Goal: Task Accomplishment & Management: Contribute content

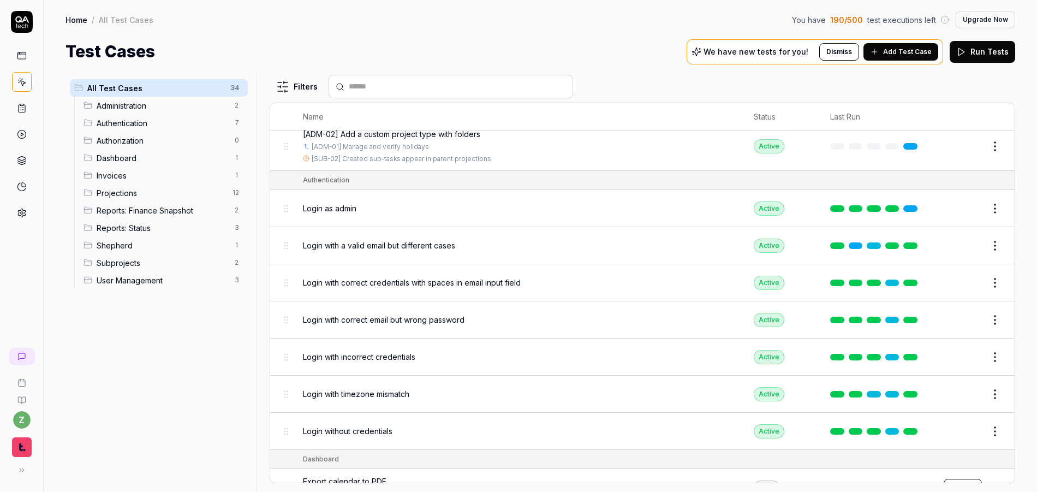
scroll to position [65, 0]
click at [385, 81] on input "text" at bounding box center [457, 86] width 217 height 11
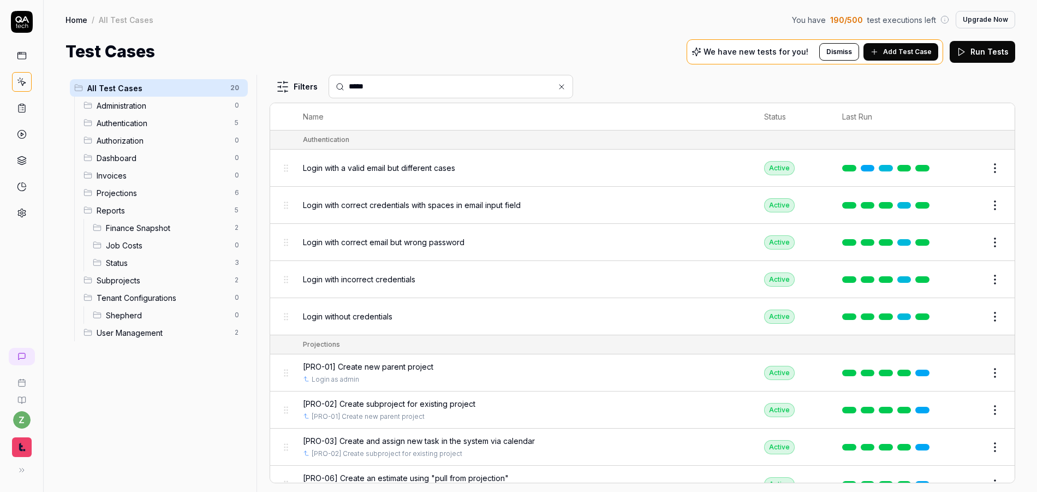
type input "******"
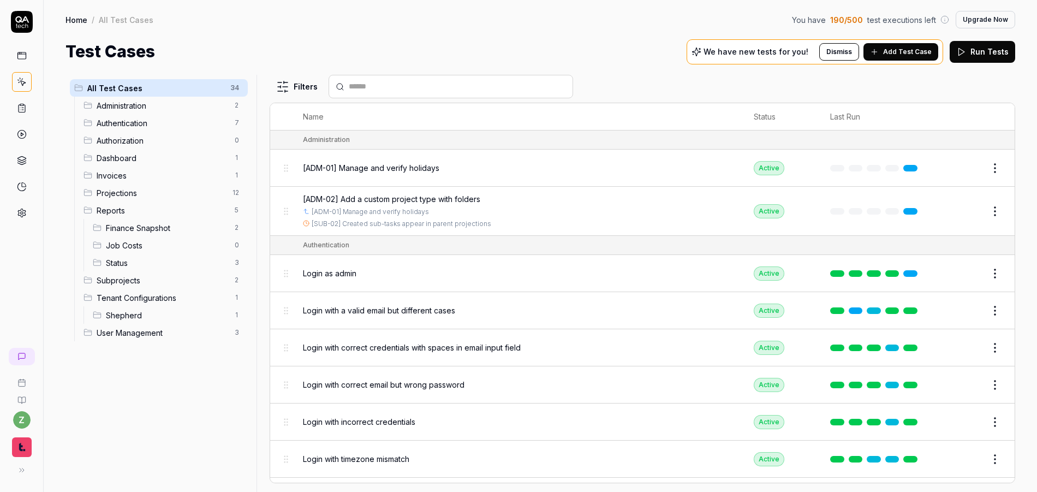
drag, startPoint x: 156, startPoint y: 379, endPoint x: 155, endPoint y: 368, distance: 11.5
click at [155, 377] on div "All Test Cases 34 Administration 2 Authentication 7 Authorization 0 Dashboard 1…" at bounding box center [158, 277] width 187 height 404
click at [147, 233] on div "Finance Snapshot 2" at bounding box center [167, 227] width 159 height 17
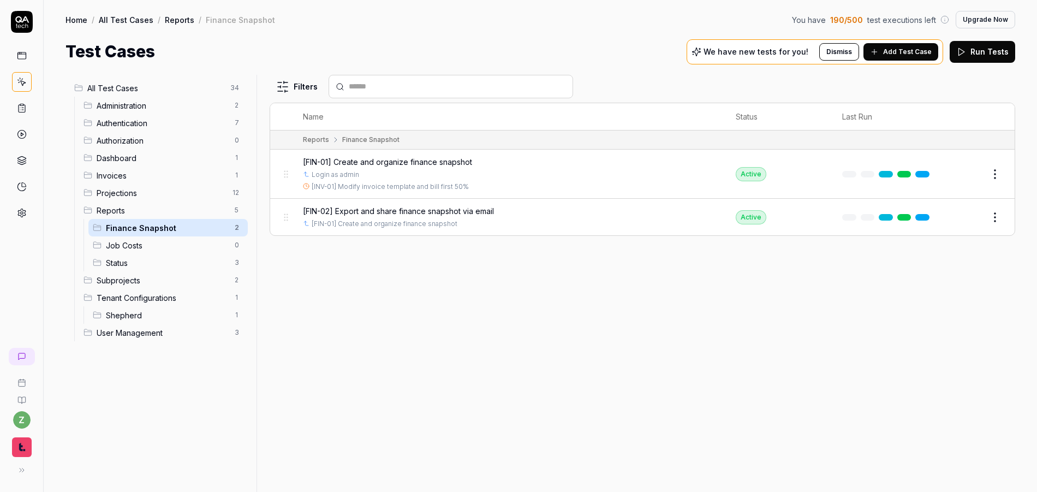
click at [441, 162] on span "[FIN-01] Create and organize finance snapshot" at bounding box center [387, 161] width 169 height 11
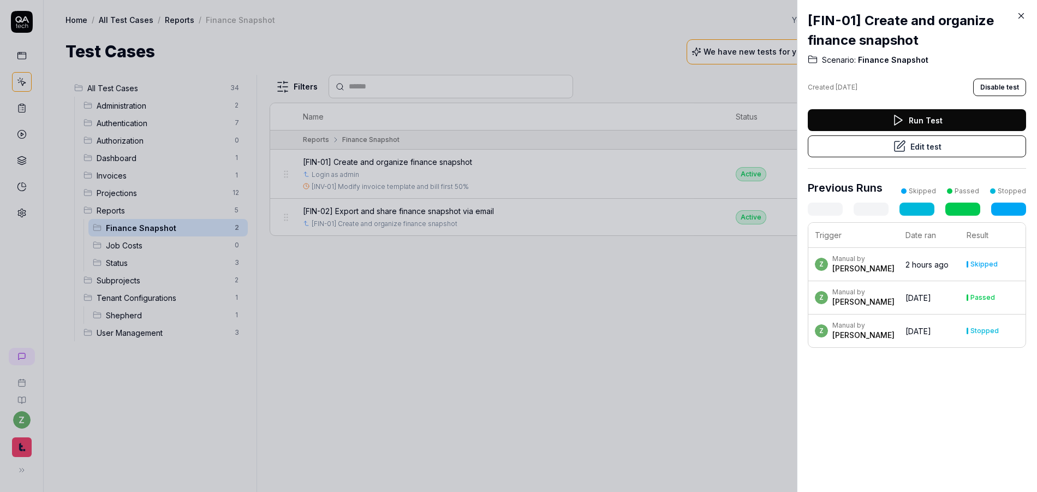
click at [910, 148] on button "Edit test" at bounding box center [917, 146] width 218 height 22
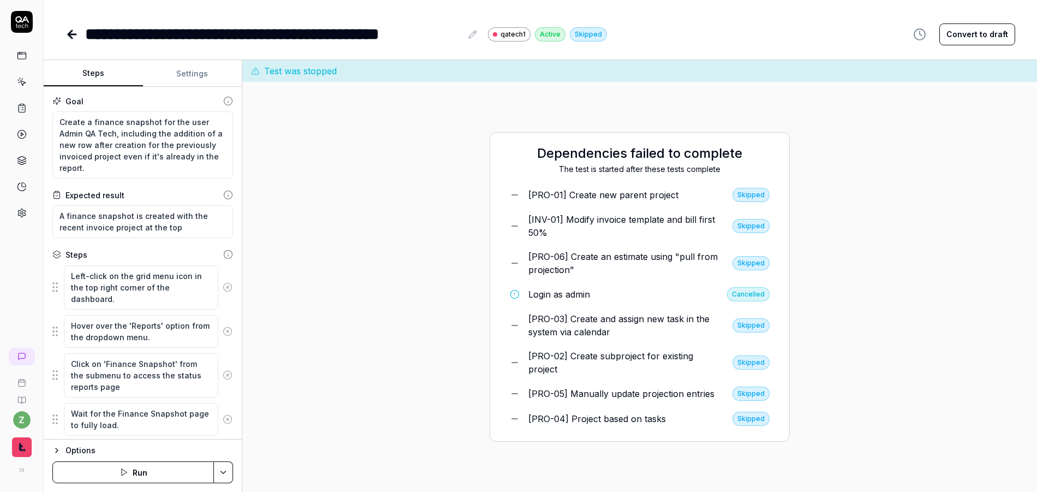
click at [185, 78] on button "Settings" at bounding box center [192, 74] width 99 height 26
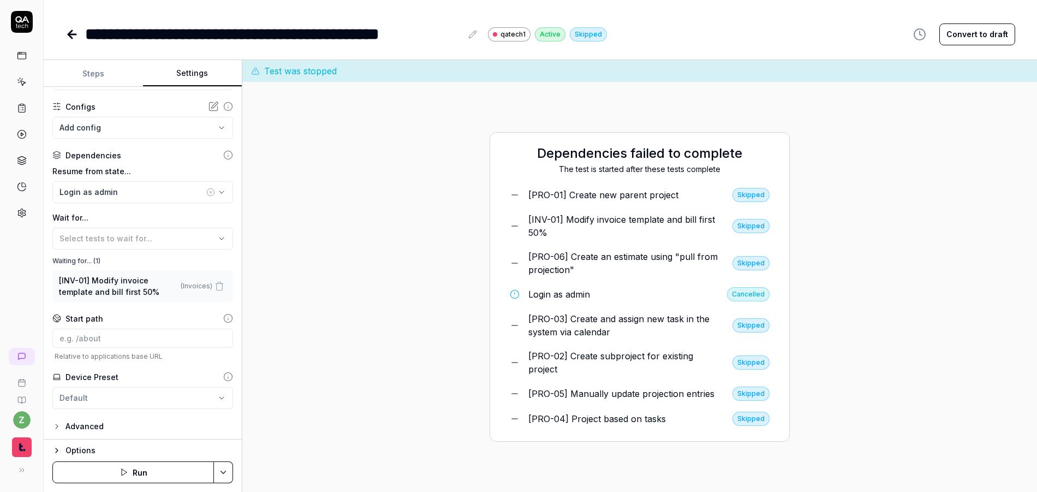
scroll to position [94, 0]
click at [98, 71] on button "Steps" at bounding box center [93, 74] width 99 height 26
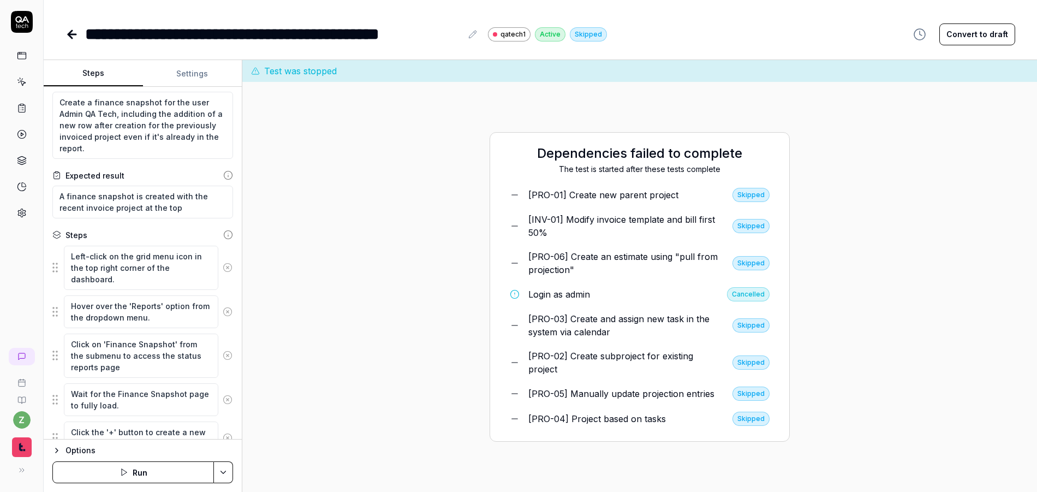
scroll to position [65, 0]
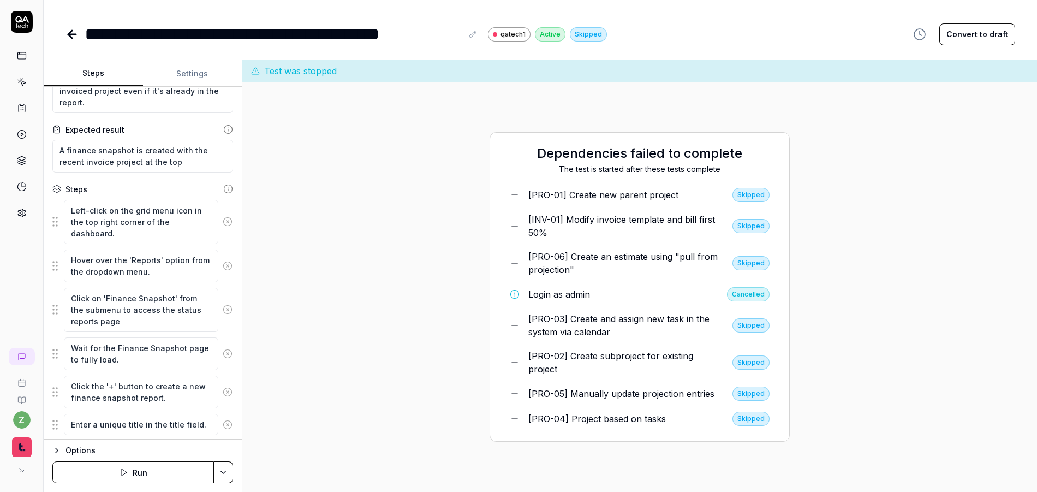
click at [223, 217] on icon at bounding box center [228, 222] width 10 height 10
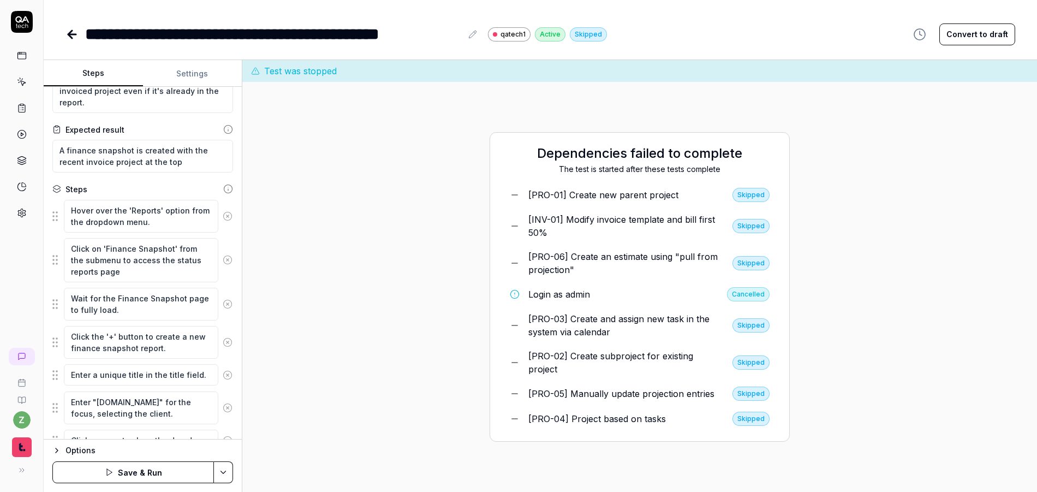
click at [223, 217] on icon at bounding box center [228, 216] width 10 height 10
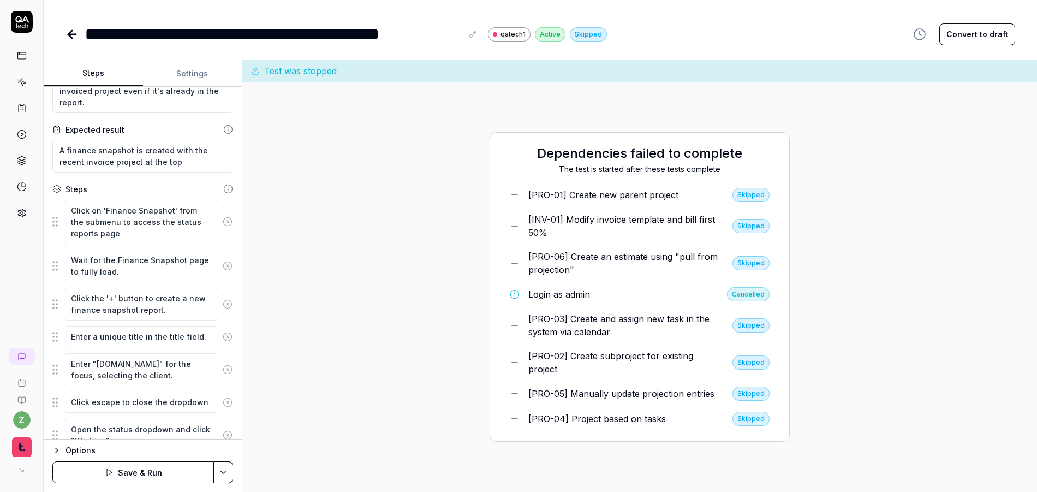
click at [223, 217] on icon at bounding box center [228, 222] width 10 height 10
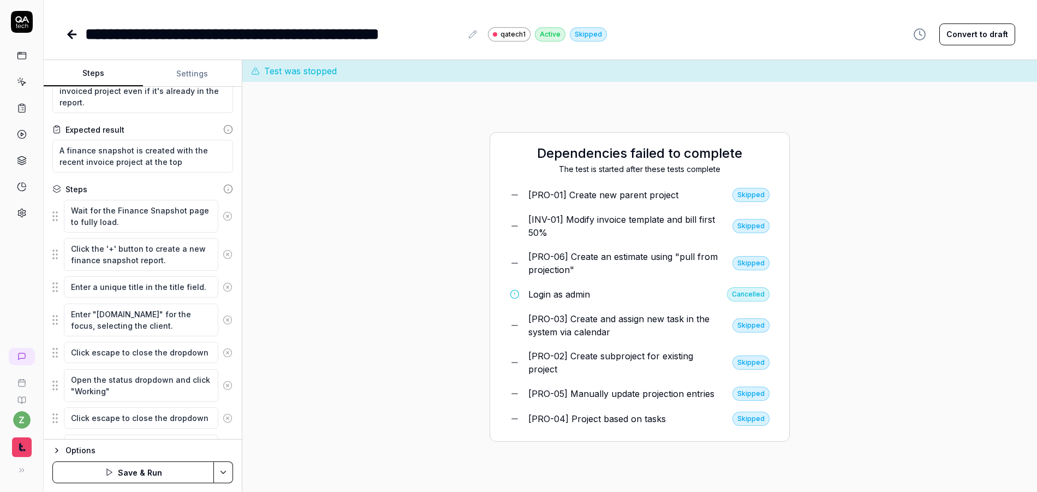
type textarea "*"
click at [183, 71] on button "Settings" at bounding box center [192, 74] width 99 height 26
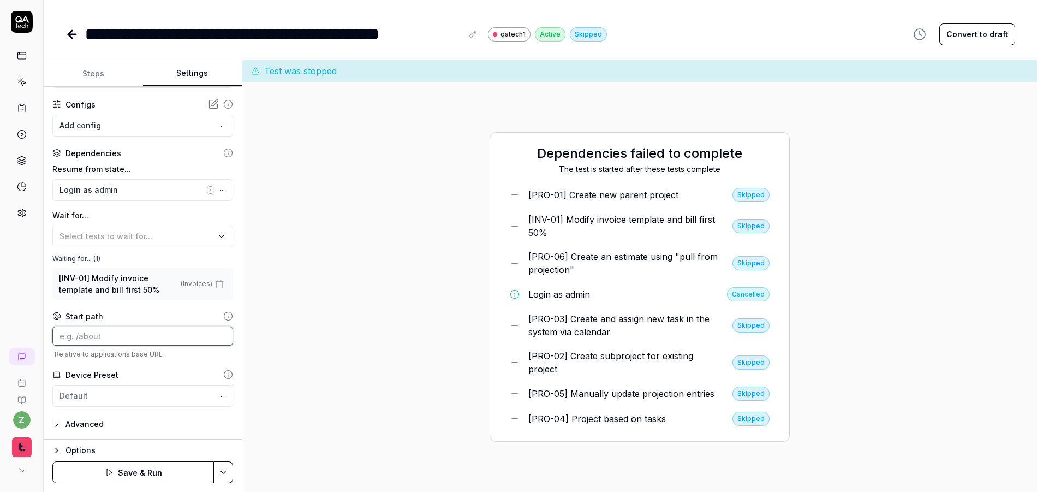
click at [94, 335] on input at bounding box center [142, 335] width 181 height 19
paste input "https://qatech1.timmyio.dev/reports/index/Finance_snapshot"
drag, startPoint x: 99, startPoint y: 338, endPoint x: -5, endPoint y: 336, distance: 104.8
click at [0, 336] on html "**********" at bounding box center [518, 246] width 1037 height 492
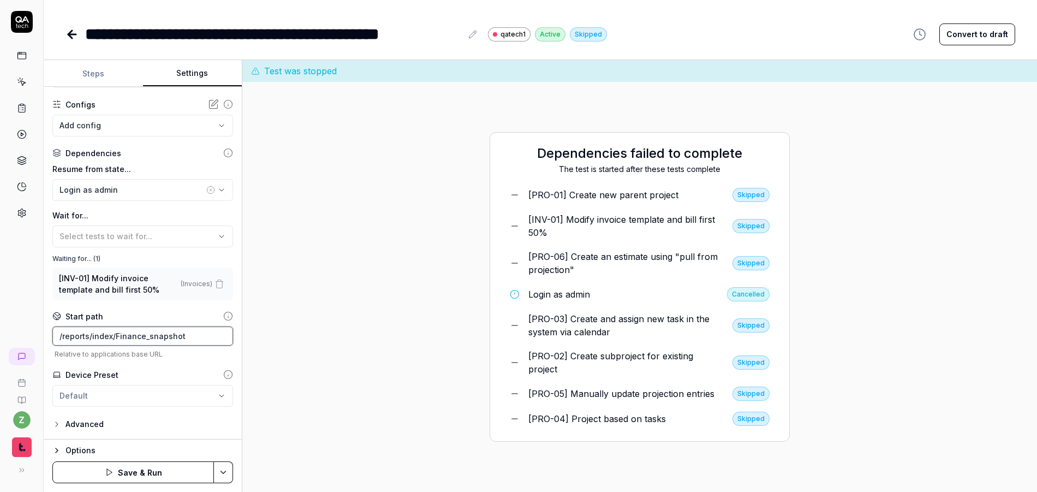
type input "/reports/index/Finance_snapshot"
click at [118, 364] on div "**********" at bounding box center [143, 263] width 198 height 352
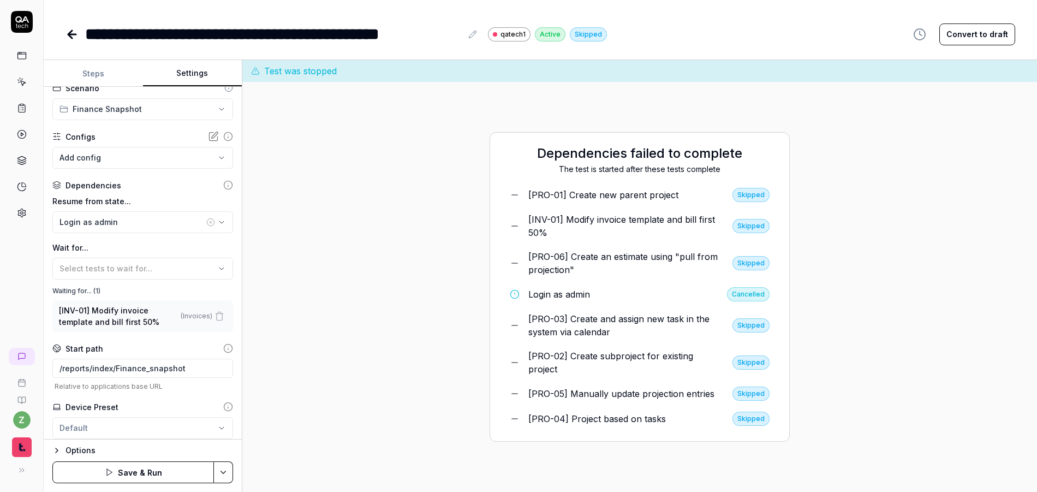
scroll to position [94, 0]
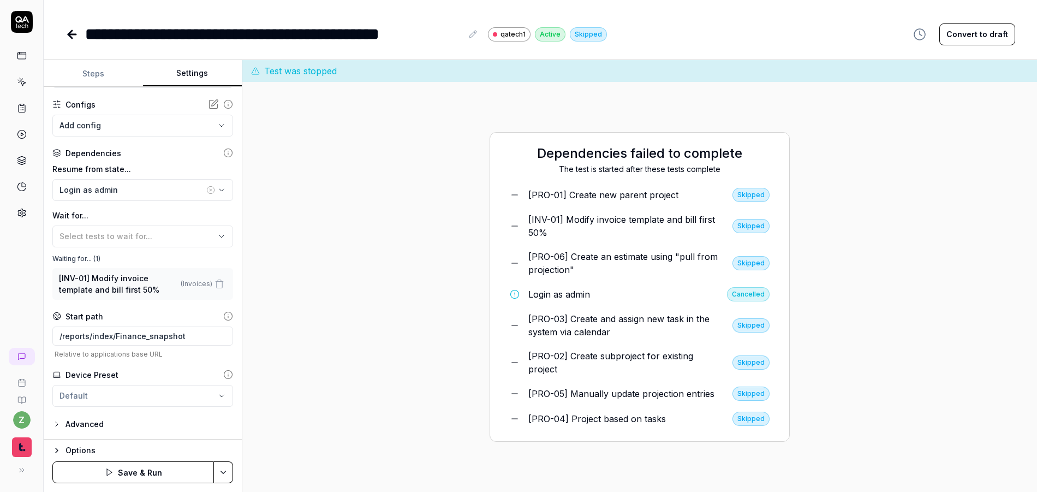
click at [222, 476] on html "**********" at bounding box center [518, 246] width 1037 height 492
drag, startPoint x: 147, startPoint y: 395, endPoint x: 186, endPoint y: 375, distance: 43.7
click at [145, 396] on div "Save" at bounding box center [168, 396] width 139 height 24
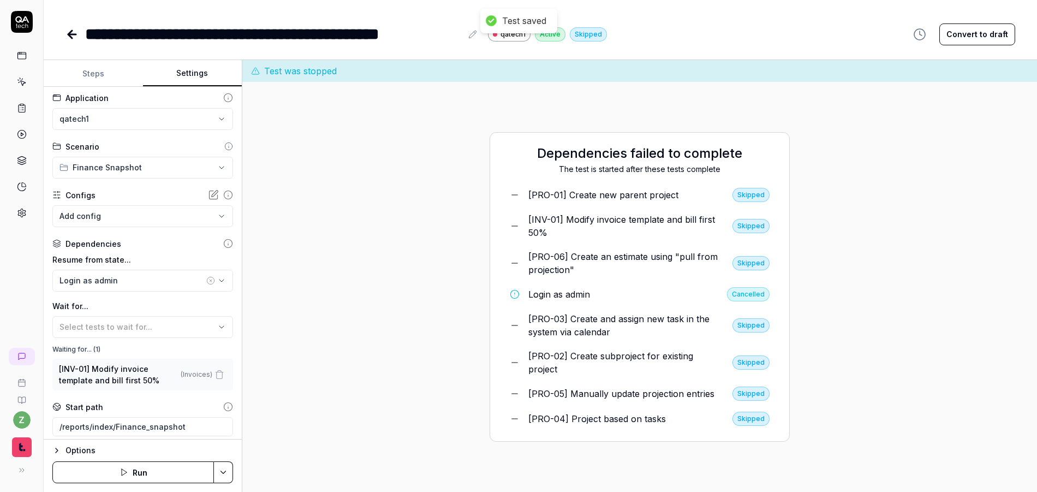
scroll to position [0, 0]
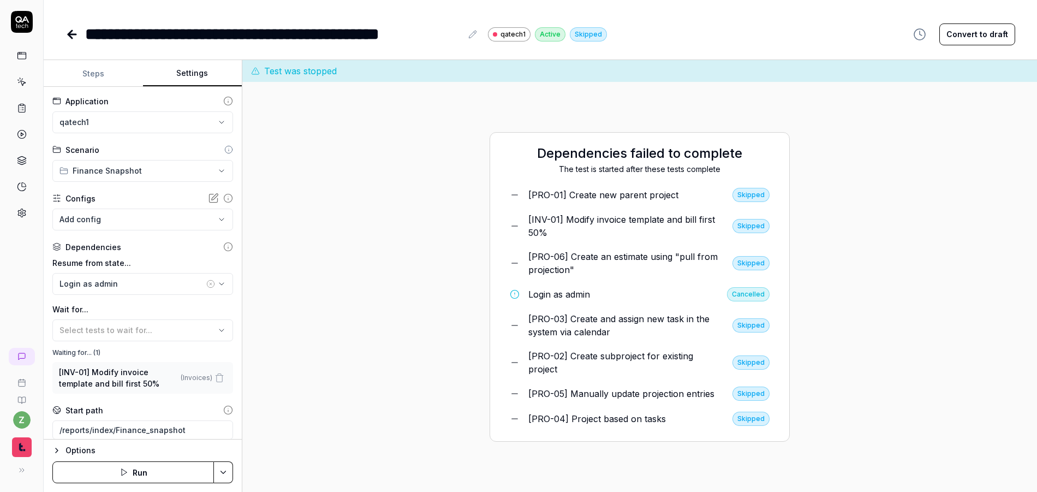
click at [69, 34] on icon at bounding box center [72, 34] width 8 height 0
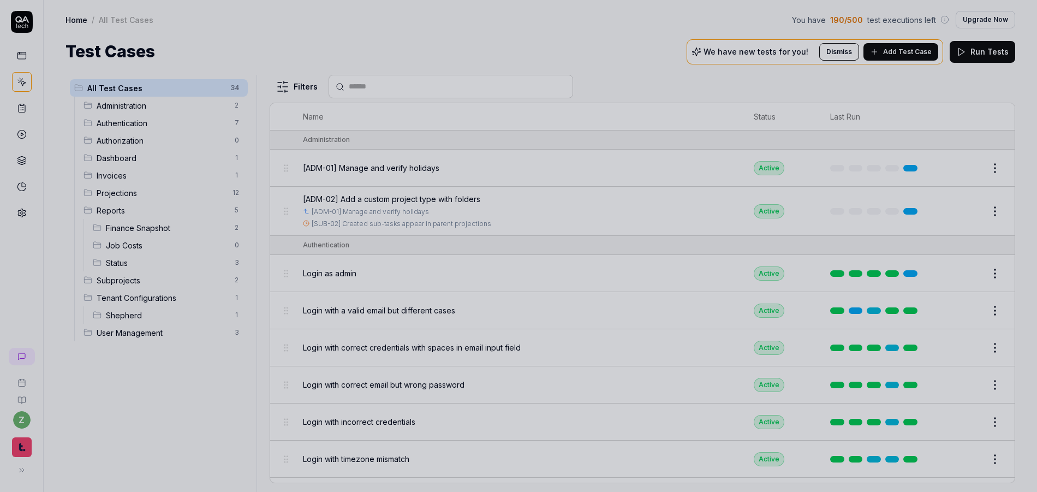
click at [174, 387] on div at bounding box center [518, 246] width 1037 height 492
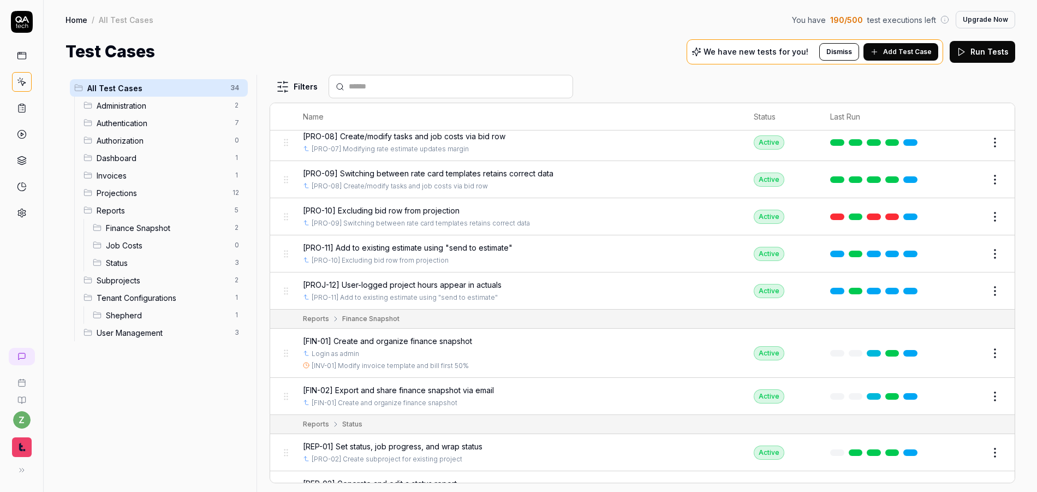
scroll to position [752, 0]
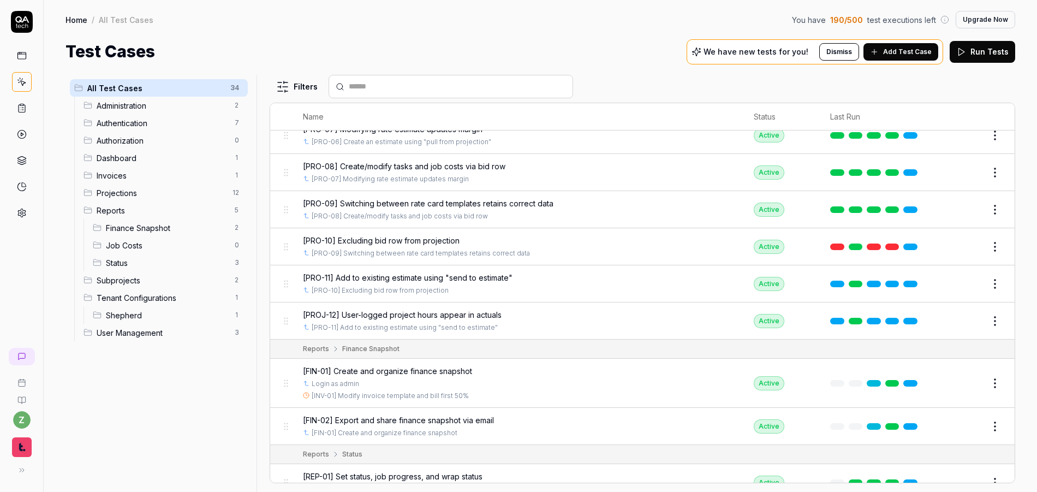
click at [147, 264] on span "Status" at bounding box center [167, 262] width 122 height 11
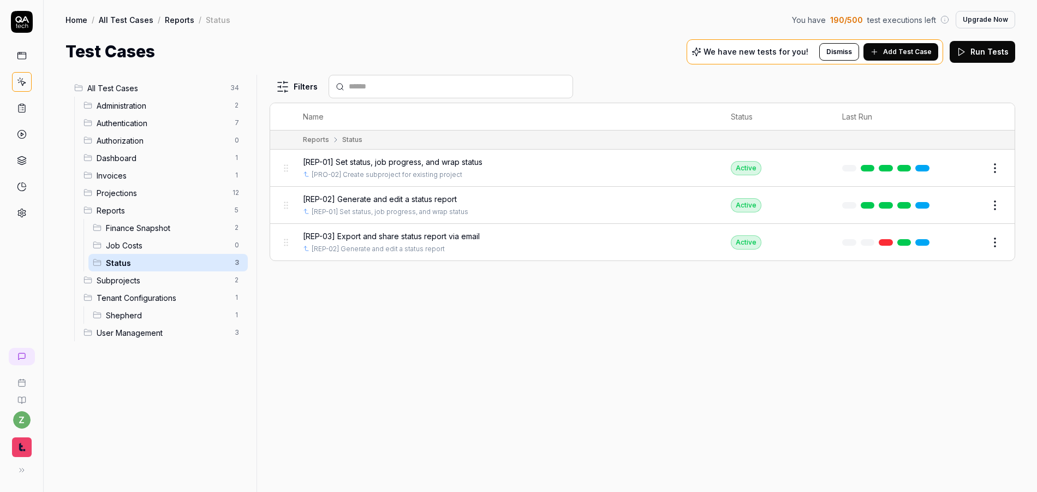
click at [394, 160] on span "[REP-01] Set status, job progress, and wrap status" at bounding box center [393, 161] width 180 height 11
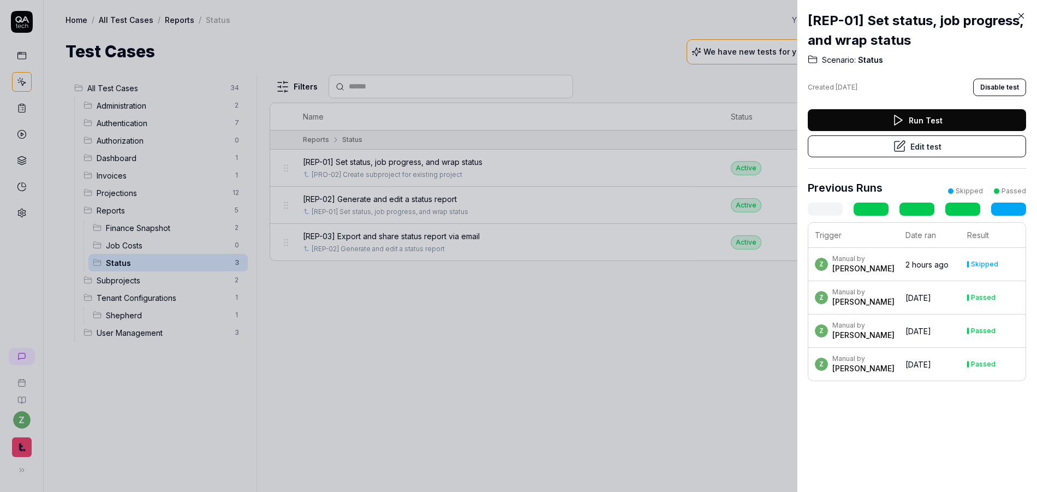
click at [911, 153] on button "Edit test" at bounding box center [917, 146] width 218 height 22
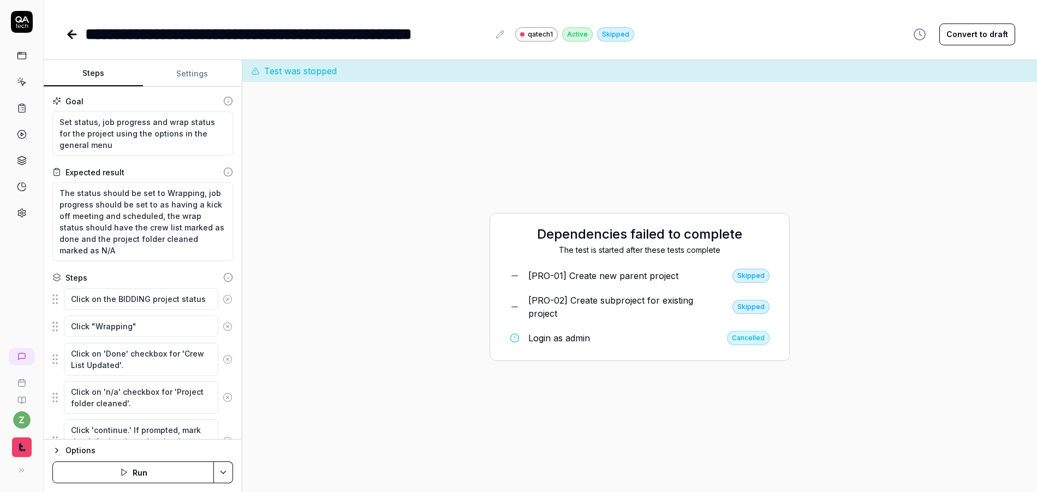
click at [183, 80] on button "Settings" at bounding box center [192, 74] width 99 height 26
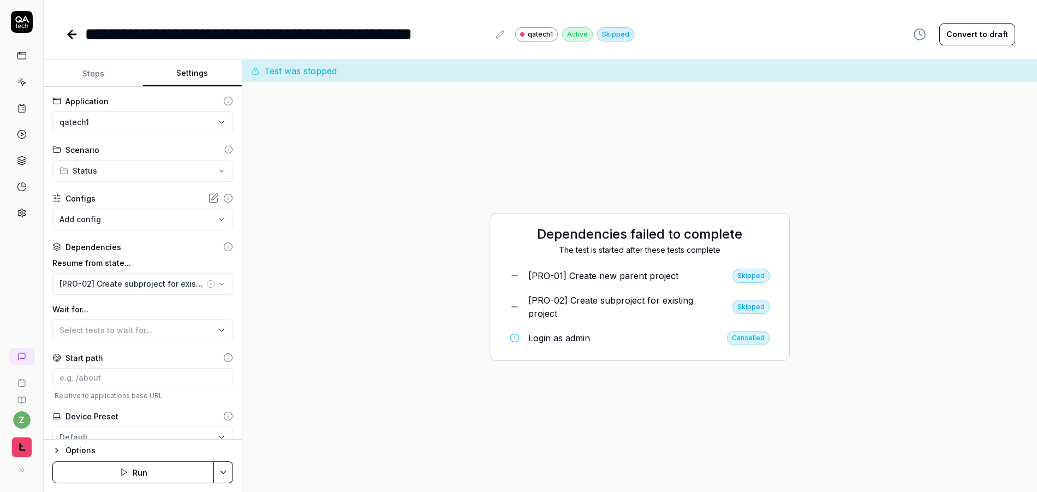
click at [117, 77] on button "Steps" at bounding box center [93, 74] width 99 height 26
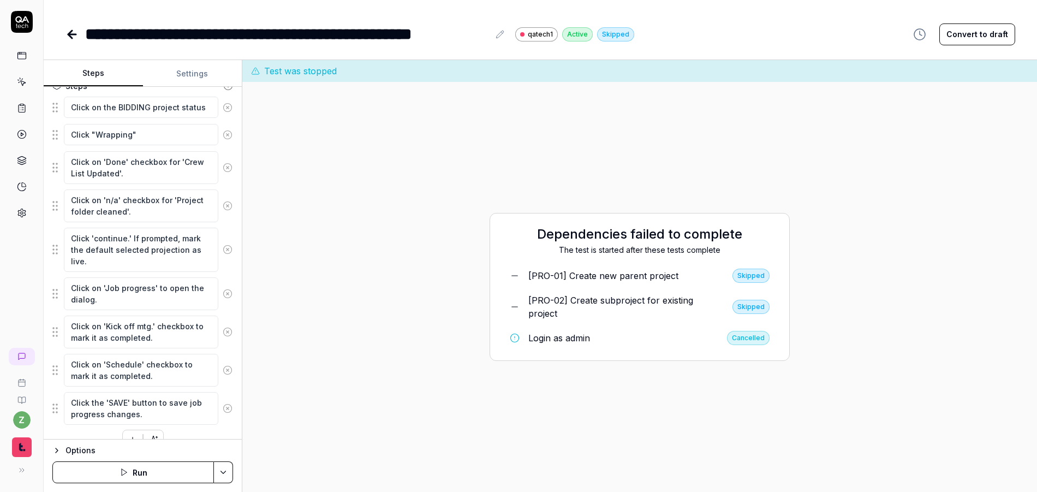
scroll to position [80, 0]
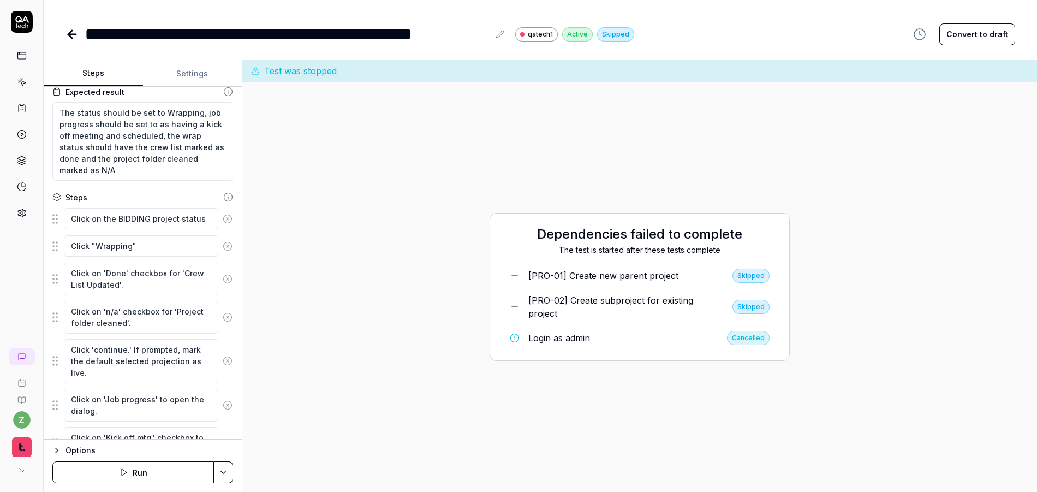
click at [68, 34] on icon at bounding box center [72, 34] width 8 height 0
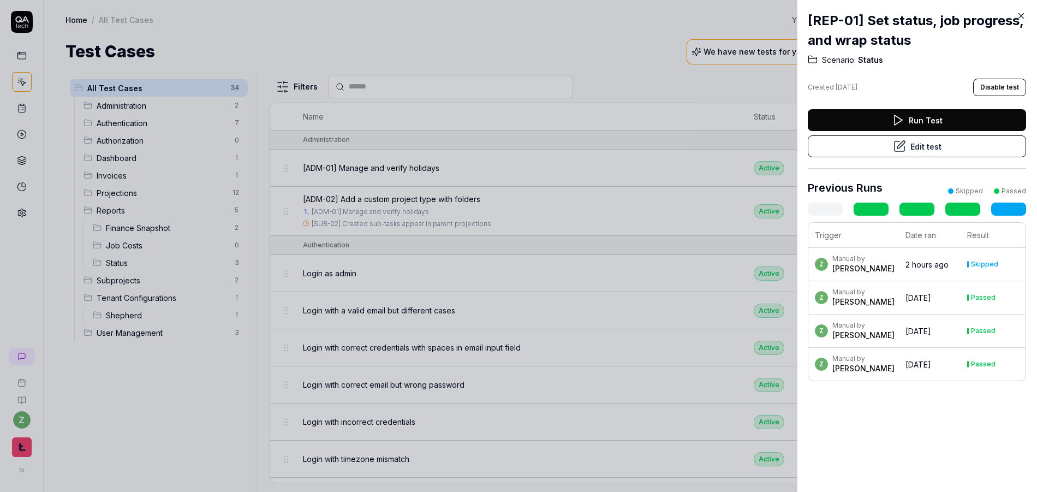
click at [171, 395] on div at bounding box center [518, 246] width 1037 height 492
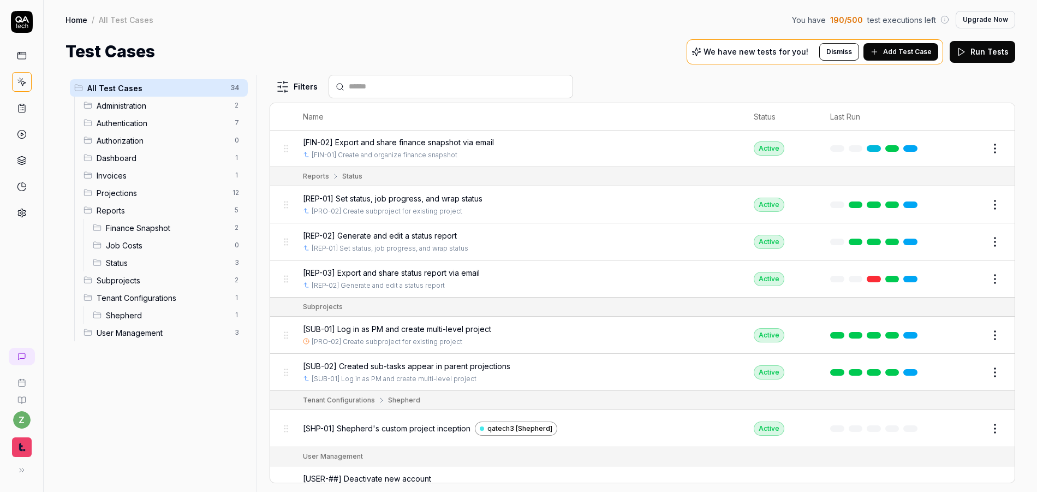
scroll to position [1032, 0]
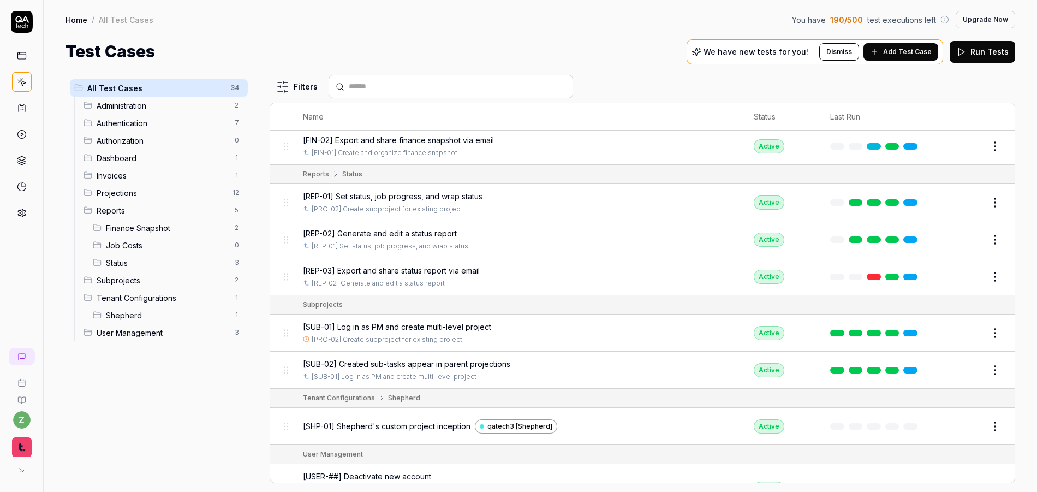
click at [423, 233] on span "[REP-02] Generate and edit a status report" at bounding box center [380, 233] width 154 height 11
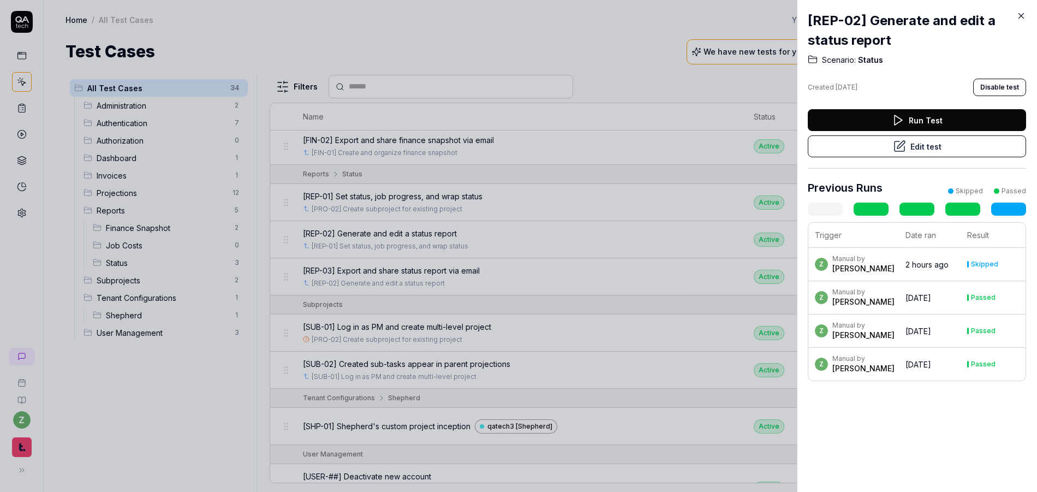
click at [909, 152] on button "Edit test" at bounding box center [917, 146] width 218 height 22
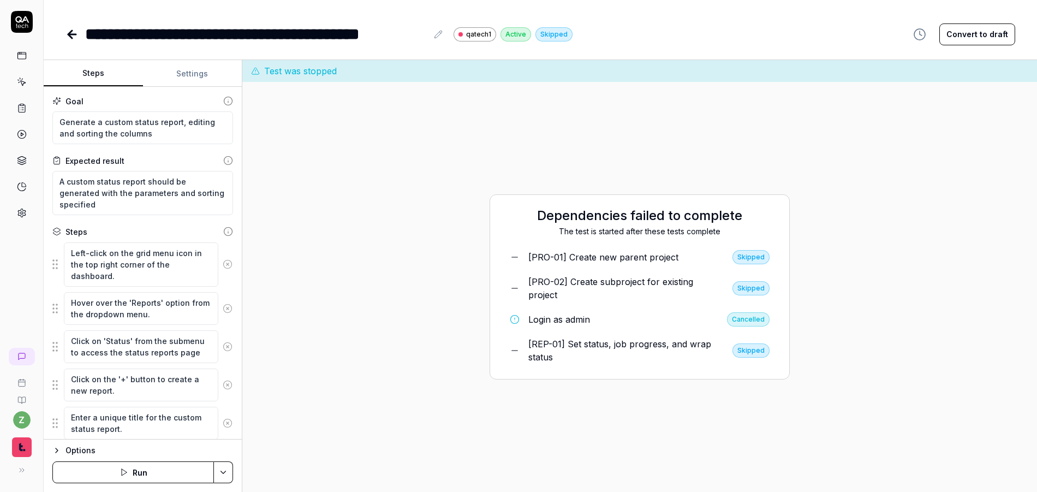
click at [226, 264] on icon at bounding box center [227, 264] width 3 height 3
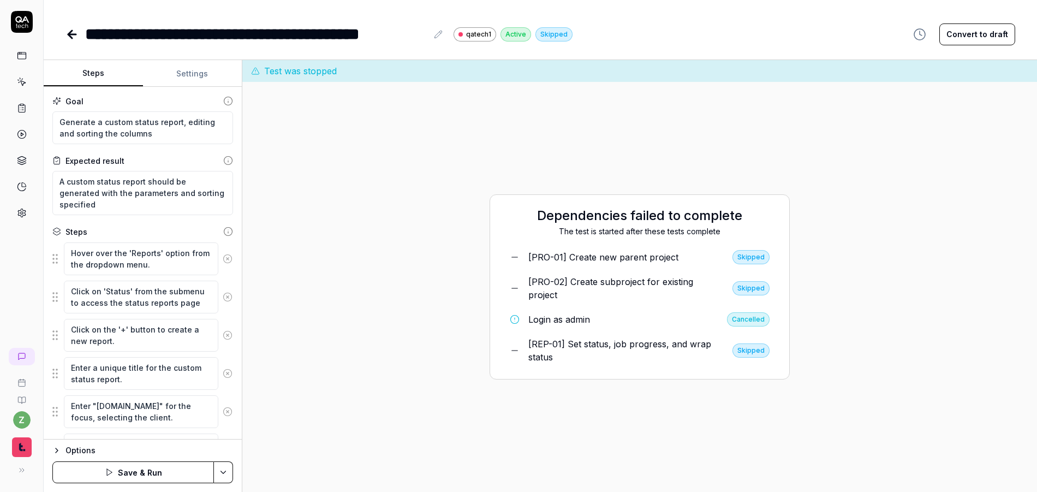
click at [219, 264] on button at bounding box center [227, 259] width 19 height 22
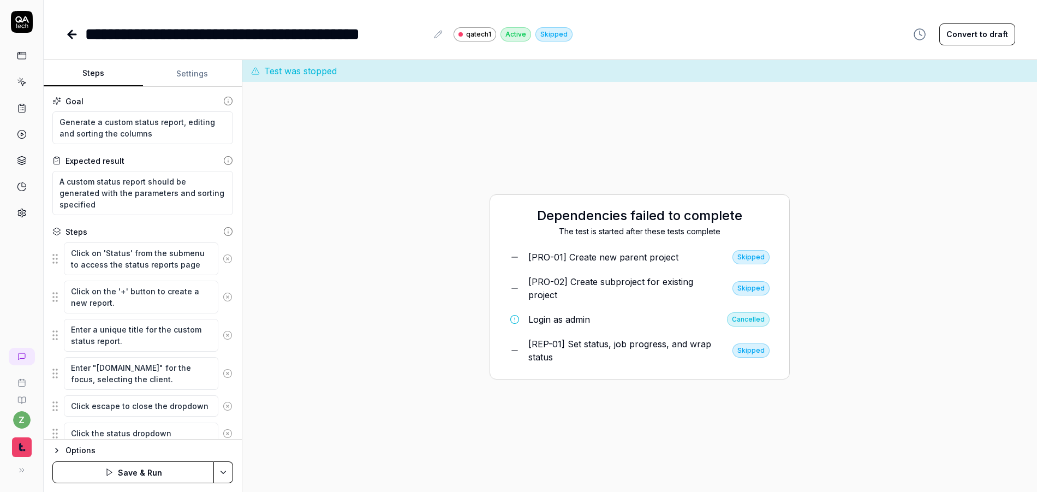
click at [223, 259] on circle at bounding box center [227, 258] width 8 height 8
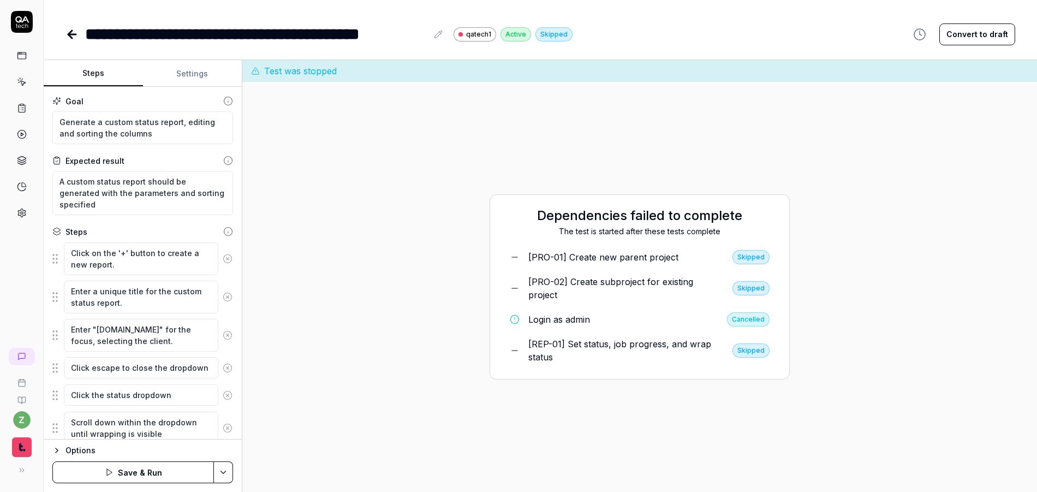
type textarea "*"
click at [185, 71] on button "Settings" at bounding box center [192, 74] width 99 height 26
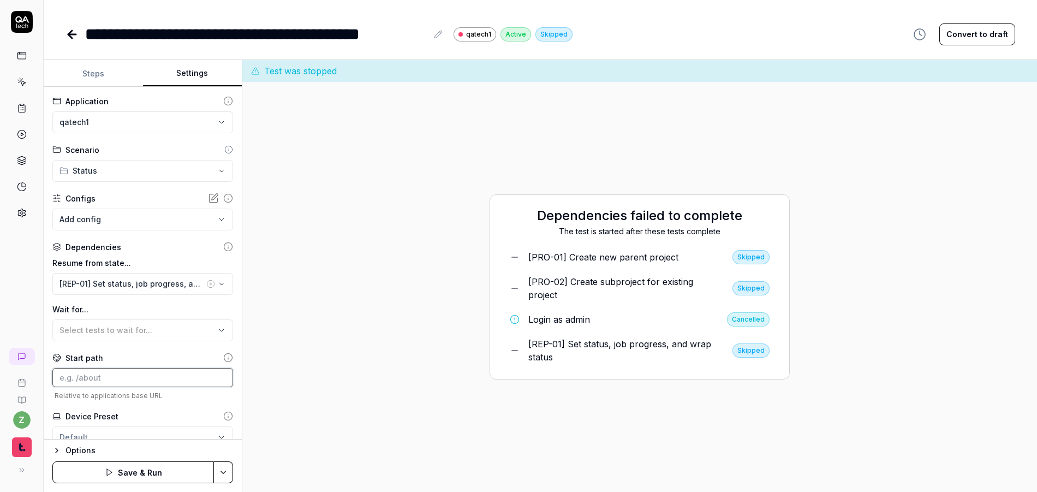
click at [117, 376] on input at bounding box center [142, 377] width 181 height 19
paste input "https://qatech1.timmyio.dev/reports/index/Status"
drag, startPoint x: 140, startPoint y: 378, endPoint x: -5, endPoint y: 375, distance: 145.7
click at [0, 375] on html "**********" at bounding box center [518, 246] width 1037 height 492
type input "/reports/index/Status"
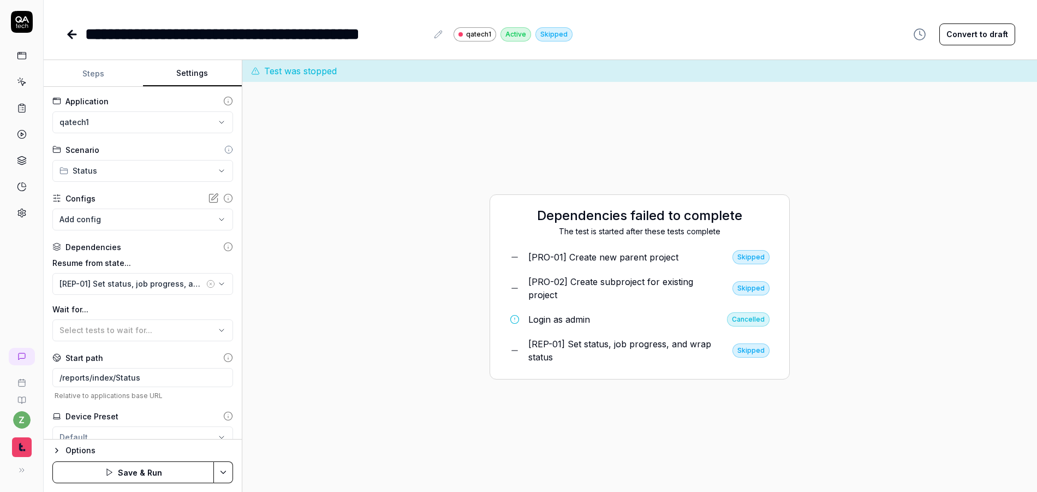
click at [46, 343] on div "**********" at bounding box center [143, 263] width 198 height 352
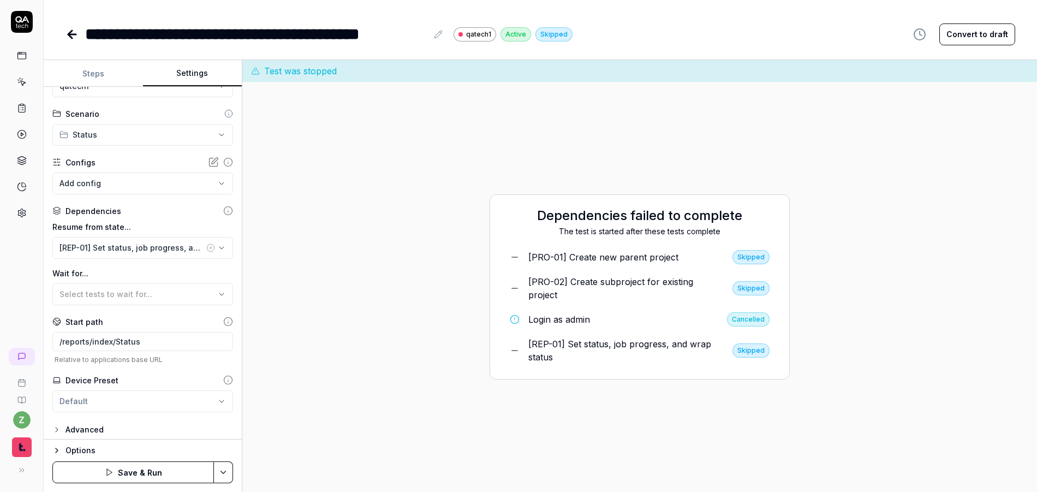
scroll to position [41, 0]
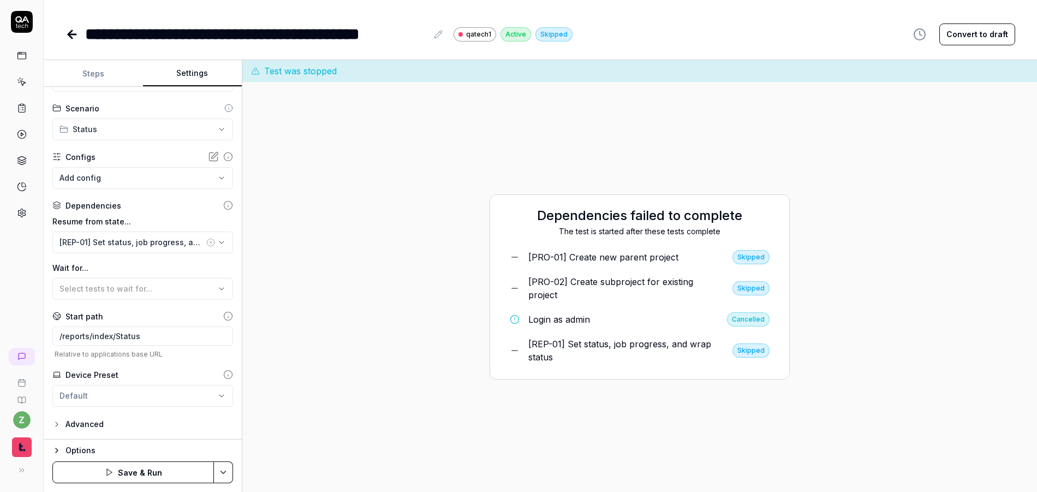
click at [226, 472] on html "**********" at bounding box center [518, 246] width 1037 height 492
click at [130, 395] on div "Save" at bounding box center [168, 396] width 139 height 24
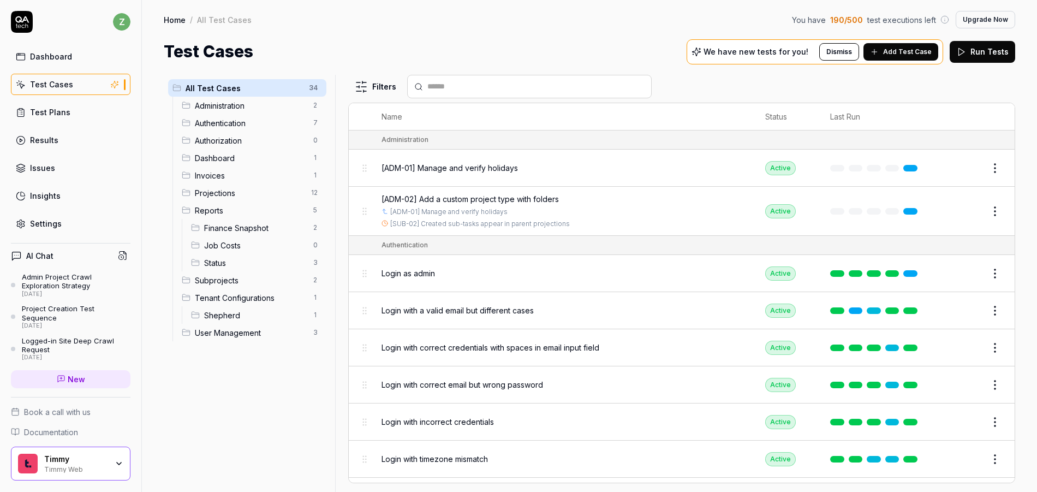
scroll to position [1074, 0]
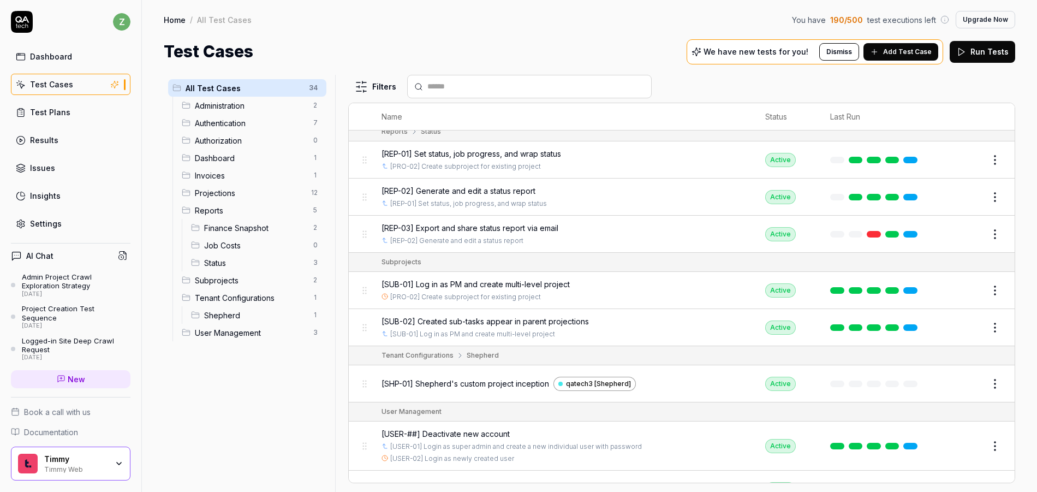
click at [919, 50] on span "Add Test Case" at bounding box center [907, 52] width 49 height 10
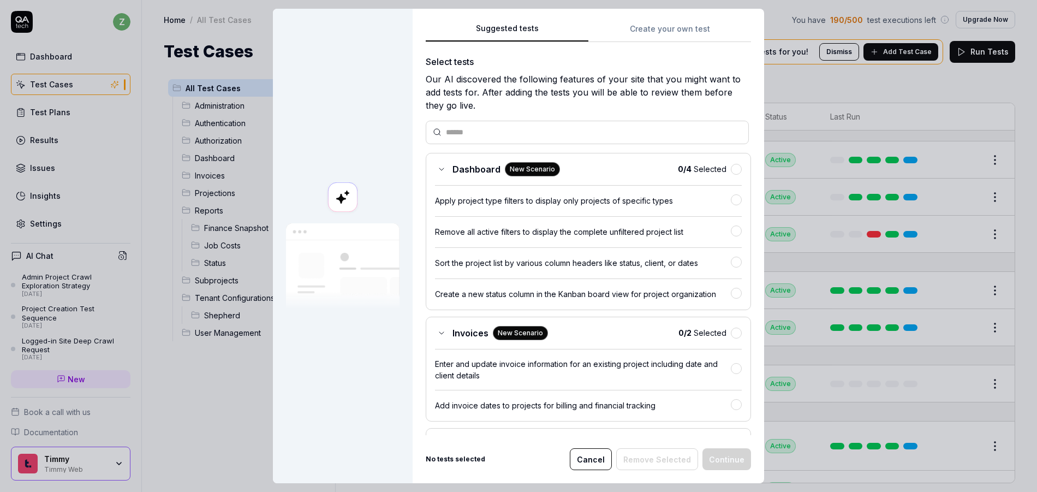
click at [676, 28] on div "Suggested tests Create your own test Select tests Our AI discovered the followi…" at bounding box center [588, 228] width 325 height 413
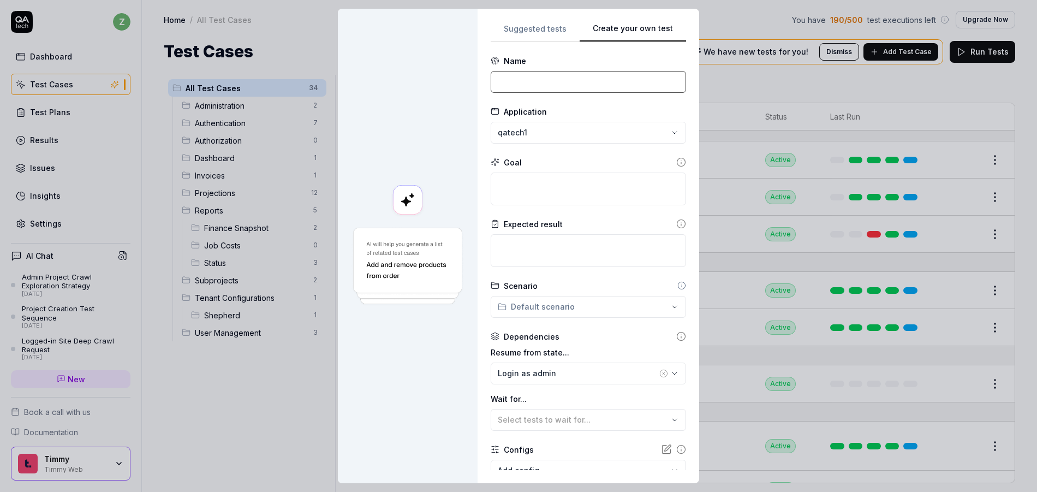
click at [549, 83] on input at bounding box center [588, 82] width 195 height 22
type input "[JOB-01]"
click at [509, 81] on input "[FIN-02] Export and share finance snapshot via email" at bounding box center [588, 82] width 195 height 22
drag, startPoint x: 530, startPoint y: 79, endPoint x: 805, endPoint y: 112, distance: 277.6
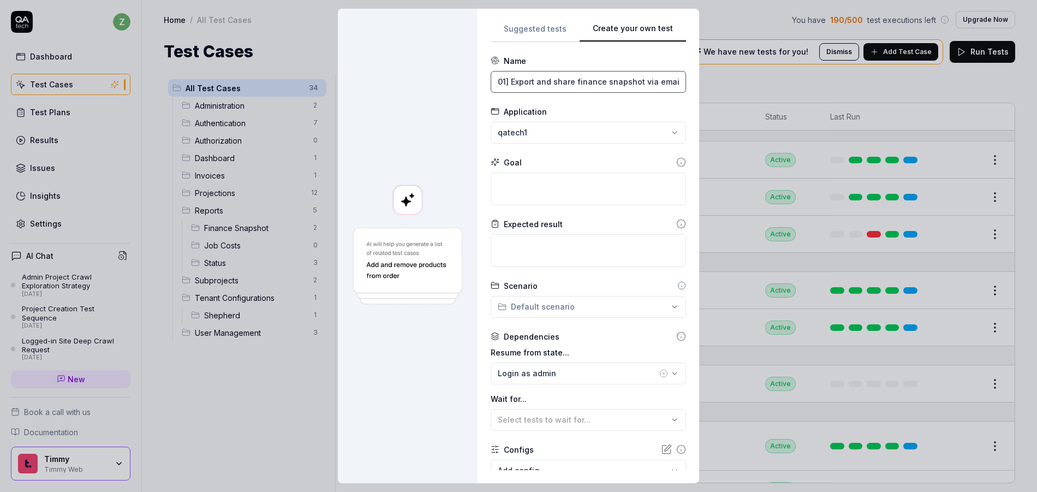
click at [805, 112] on div "**********" at bounding box center [518, 246] width 1037 height 492
drag, startPoint x: 649, startPoint y: 85, endPoint x: 713, endPoint y: 87, distance: 63.9
click at [709, 88] on div "**********" at bounding box center [518, 246] width 1037 height 492
type input "[JOB-01] Access, export report, and modify job costs"
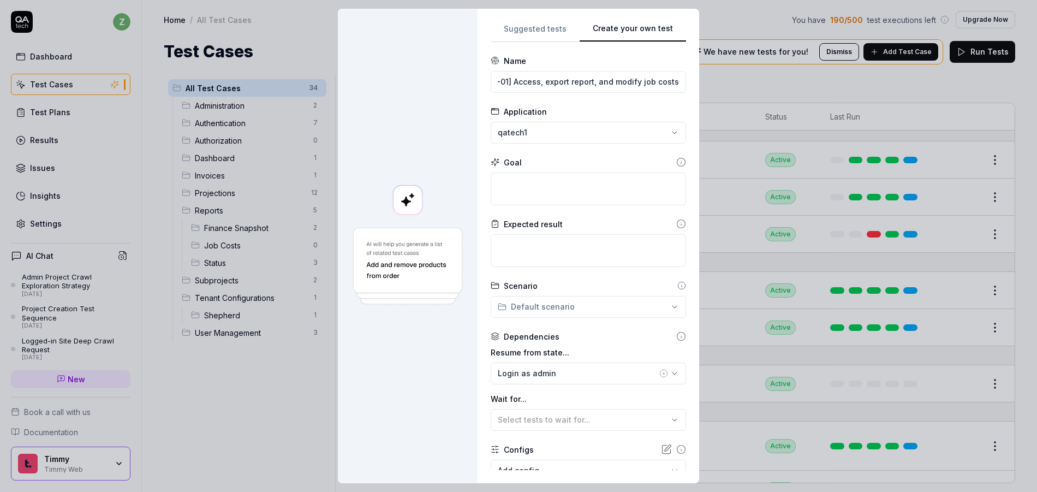
scroll to position [0, 0]
click at [609, 94] on form "**********" at bounding box center [588, 298] width 195 height 487
drag, startPoint x: 673, startPoint y: 87, endPoint x: 692, endPoint y: 88, distance: 19.7
click at [693, 89] on div "**********" at bounding box center [588, 246] width 222 height 474
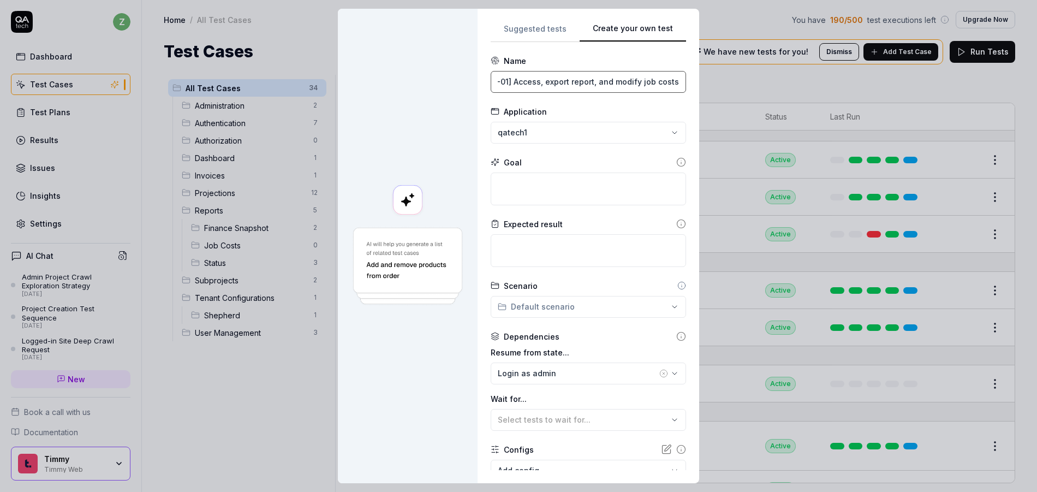
click at [625, 81] on input "[JOB-01] Access, export report, and modify job costs" at bounding box center [588, 82] width 195 height 22
click at [596, 95] on form "**********" at bounding box center [588, 298] width 195 height 487
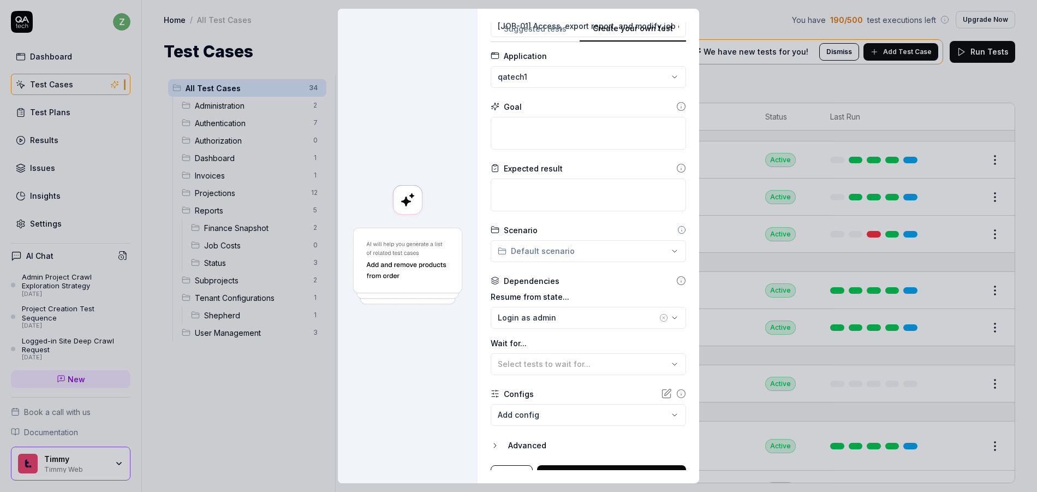
scroll to position [65, 0]
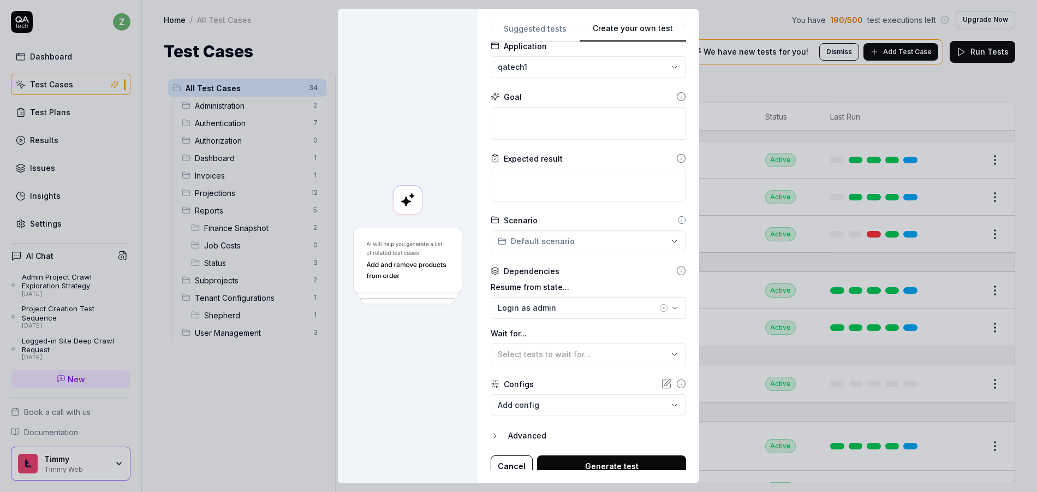
click at [539, 70] on div "**********" at bounding box center [518, 246] width 1037 height 492
click at [532, 114] on textarea at bounding box center [588, 123] width 195 height 33
click at [562, 350] on span "Select tests to wait for..." at bounding box center [544, 353] width 93 height 9
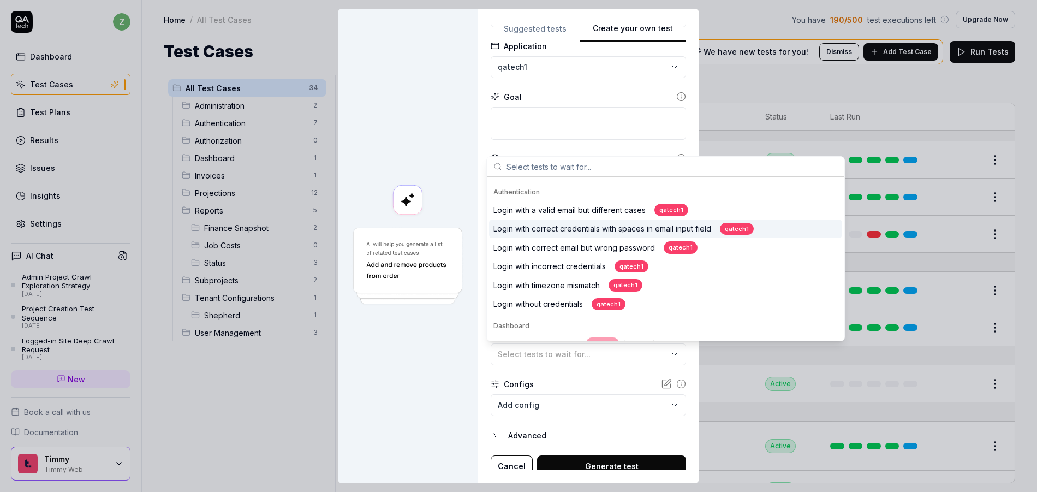
scroll to position [0, 0]
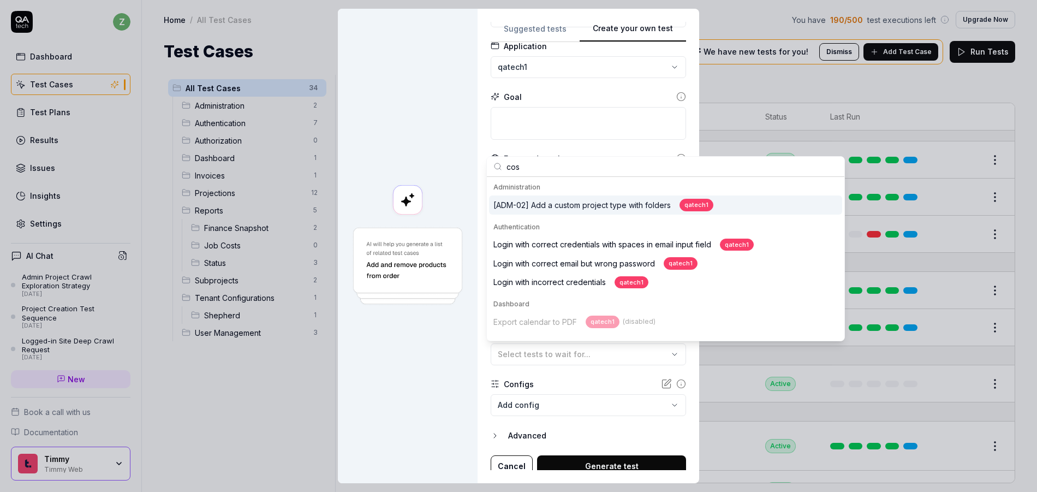
type input "cost"
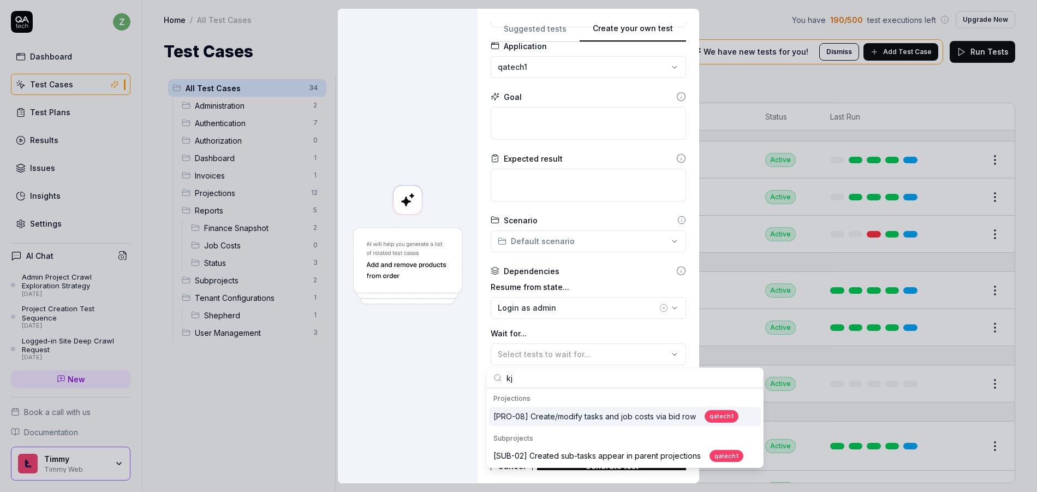
type input "k"
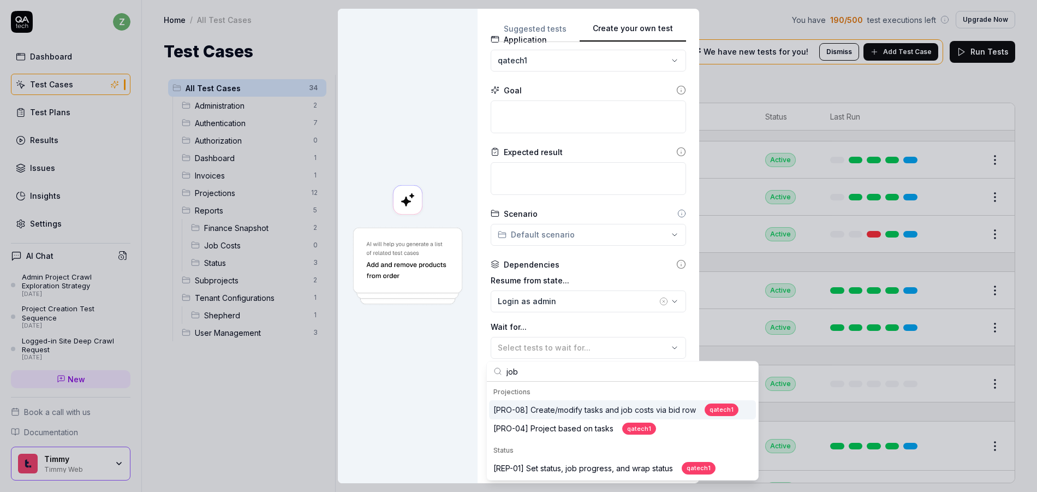
scroll to position [73, 0]
type input "job"
click at [592, 411] on div "[PRO-08] Create/modify tasks and job costs via bid row qatech1" at bounding box center [615, 409] width 245 height 13
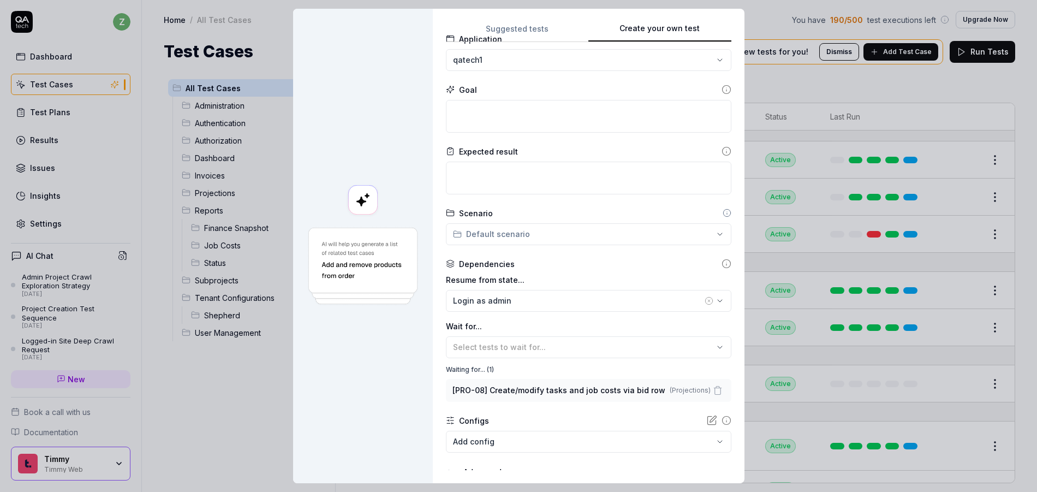
click at [714, 387] on icon "button" at bounding box center [718, 387] width 8 height 0
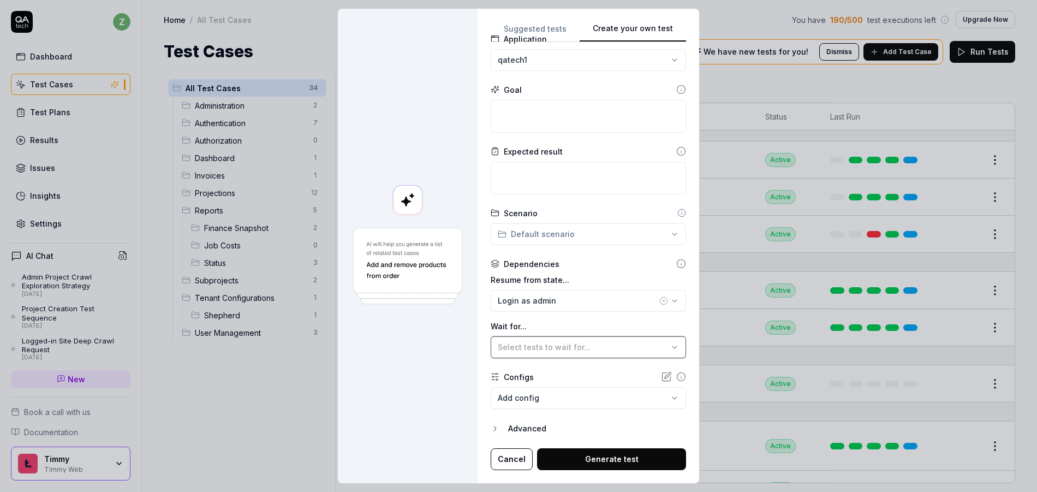
click at [569, 344] on span "Select tests to wait for..." at bounding box center [544, 346] width 93 height 9
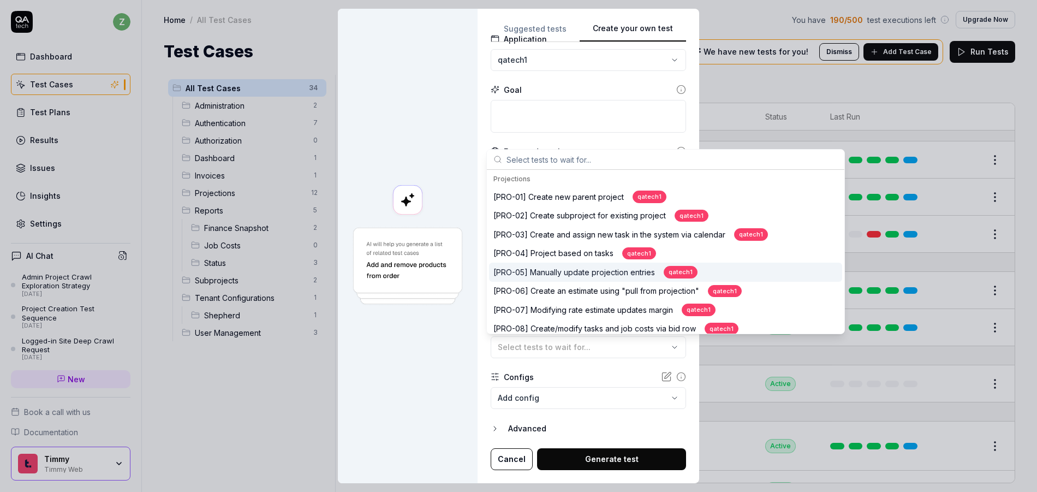
scroll to position [323, 0]
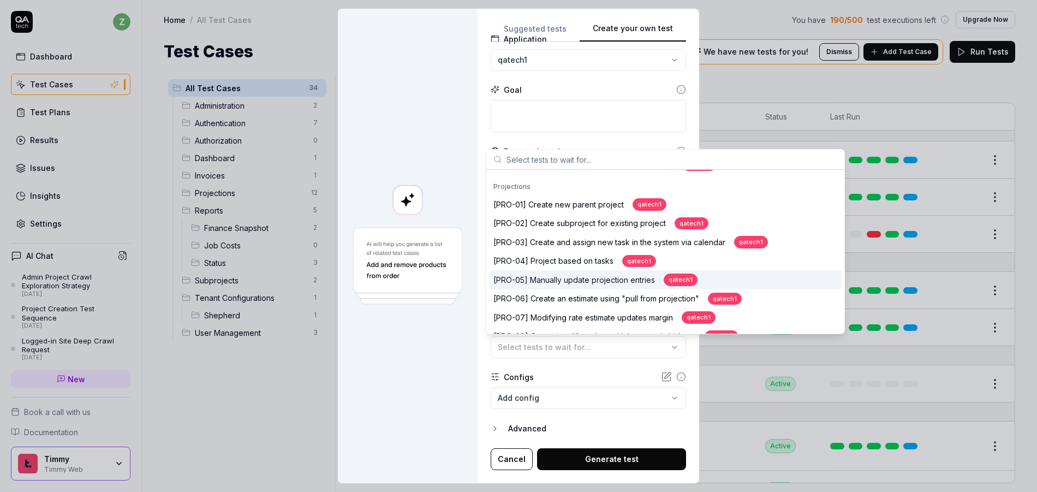
click at [552, 278] on div "[PRO-05] Manually update projection entries qatech1" at bounding box center [595, 279] width 204 height 13
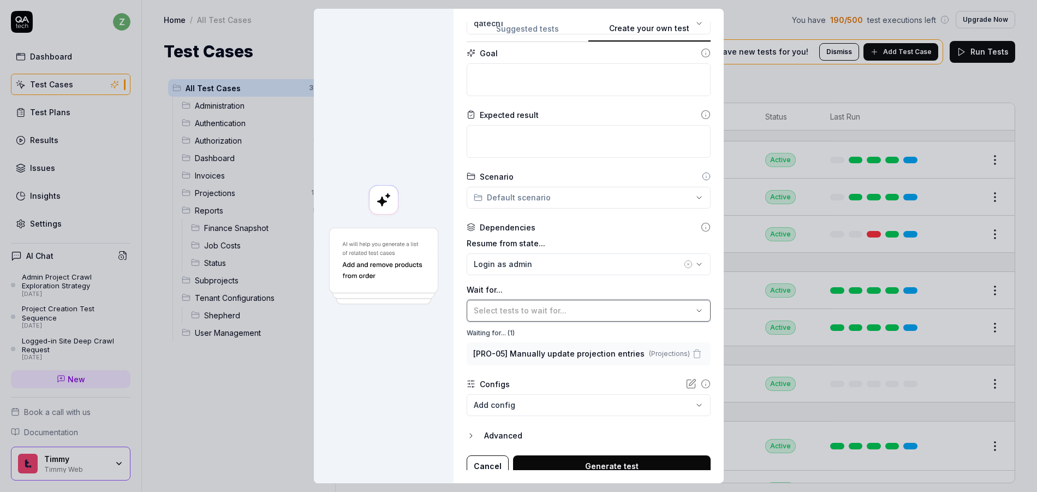
scroll to position [116, 0]
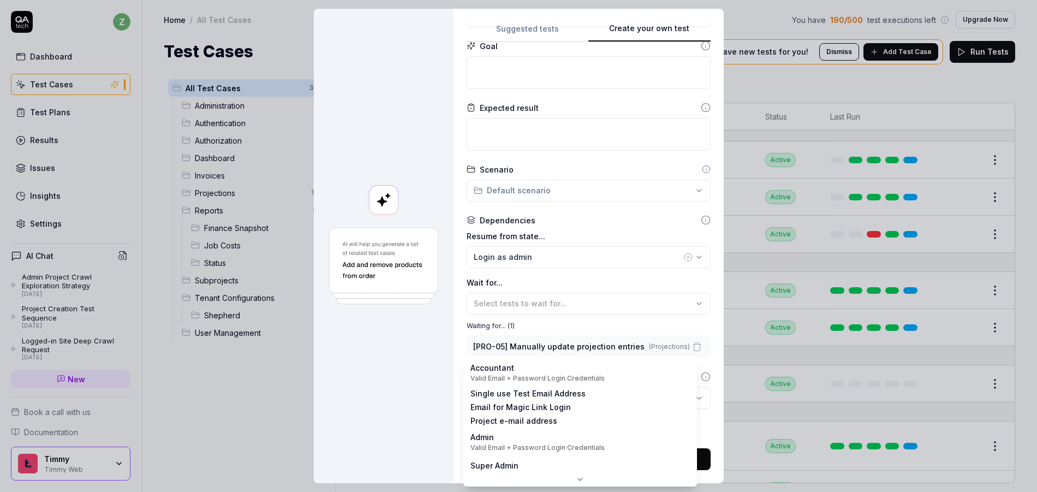
click at [521, 401] on body "z Dashboard Test Cases Test Plans Results Issues Insights Settings AI Chat Admi…" at bounding box center [518, 246] width 1037 height 492
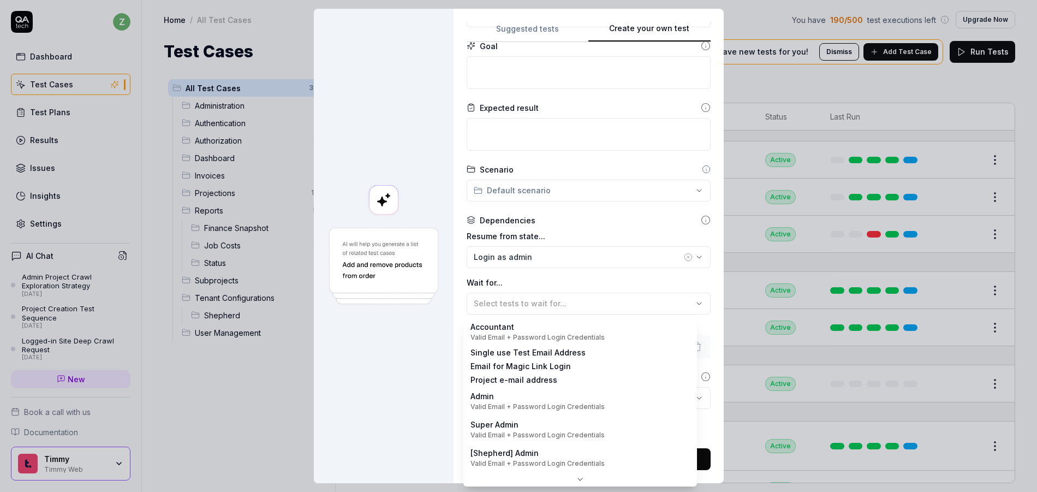
scroll to position [0, 0]
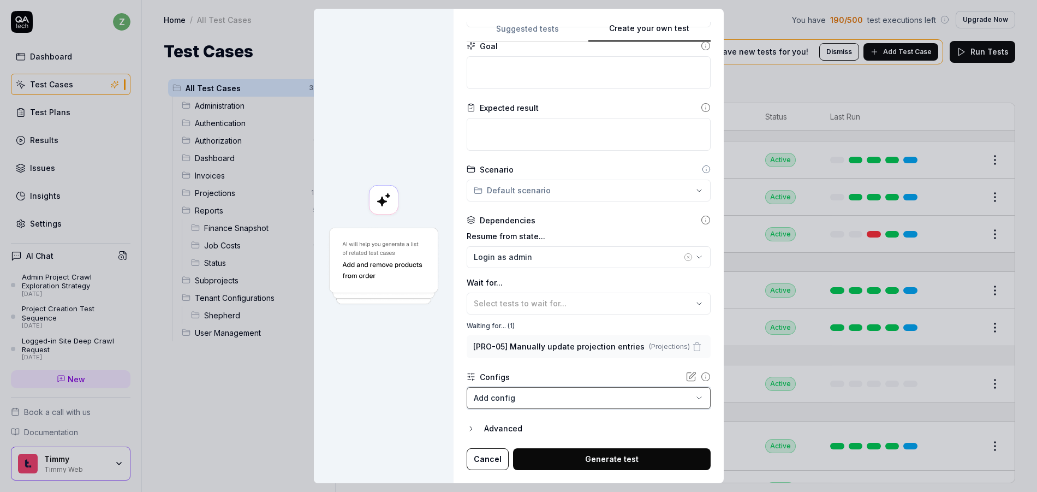
click at [416, 355] on div "**********" at bounding box center [518, 246] width 1037 height 492
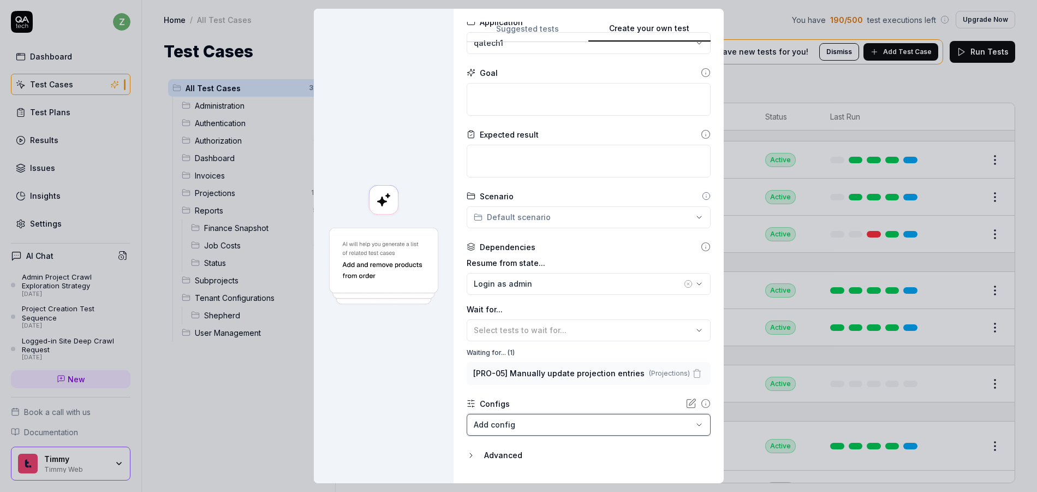
scroll to position [116, 0]
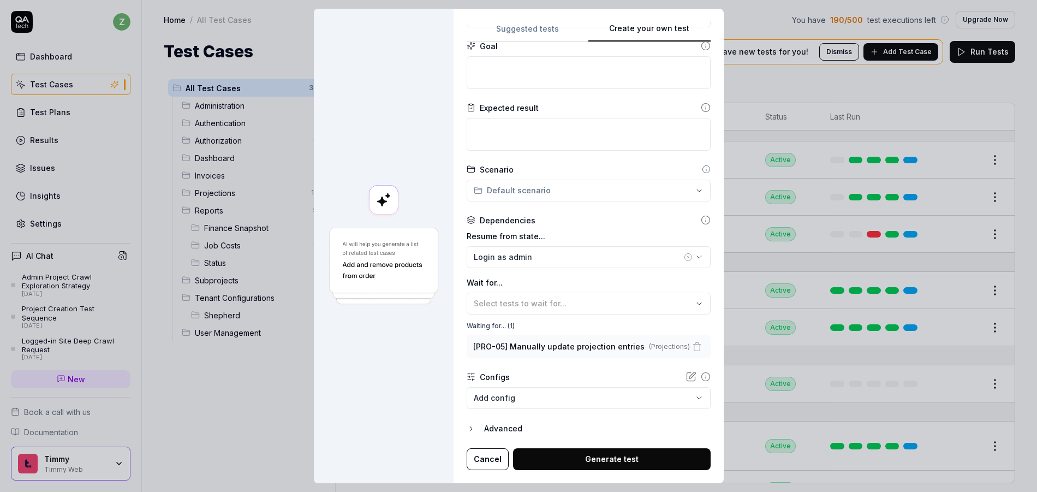
click at [471, 429] on icon "button" at bounding box center [471, 428] width 9 height 9
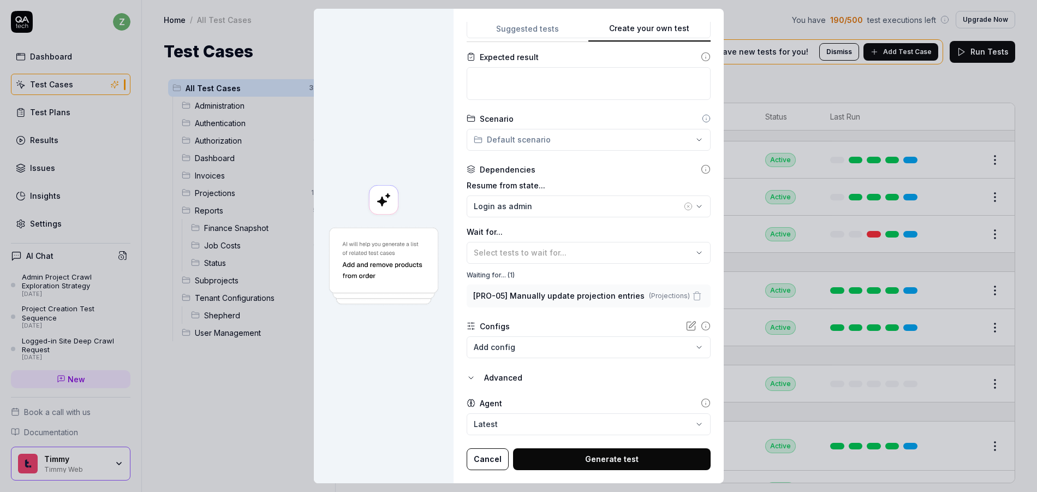
click at [486, 381] on div "Advanced" at bounding box center [597, 377] width 226 height 13
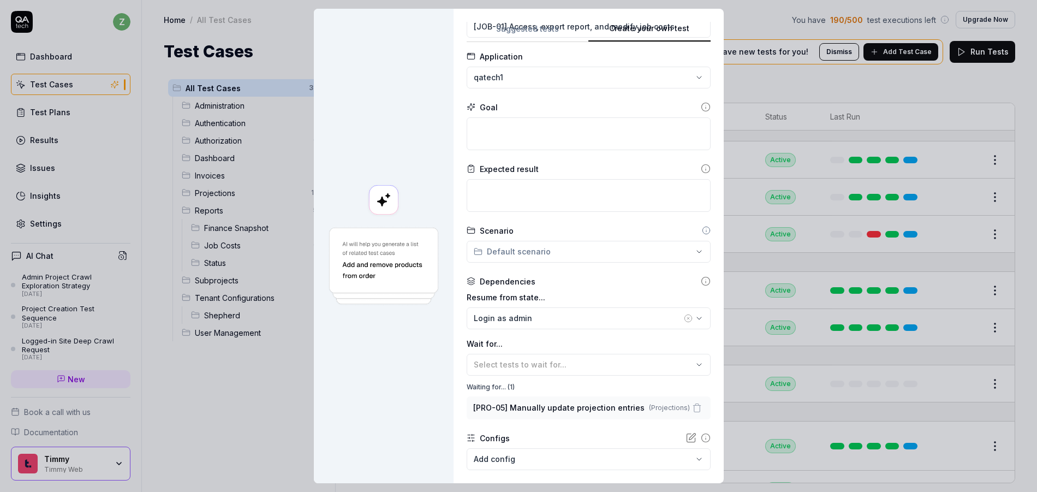
scroll to position [65, 0]
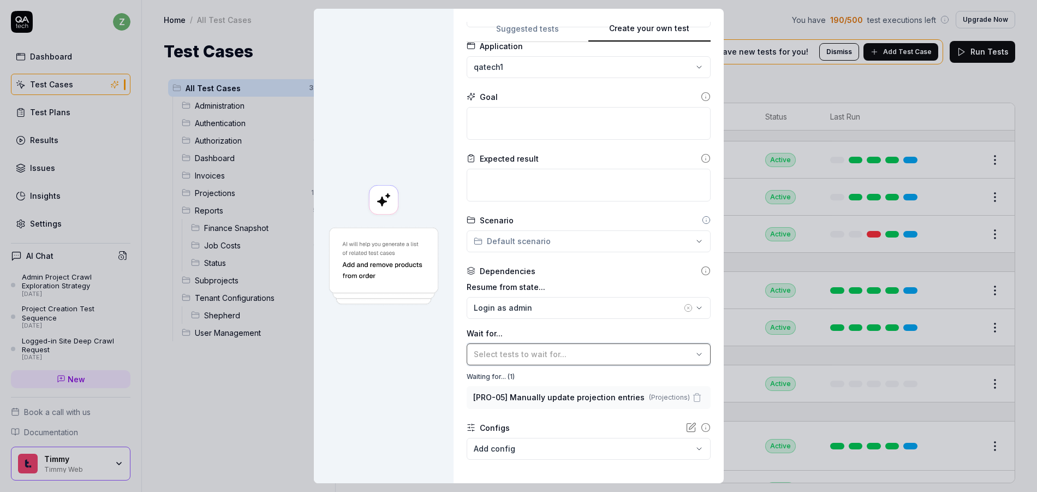
click at [521, 355] on span "Select tests to wait for..." at bounding box center [520, 353] width 93 height 9
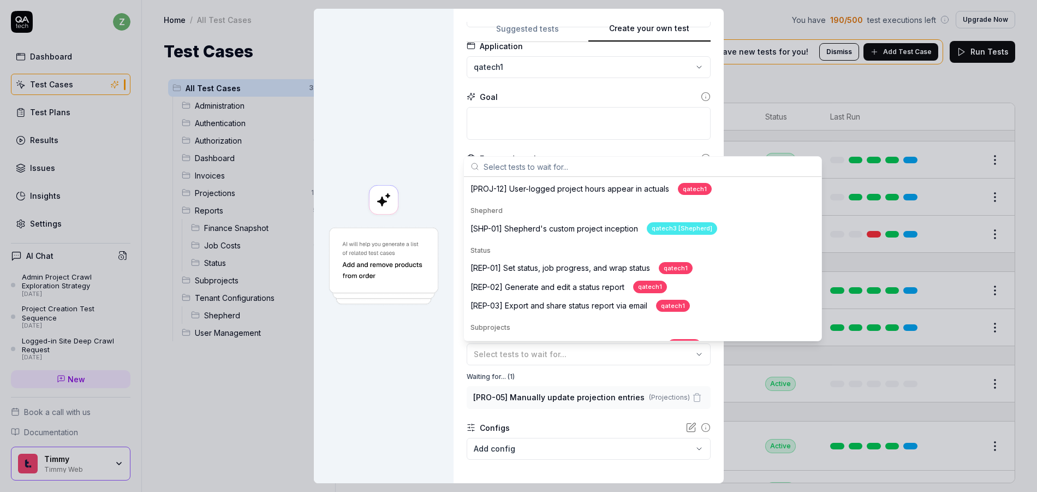
scroll to position [508, 0]
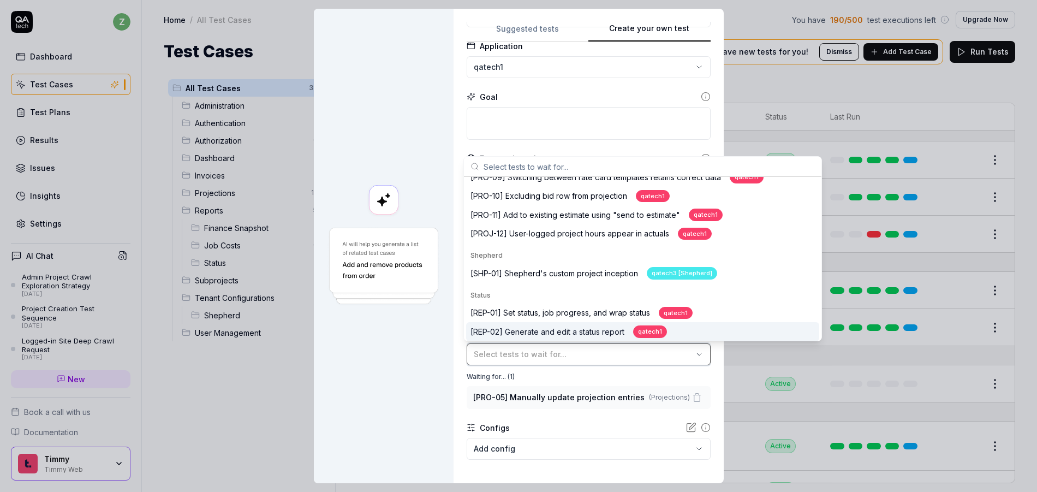
click at [536, 360] on button "Select tests to wait for..." at bounding box center [589, 354] width 244 height 22
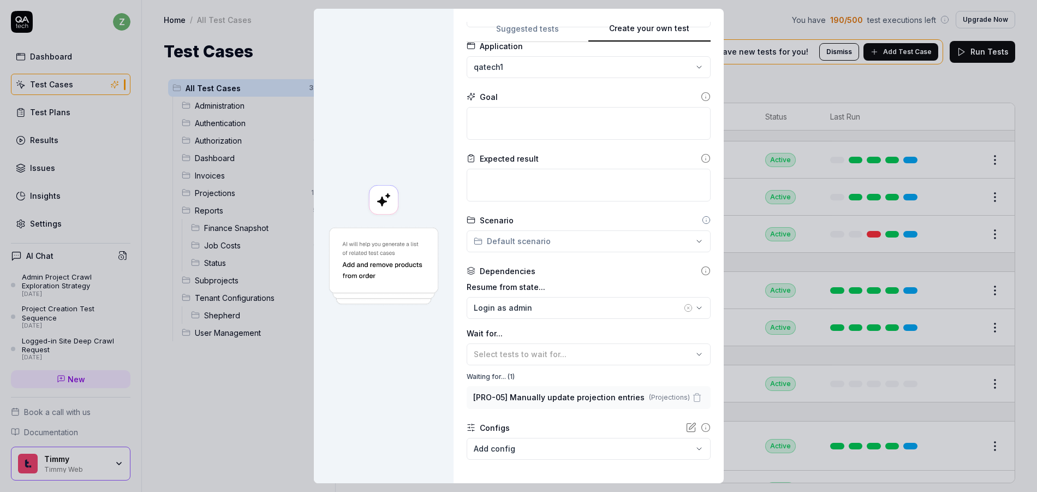
click at [443, 342] on div at bounding box center [384, 246] width 140 height 474
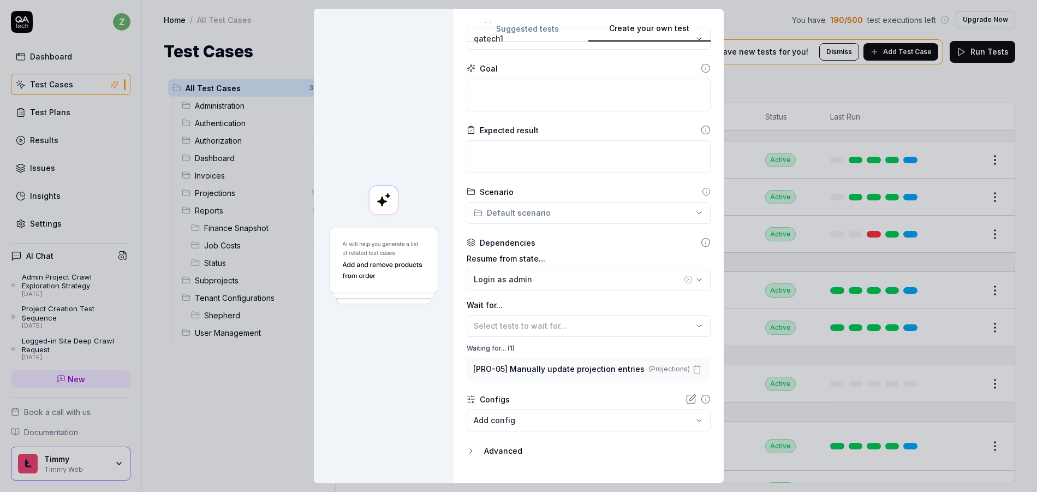
scroll to position [0, 0]
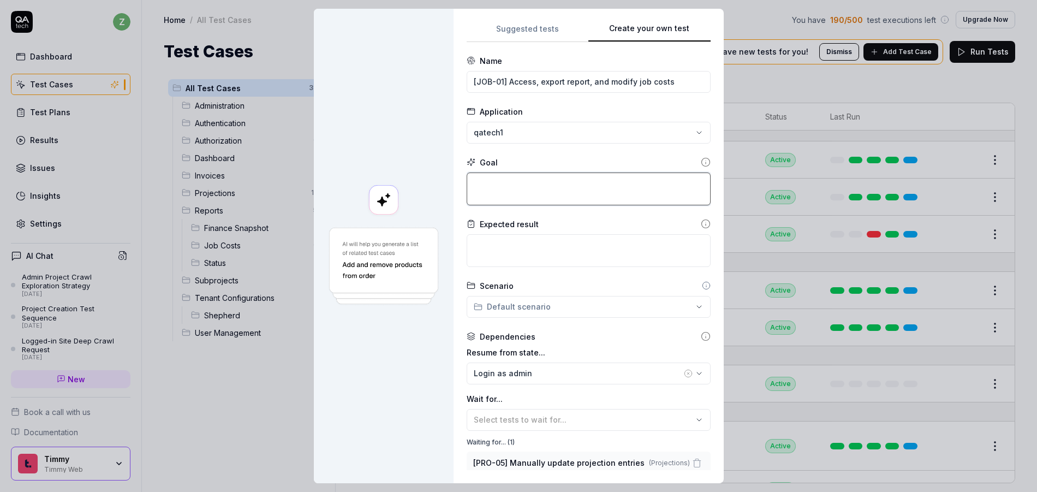
click at [505, 185] on textarea at bounding box center [589, 188] width 244 height 33
click at [511, 181] on textarea at bounding box center [589, 188] width 244 height 33
type textarea "*"
type textarea "F"
type textarea "*"
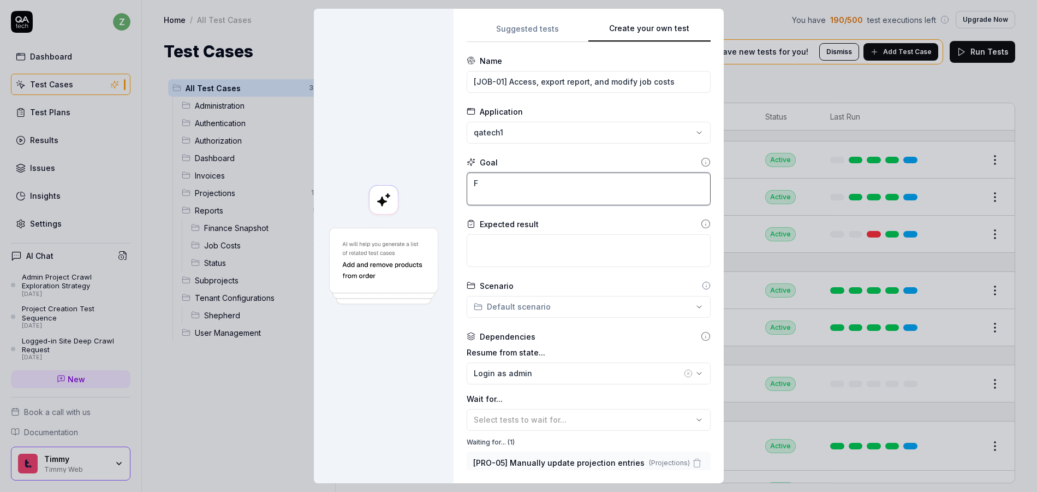
type textarea "Fi"
type textarea "*"
type textarea "Fil"
type textarea "*"
type textarea "Filt"
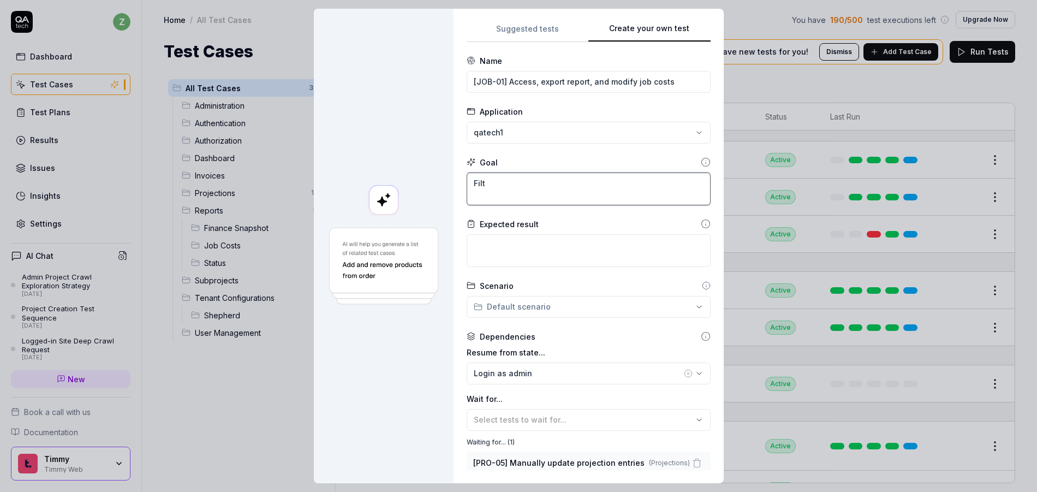
type textarea "*"
type textarea "Filte"
type textarea "*"
type textarea "Filter"
type textarea "*"
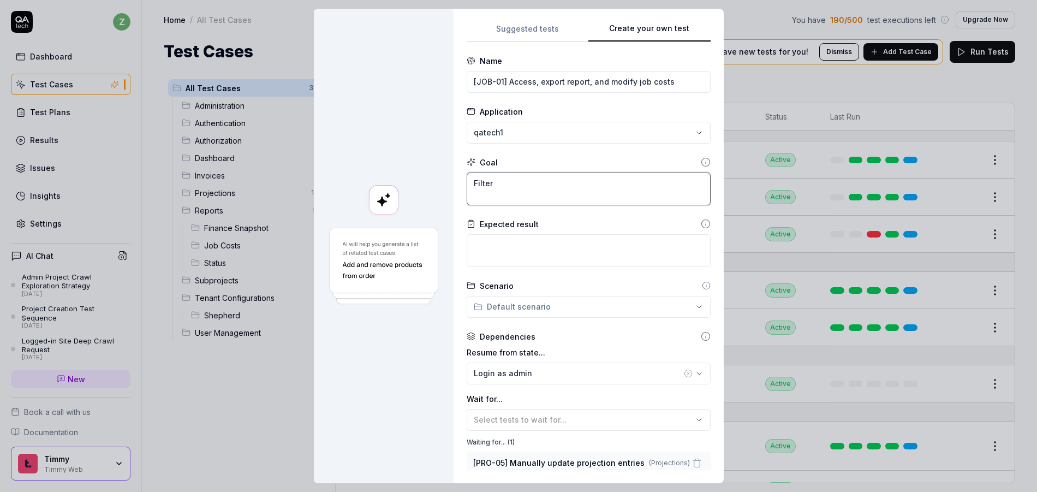
type textarea "Filter"
type textarea "*"
type textarea "Filter j"
type textarea "*"
type textarea "Filter jo"
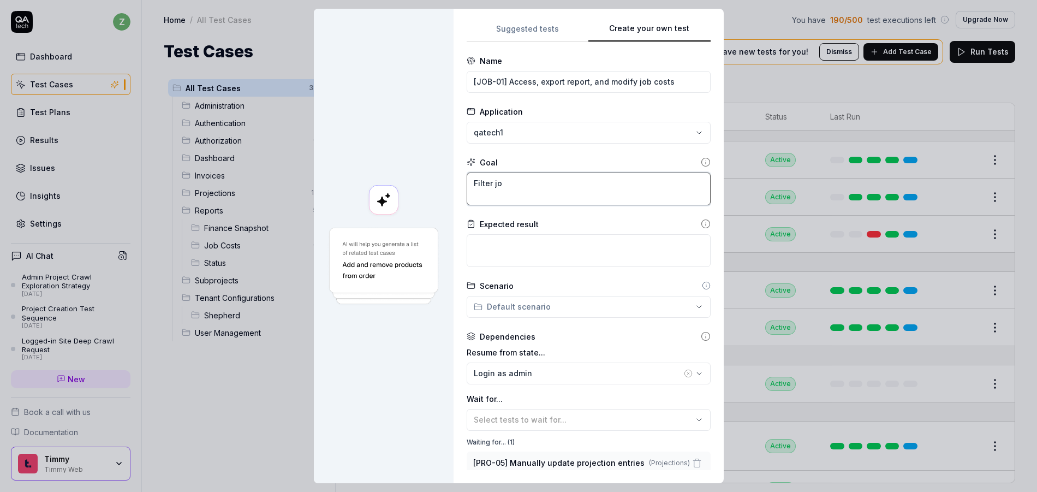
type textarea "*"
type textarea "Filter job"
type textarea "*"
type textarea "Filter job"
type textarea "*"
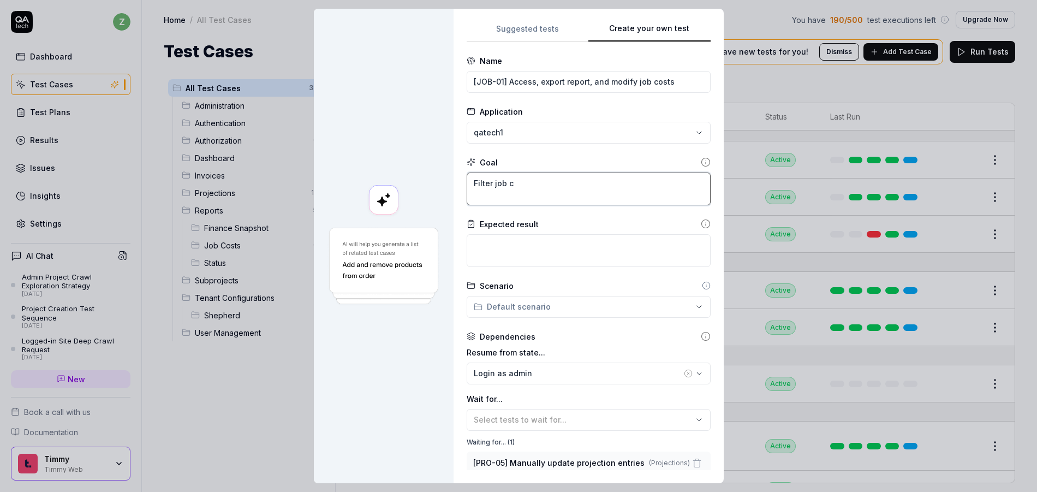
type textarea "Filter job co"
type textarea "*"
type textarea "Filter job cost"
type textarea "*"
type textarea "Filter job costs"
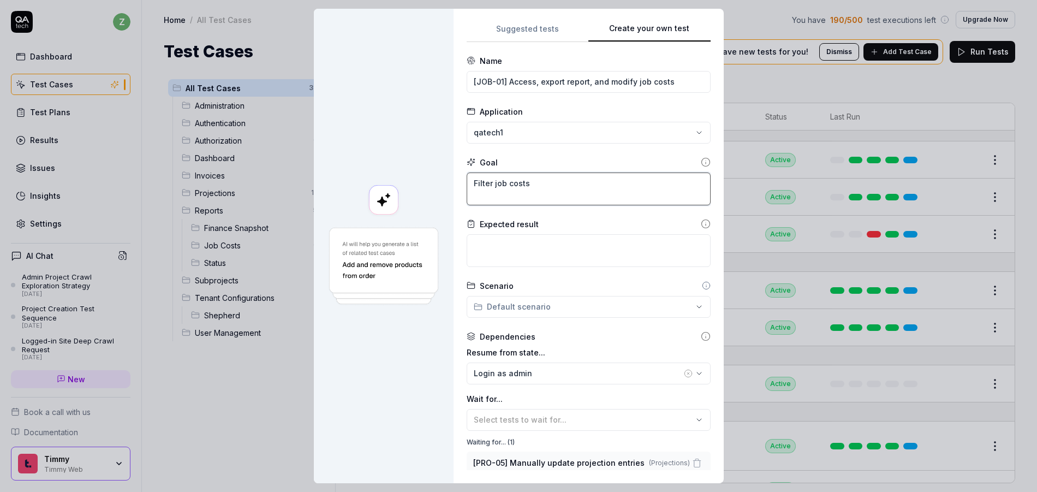
type textarea "*"
type textarea "Filter job costs b"
type textarea "*"
type textarea "Filter job costs by"
type textarea "*"
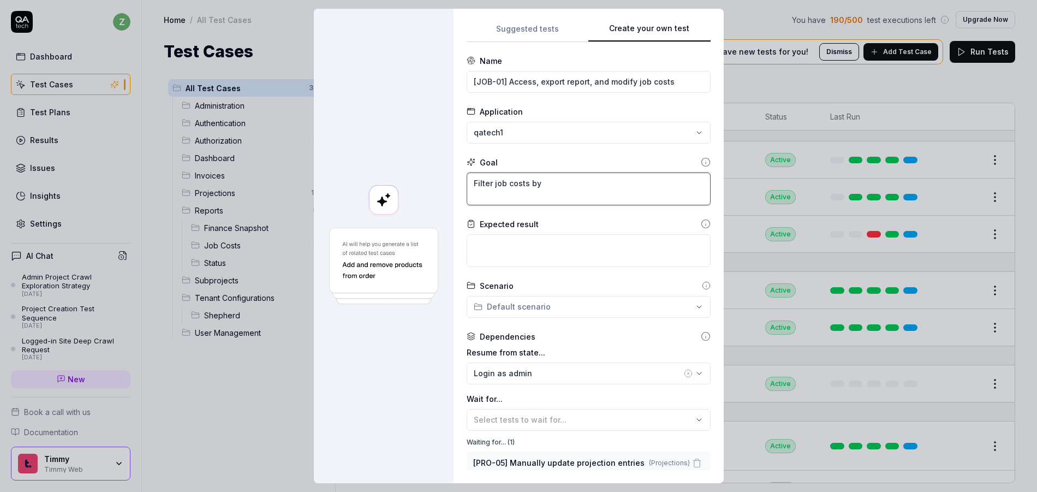
type textarea "Filter job costs by p"
type textarea "*"
type textarea "Filter job costs by pr"
type textarea "*"
type textarea "Filter job costs by pro"
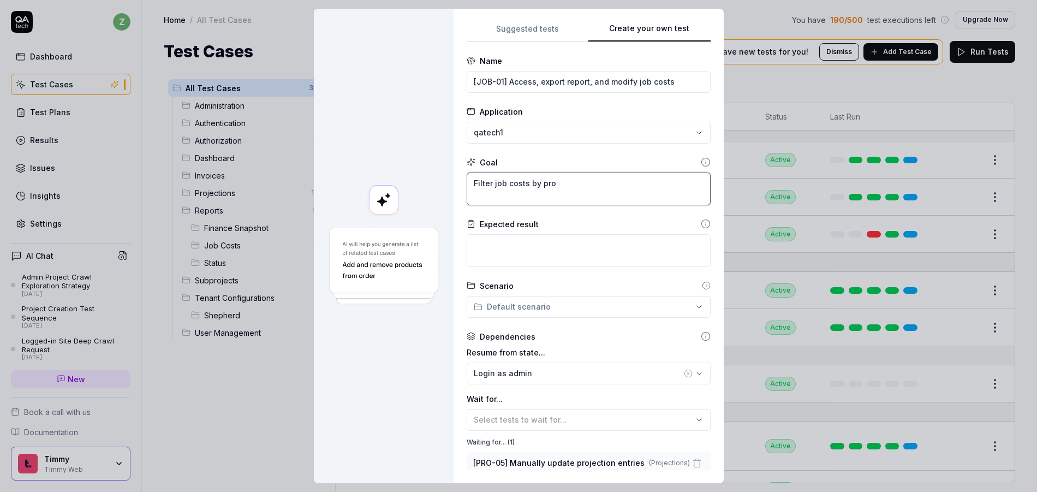
type textarea "*"
type textarea "Filter job costs by proj"
type textarea "*"
type textarea "Filter job costs by projec"
type textarea "*"
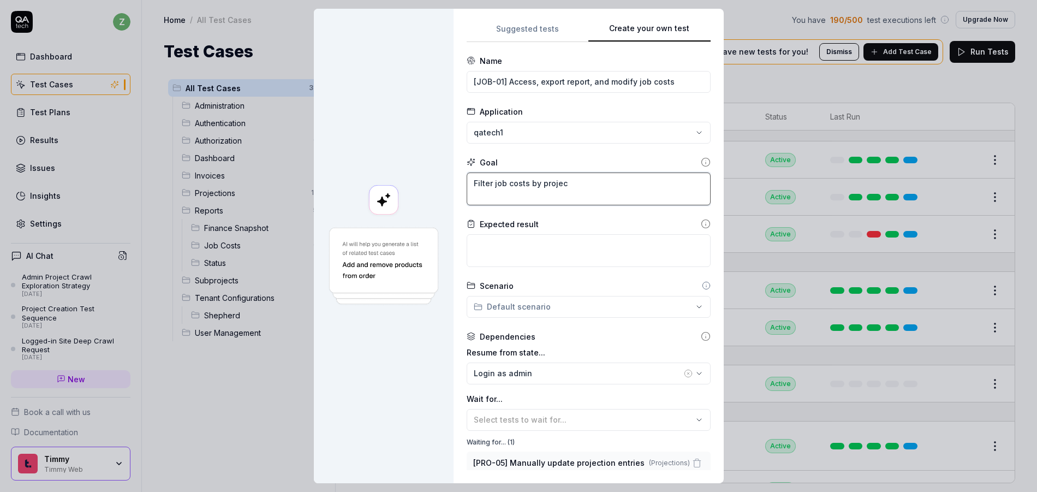
type textarea "Filter job costs by project"
type textarea "*"
type textarea "Filter job costs by project"
type textarea "*"
type textarea "Filter job costs by project f"
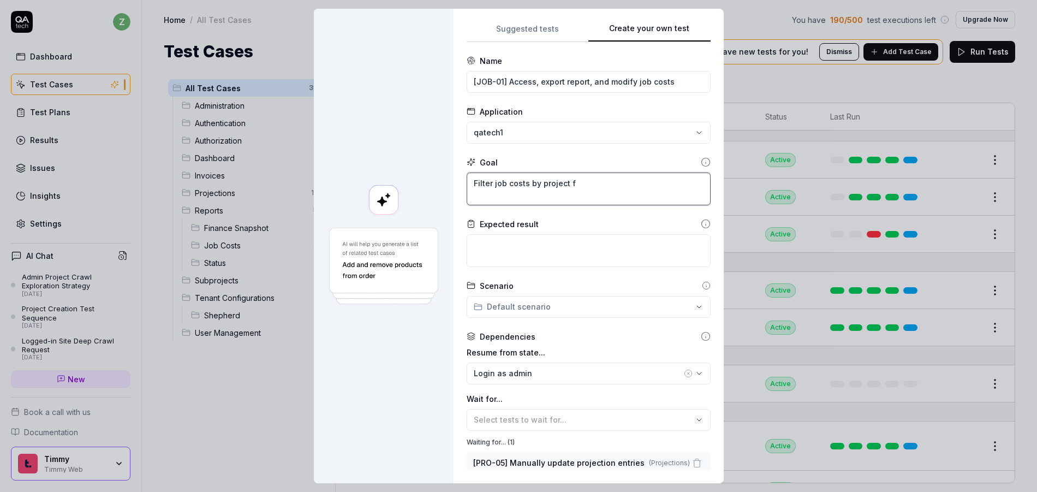
type textarea "*"
type textarea "Filter job costs by project fr"
type textarea "*"
type textarea "Filter job costs by project fro"
type textarea "*"
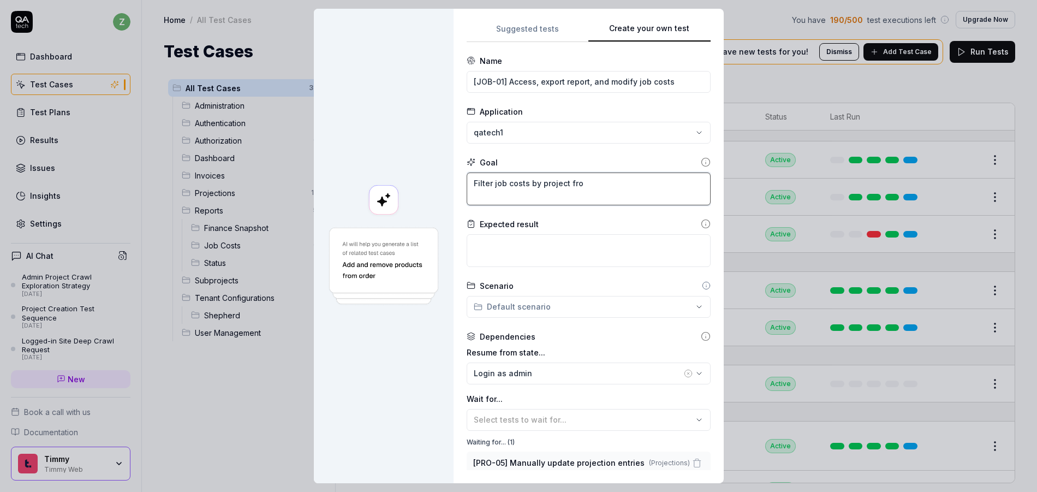
type textarea "Filter job costs by project from"
type textarea "*"
type textarea "Filter job costs by project from"
type textarea "*"
type textarea "Filter job costs by project from p"
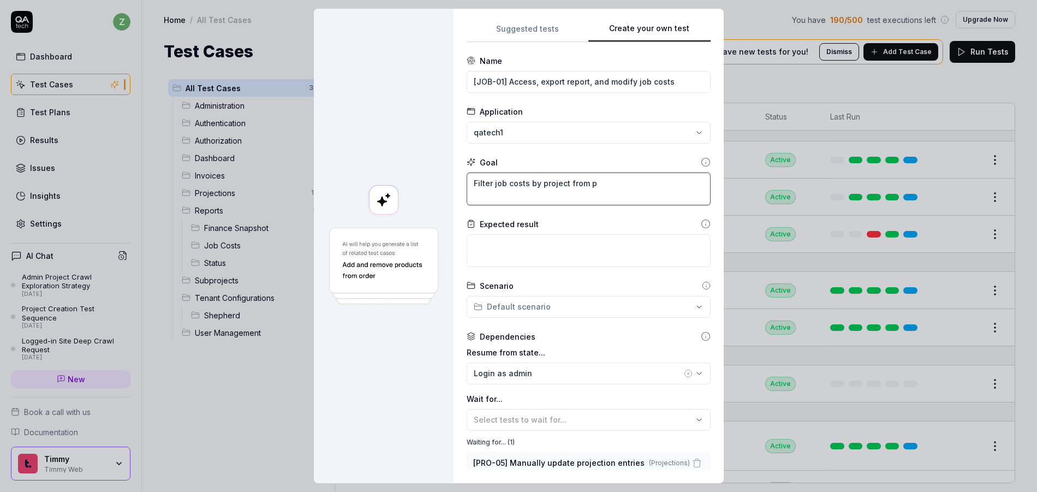
type textarea "*"
type textarea "Filter job costs by project from pr"
type textarea "*"
type textarea "Filter job costs by project from pre"
type textarea "*"
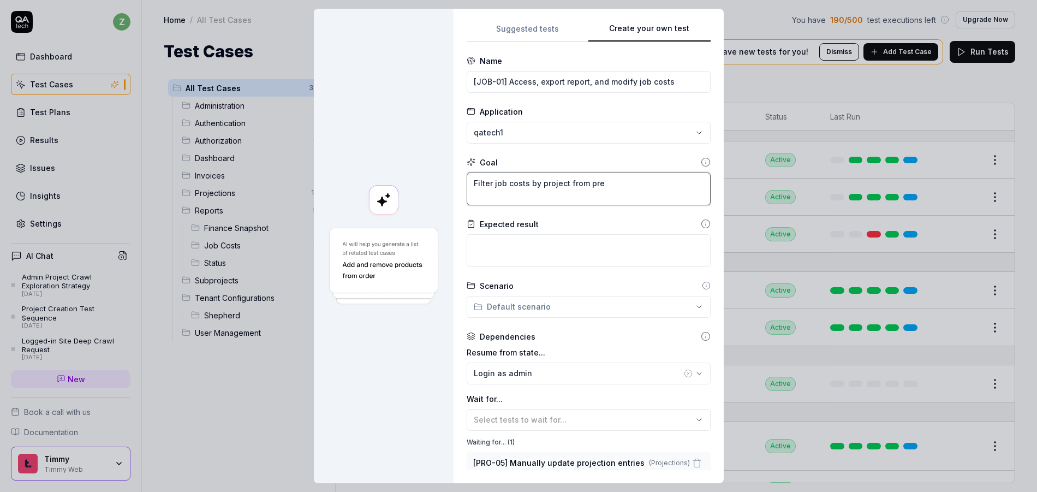
type textarea "Filter job costs by project from prev"
type textarea "*"
type textarea "Filter job costs by project from previ"
type textarea "*"
type textarea "Filter job costs by project from previo"
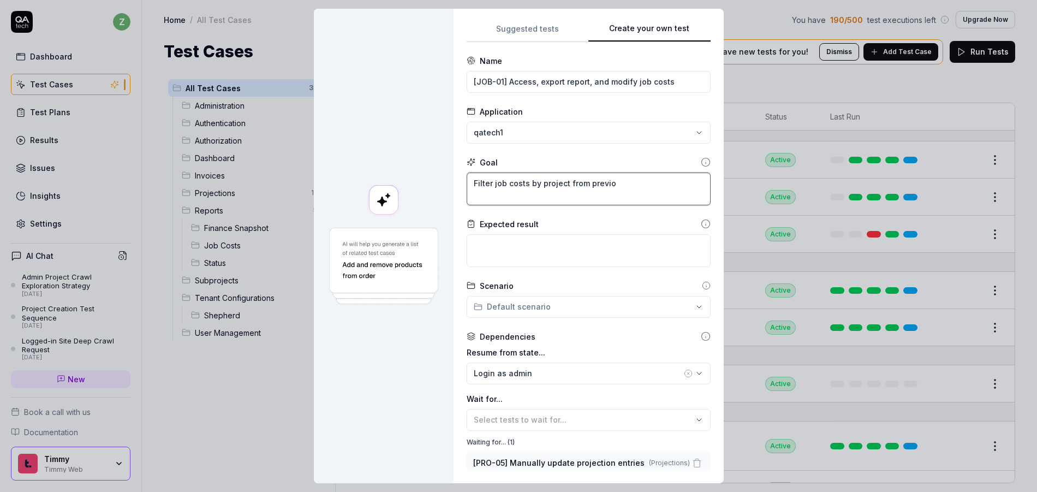
type textarea "*"
type textarea "Filter job costs by project from previou"
type textarea "*"
type textarea "Filter job costs by project from previous"
type textarea "*"
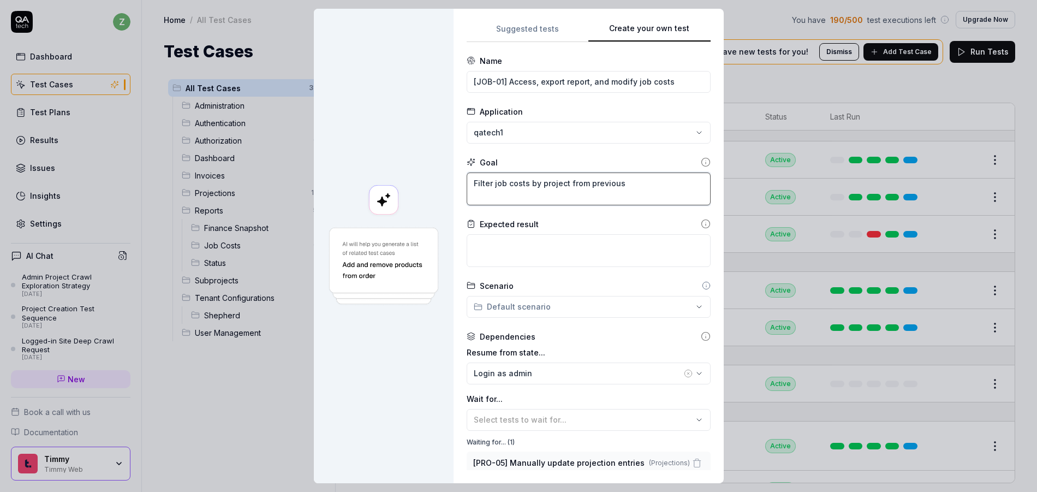
type textarea "Filter job costs by project from previous"
type textarea "*"
type textarea "Filter job costs by project from previous d"
type textarea "*"
type textarea "Filter job costs by project from previous dep"
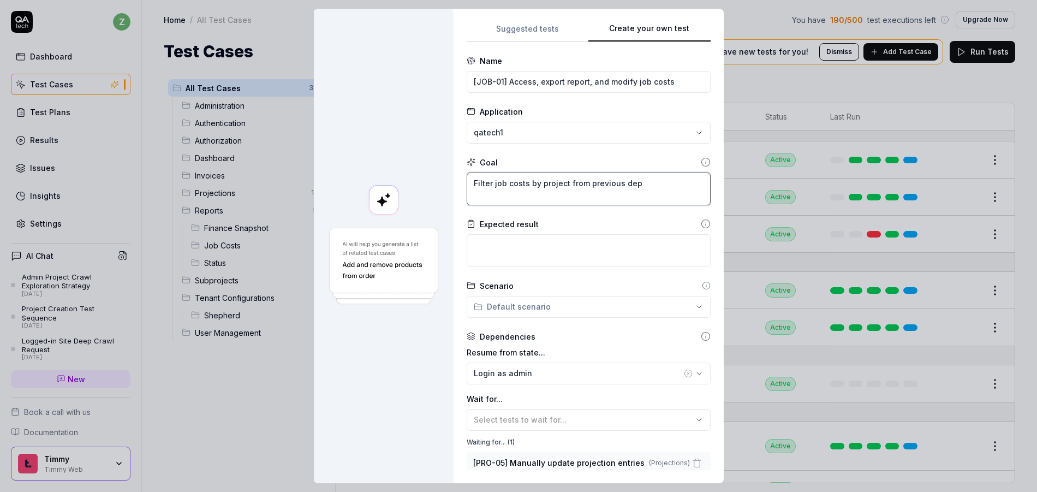
type textarea "*"
type textarea "Filter job costs by project from previous depe"
type textarea "*"
type textarea "Filter job costs by project from previous depen"
type textarea "*"
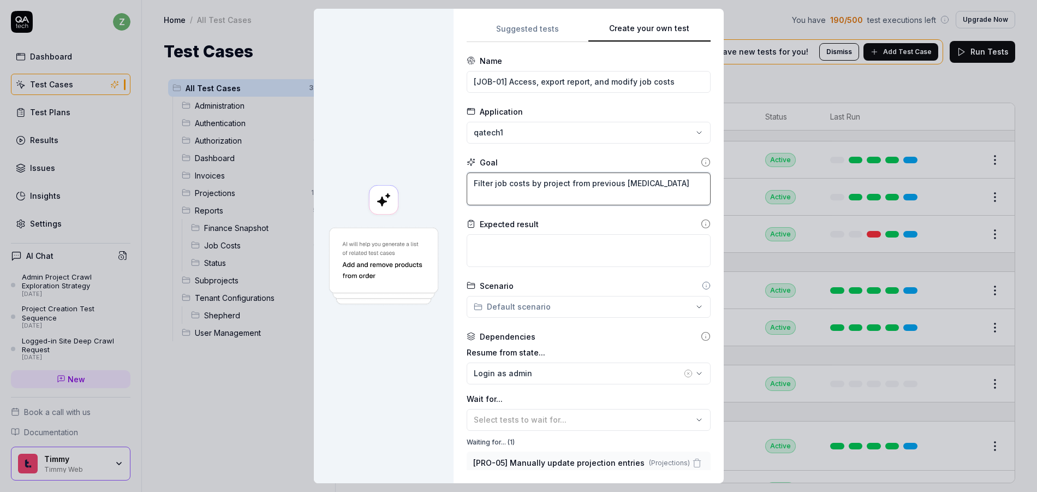
type textarea "Filter job costs by project from previous depend"
type textarea "*"
type textarea "Filter job costs by project from previous depende"
type textarea "*"
type textarea "Filter job costs by project from previous dependen"
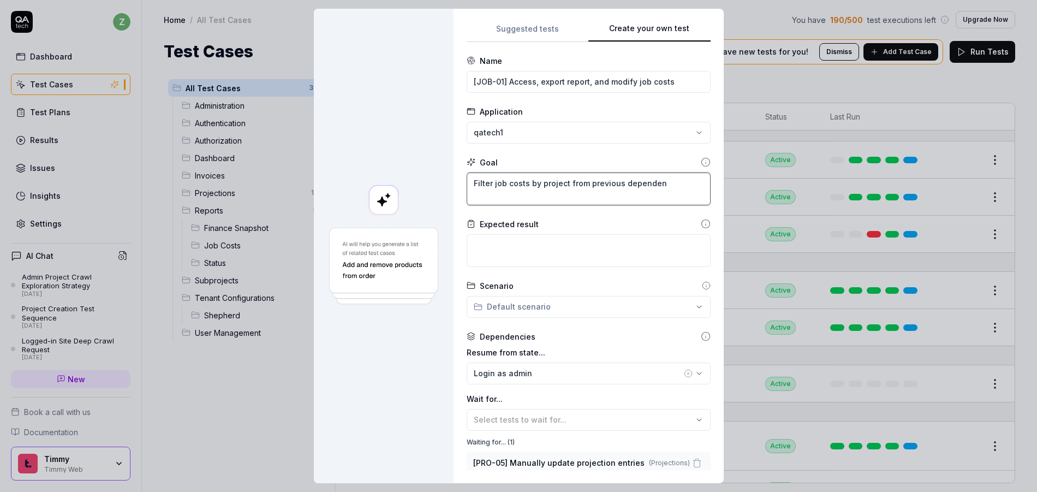
type textarea "*"
type textarea "Filter job costs by project from previous dependenc"
type textarea "*"
type textarea "Filter job costs by project from previous dependency"
type textarea "*"
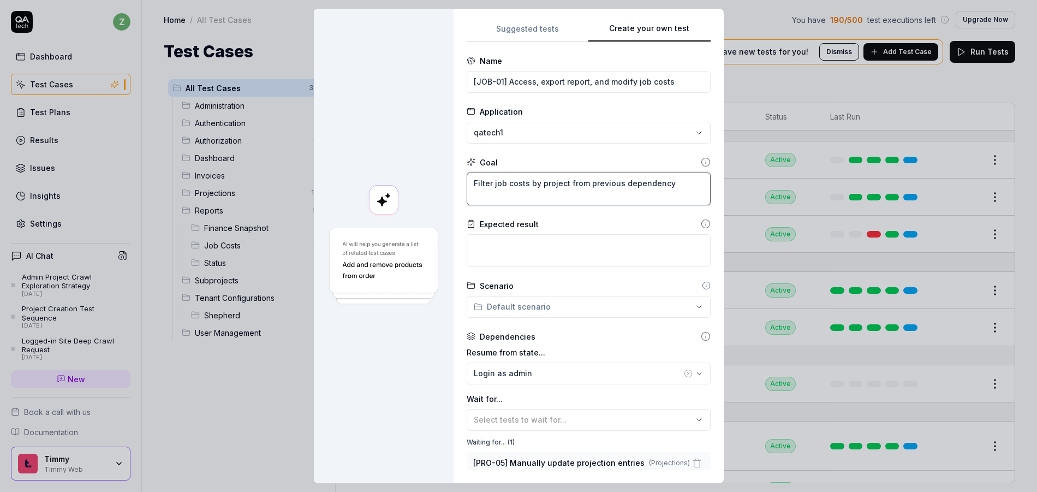
type textarea "Filter job costs by project from previous dependency,"
type textarea "*"
type textarea "Filter job costs by project from previous dependency,"
type textarea "*"
type textarea "Filter job costs by project from previous dependency, c"
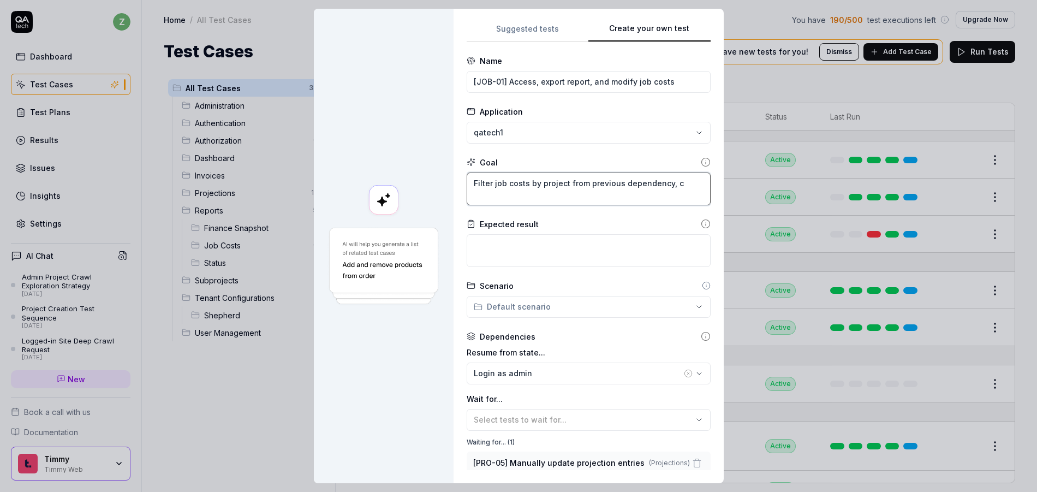
type textarea "*"
type textarea "Filter job costs by project from previous dependency, ch"
type textarea "*"
type textarea "Filter job costs by project from previous dependency, cha"
type textarea "*"
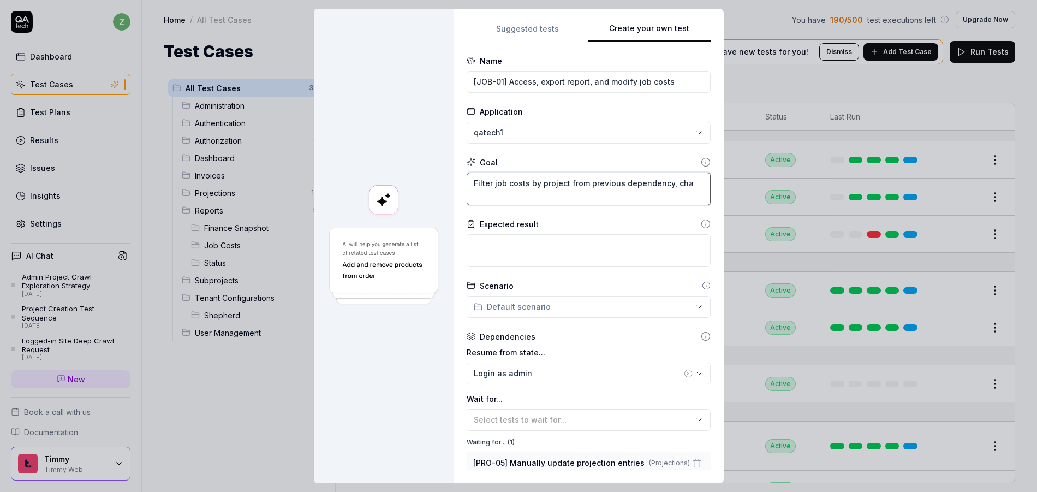
type textarea "Filter job costs by project from previous dependency, chan"
type textarea "*"
type textarea "Filter job costs by project from previous dependency, chang"
type textarea "*"
type textarea "Filter job costs by project from previous dependency, change"
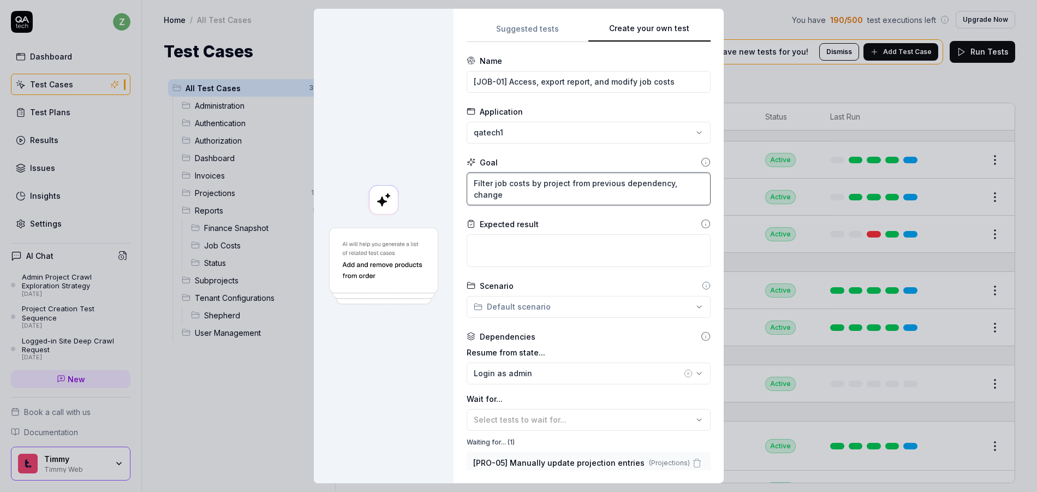
type textarea "*"
type textarea "Filter job costs by project from previous dependency, change"
type textarea "*"
type textarea "Filter job costs by project from previous dependency, change t"
type textarea "*"
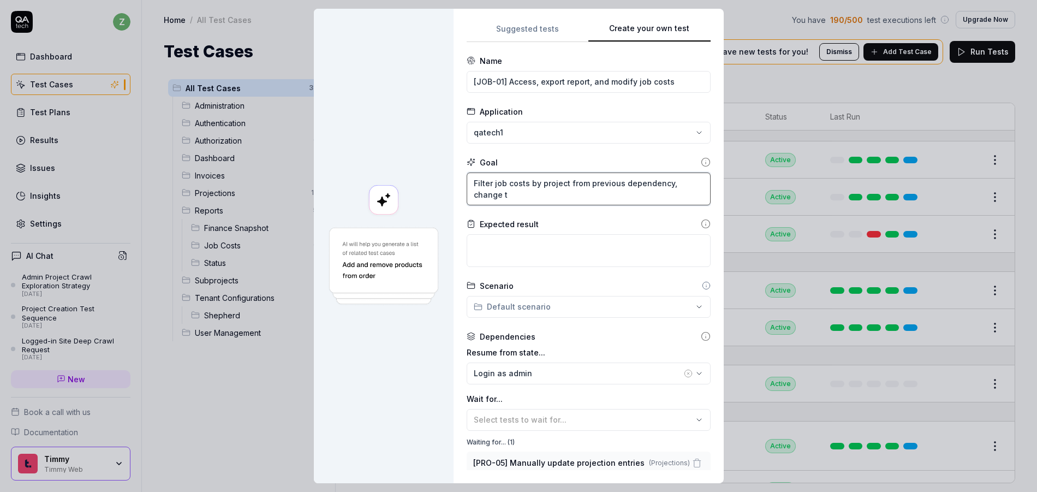
type textarea "Filter job costs by project from previous dependency, change th"
type textarea "*"
type textarea "Filter job costs by project from previous dependency, change thes"
type textarea "*"
type textarea "Filter job costs by project from previous dependency, change thes"
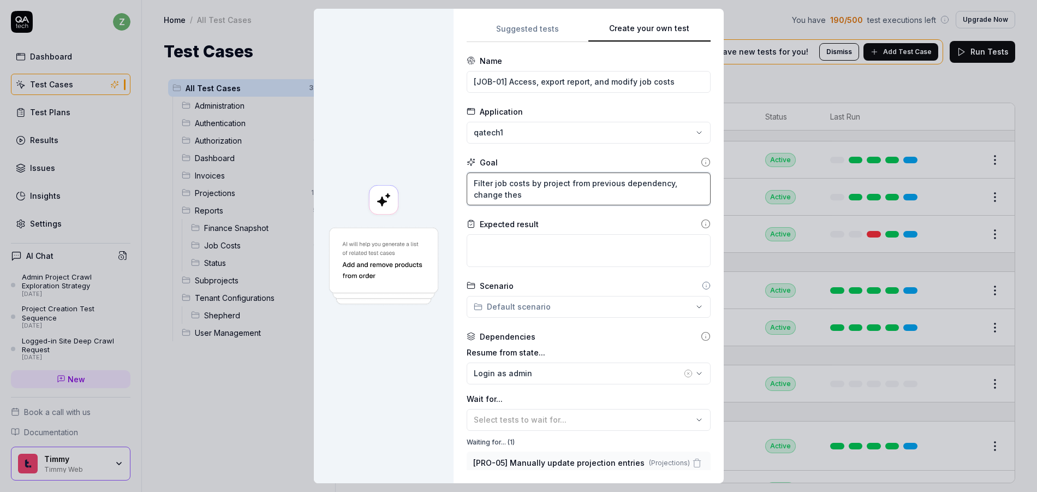
type textarea "*"
type textarea "Filter job costs by project from previous dependency, change thes t"
type textarea "*"
type textarea "Filter job costs by project from previous dependency, change thes ta"
type textarea "*"
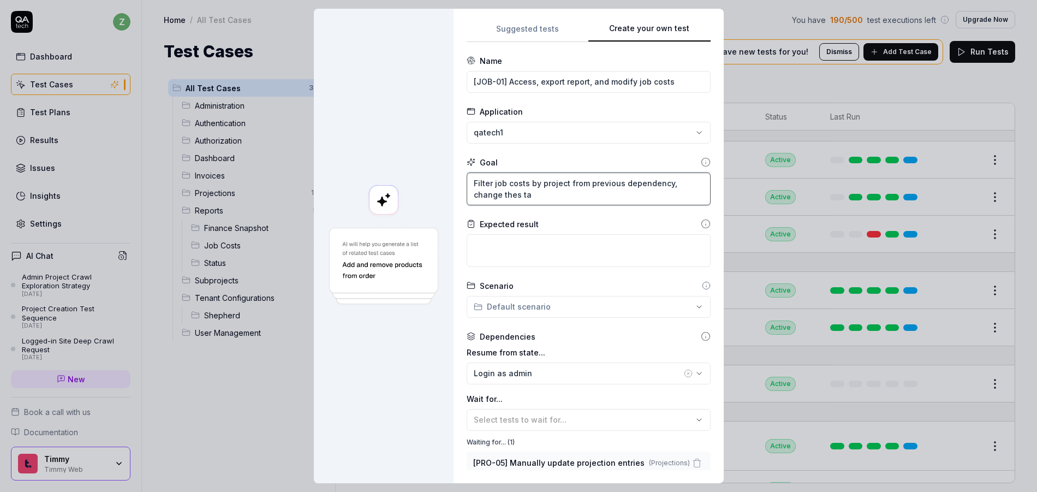
type textarea "Filter job costs by project from previous dependency, change thes tat"
type textarea "*"
type textarea "Filter job costs by project from previous dependency, change thes ta"
type textarea "*"
type textarea "Filter job costs by project from previous dependency, change thes t"
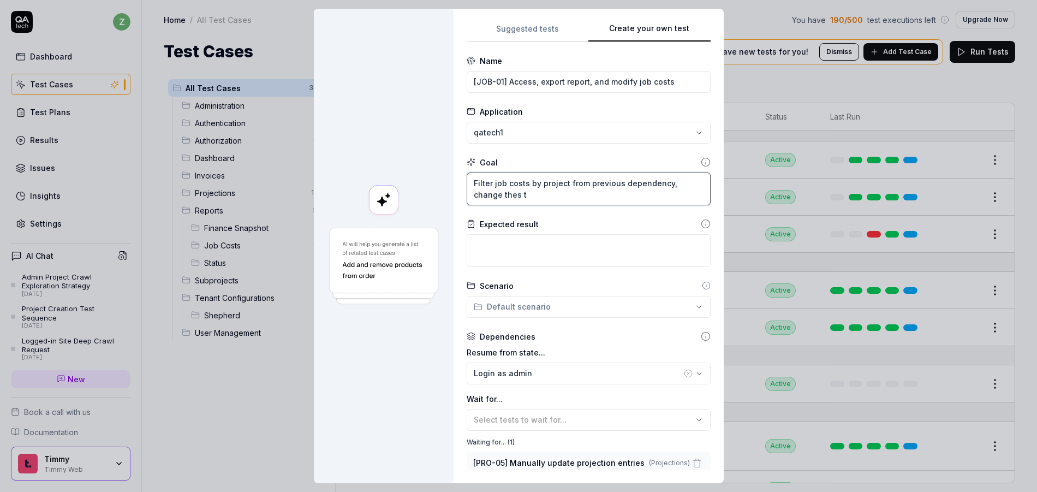
type textarea "*"
type textarea "Filter job costs by project from previous dependency, change thes"
type textarea "*"
type textarea "Filter job costs by project from previous dependency, change thes"
type textarea "*"
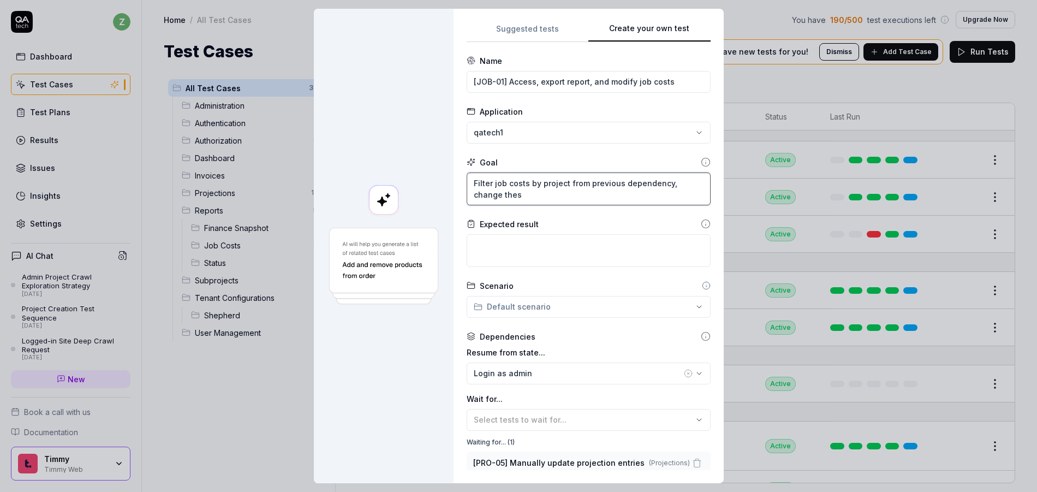
type textarea "Filter job costs by project from previous dependency, change the"
type textarea "*"
type textarea "Filter job costs by project from previous dependency, change the"
type textarea "*"
type textarea "Filter job costs by project from previous dependency, change the"
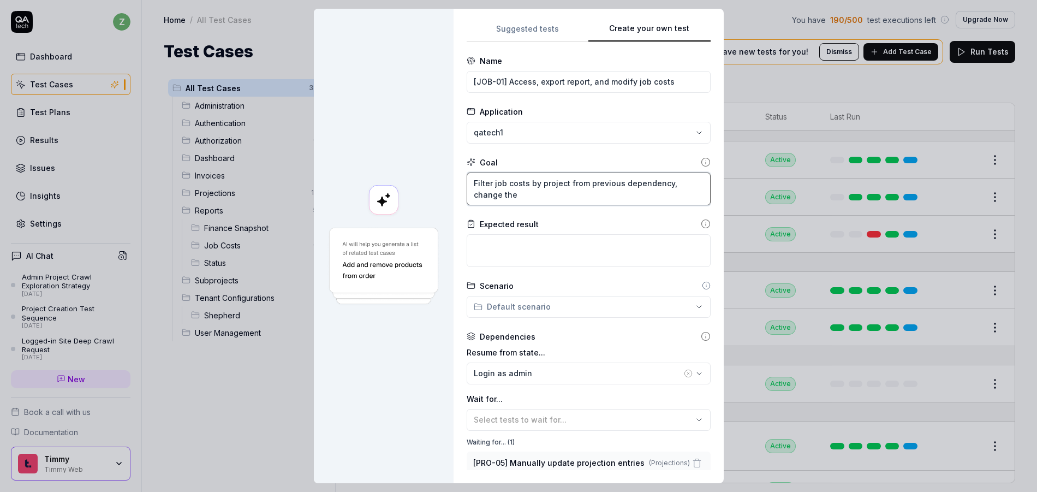
type textarea "*"
type textarea "Filter job costs by project from previous dependency, change th"
type textarea "*"
type textarea "Filter job costs by project from previous dependency, change t"
type textarea "*"
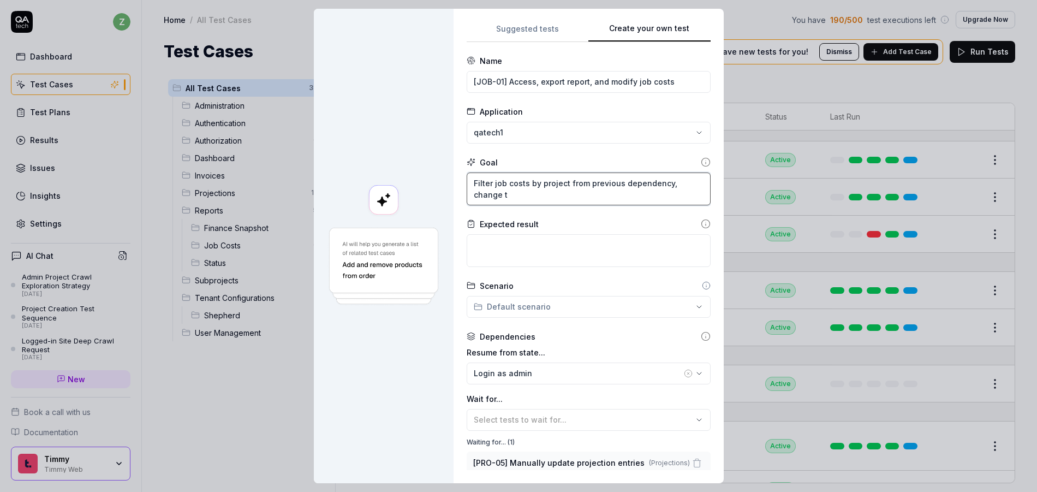
type textarea "Filter job costs by project from previous dependency, change"
type textarea "*"
type textarea "Filter job costs by project from previous dependency, change o"
type textarea "*"
type textarea "Filter job costs by project from previous dependency, change on"
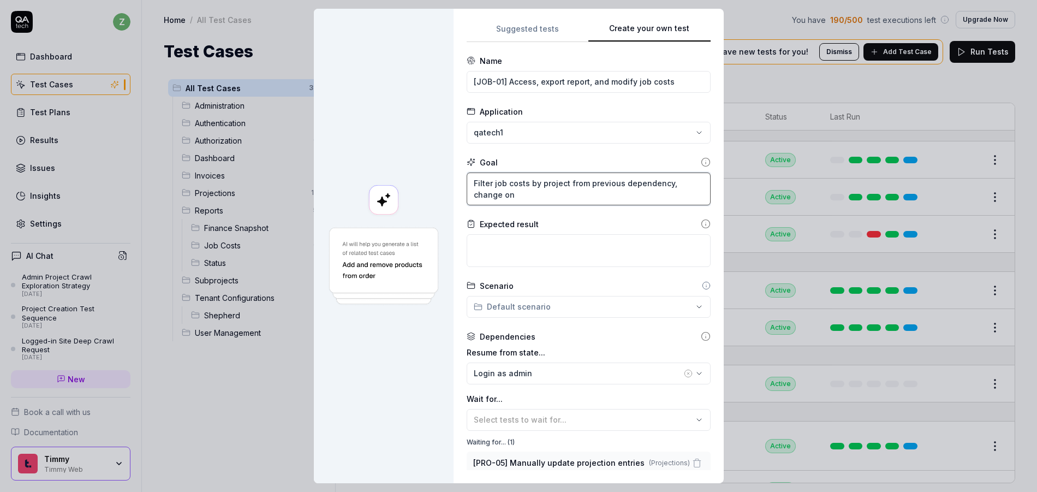
type textarea "*"
type textarea "Filter job costs by project from previous dependency, change one"
type textarea "*"
type textarea "Filter job costs by project from previous dependency, change one"
type textarea "*"
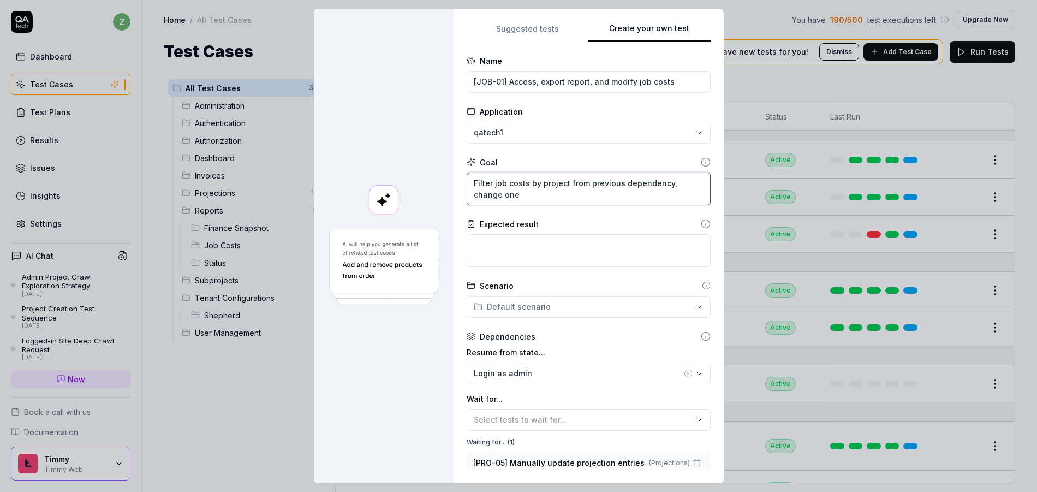
type textarea "Filter job costs by project from previous dependency, change one o"
type textarea "*"
type textarea "Filter job costs by project from previous dependency, change one of"
type textarea "*"
type textarea "Filter job costs by project from previous dependency, change one of t"
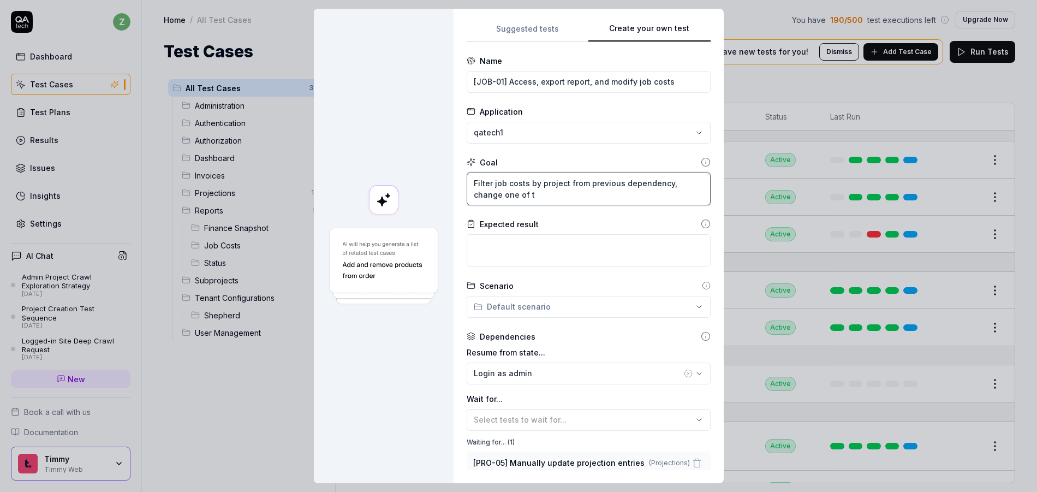
type textarea "*"
type textarea "Filter job costs by project from previous dependency, change one of the"
type textarea "*"
type textarea "Filter job costs by project from previous dependency, change one of thes"
type textarea "*"
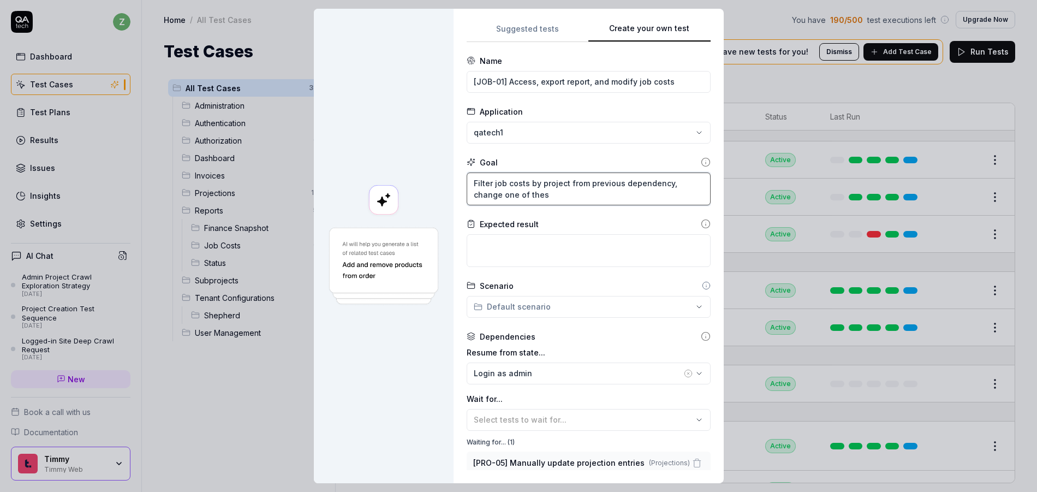
type textarea "Filter job costs by project from previous dependency, change one of thes s"
type textarea "*"
type textarea "Filter job costs by project from previous dependency, change one of thes"
type textarea "*"
type textarea "Filter job costs by project from previous dependency, change one of thes"
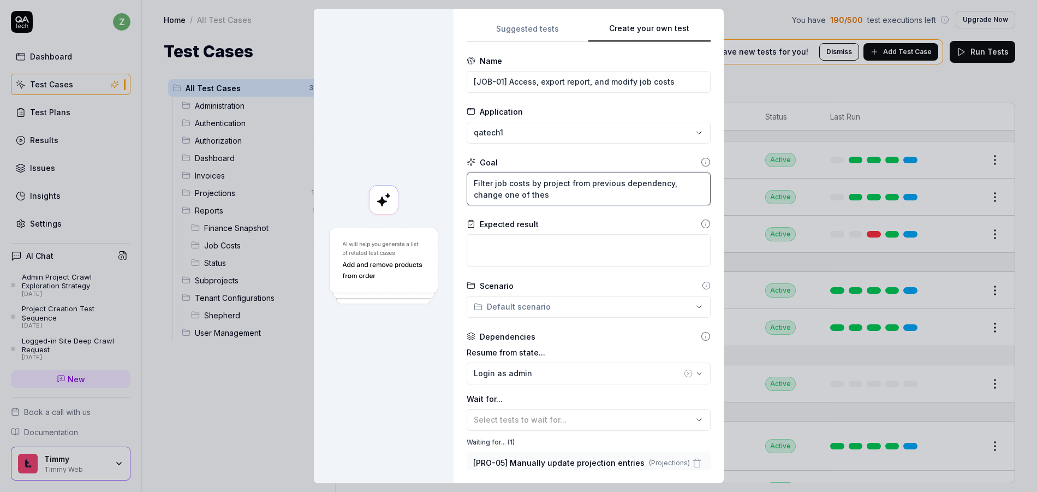
type textarea "*"
type textarea "Filter job costs by project from previous dependency, change one of the"
type textarea "*"
type textarea "Filter job costs by project from previous dependency, change one of the"
type textarea "*"
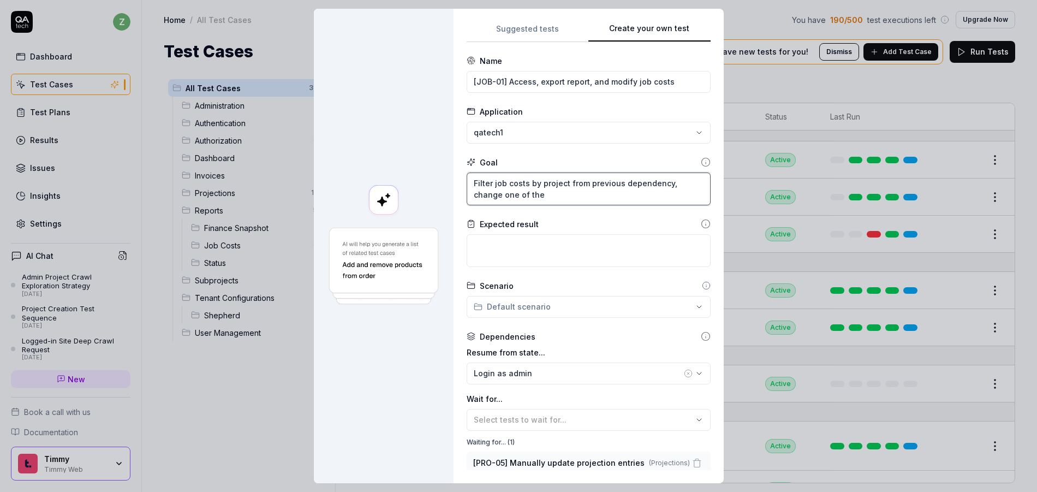
type textarea "Filter job costs by project from previous dependency, change one of the s"
type textarea "*"
type textarea "Filter job costs by project from previous dependency, change one of the st"
type textarea "*"
type textarea "Filter job costs by project from previous dependency, change one of the sta"
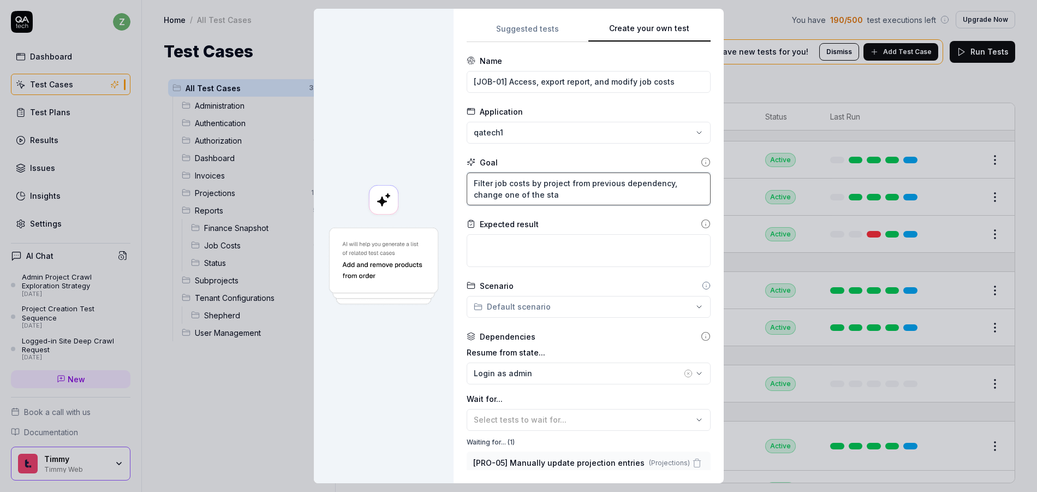
type textarea "*"
type textarea "Filter job costs by project from previous dependency, change one of the stati"
type textarea "*"
type textarea "Filter job costs by project from previous dependency, change one of the statiu"
type textarea "*"
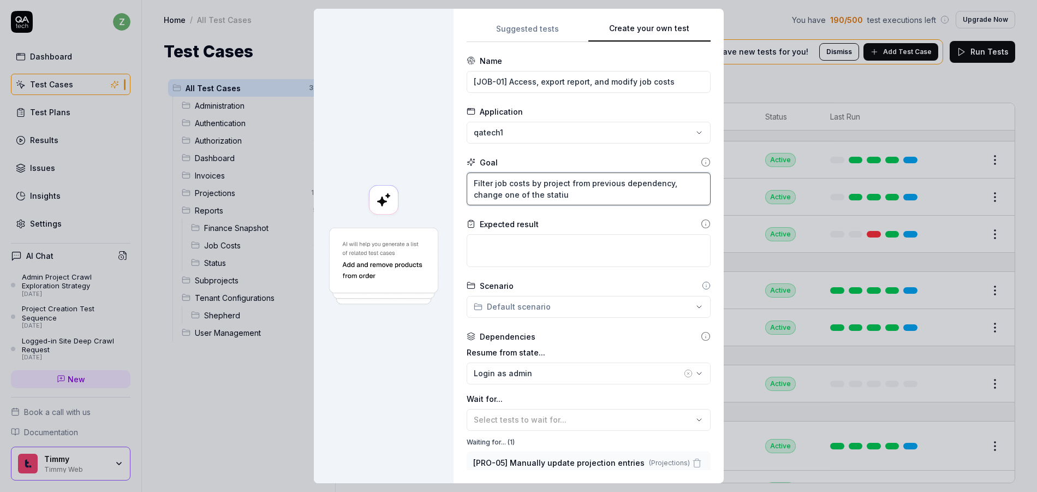
type textarea "Filter job costs by project from previous dependency, change one of the statius"
type textarea "*"
type textarea "Filter job costs by project from previous dependency, change one of the statiu"
type textarea "*"
type textarea "Filter job costs by project from previous dependency, change one of the stati"
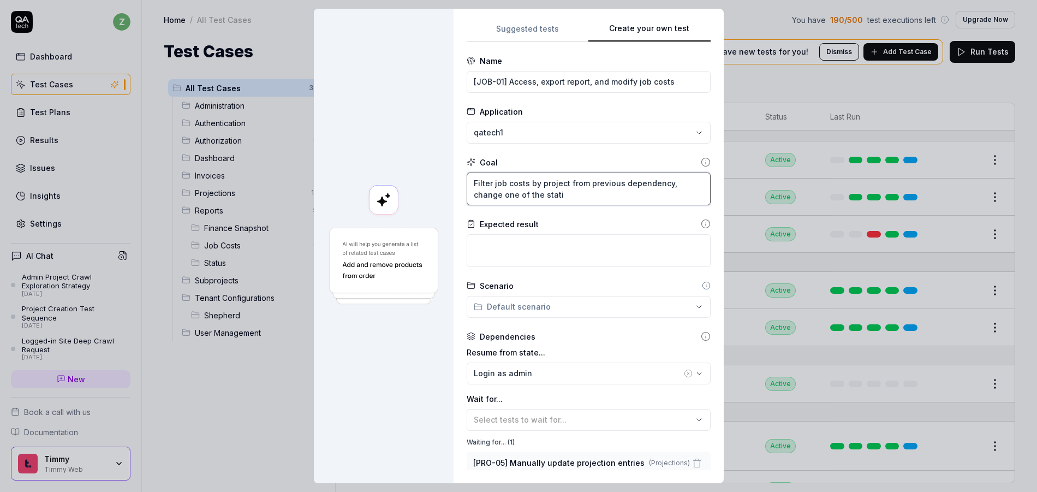
type textarea "*"
type textarea "Filter job costs by project from previous dependency, change one of the stat"
type textarea "*"
type textarea "Filter job costs by project from previous dependency, change one of the statu"
type textarea "*"
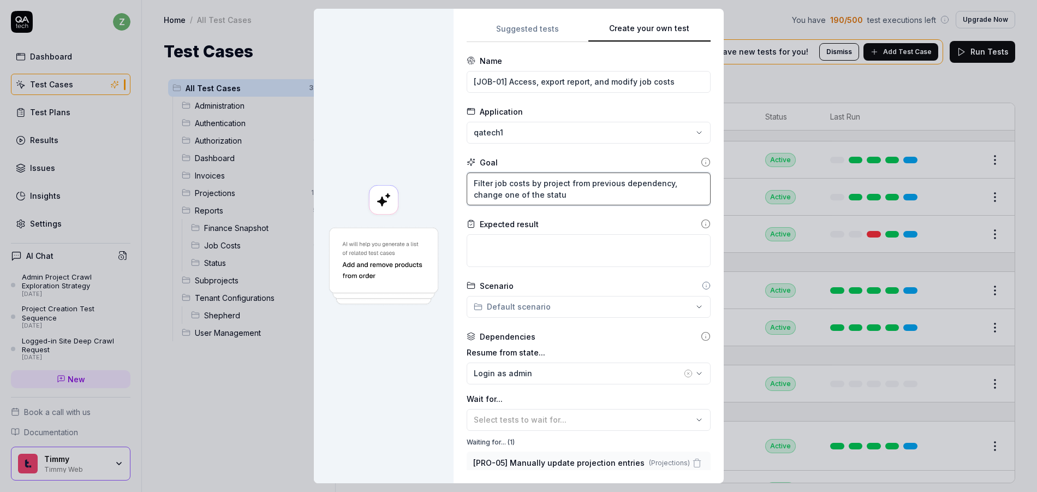
type textarea "Filter job costs by project from previous dependency, change one of the status"
click at [633, 198] on textarea "Filter job costs by project from previous dependency, change one of the statuse…" at bounding box center [589, 188] width 244 height 33
drag, startPoint x: 526, startPoint y: 196, endPoint x: 498, endPoint y: 197, distance: 28.4
click at [498, 197] on textarea "Filter job costs by project from previous dependency, change one of the statuse…" at bounding box center [589, 188] width 244 height 33
click at [635, 198] on textarea "Filter job costs by project from previous dependency, change one of the statuse…" at bounding box center [589, 188] width 244 height 33
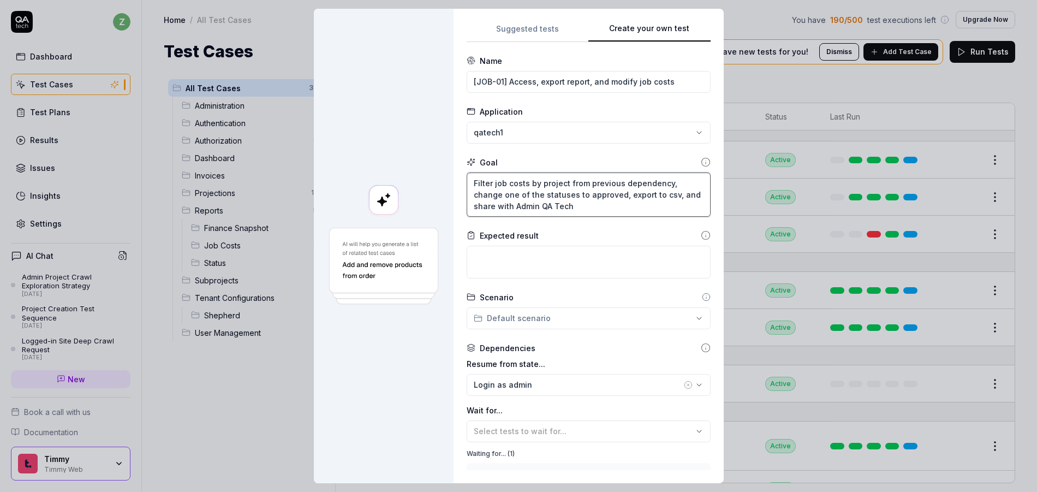
drag, startPoint x: 510, startPoint y: 204, endPoint x: 571, endPoint y: 211, distance: 61.5
click at [510, 204] on textarea "Filter job costs by project from previous dependency, change one of the statuse…" at bounding box center [589, 194] width 244 height 44
click at [613, 211] on textarea "Filter job costs by project from previous dependency, change one of the statuse…" at bounding box center [589, 194] width 244 height 44
click at [521, 210] on textarea "Filter job costs by project from previous dependency, change one of the statuse…" at bounding box center [589, 194] width 244 height 44
click at [627, 205] on textarea "Filter job costs by project from previous dependency, change one of the statuse…" at bounding box center [589, 194] width 244 height 44
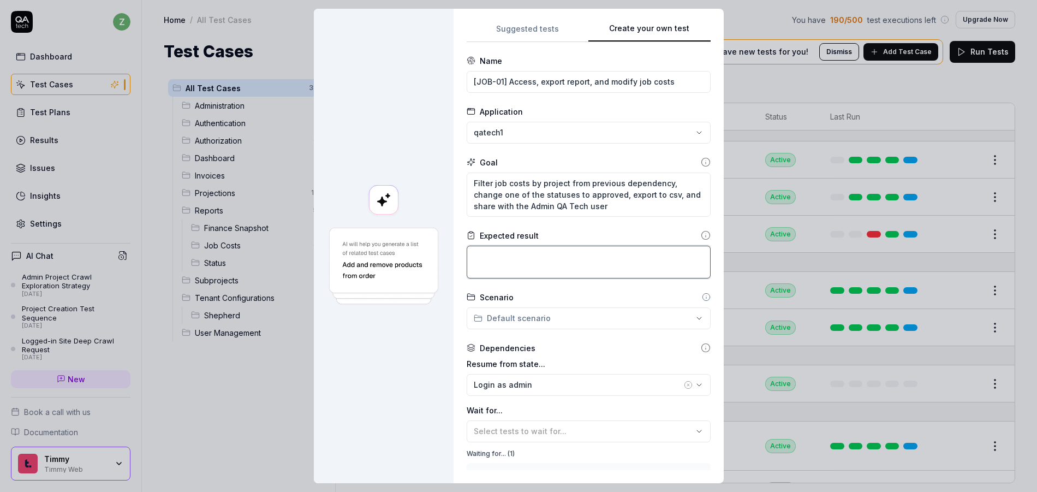
click at [625, 253] on textarea at bounding box center [589, 262] width 244 height 33
click at [501, 254] on textarea "The jobs should be filtered to the project," at bounding box center [589, 262] width 244 height 33
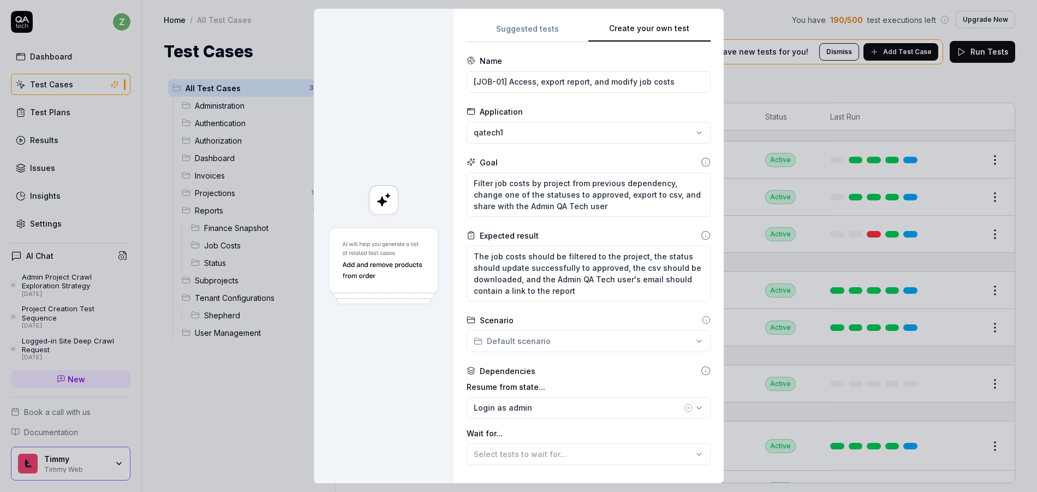
click at [576, 313] on form "**********" at bounding box center [589, 337] width 244 height 565
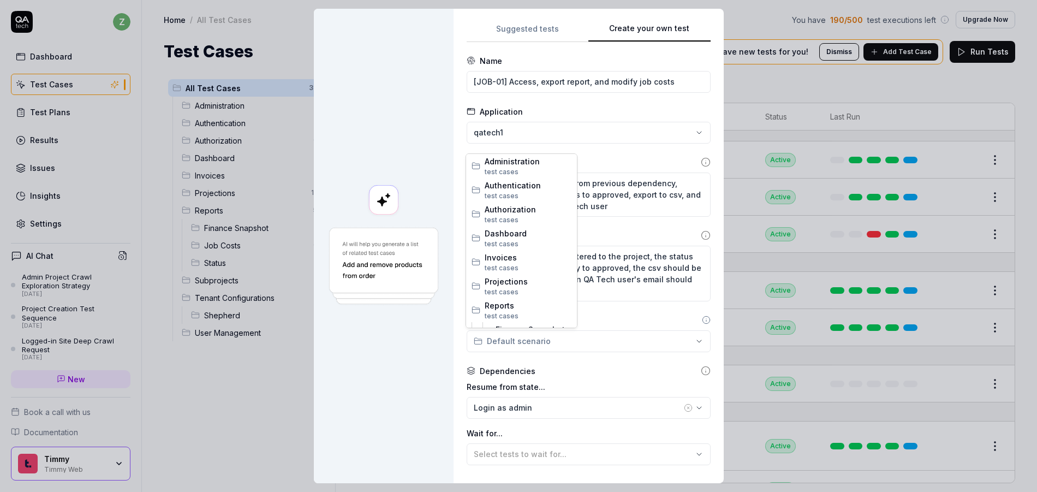
click at [568, 338] on div "**********" at bounding box center [518, 246] width 1037 height 492
click at [528, 260] on span "Job Costs" at bounding box center [533, 255] width 76 height 11
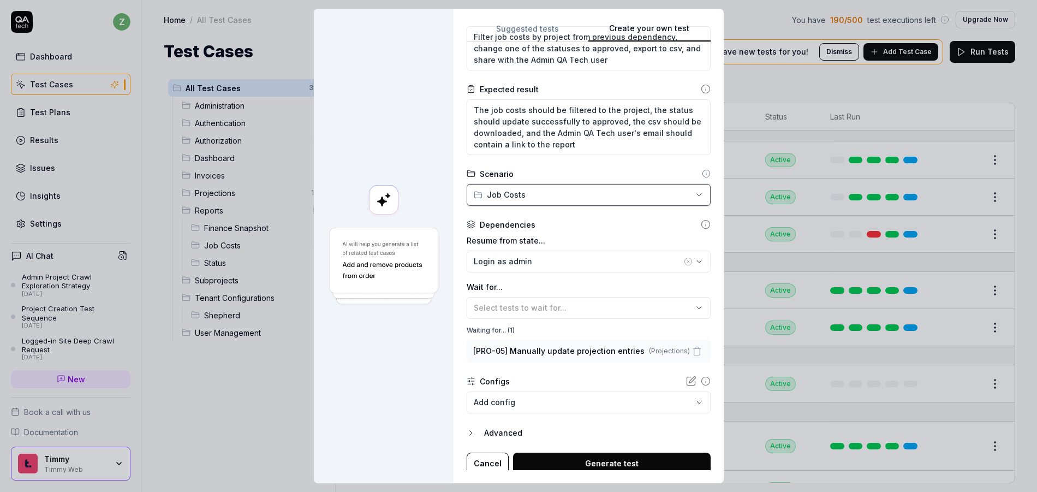
scroll to position [151, 0]
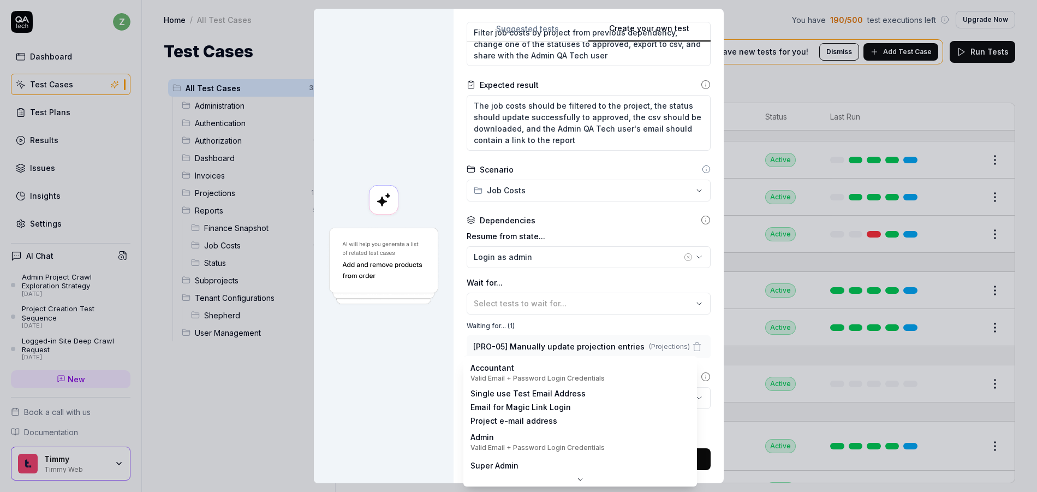
click at [504, 401] on body "z Dashboard Test Cases Test Plans Results Issues Insights Settings AI Chat Admi…" at bounding box center [518, 246] width 1037 height 492
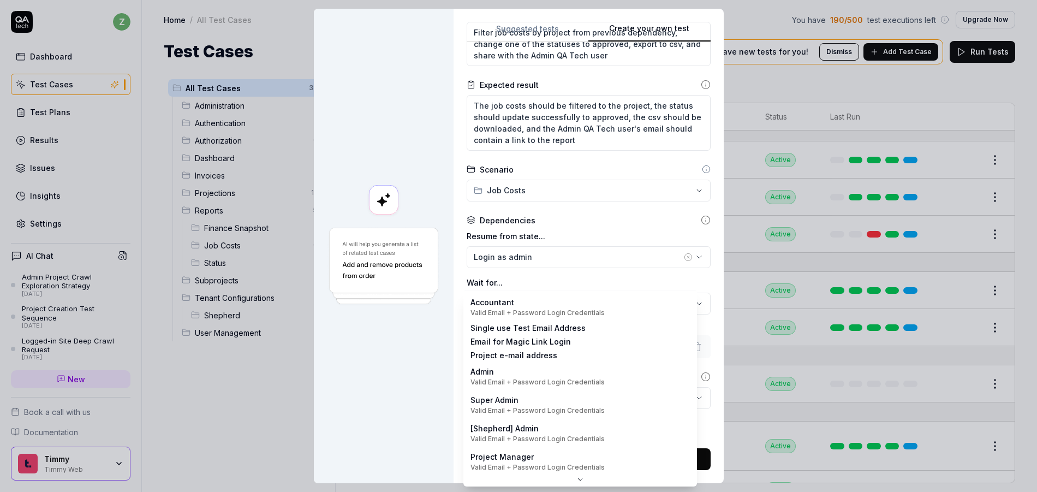
scroll to position [0, 0]
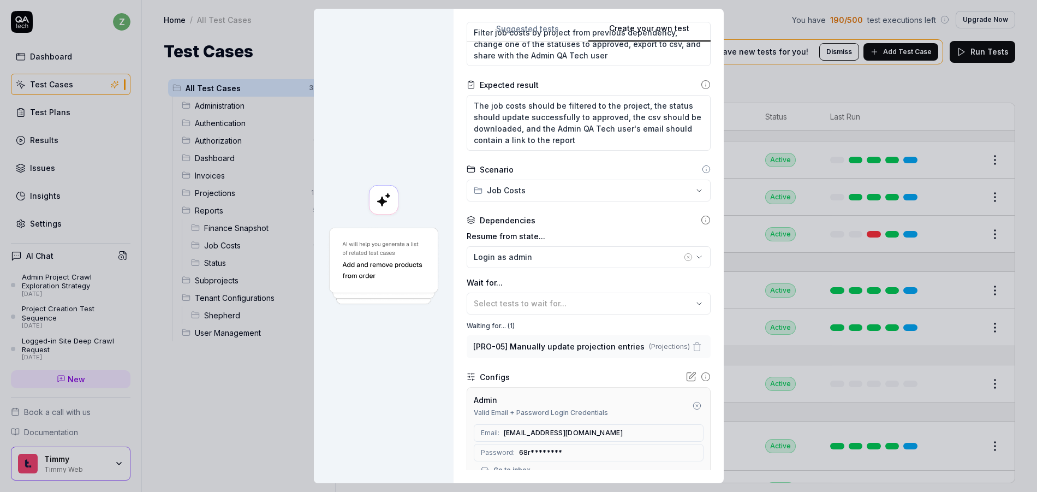
click at [374, 384] on div at bounding box center [384, 246] width 140 height 474
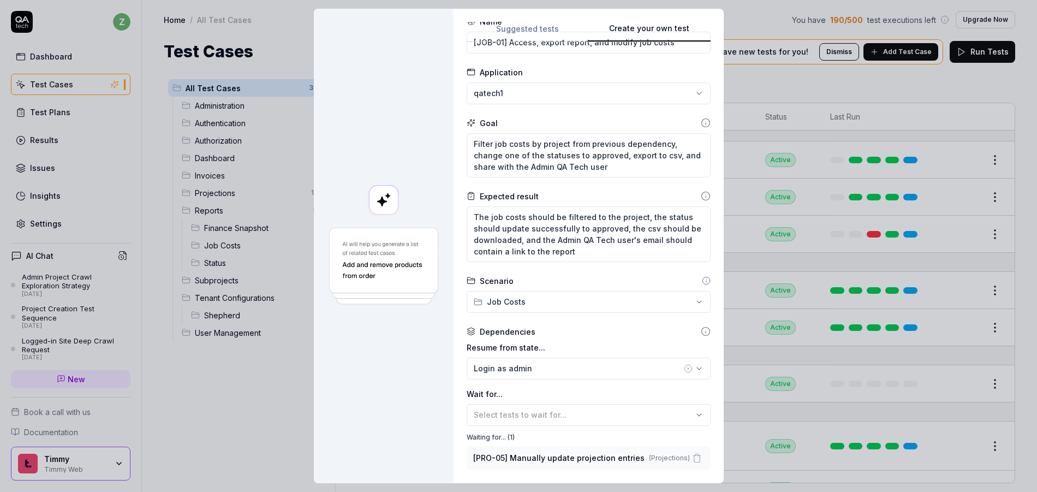
scroll to position [254, 0]
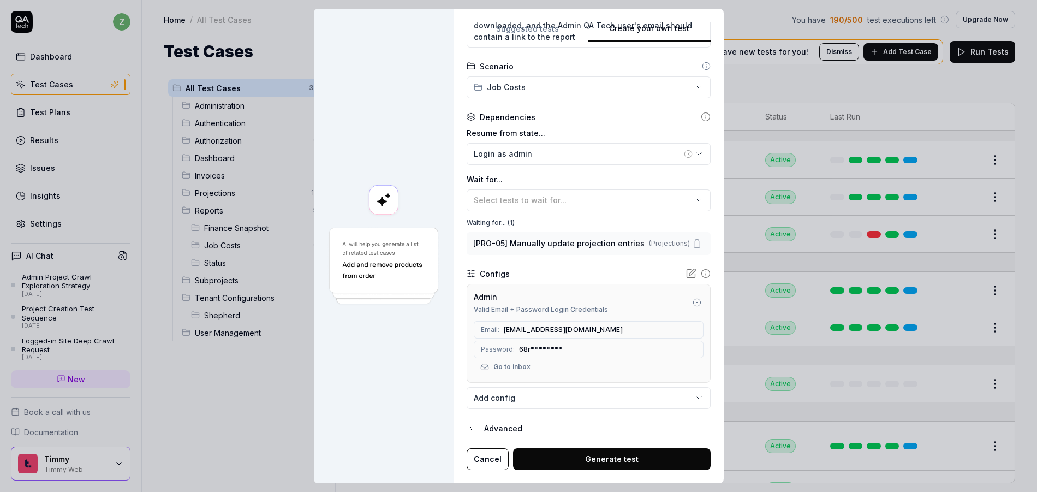
click at [608, 460] on button "Generate test" at bounding box center [612, 459] width 198 height 22
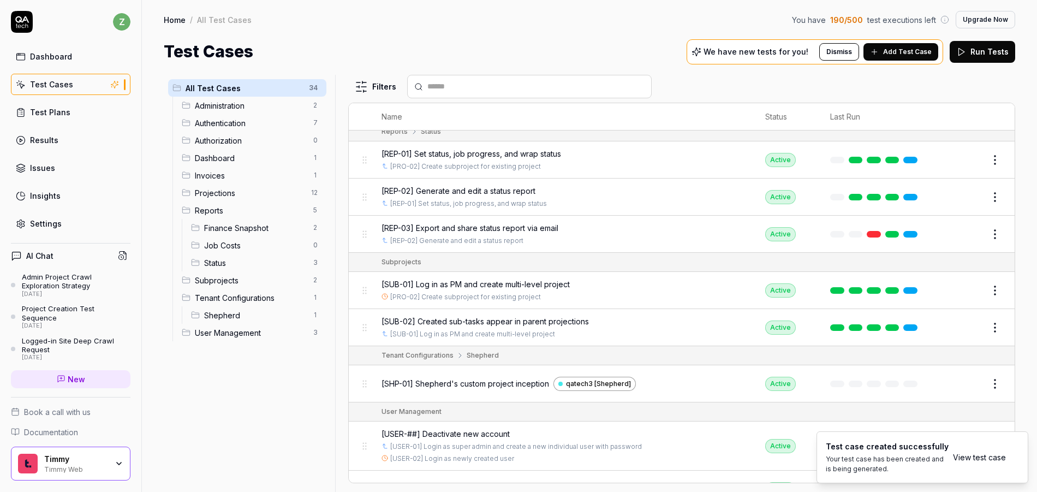
click at [977, 451] on link "View test case" at bounding box center [979, 456] width 53 height 11
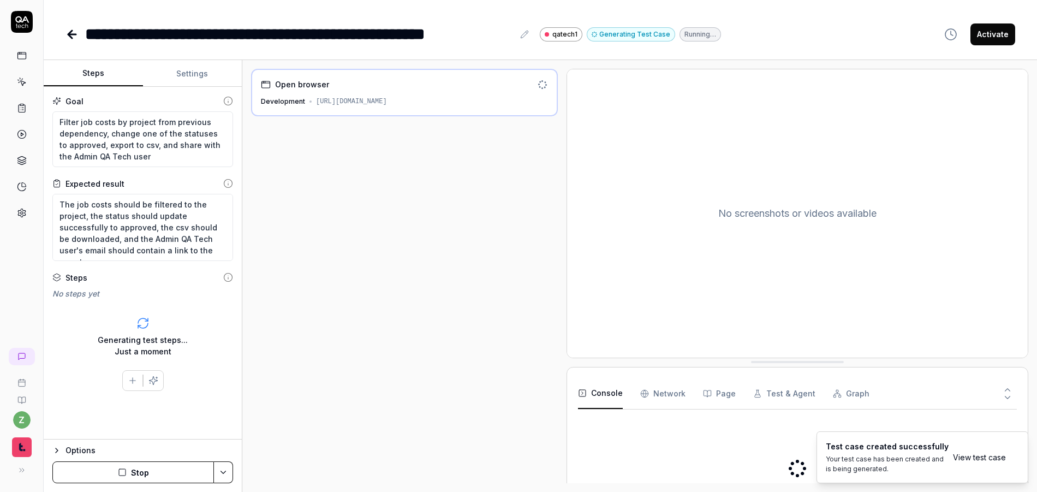
click at [153, 477] on button "Stop" at bounding box center [133, 472] width 162 height 22
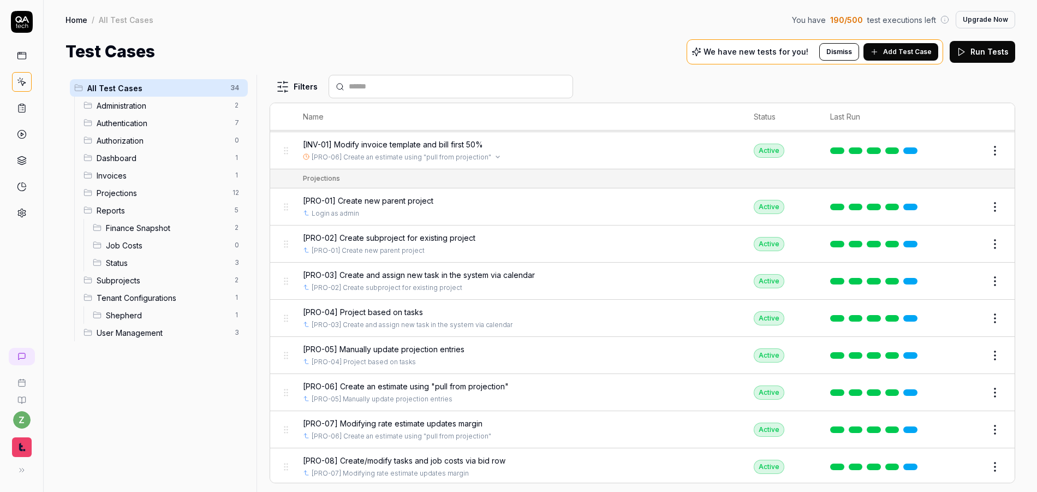
scroll to position [458, 0]
click at [372, 310] on span "[PRO-04] Project based on tasks" at bounding box center [363, 311] width 120 height 11
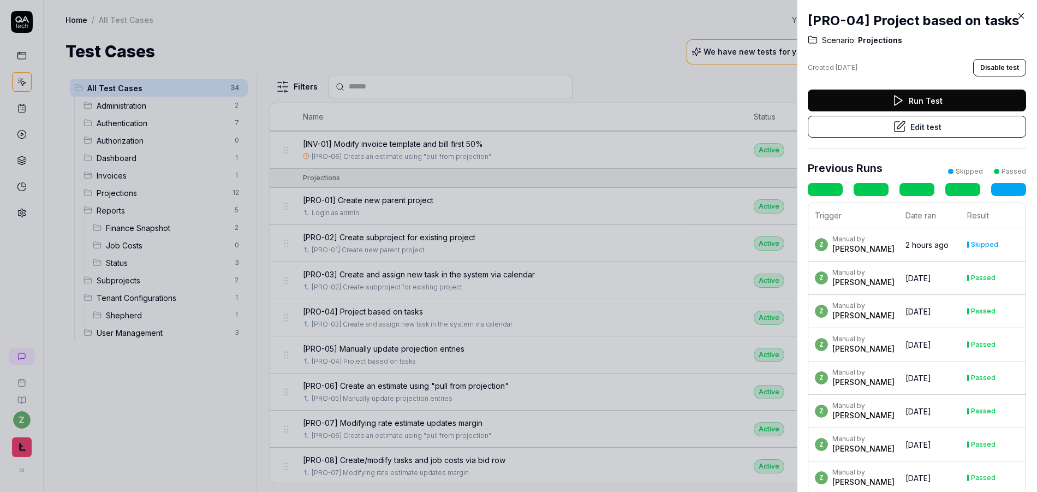
click at [910, 132] on button "Edit test" at bounding box center [917, 127] width 218 height 22
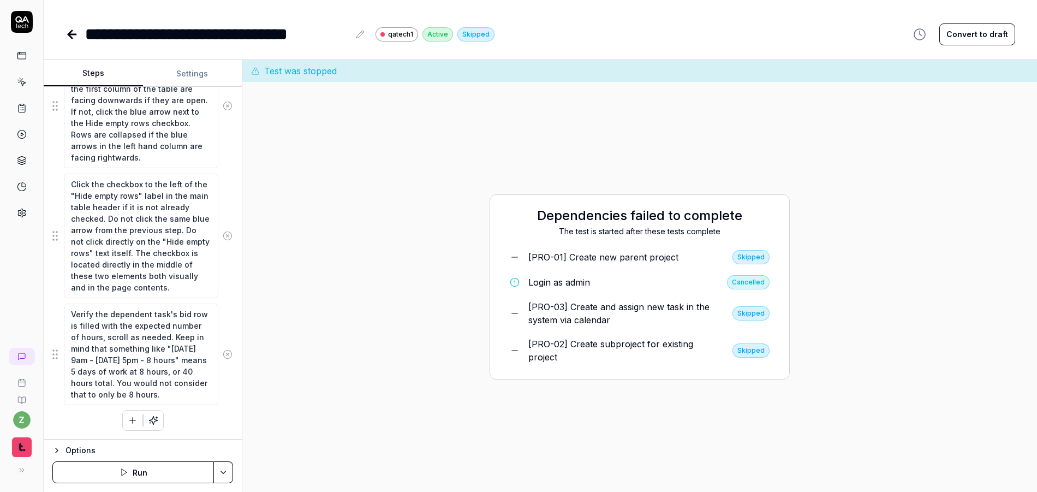
scroll to position [11, 0]
click at [122, 360] on textarea "Verify the dependent task's bid row is filled with the expected number of hours…" at bounding box center [141, 353] width 154 height 101
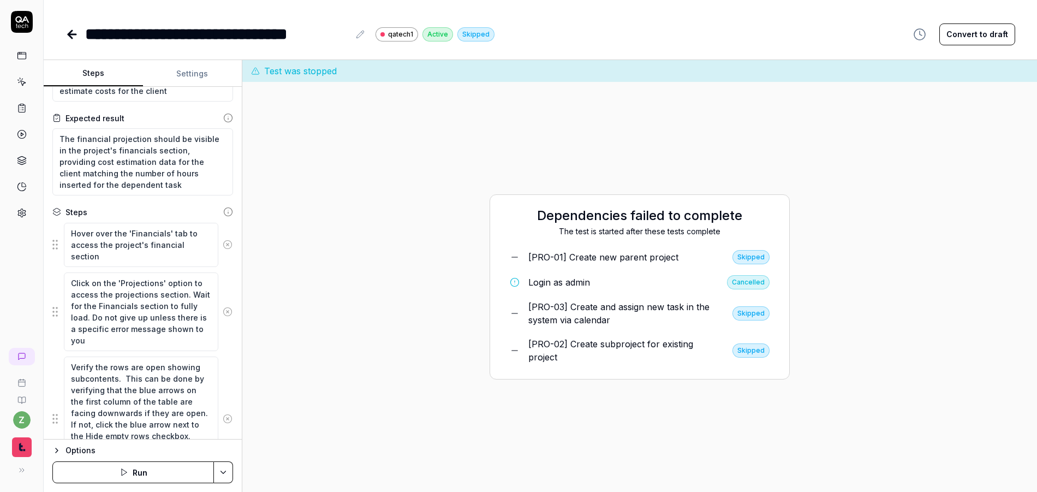
scroll to position [0, 0]
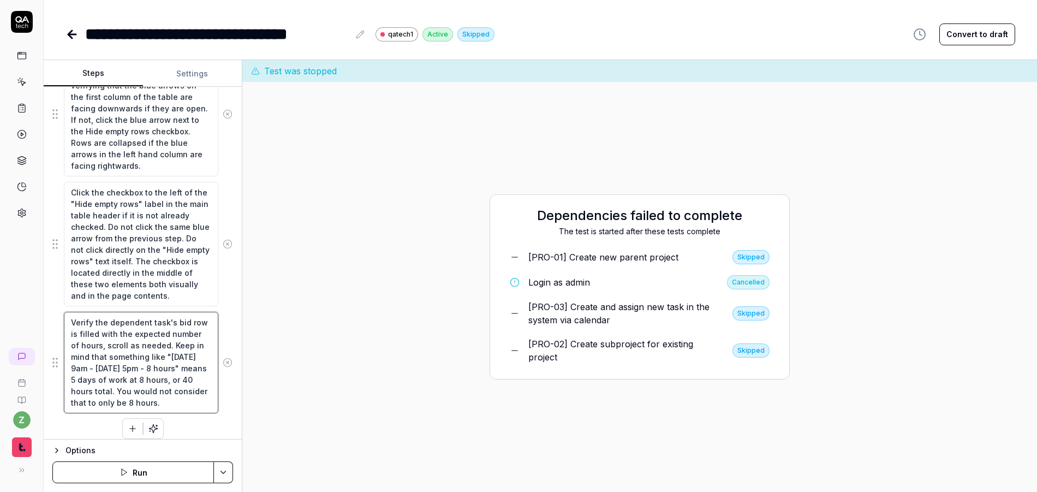
scroll to position [378, 0]
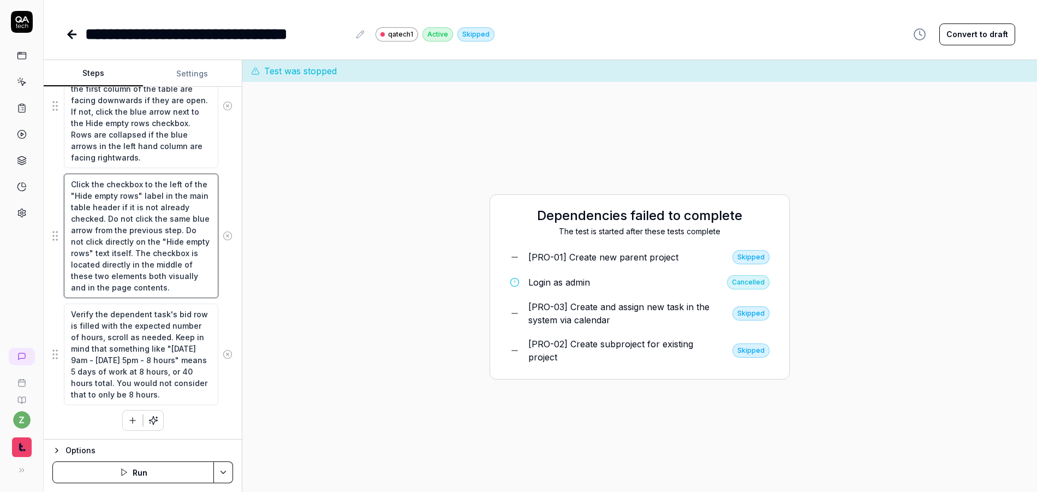
click at [128, 238] on textarea "Click the checkbox to the left of the "Hide empty rows" label in the main table…" at bounding box center [141, 236] width 154 height 124
click at [74, 36] on icon at bounding box center [71, 34] width 13 height 13
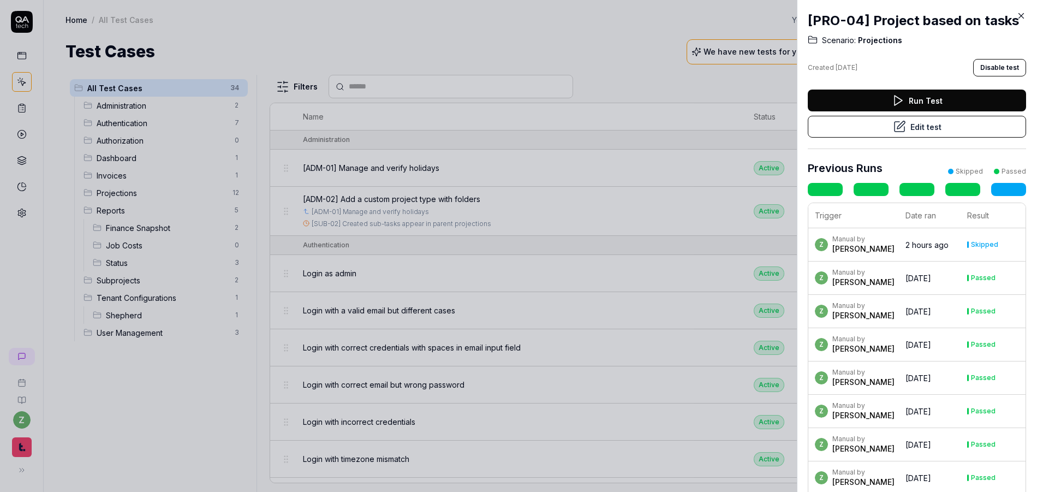
click at [326, 210] on div at bounding box center [518, 246] width 1037 height 492
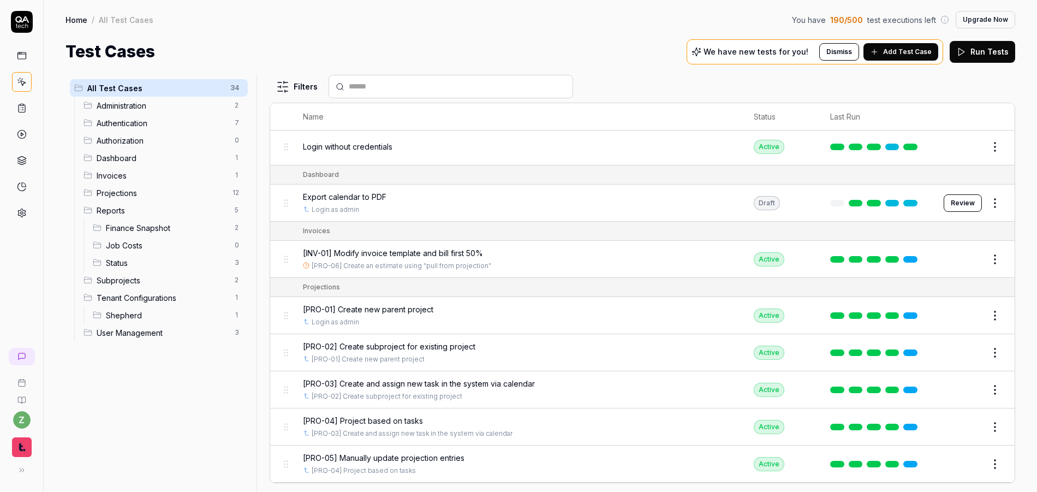
scroll to position [393, 0]
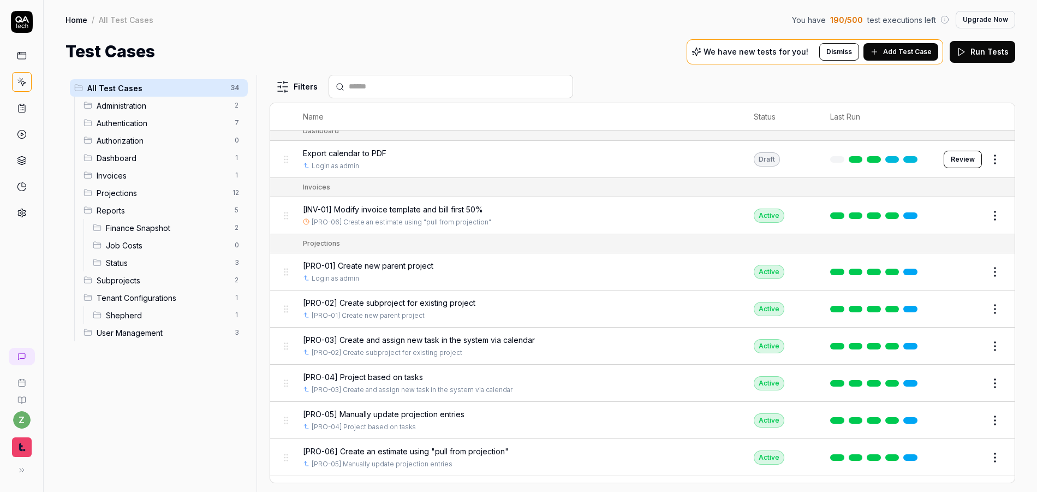
click at [522, 342] on span "[PRO-03] Create and assign new task in the system via calendar" at bounding box center [419, 339] width 232 height 11
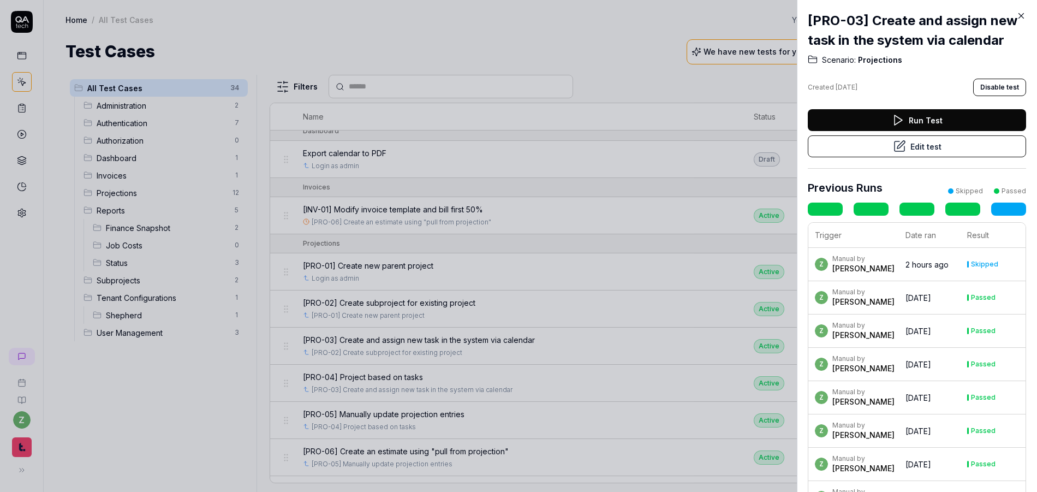
click at [584, 266] on div at bounding box center [518, 246] width 1037 height 492
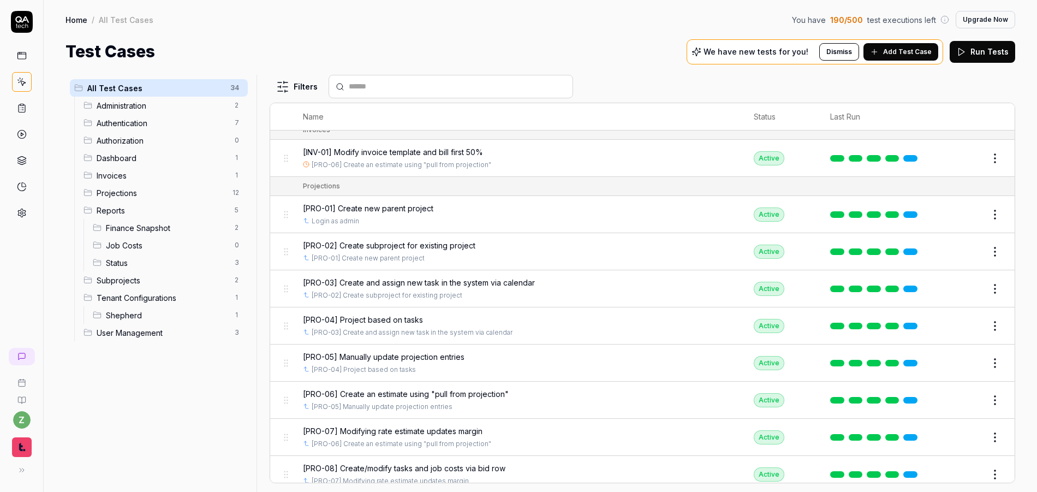
scroll to position [458, 0]
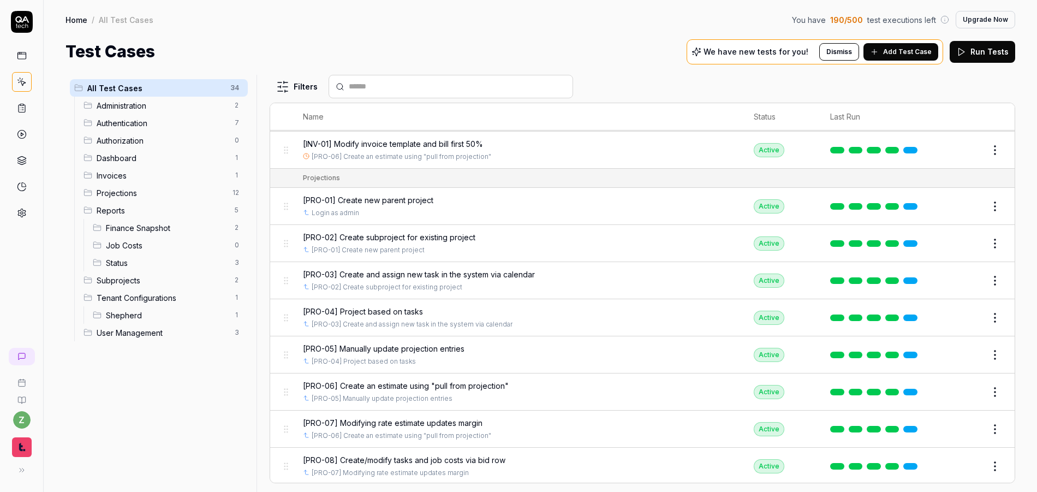
click at [447, 350] on span "[PRO-05] Manually update projection entries" at bounding box center [384, 348] width 162 height 11
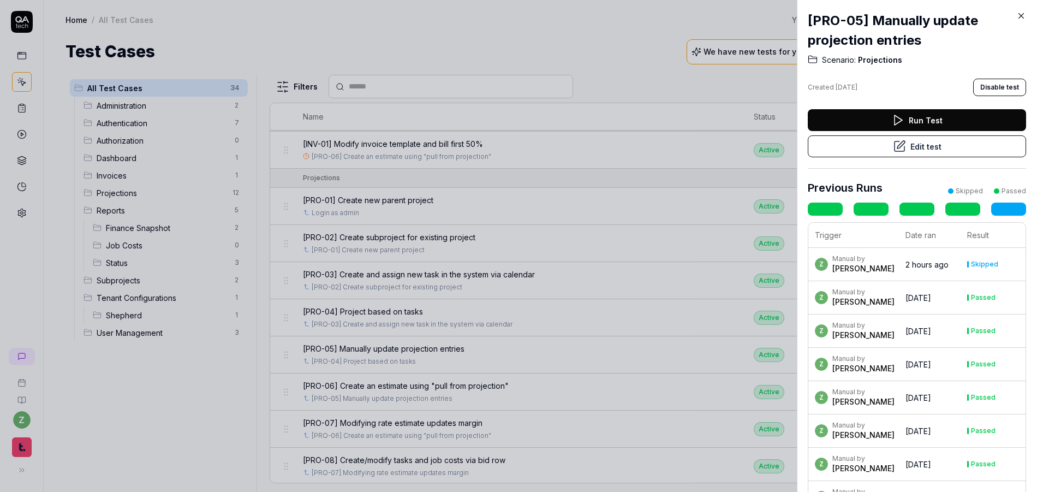
click at [935, 153] on button "Edit test" at bounding box center [917, 146] width 218 height 22
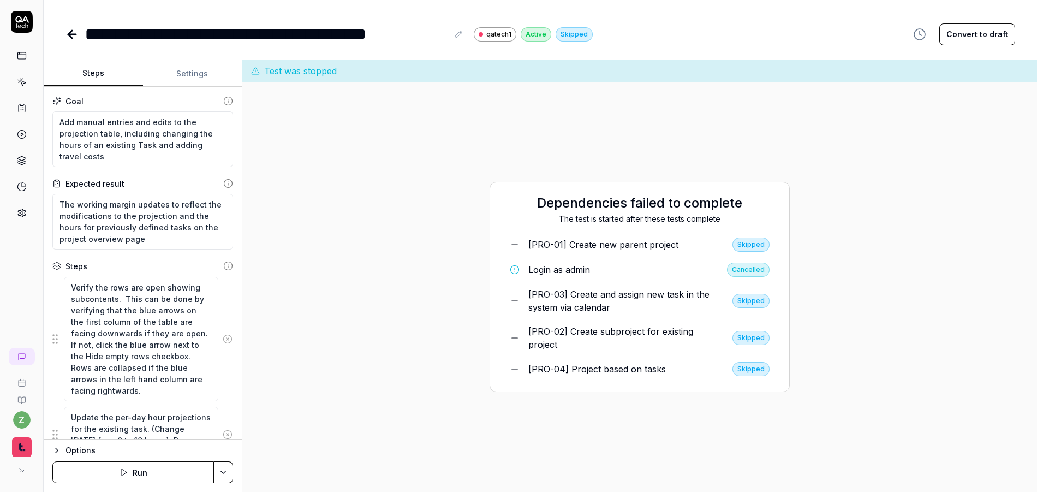
type textarea "*"
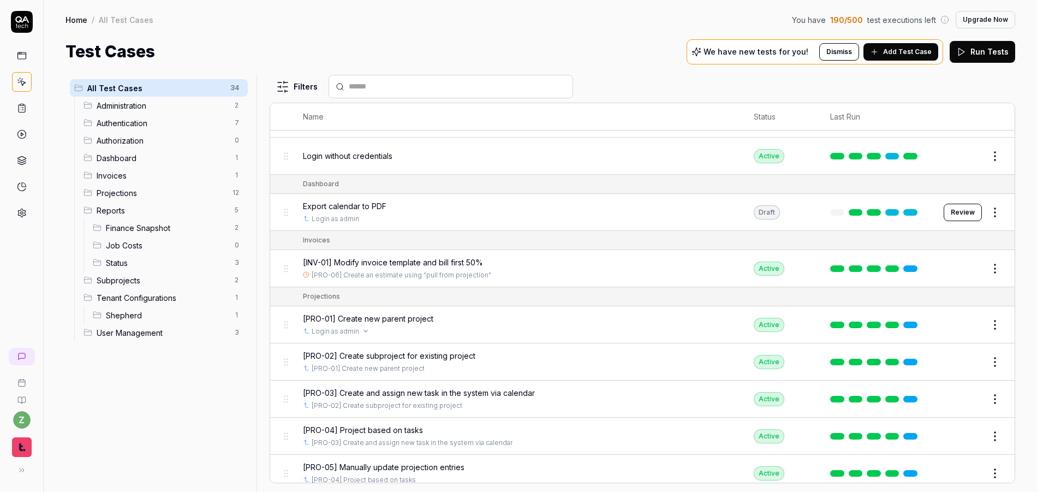
scroll to position [457, 0]
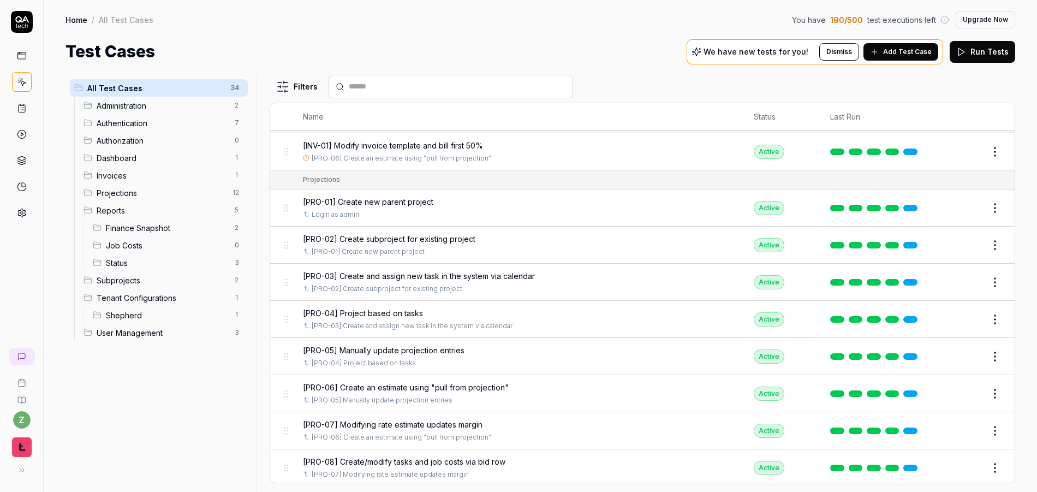
click at [432, 350] on span "[PRO-05] Manually update projection entries" at bounding box center [384, 349] width 162 height 11
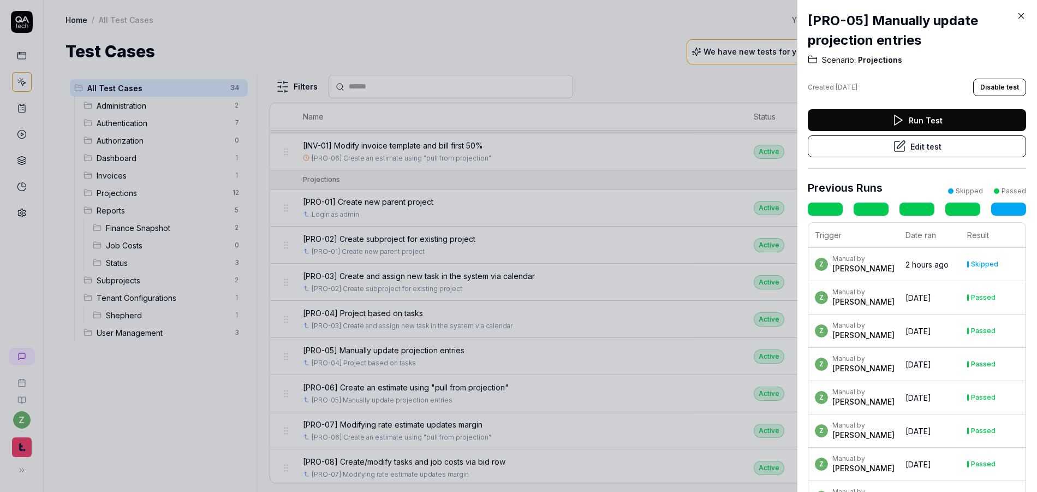
click at [962, 149] on button "Edit test" at bounding box center [917, 146] width 218 height 22
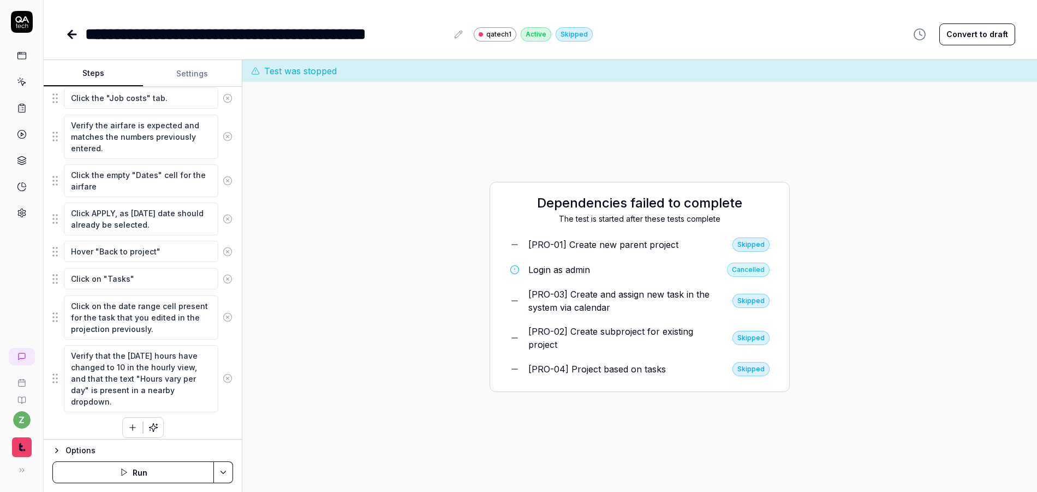
scroll to position [751, 0]
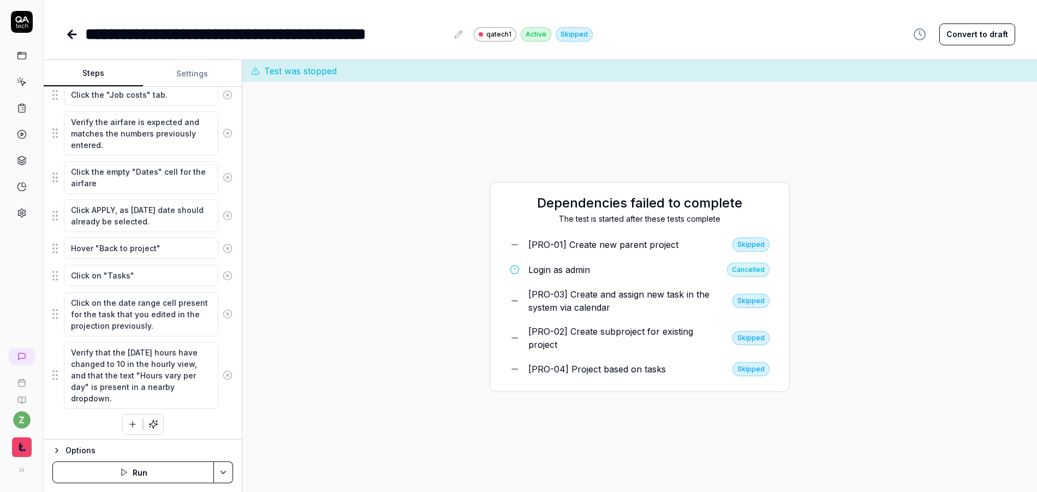
scroll to position [824, 0]
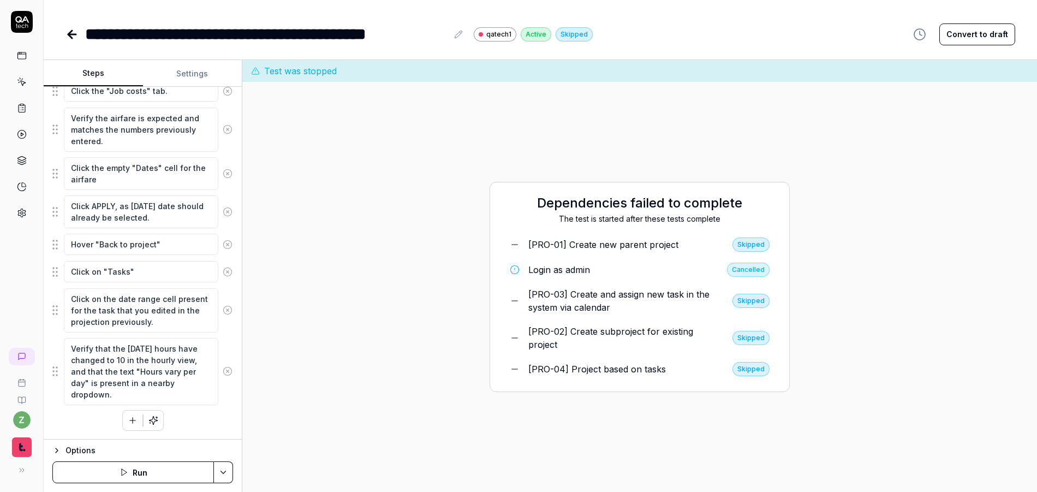
type textarea "*"
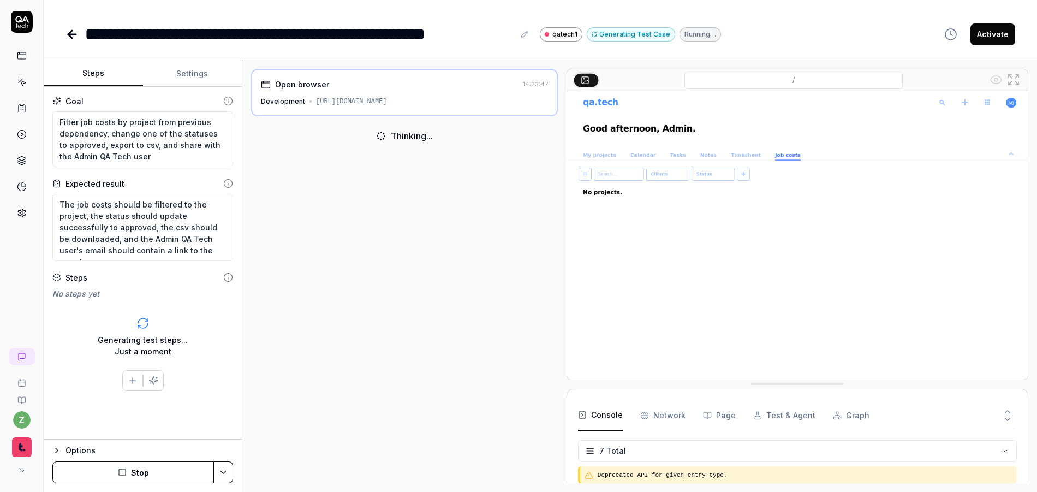
scroll to position [85, 0]
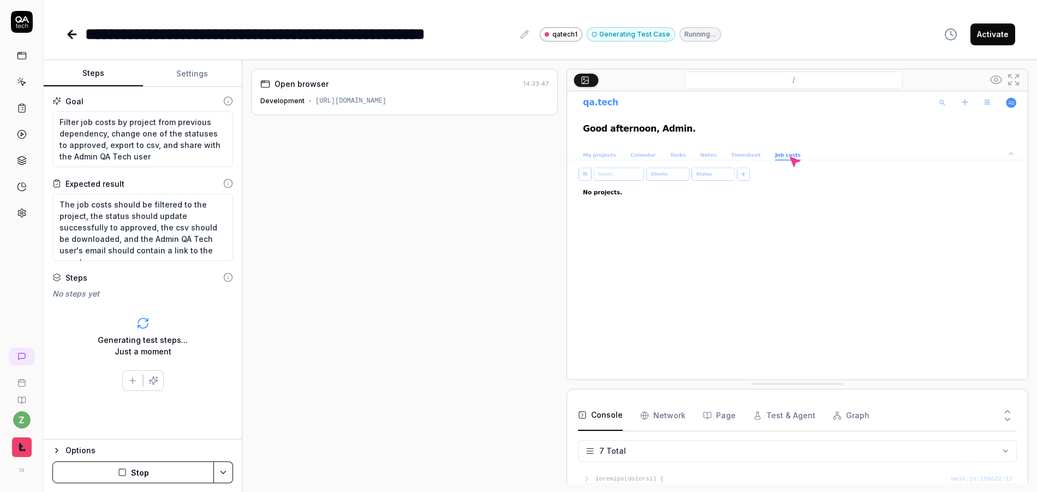
click at [164, 468] on button "Stop" at bounding box center [133, 472] width 162 height 22
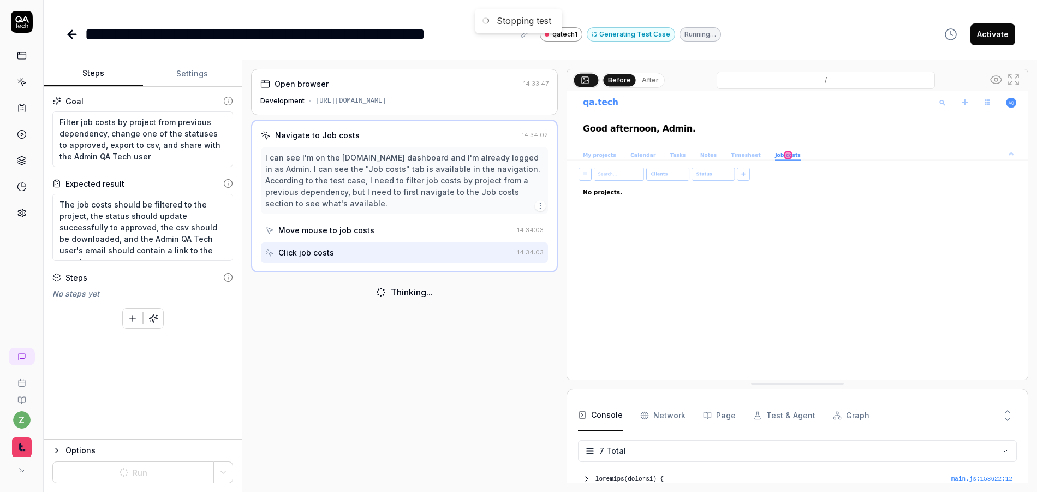
type textarea "*"
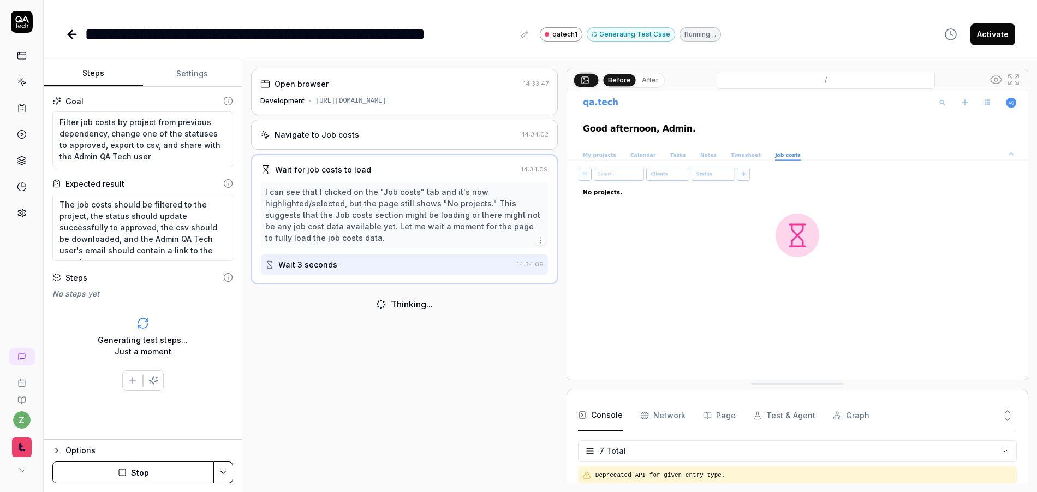
scroll to position [85, 0]
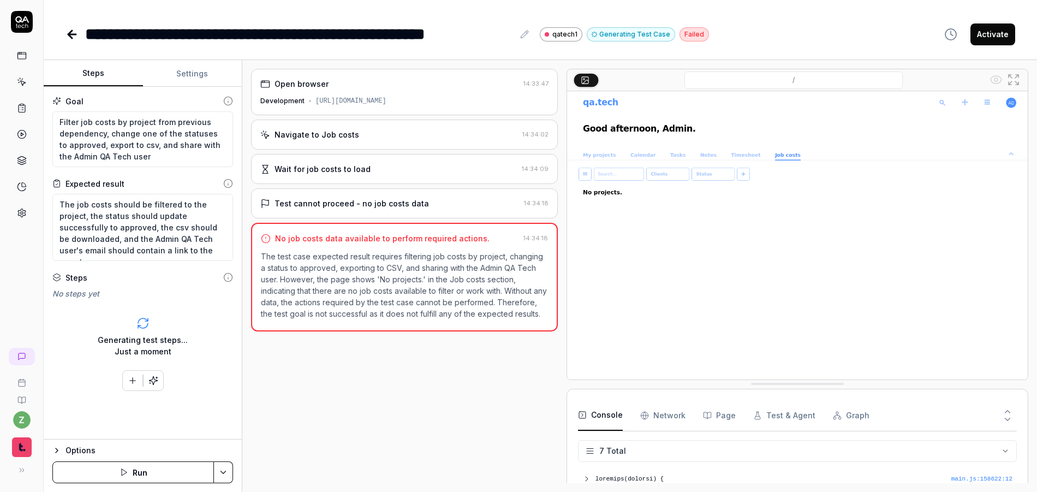
type textarea "*"
click at [183, 78] on button "Settings" at bounding box center [192, 74] width 99 height 26
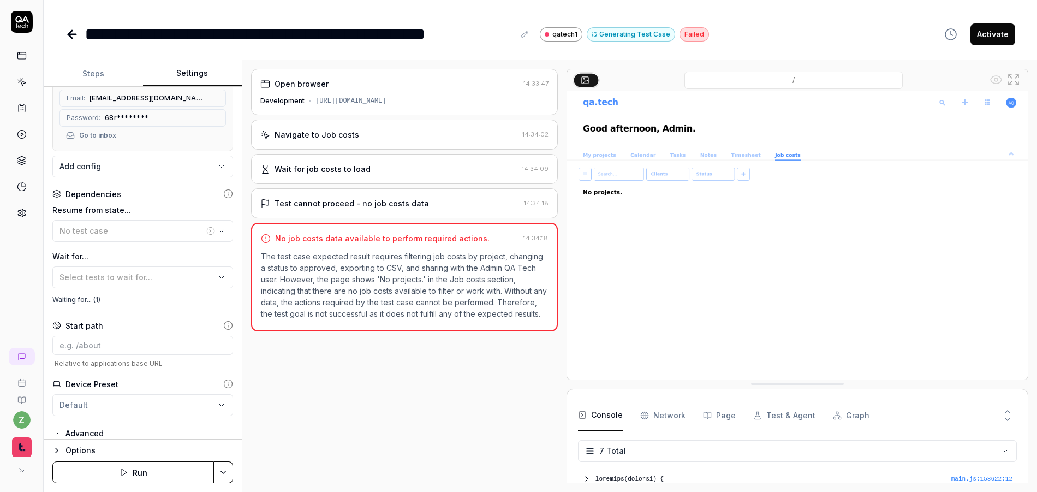
scroll to position [165, 0]
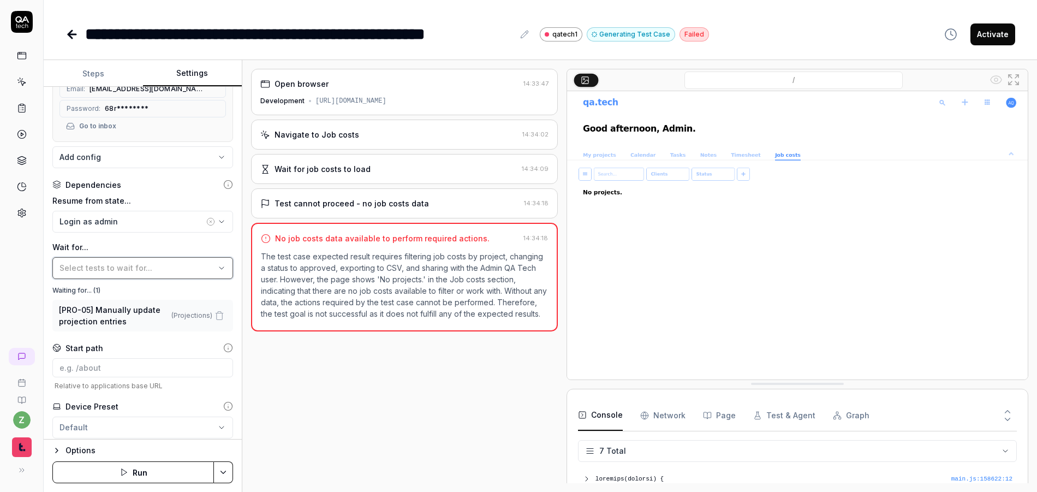
click at [127, 268] on span "Select tests to wait for..." at bounding box center [105, 267] width 93 height 9
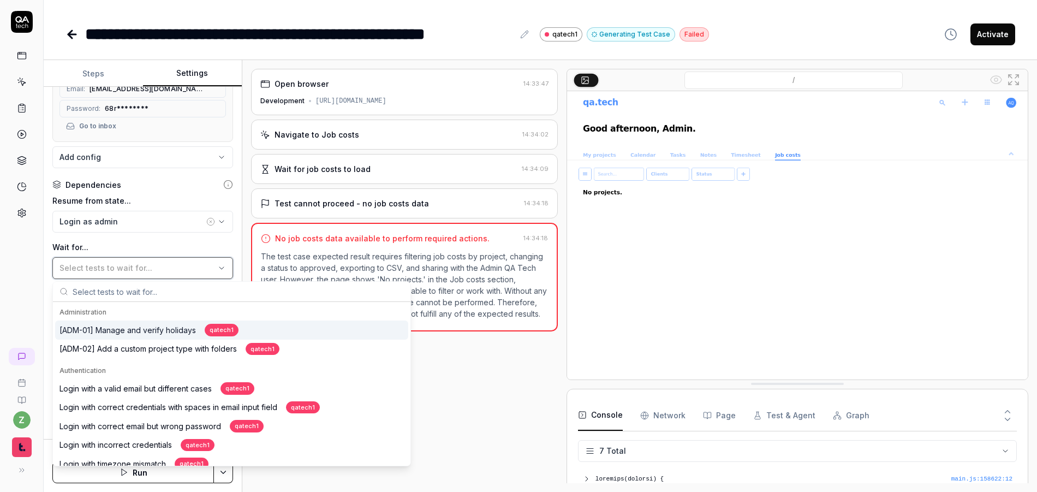
click at [127, 268] on span "Select tests to wait for..." at bounding box center [105, 267] width 93 height 9
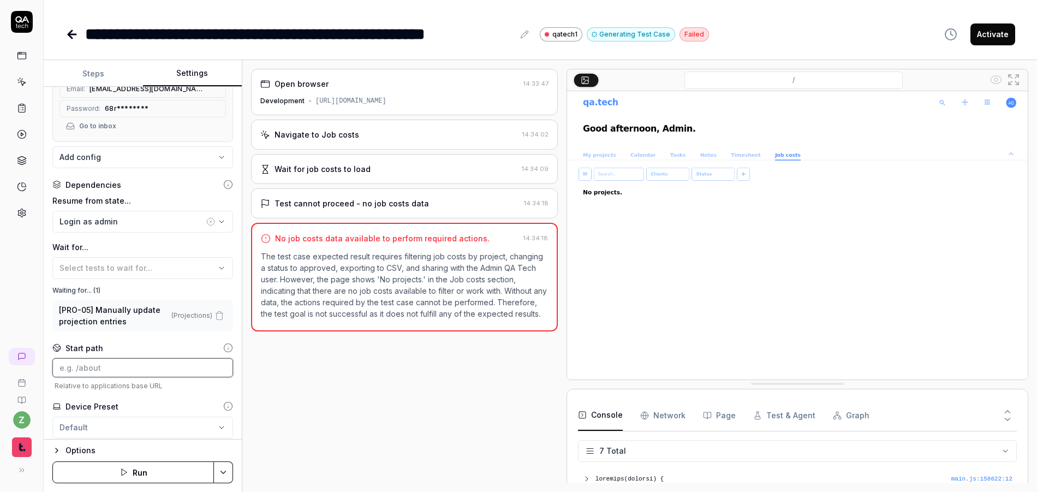
click at [113, 369] on input at bounding box center [142, 367] width 181 height 19
paste input "[URL][DOMAIN_NAME]"
drag, startPoint x: 127, startPoint y: 370, endPoint x: -5, endPoint y: 366, distance: 132.6
click at [0, 366] on html "**********" at bounding box center [518, 246] width 1037 height 492
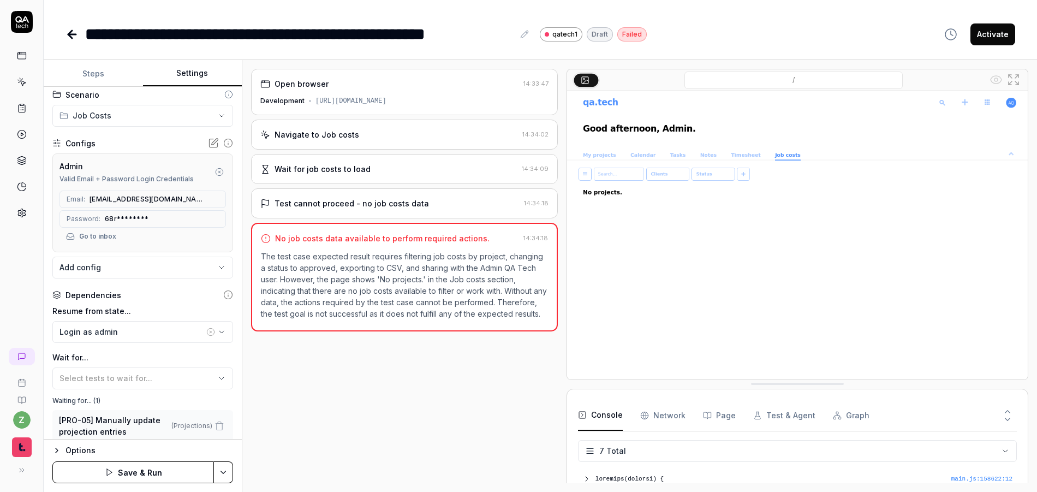
scroll to position [65, 0]
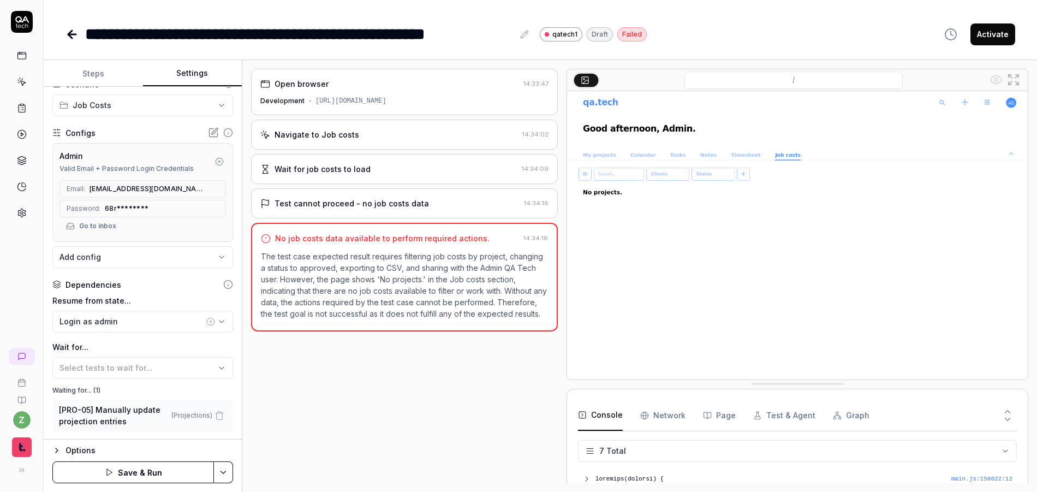
type input "/reports/index/Job_costs"
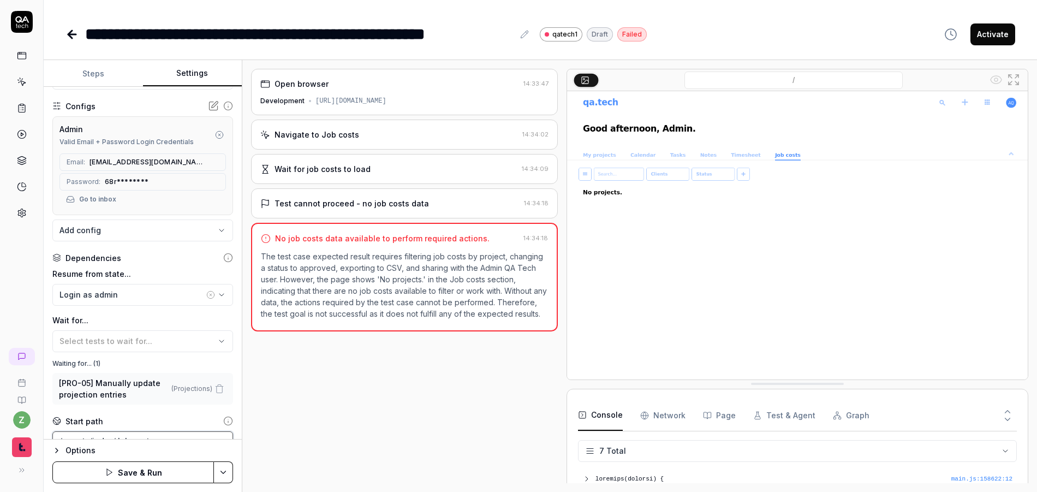
scroll to position [197, 0]
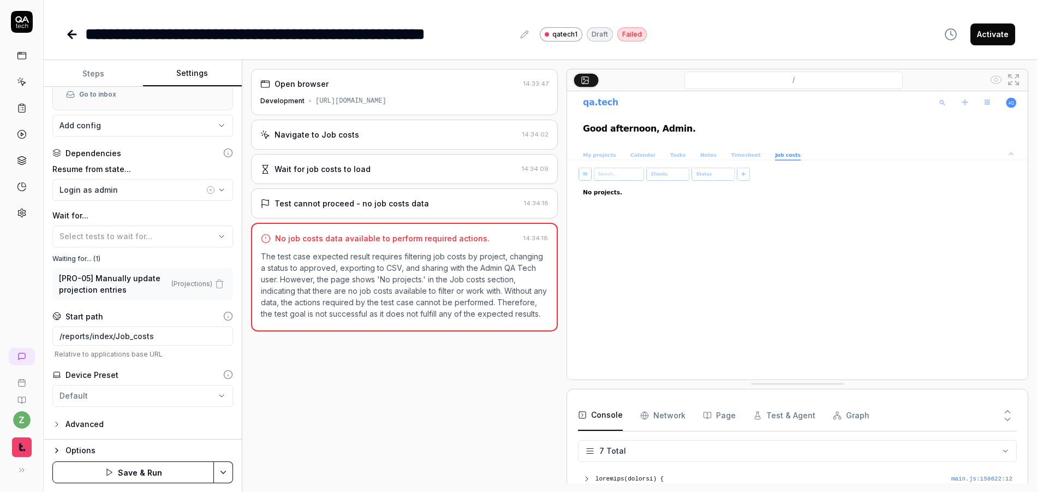
click at [99, 72] on button "Steps" at bounding box center [93, 74] width 99 height 26
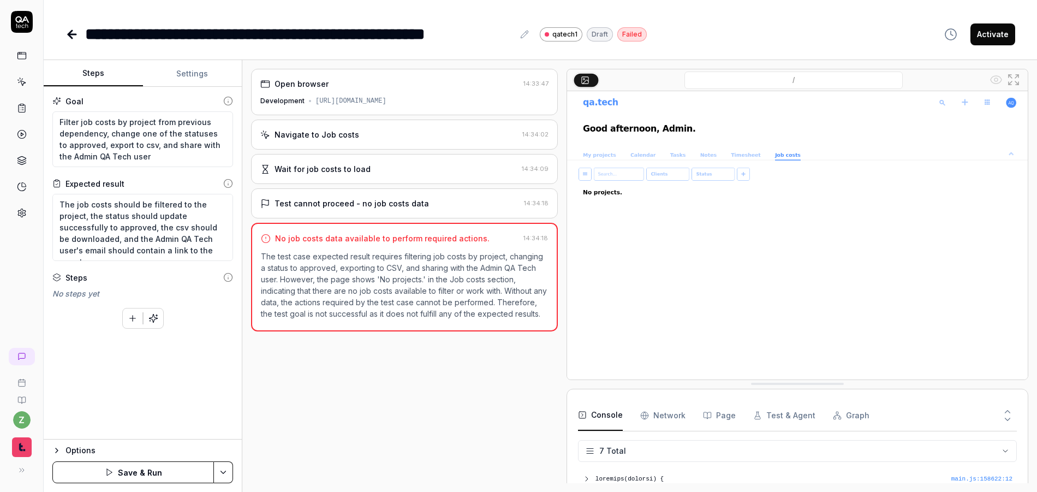
click at [171, 343] on div "Goal Filter job costs by project from previous dependency, change one of the st…" at bounding box center [143, 263] width 198 height 352
click at [223, 472] on html "**********" at bounding box center [518, 246] width 1037 height 492
click at [144, 391] on div "Save" at bounding box center [168, 396] width 139 height 24
click at [158, 317] on icon "button" at bounding box center [153, 318] width 10 height 10
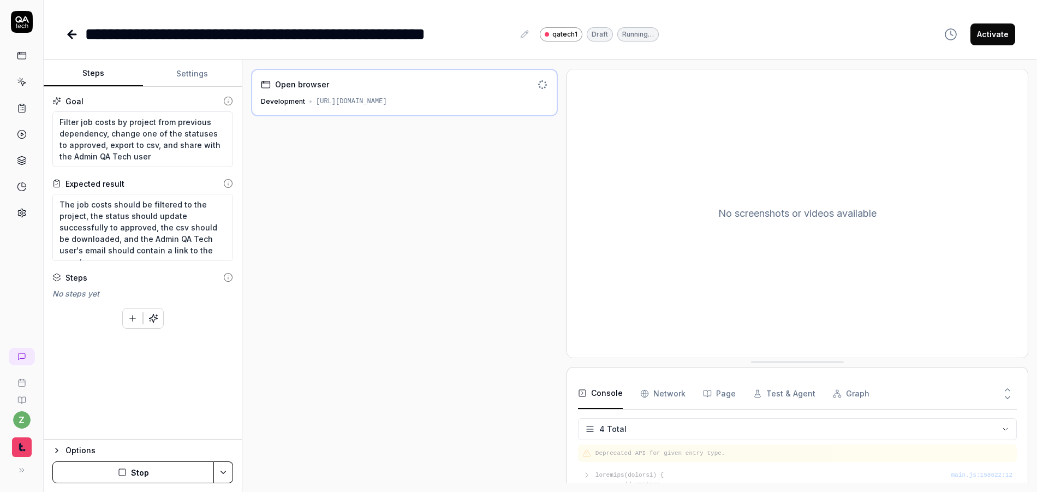
scroll to position [18, 0]
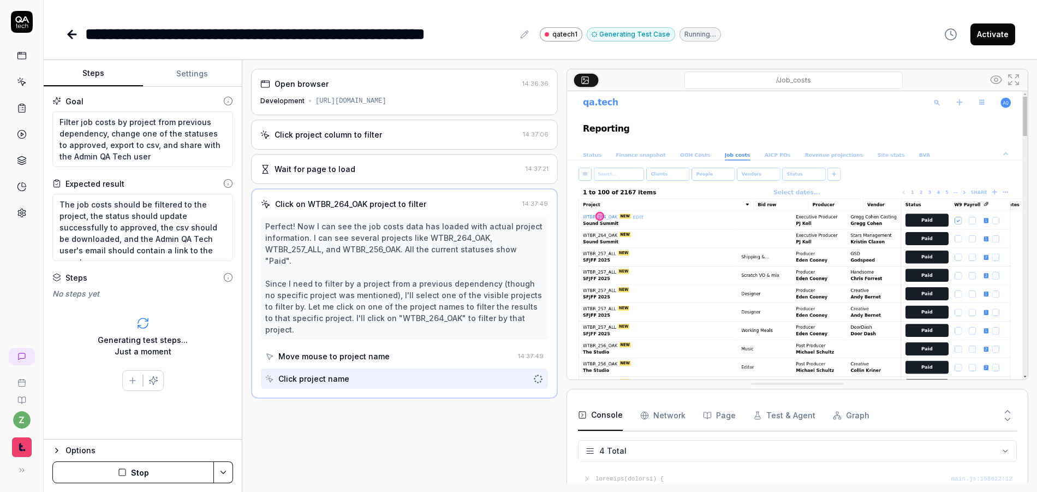
click at [173, 474] on button "Stop" at bounding box center [133, 472] width 162 height 22
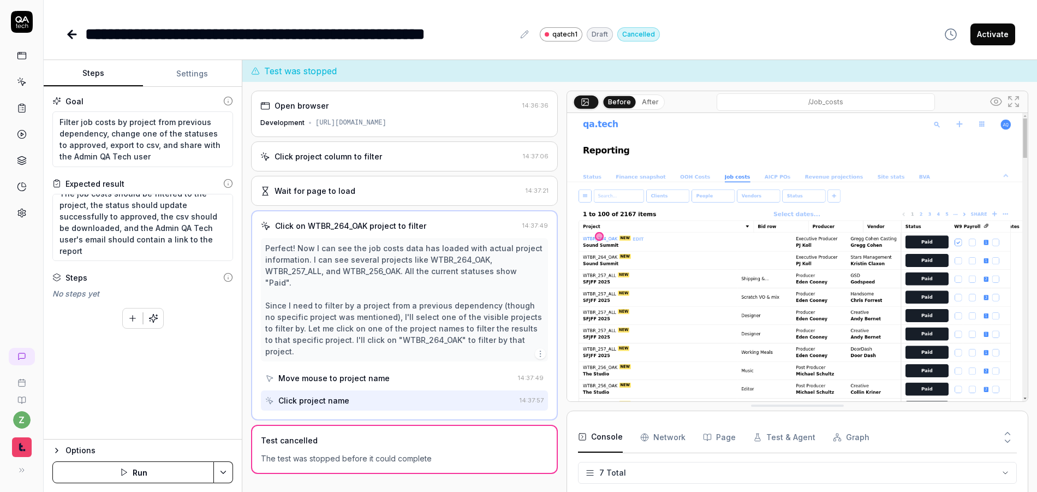
scroll to position [11, 0]
click at [160, 154] on textarea "Filter job costs by project from previous dependency, change one of the statuse…" at bounding box center [142, 139] width 181 height 56
type textarea "*"
type textarea "Filter job costs by project from previous dependency, change one of the statuse…"
type textarea "*"
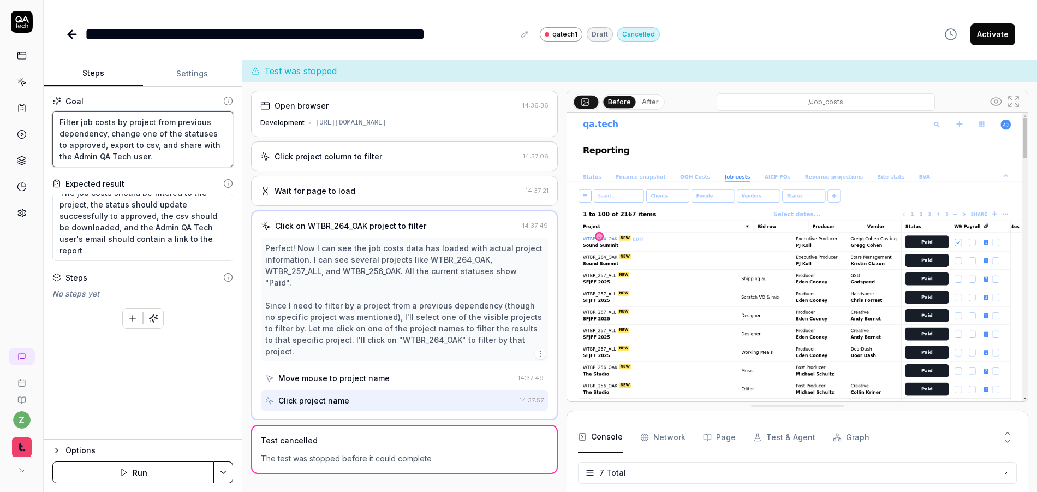
type textarea "Filter job costs by project from previous dependency, change one of the statuse…"
type textarea "*"
type textarea "Filter job costs by project from previous dependency, change one of the statuse…"
type textarea "*"
type textarea "Filter job costs by project from previous dependency, change one of the statuse…"
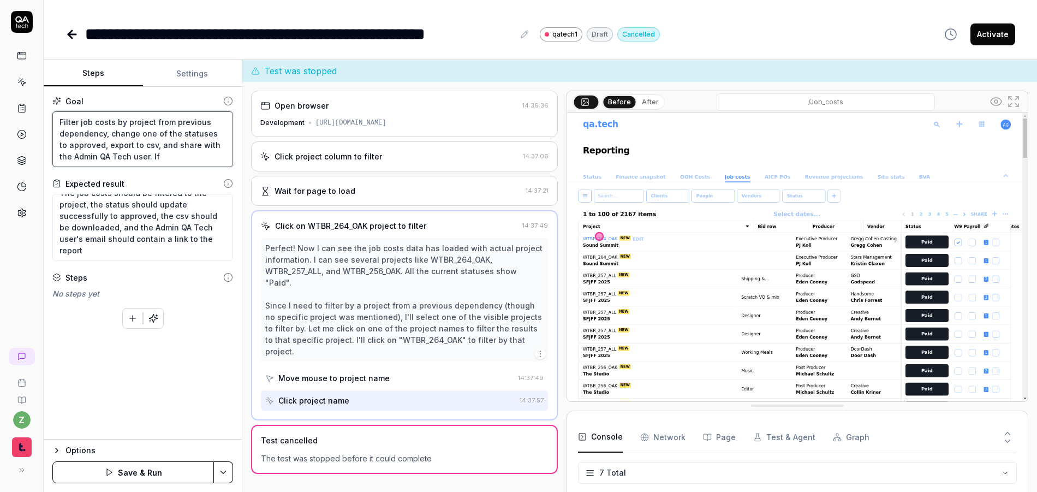
type textarea "*"
type textarea "Filter job costs by project from previous dependency, change one of the statuse…"
type textarea "*"
type textarea "Filter job costs by project from previous dependency, change one of the statuse…"
type textarea "*"
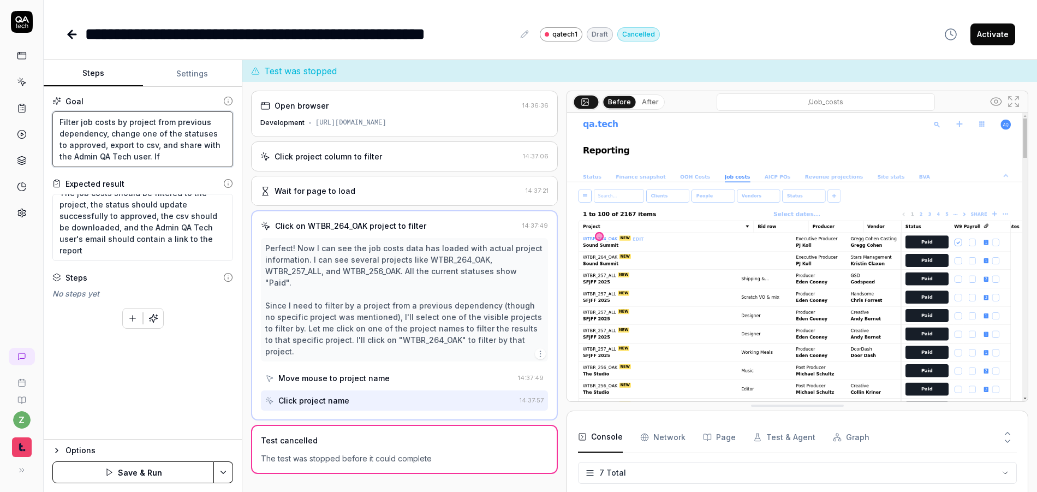
type textarea "Filter job costs by project from previous dependency, change one of the statuse…"
type textarea "*"
type textarea "Filter job costs by project from previous dependency, change one of the statuse…"
type textarea "*"
type textarea "Filter job costs by project from previous dependency, change one of the statuse…"
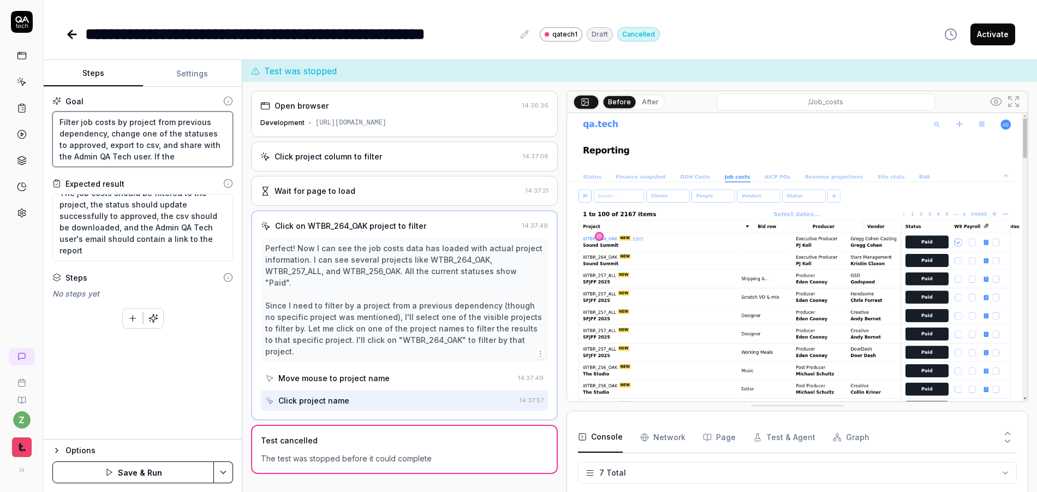
type textarea "*"
type textarea "Filter job costs by project from previous dependency, change one of the statuse…"
type textarea "*"
type textarea "Filter job costs by project from previous dependency, change one of the statuse…"
type textarea "*"
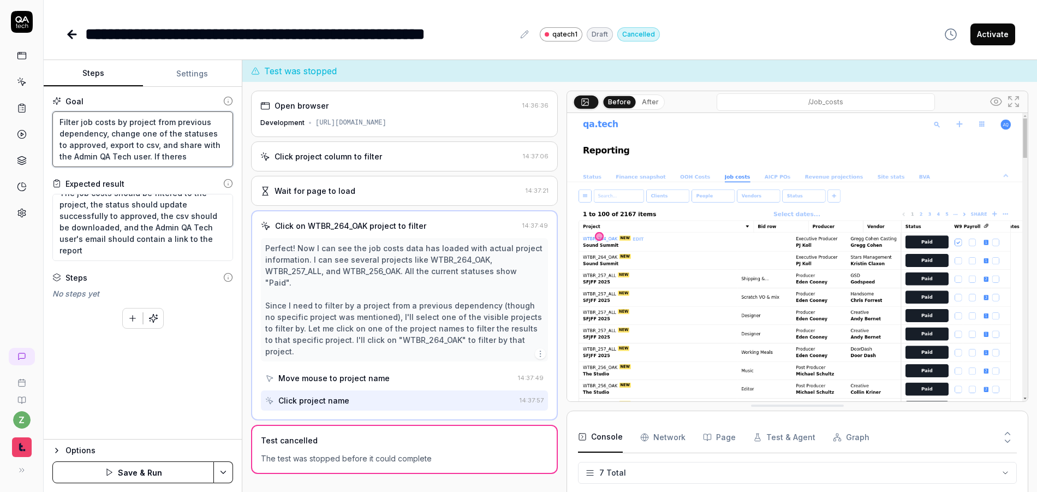
type textarea "Filter job costs by project from previous dependency, change one of the statuse…"
type textarea "*"
type textarea "Filter job costs by project from previous dependency, change one of the statuse…"
type textarea "*"
type textarea "Filter job costs by project from previous dependency, change one of the statuse…"
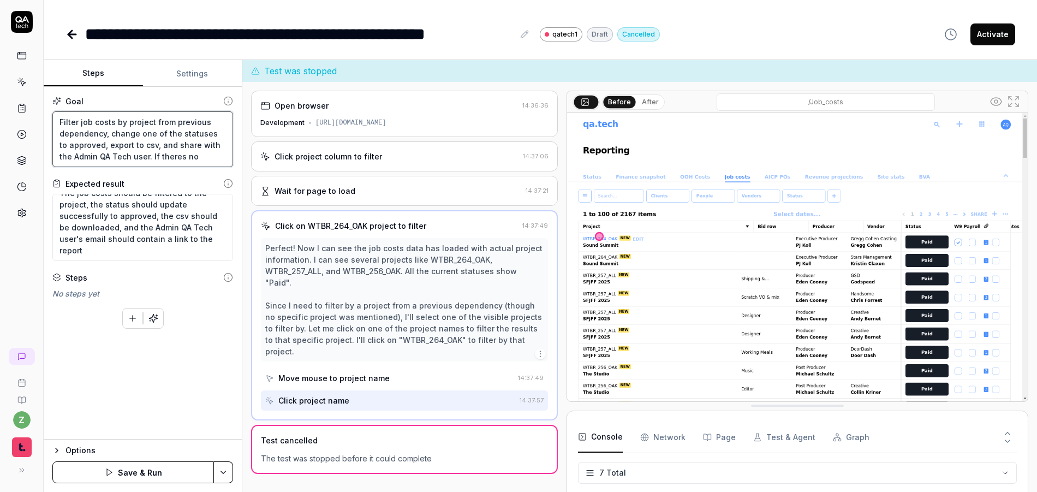
type textarea "*"
type textarea "Filter job costs by project from previous dependency, change one of the statuse…"
type textarea "*"
type textarea "Filter job costs by project from previous dependency, change one of the statuse…"
type textarea "*"
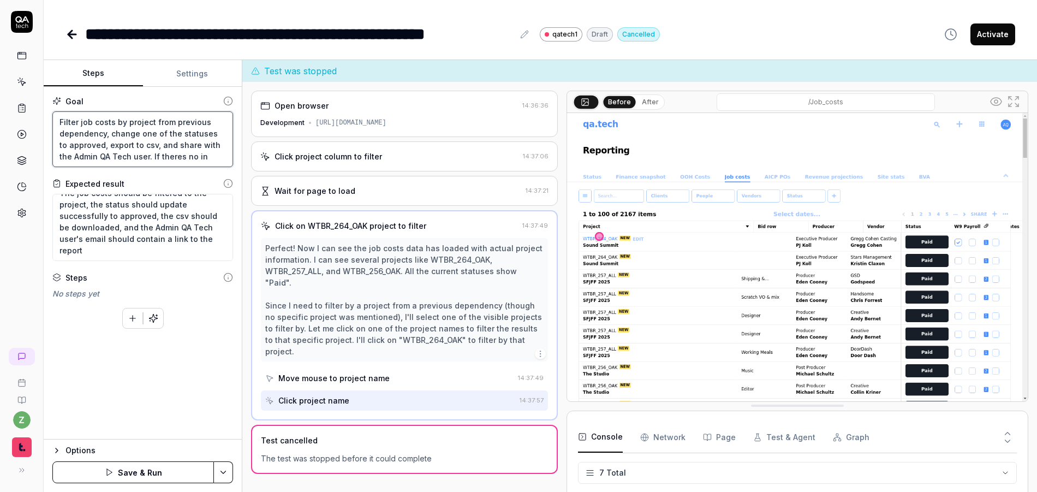
type textarea "Filter job costs by project from previous dependency, change one of the statuse…"
type textarea "*"
type textarea "Filter job costs by project from previous dependency, change one of the statuse…"
type textarea "*"
type textarea "Filter job costs by project from previous dependency, change one of the statuse…"
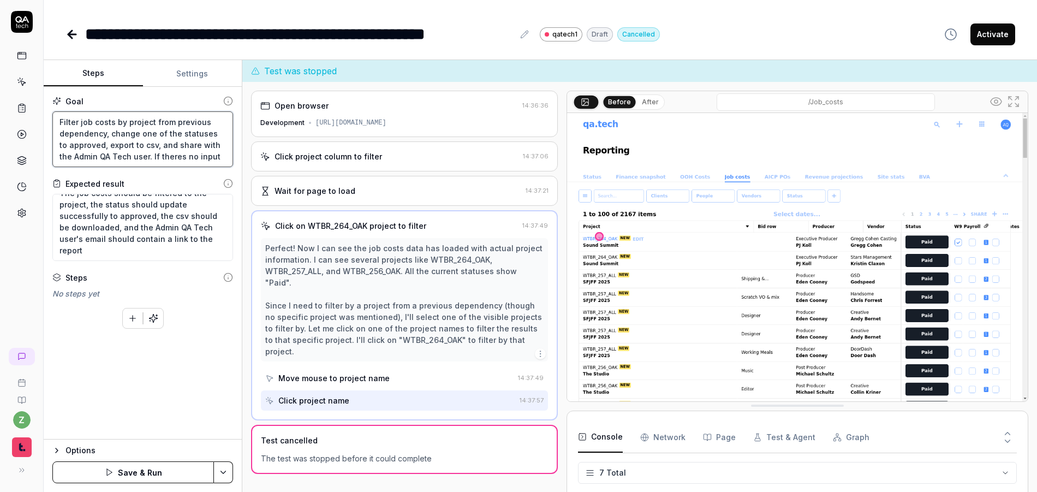
type textarea "*"
type textarea "Filter job costs by project from previous dependency, change one of the statuse…"
type textarea "*"
type textarea "Filter job costs by project from previous dependency, change one of the statuse…"
type textarea "*"
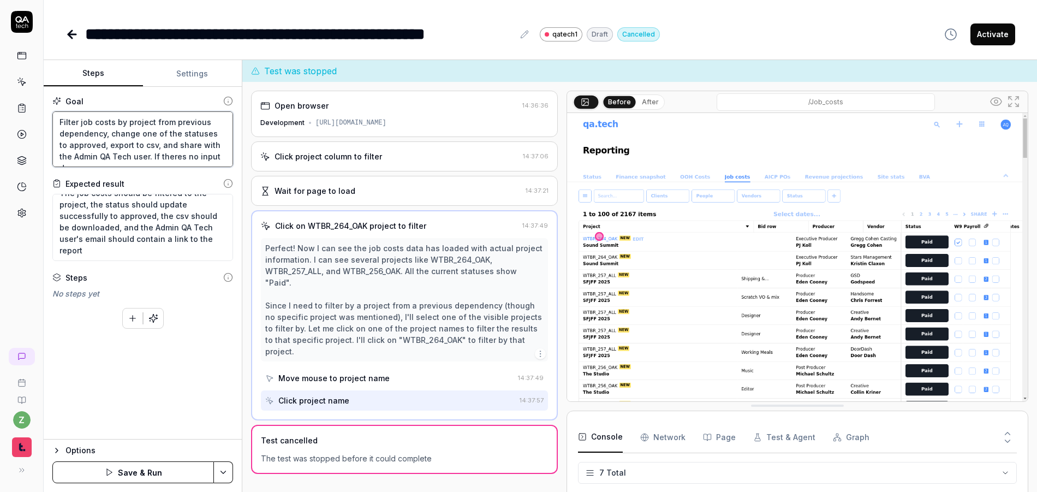
type textarea "Filter job costs by project from previous dependency, change one of the statuse…"
type textarea "*"
type textarea "Filter job costs by project from previous dependency, change one of the statuse…"
type textarea "*"
type textarea "Filter job costs by project from previous dependency, change one of the statuse…"
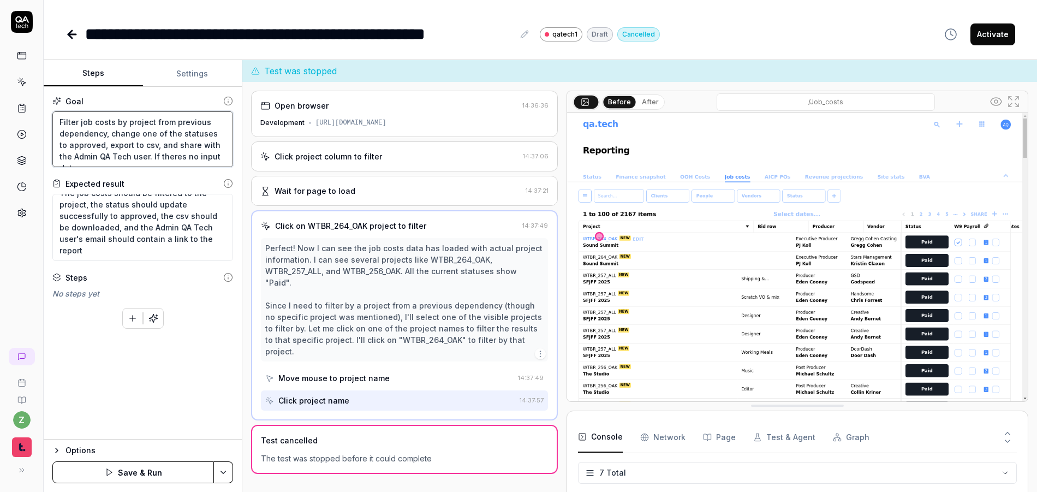
type textarea "*"
type textarea "Filter job costs by project from previous dependency, change one of the statuse…"
type textarea "*"
type textarea "Filter job costs by project from previous dependency, change one of the statuse…"
type textarea "*"
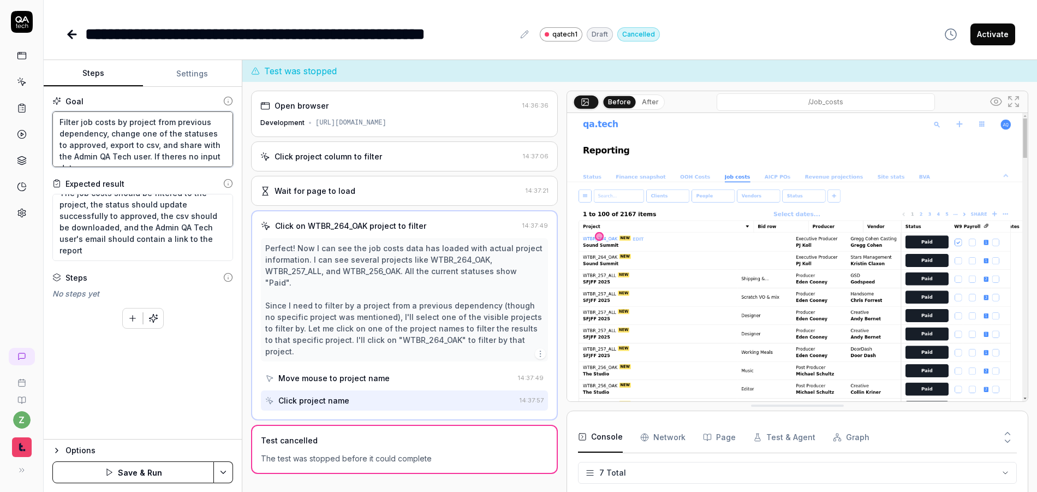
type textarea "Filter job costs by project from previous dependency, change one of the statuse…"
type textarea "*"
type textarea "Filter job costs by project from previous dependency, change one of the statuse…"
type textarea "*"
type textarea "Filter job costs by project from previous dependency, change one of the statuse…"
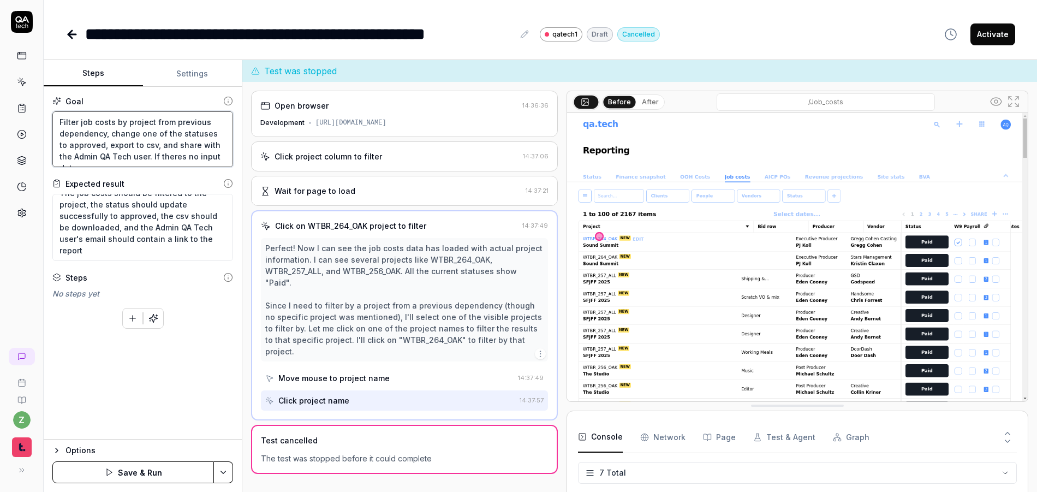
type textarea "*"
type textarea "Filter job costs by project from previous dependency, change one of the statuse…"
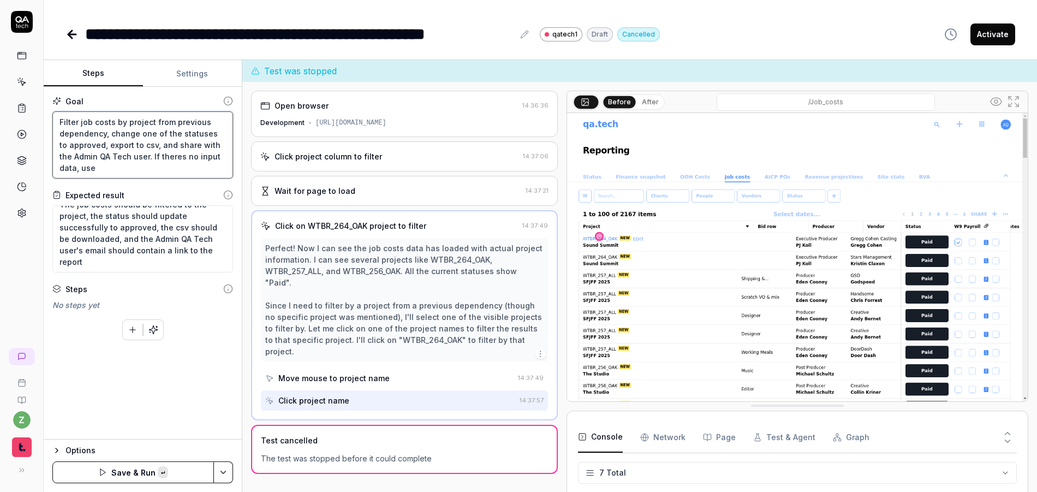
paste textarea "25201_QAT_171"
type textarea "*"
type textarea "Filter job costs by project from previous dependency, change one of the statuse…"
type textarea "*"
type textarea "Filter job costs by project from previous dependency, change one of the statuse…"
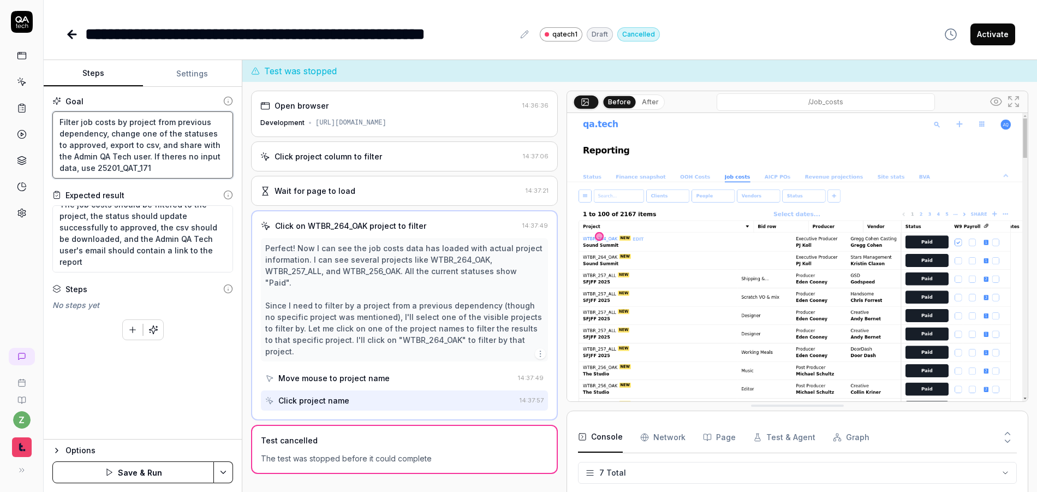
type textarea "*"
type textarea "Filter job costs by project from previous dependency, change one of the statuse…"
type textarea "*"
type textarea "Filter job costs by project from previous dependency, change one of the statuse…"
type textarea "*"
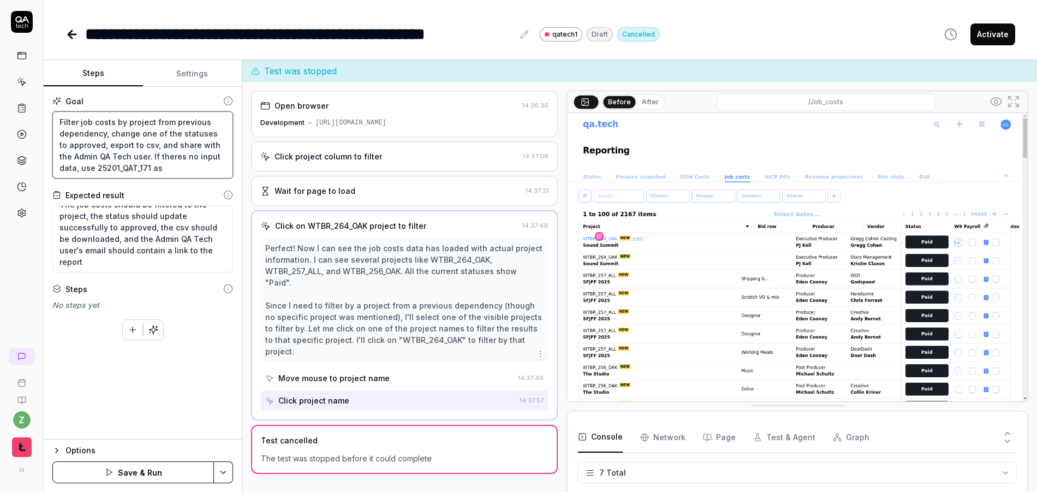
type textarea "Filter job costs by project from previous dependency, change one of the statuse…"
type textarea "*"
type textarea "Filter job costs by project from previous dependency, change one of the statuse…"
type textarea "*"
type textarea "Filter job costs by project from previous dependency, change one of the statuse…"
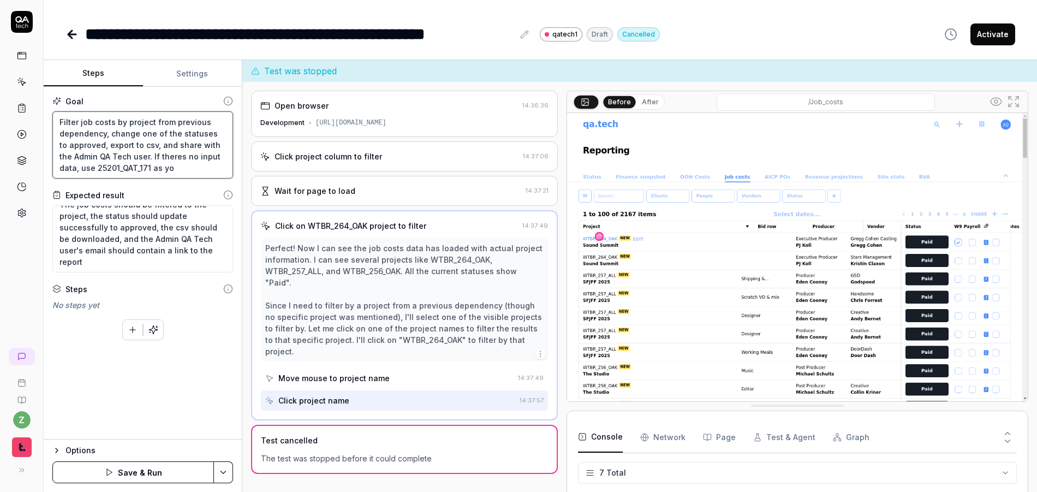
type textarea "*"
type textarea "Filter job costs by project from previous dependency, change one of the statuse…"
type textarea "*"
type textarea "Filter job costs by project from previous dependency, change one of the statuse…"
type textarea "*"
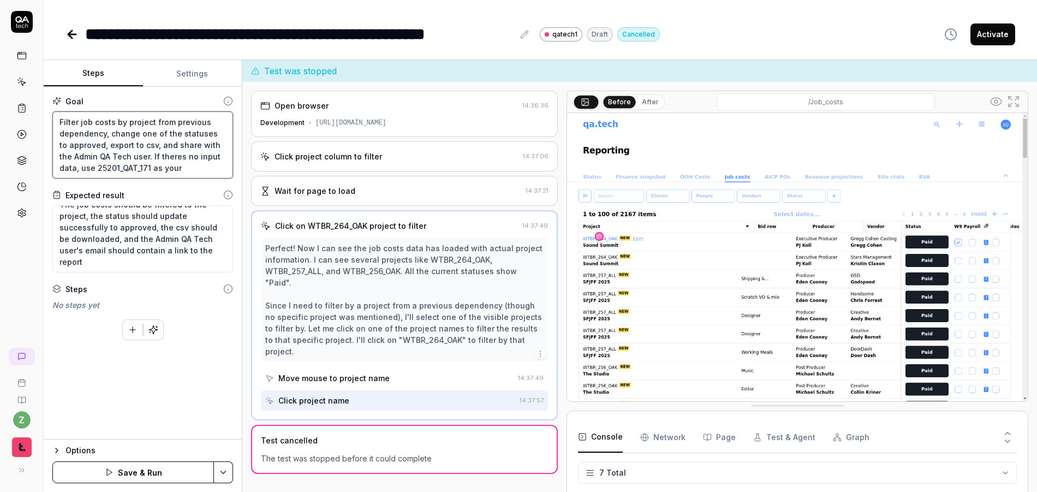
type textarea "Filter job costs by project from previous dependency, change one of the statuse…"
type textarea "*"
type textarea "Filter job costs by project from previous dependency, change one of the statuse…"
type textarea "*"
type textarea "Filter job costs by project from previous dependency, change one of the statuse…"
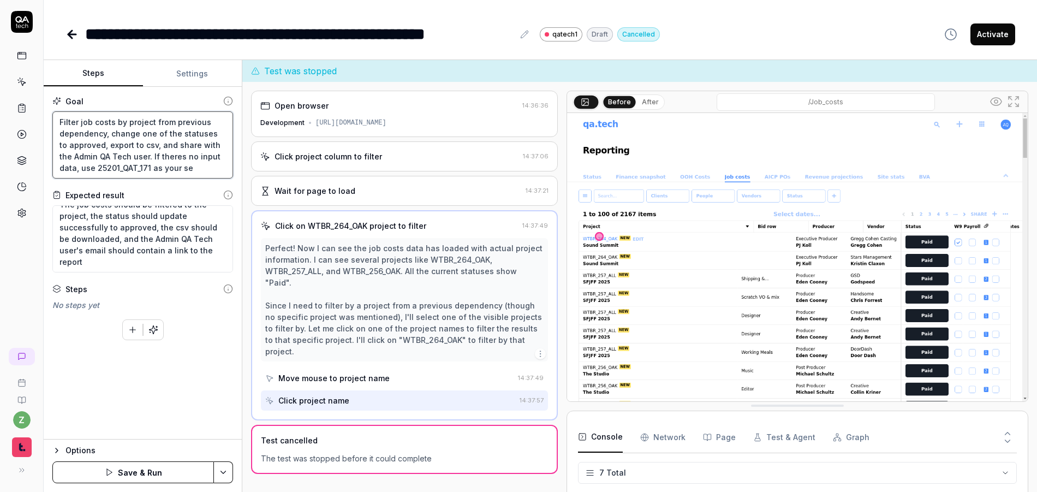
type textarea "*"
type textarea "Filter job costs by project from previous dependency, change one of the statuse…"
type textarea "*"
type textarea "Filter job costs by project from previous dependency, change one of the statuse…"
type textarea "*"
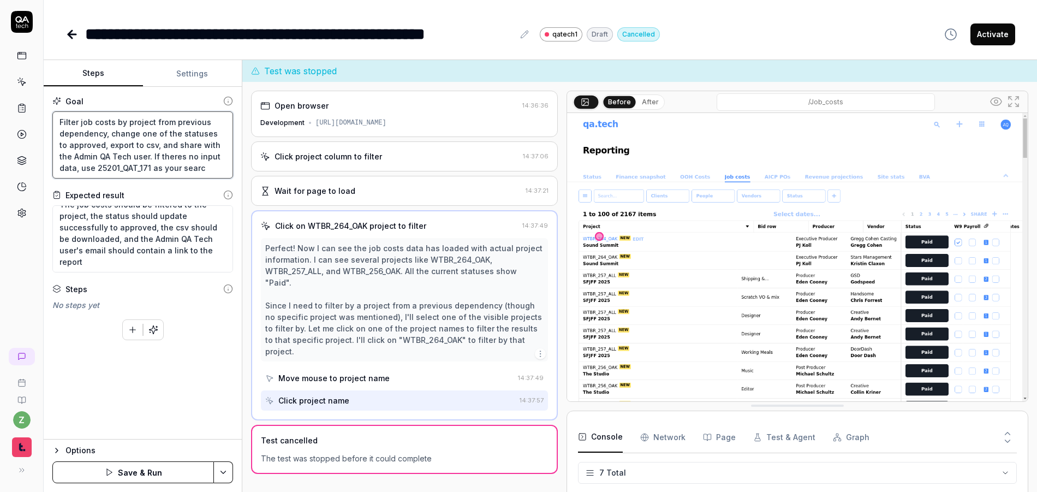
type textarea "Filter job costs by project from previous dependency, change one of the statuse…"
type textarea "*"
type textarea "Filter job costs by project from previous dependency, change one of the statuse…"
type textarea "*"
type textarea "Filter job costs by project from previous dependency, change one of the statuse…"
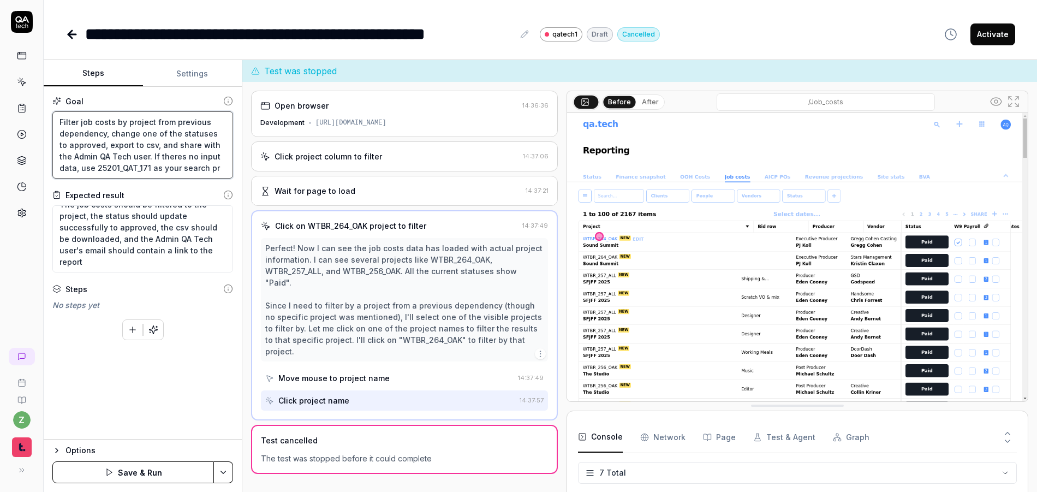
type textarea "*"
type textarea "Filter job costs by project from previous dependency, change one of the statuse…"
type textarea "*"
type textarea "Filter job costs by project from previous dependency, change one of the statuse…"
type textarea "*"
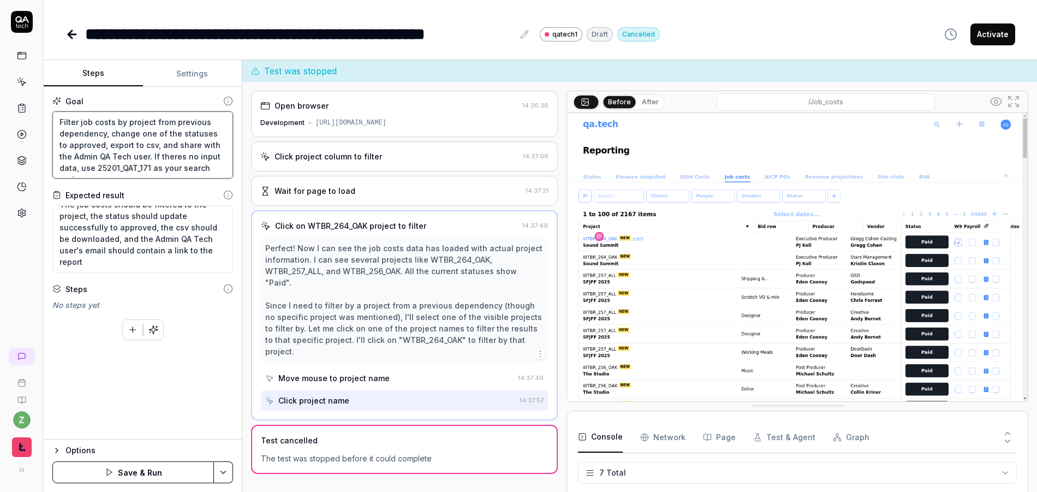
type textarea "Filter job costs by project from previous dependency, change one of the statuse…"
type textarea "*"
type textarea "Filter job costs by project from previous dependency, change one of the statuse…"
type textarea "*"
type textarea "Filter job costs by project from previous dependency, change one of the statuse…"
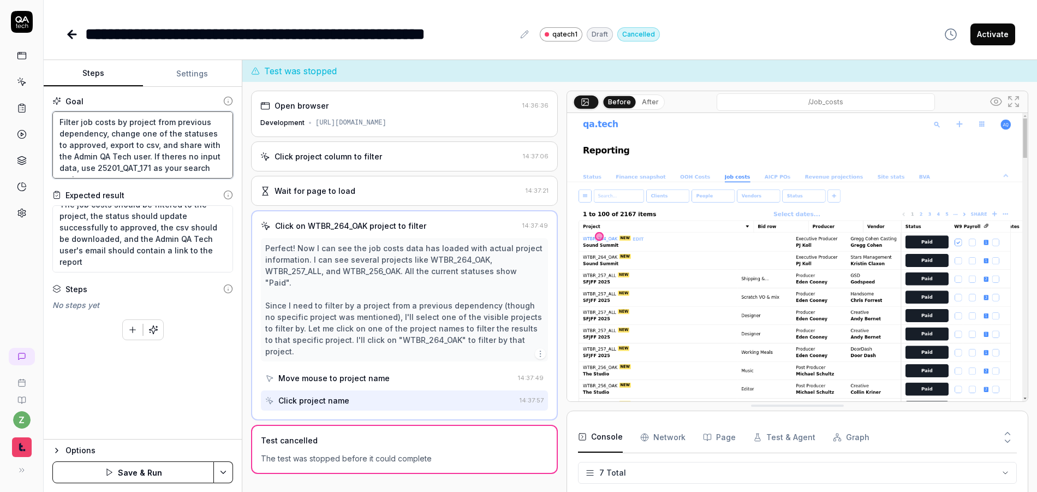
type textarea "*"
type textarea "Filter job costs by project from previous dependency, change one of the statuse…"
type textarea "*"
type textarea "Filter job costs by project from previous dependency, change one of the statuse…"
type textarea "*"
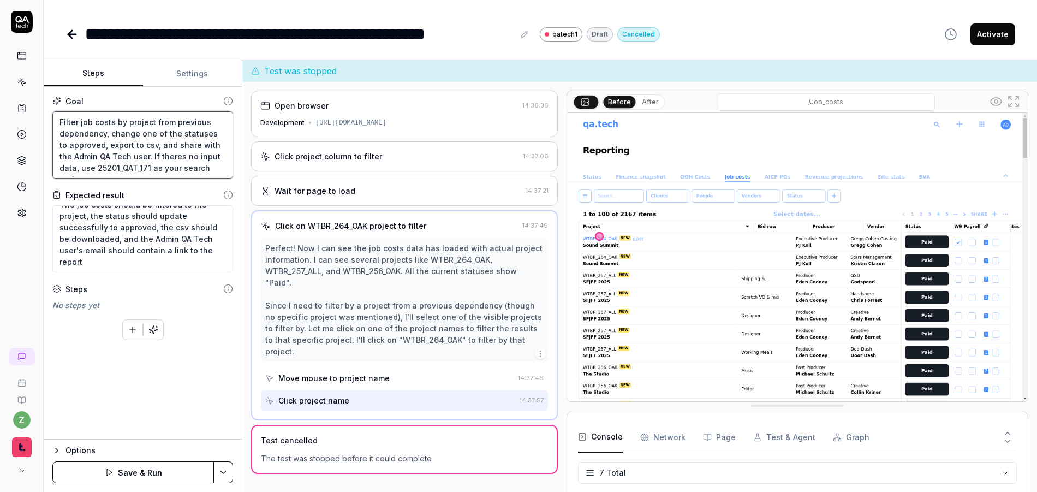
type textarea "Filter job costs by project from previous dependency, change one of the statuse…"
type textarea "*"
type textarea "Filter job costs by project from previous dependency, change one of the statuse…"
type textarea "*"
type textarea "Filter job costs by project from previous dependency, change one of the statuse…"
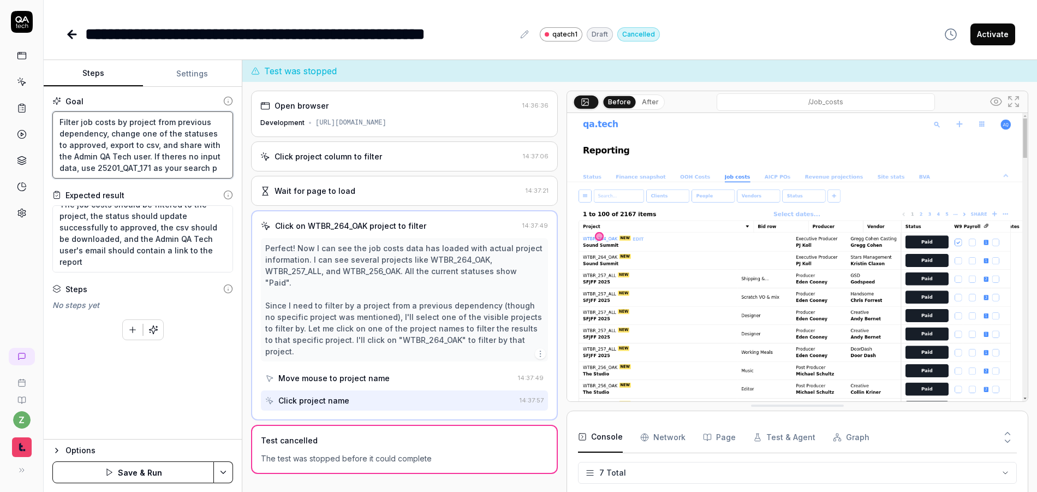
type textarea "*"
type textarea "Filter job costs by project from previous dependency, change one of the statuse…"
type textarea "*"
type textarea "Filter job costs by project from previous dependency, change one of the statuse…"
type textarea "*"
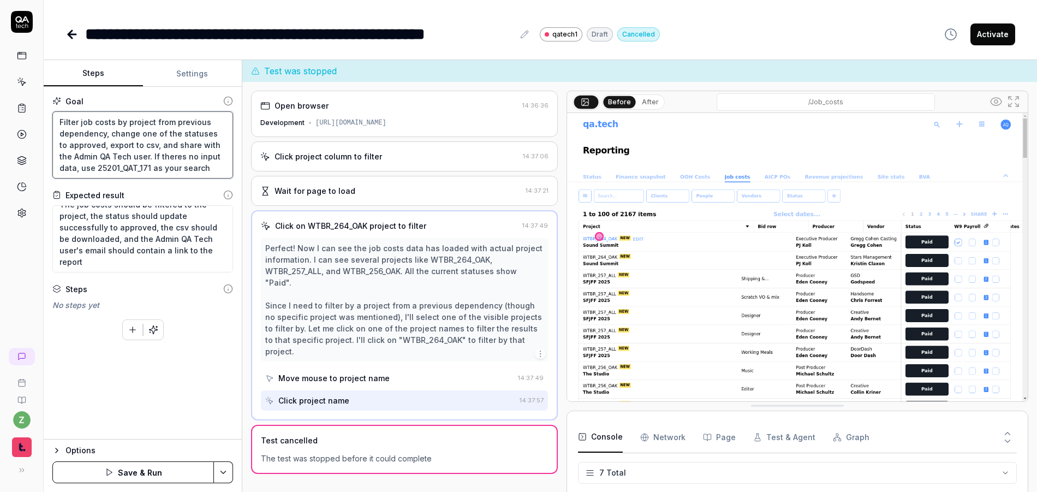
type textarea "Filter job costs by project from previous dependency, change one of the statuse…"
type textarea "*"
type textarea "Filter job costs by project from previous dependency, change one of the statuse…"
type textarea "*"
type textarea "Filter job costs by project from previous dependency, change one of the statuse…"
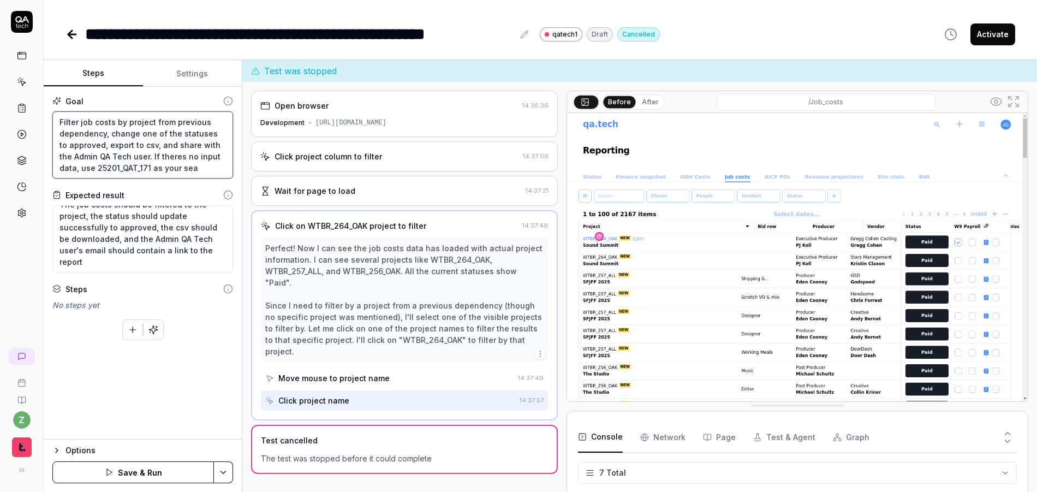
type textarea "*"
type textarea "Filter job costs by project from previous dependency, change one of the statuse…"
type textarea "*"
type textarea "Filter job costs by project from previous dependency, change one of the statuse…"
type textarea "*"
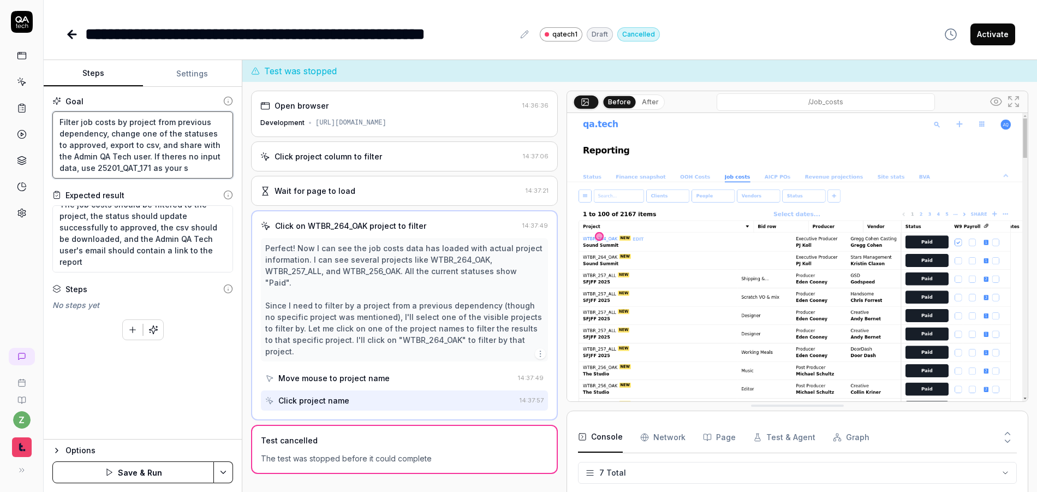
type textarea "Filter job costs by project from previous dependency, change one of the statuse…"
type textarea "*"
type textarea "Filter job costs by project from previous dependency, change one of the statuse…"
type textarea "*"
type textarea "Filter job costs by project from previous dependency, change one of the statuse…"
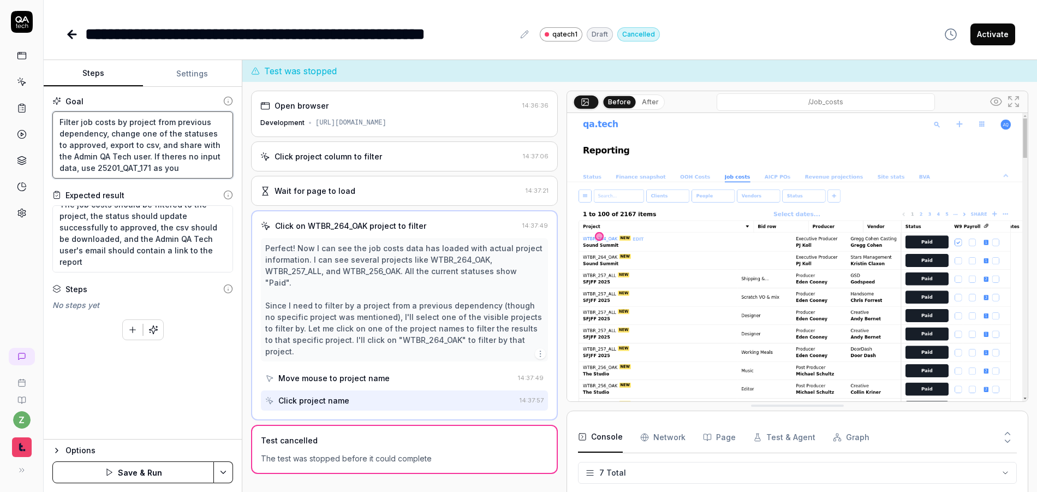
type textarea "*"
type textarea "Filter job costs by project from previous dependency, change one of the statuse…"
type textarea "*"
type textarea "Filter job costs by project from previous dependency, change one of the statuse…"
type textarea "*"
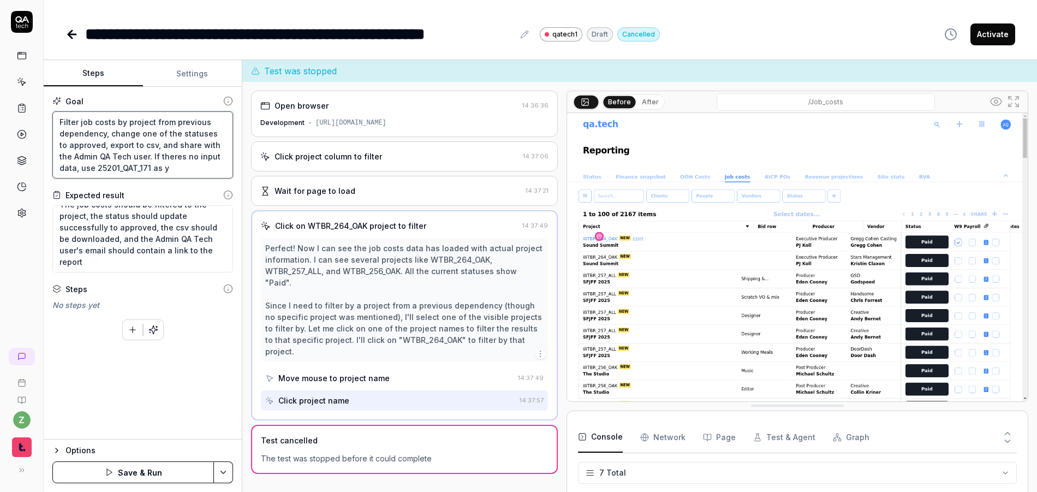
type textarea "Filter job costs by project from previous dependency, change one of the statuse…"
type textarea "*"
type textarea "Filter job costs by project from previous dependency, change one of the statuse…"
type textarea "*"
type textarea "Filter job costs by project from previous dependency, change one of the statuse…"
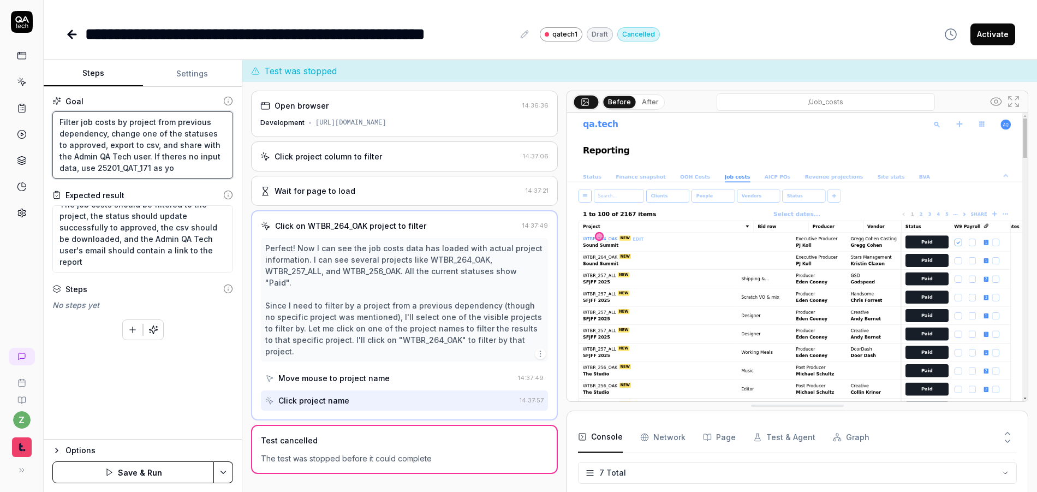
type textarea "*"
type textarea "Filter job costs by project from previous dependency, change one of the statuse…"
type textarea "*"
type textarea "Filter job costs by project from previous dependency, change one of the statuse…"
type textarea "*"
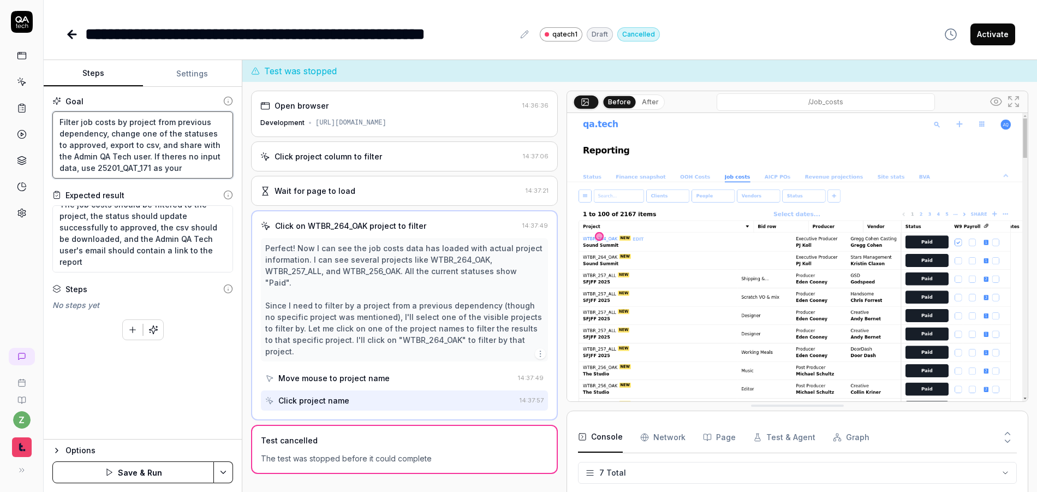
type textarea "Filter job costs by project from previous dependency, change one of the statuse…"
type textarea "*"
type textarea "Filter job costs by project from previous dependency, change one of the statuse…"
type textarea "*"
type textarea "Filter job costs by project from previous dependency, change one of the statuse…"
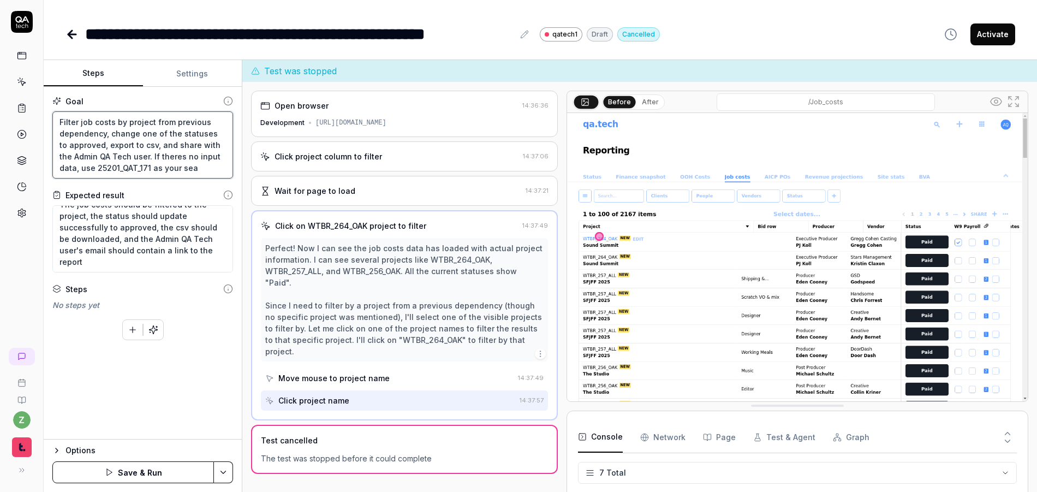
type textarea "*"
type textarea "Filter job costs by project from previous dependency, change one of the statuse…"
type textarea "*"
type textarea "Filter job costs by project from previous dependency, change one of the statuse…"
type textarea "*"
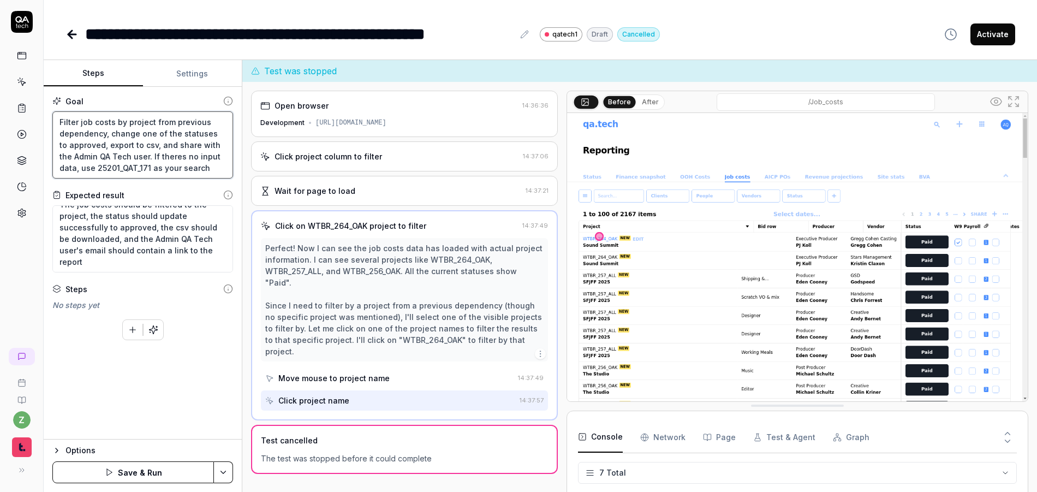
type textarea "Filter job costs by project from previous dependency, change one of the statuse…"
click at [228, 470] on html "**********" at bounding box center [518, 246] width 1037 height 492
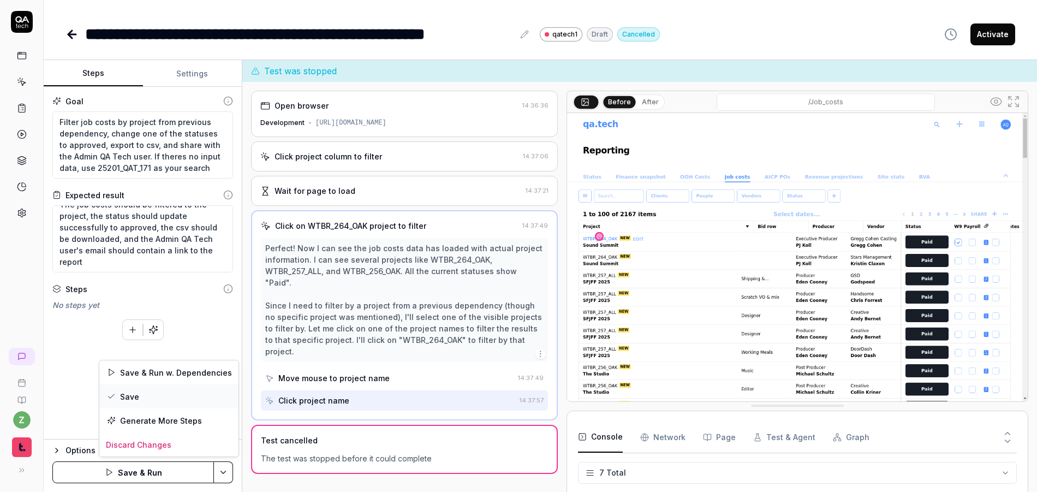
click at [145, 393] on div "Save" at bounding box center [168, 396] width 139 height 24
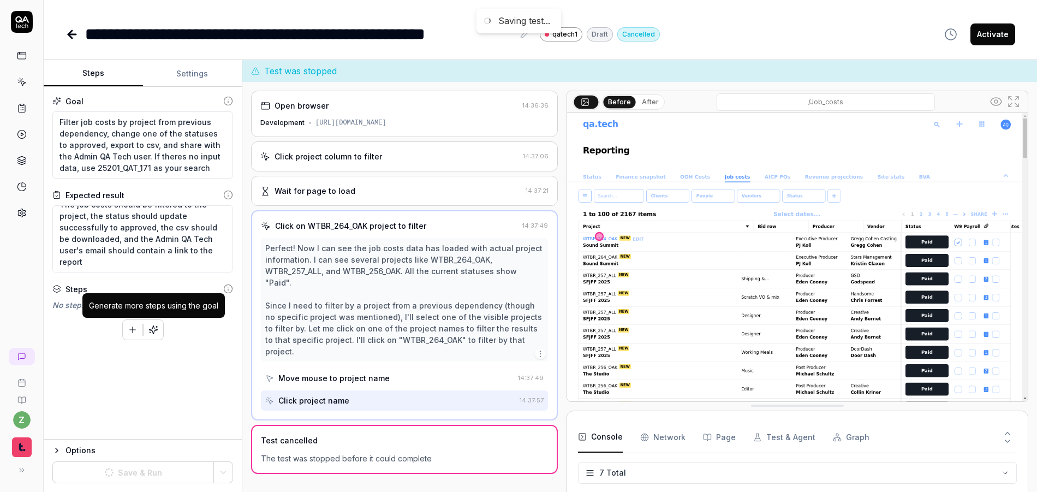
click at [158, 327] on button "button" at bounding box center [154, 330] width 20 height 20
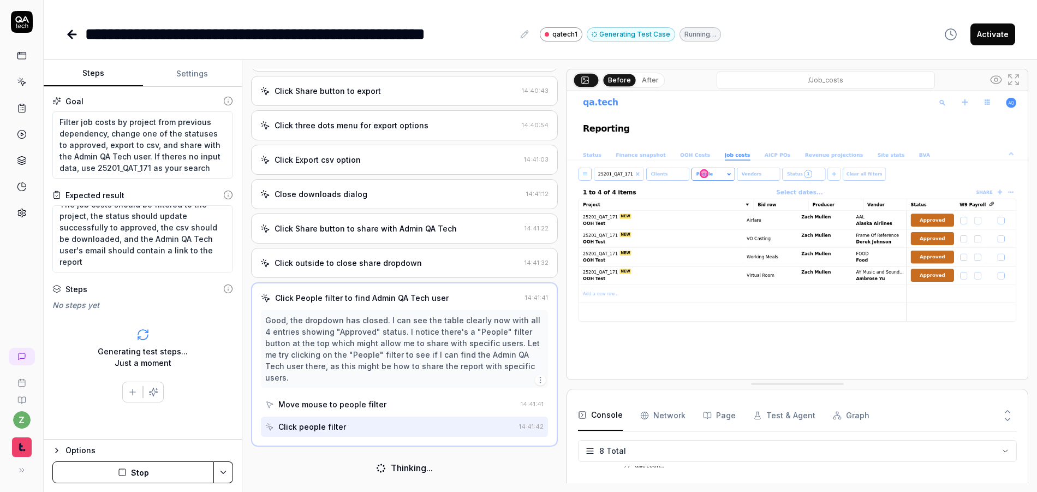
scroll to position [180, 0]
click at [222, 462] on html "**********" at bounding box center [518, 246] width 1037 height 492
click at [225, 472] on html "**********" at bounding box center [518, 246] width 1037 height 492
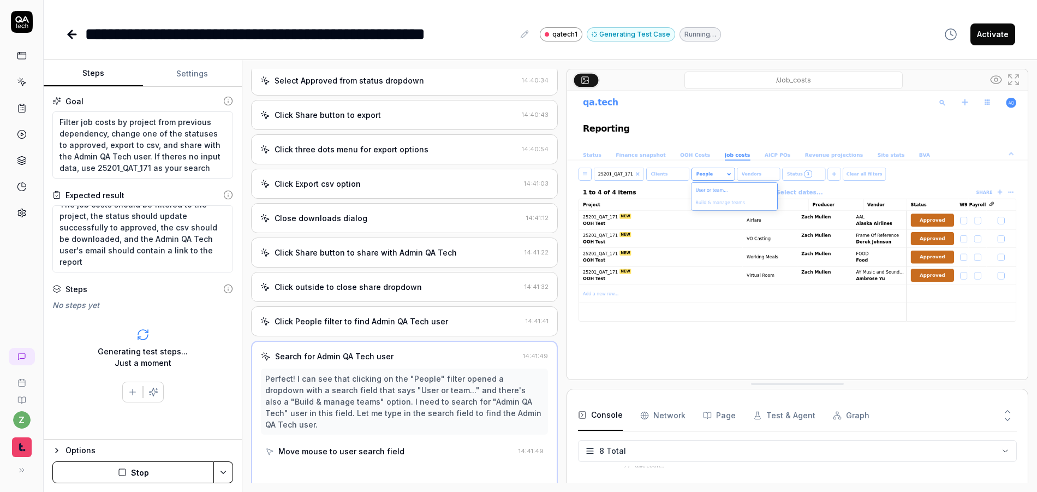
scroll to position [156, 0]
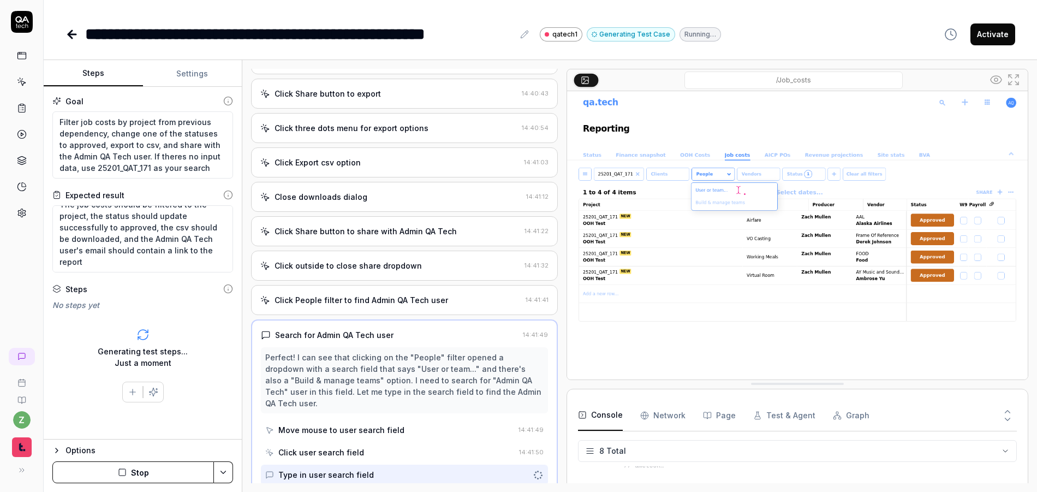
click at [188, 468] on button "Stop" at bounding box center [133, 472] width 162 height 22
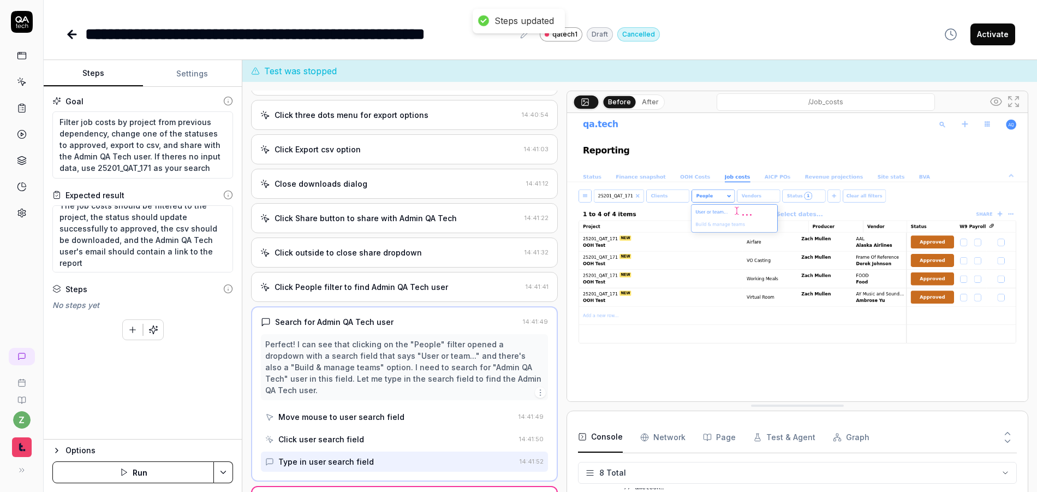
scroll to position [11, 0]
drag, startPoint x: 83, startPoint y: 252, endPoint x: 143, endPoint y: 238, distance: 61.7
click at [143, 238] on textarea "The job costs should be filtered to the project, the status should update succe…" at bounding box center [142, 238] width 181 height 67
drag, startPoint x: 83, startPoint y: 251, endPoint x: 144, endPoint y: 236, distance: 62.9
click at [144, 236] on textarea "The job costs should be filtered to the project, the status should update succe…" at bounding box center [142, 238] width 181 height 67
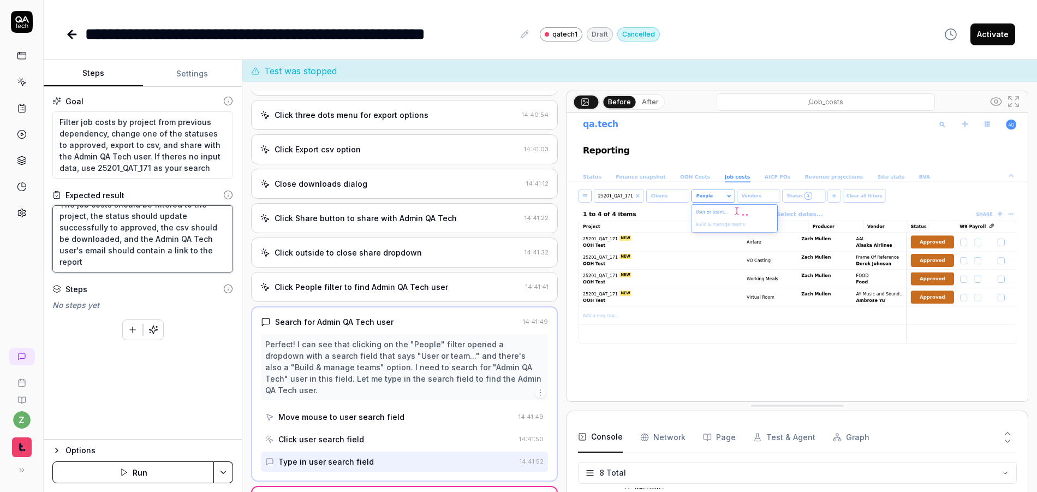
click at [152, 252] on textarea "The job costs should be filtered to the project, the status should update succe…" at bounding box center [142, 238] width 181 height 67
drag, startPoint x: 159, startPoint y: 253, endPoint x: 151, endPoint y: 243, distance: 13.2
click at [151, 243] on textarea "The job costs should be filtered to the project, the status should update succe…" at bounding box center [142, 238] width 181 height 67
type textarea "*"
type textarea "The job costs should be filtered to the project, the status should update succe…"
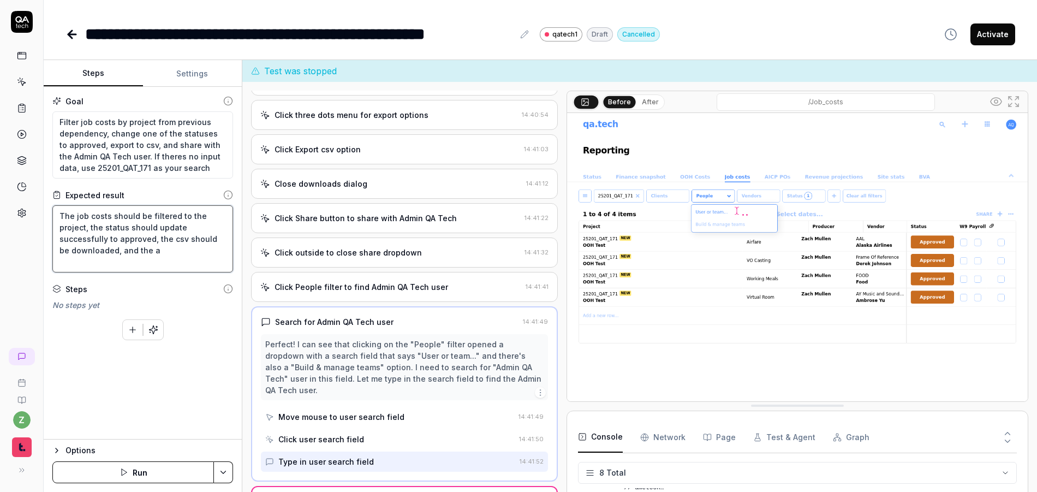
scroll to position [0, 0]
type textarea "*"
type textarea "The job costs should be filtered to the project, the status should update succe…"
type textarea "*"
type textarea "The job costs should be filtered to the project, the status should update succe…"
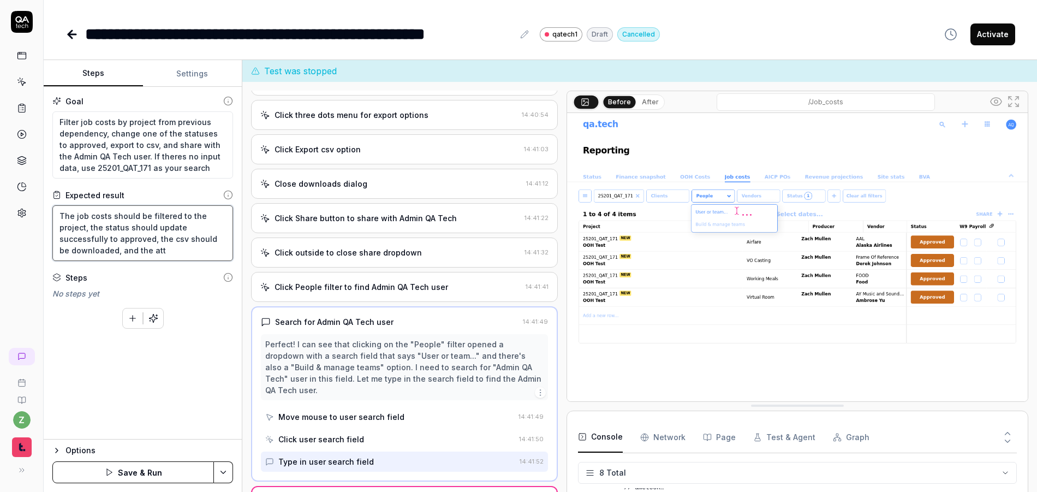
type textarea "*"
type textarea "The job costs should be filtered to the project, the status should update succe…"
type textarea "*"
type textarea "The job costs should be filtered to the project, the status should update succe…"
type textarea "*"
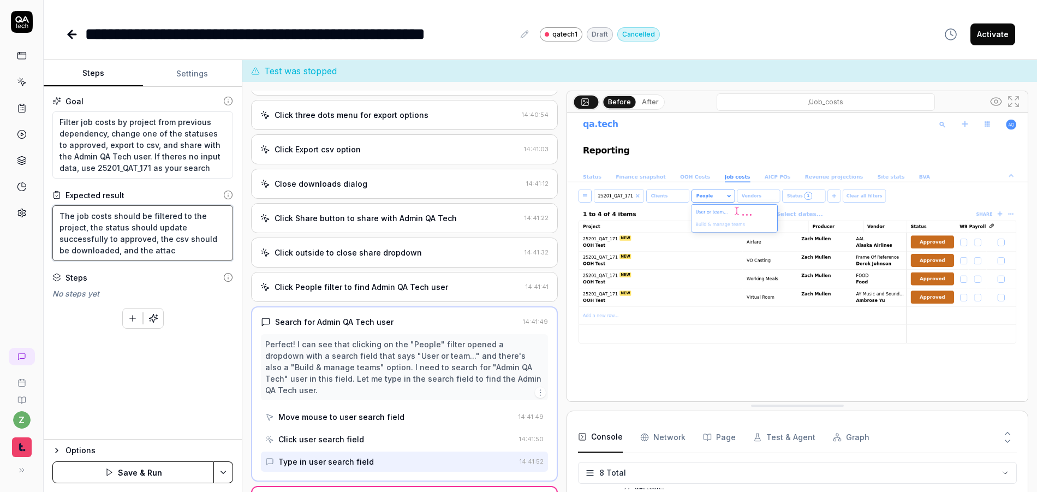
type textarea "The job costs should be filtered to the project, the status should update succe…"
type textarea "*"
type textarea "The job costs should be filtered to the project, the status should update succe…"
type textarea "*"
type textarea "The job costs should be filtered to the project, the status should update succe…"
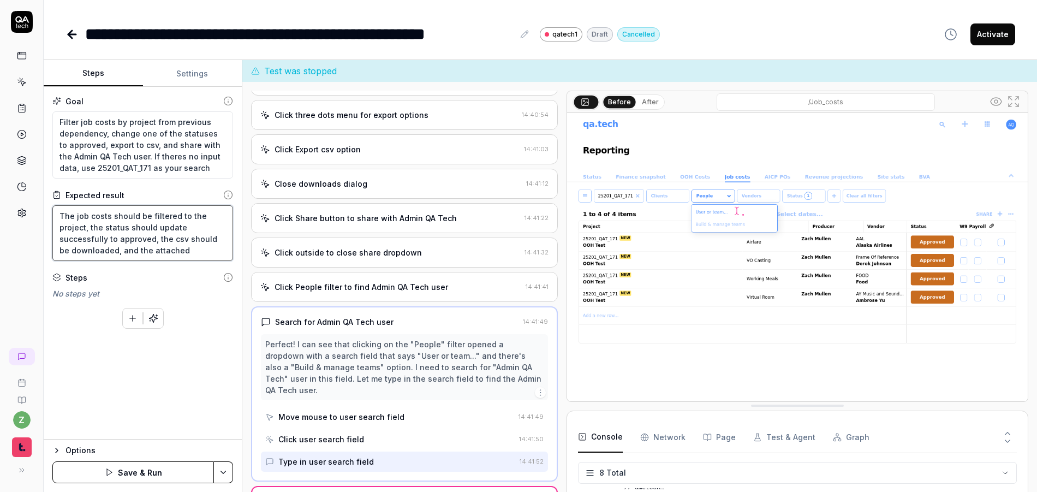
type textarea "*"
type textarea "The job costs should be filtered to the project, the status should update succe…"
type textarea "*"
type textarea "The job costs should be filtered to the project, the status should update succe…"
type textarea "*"
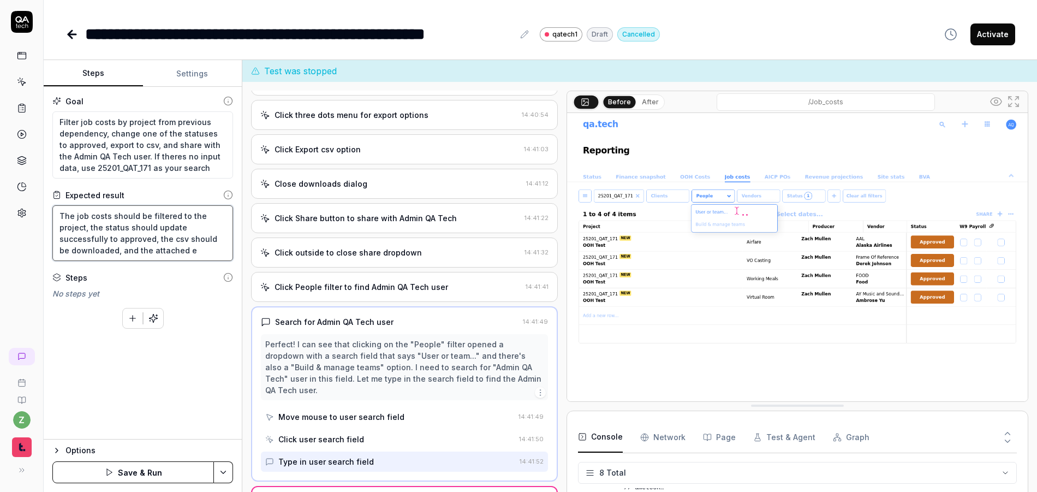
type textarea "The job costs should be filtered to the project, the status should update succe…"
type textarea "*"
type textarea "The job costs should be filtered to the project, the status should update succe…"
type textarea "*"
type textarea "The job costs should be filtered to the project, the status should update succe…"
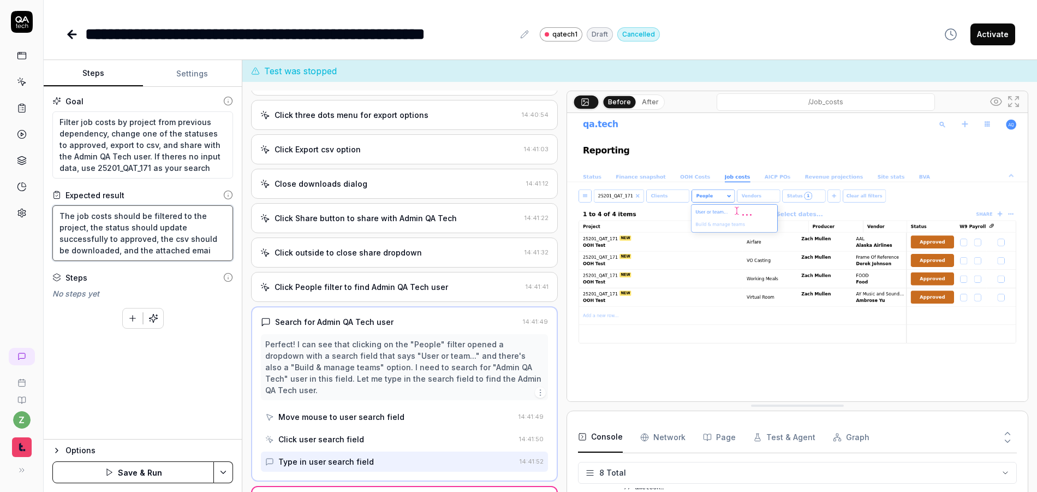
type textarea "*"
type textarea "The job costs should be filtered to the project, the status should update succe…"
type textarea "*"
type textarea "The job costs should be filtered to the project, the status should update succe…"
type textarea "*"
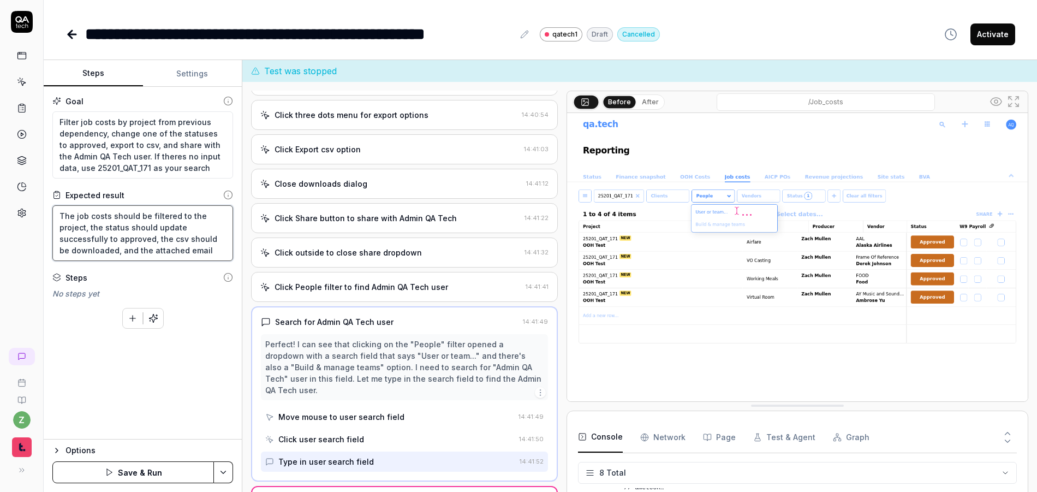
type textarea "The job costs should be filtered to the project, the status should update succe…"
type textarea "*"
type textarea "The job costs should be filtered to the project, the status should update succe…"
type textarea "*"
type textarea "The job costs should be filtered to the project, the status should update succe…"
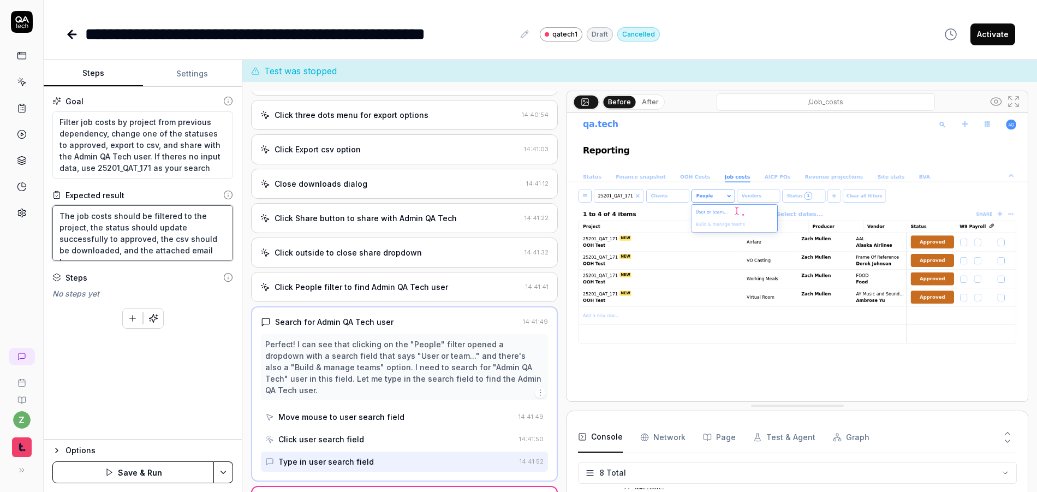
type textarea "*"
type textarea "The job costs should be filtered to the project, the status should update succe…"
drag, startPoint x: 186, startPoint y: 253, endPoint x: 140, endPoint y: 253, distance: 45.8
click at [139, 253] on textarea "The job costs should be filtered to the project, the status should update succe…" at bounding box center [142, 233] width 181 height 56
click at [186, 259] on textarea "The job costs should be filtered to the project, the status should update succe…" at bounding box center [142, 238] width 181 height 67
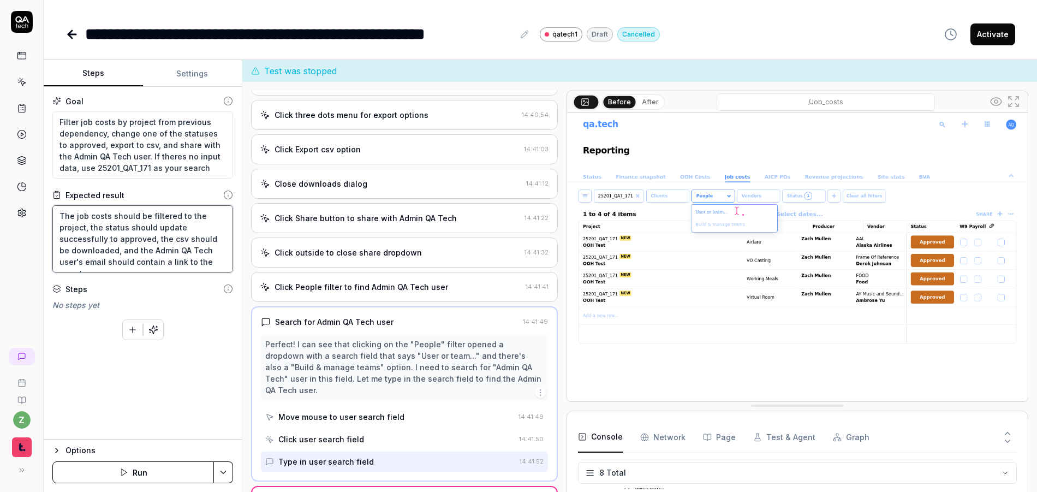
click at [163, 258] on textarea "The job costs should be filtered to the project, the status should update succe…" at bounding box center [142, 238] width 181 height 67
drag, startPoint x: 106, startPoint y: 262, endPoint x: 148, endPoint y: 247, distance: 44.5
click at [148, 247] on textarea "The job costs should be filtered to the project, the status should update succe…" at bounding box center [142, 238] width 181 height 67
paste textarea "attached email inbox"
drag, startPoint x: 117, startPoint y: 159, endPoint x: 60, endPoint y: 149, distance: 57.7
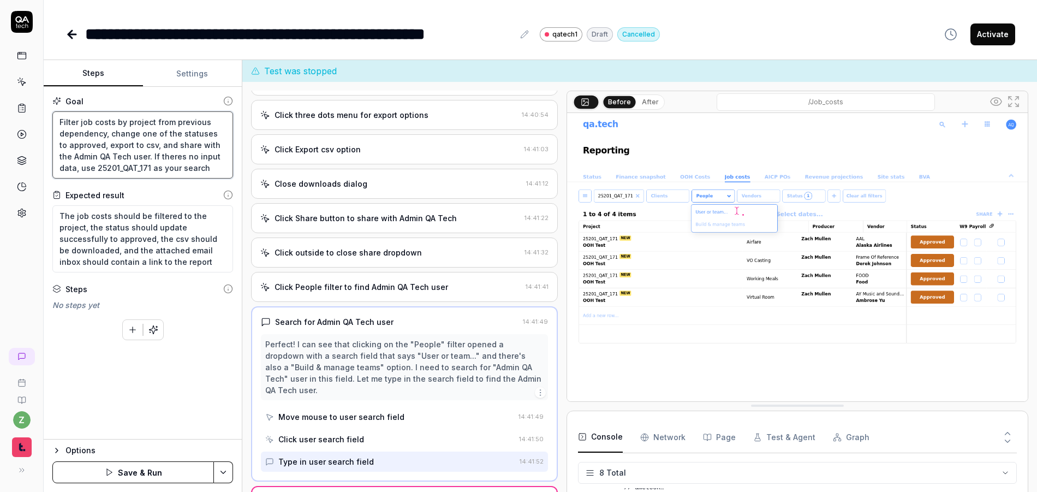
click at [57, 156] on textarea "Filter job costs by project from previous dependency, change one of the statuse…" at bounding box center [142, 144] width 181 height 67
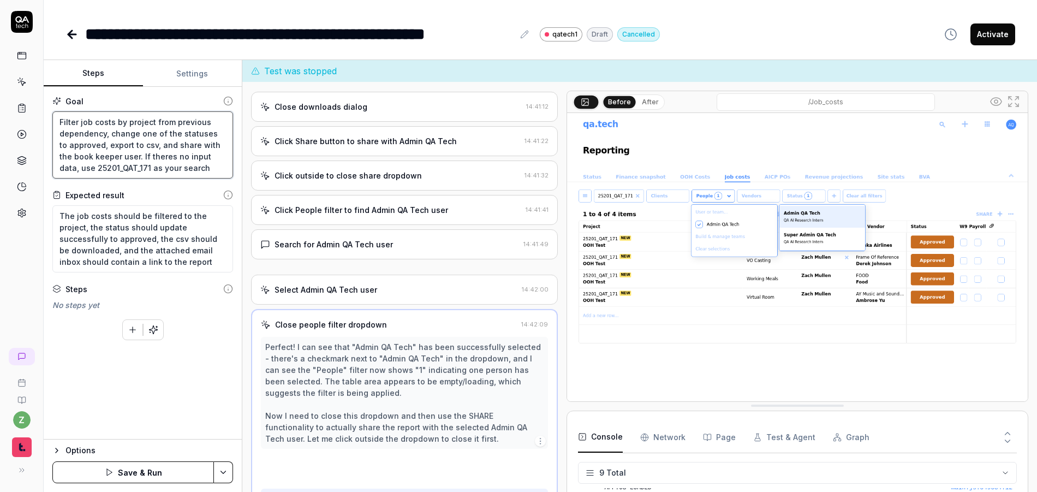
scroll to position [293, 0]
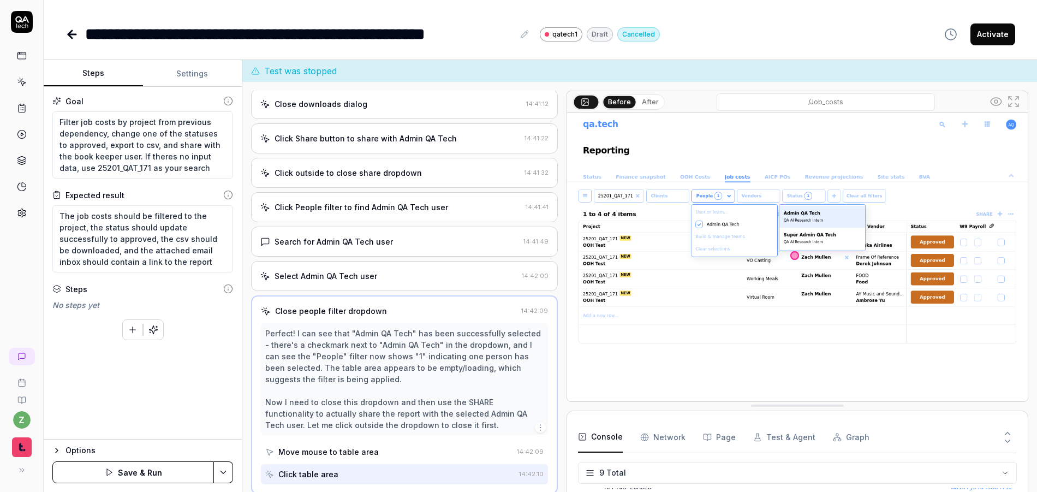
click at [218, 473] on html "**********" at bounding box center [518, 246] width 1037 height 492
click at [144, 398] on div "Save" at bounding box center [168, 396] width 139 height 24
click at [153, 326] on icon "button" at bounding box center [153, 330] width 10 height 10
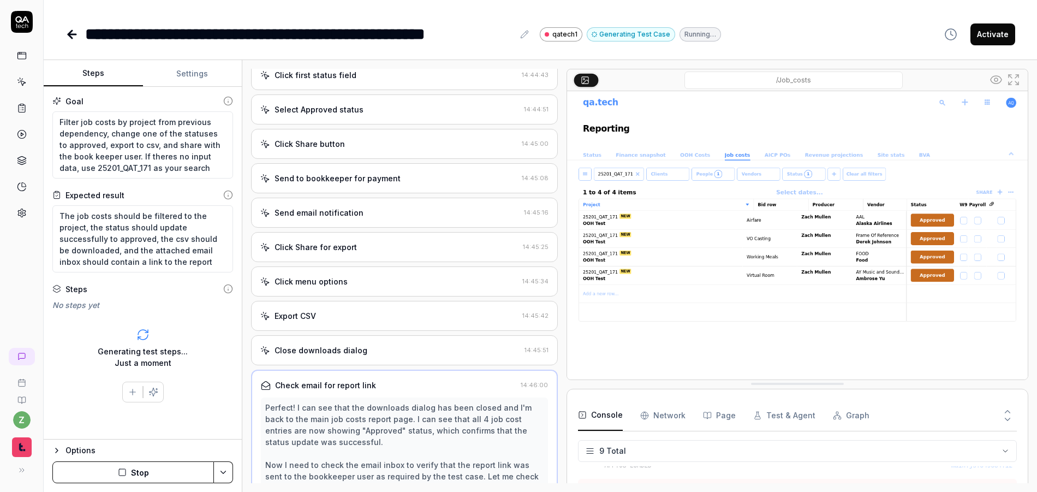
scroll to position [45, 0]
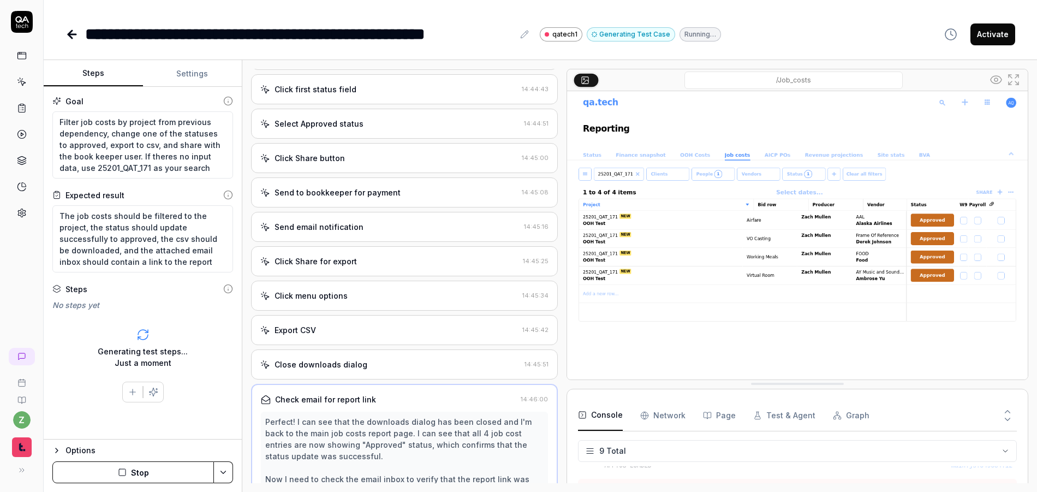
click at [330, 222] on div "Send email notification" at bounding box center [318, 226] width 89 height 11
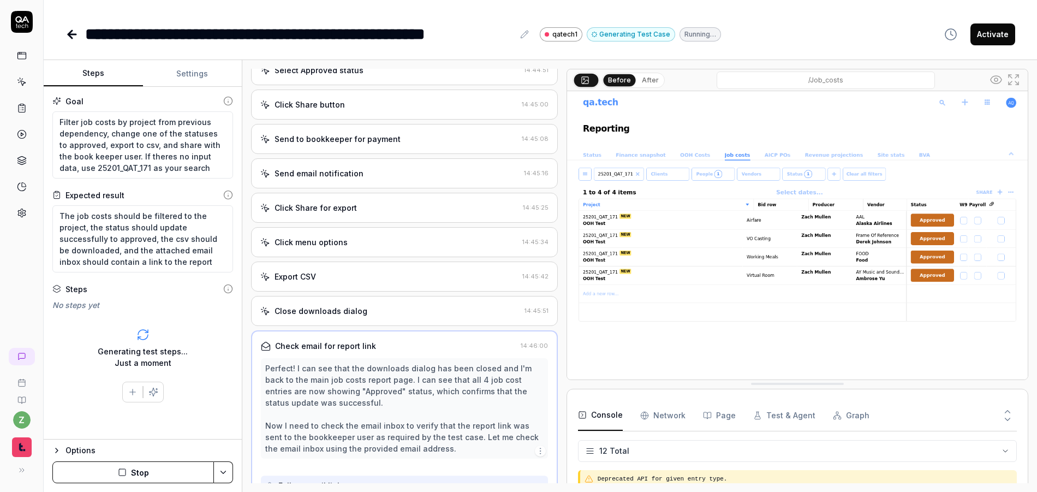
scroll to position [111, 0]
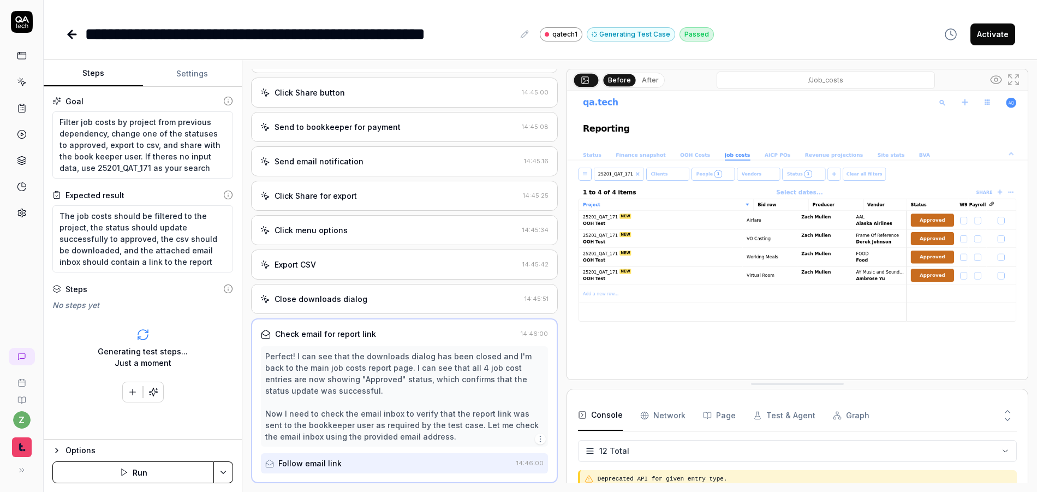
click at [193, 72] on button "Settings" at bounding box center [192, 74] width 99 height 26
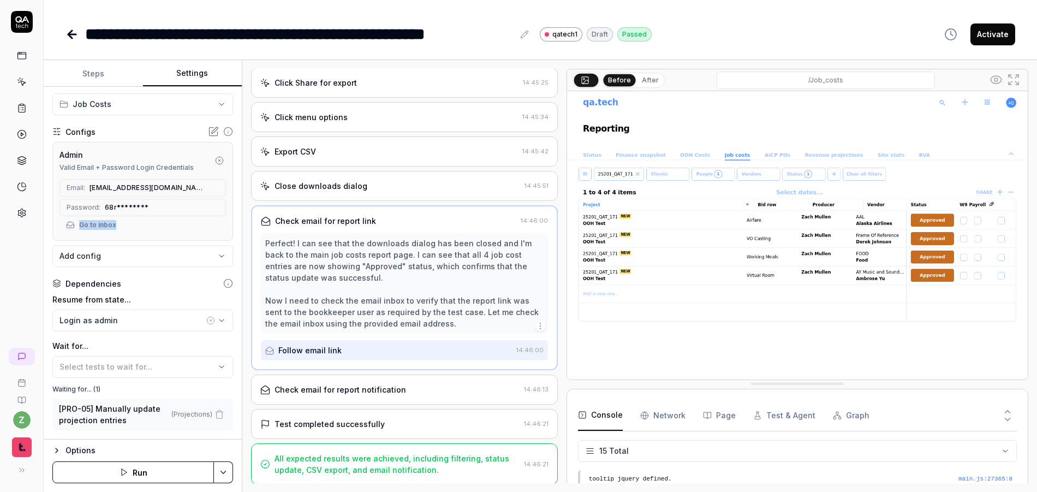
scroll to position [225, 0]
click at [425, 393] on div "Check email for report notification" at bounding box center [389, 387] width 259 height 11
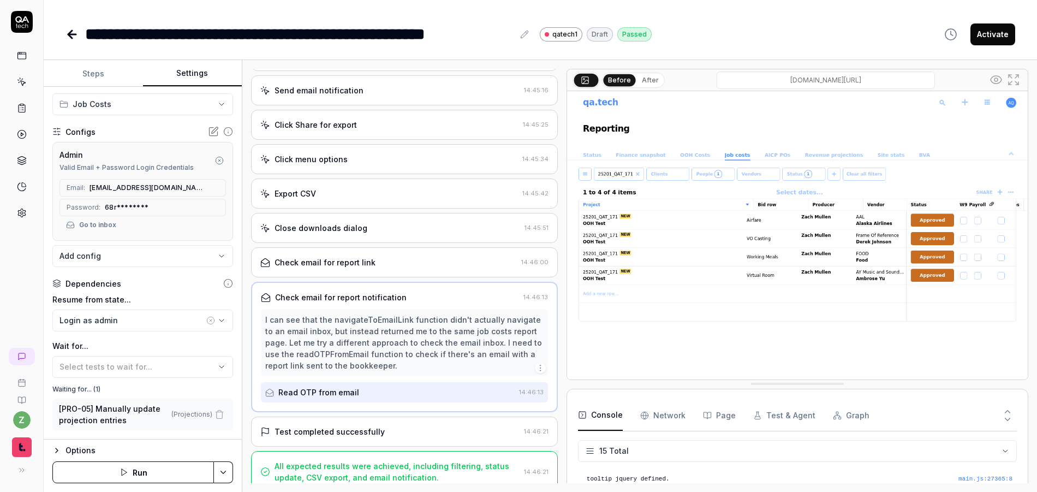
scroll to position [191, 0]
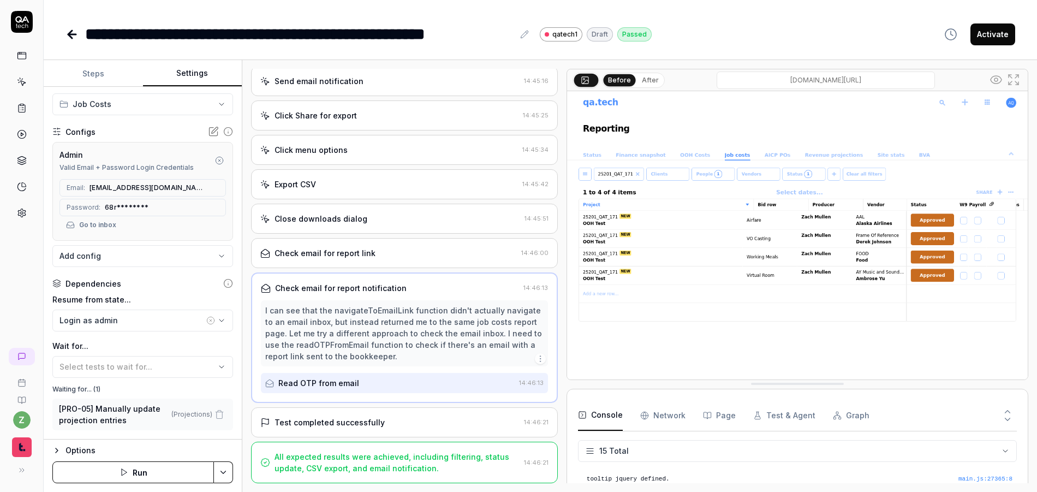
click at [398, 422] on div "Test completed successfully" at bounding box center [389, 421] width 259 height 11
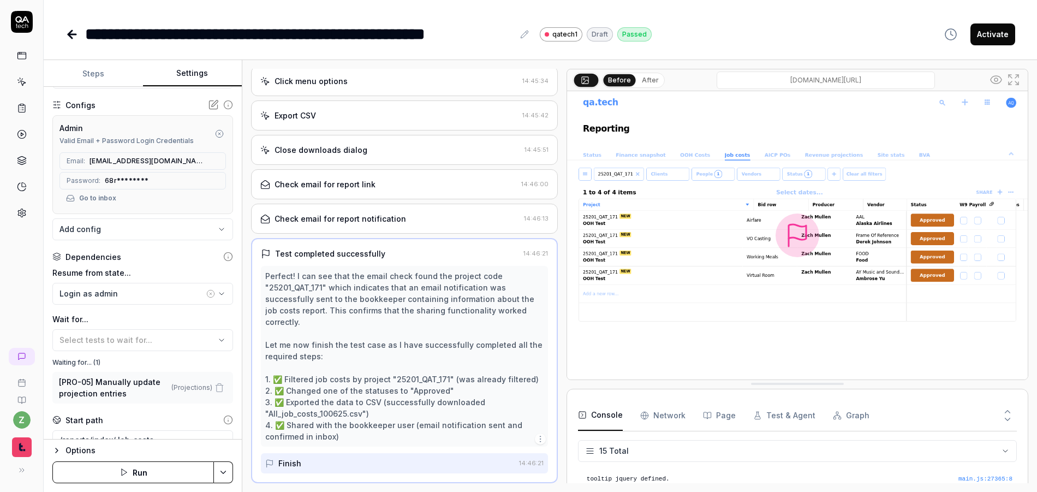
scroll to position [197, 0]
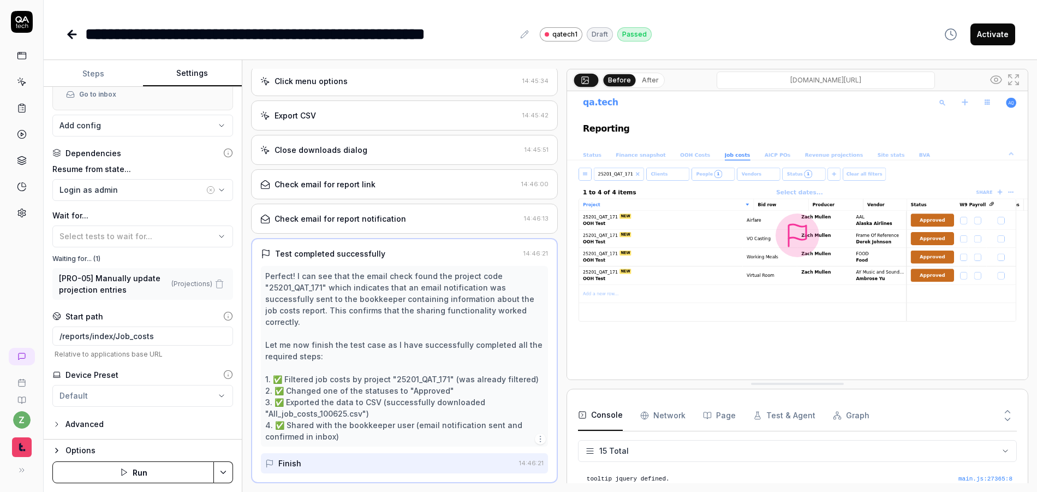
click at [87, 80] on button "Steps" at bounding box center [93, 74] width 99 height 26
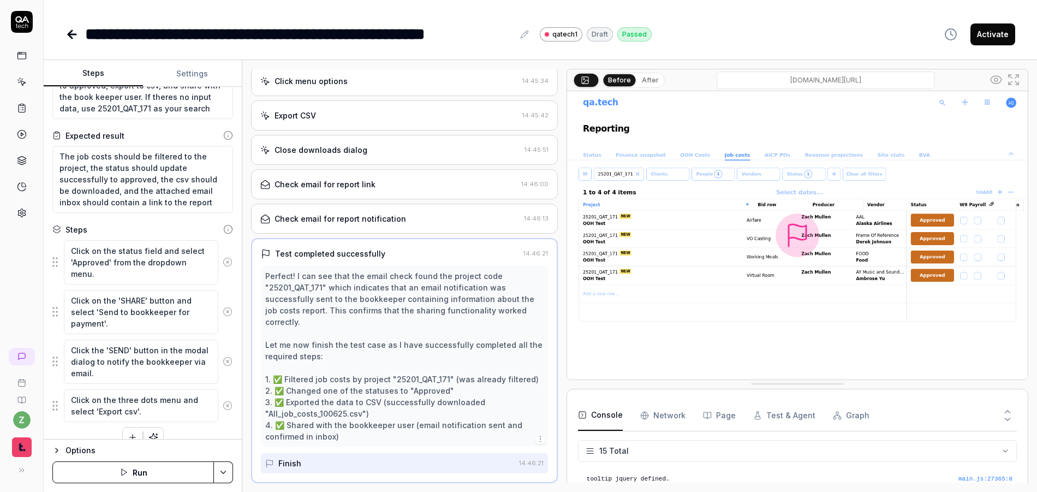
scroll to position [76, 0]
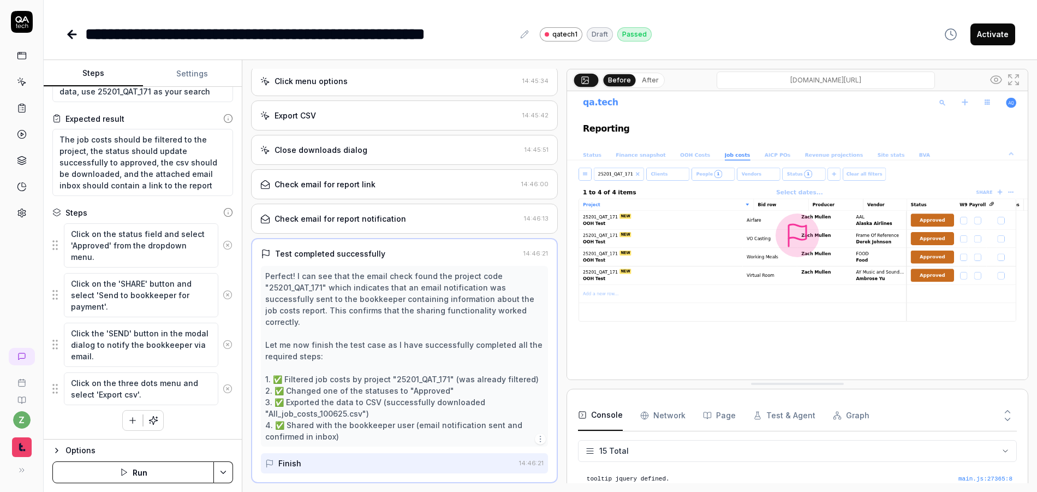
click at [382, 210] on div "Check email for report notification 14:46:13" at bounding box center [404, 219] width 307 height 30
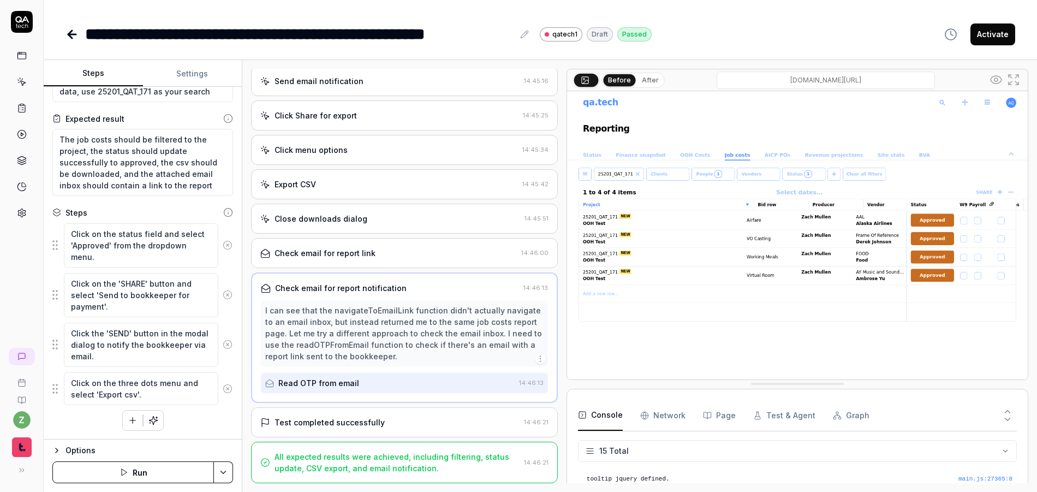
scroll to position [0, 0]
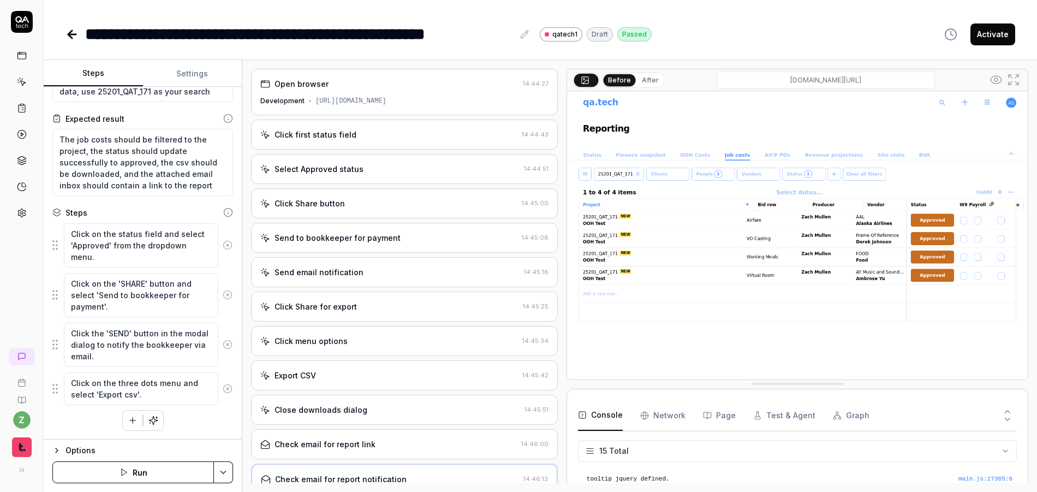
click at [981, 38] on button "Activate" at bounding box center [992, 34] width 45 height 22
click at [221, 471] on html "**********" at bounding box center [518, 246] width 1037 height 492
click at [224, 467] on html "**********" at bounding box center [518, 246] width 1037 height 492
click at [225, 465] on html "**********" at bounding box center [518, 246] width 1037 height 492
click at [219, 466] on html "**********" at bounding box center [518, 246] width 1037 height 492
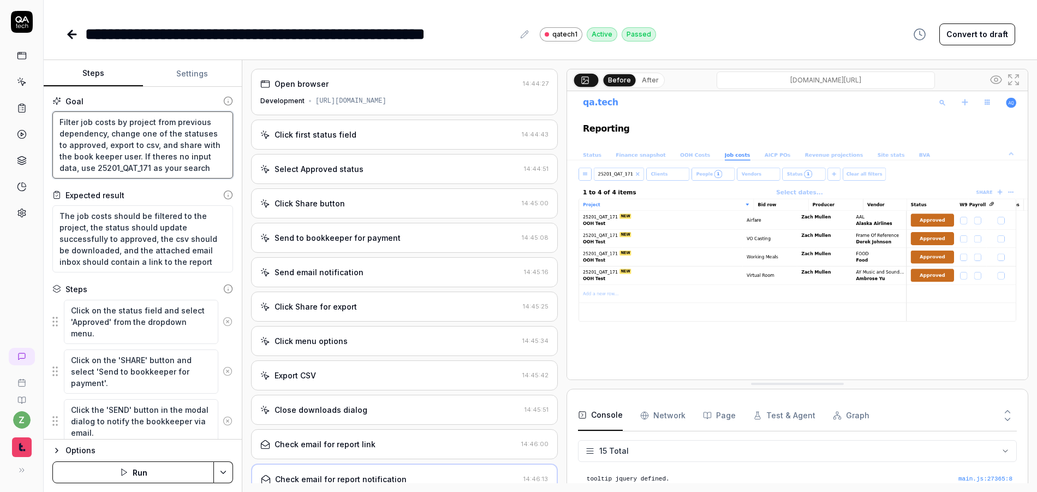
drag, startPoint x: 199, startPoint y: 168, endPoint x: 160, endPoint y: 165, distance: 38.8
click at [128, 156] on textarea "Filter job costs by project from previous dependency, change one of the statuse…" at bounding box center [142, 144] width 181 height 67
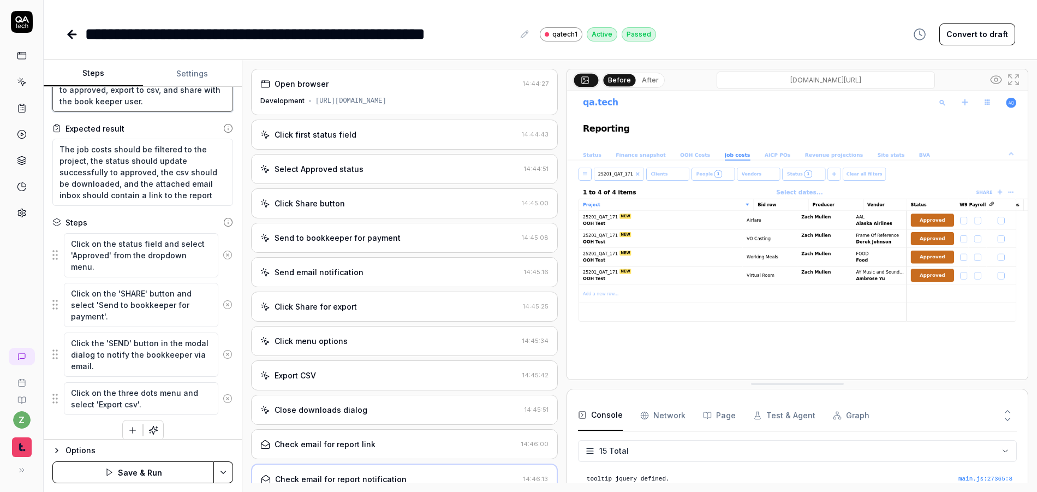
scroll to position [65, 0]
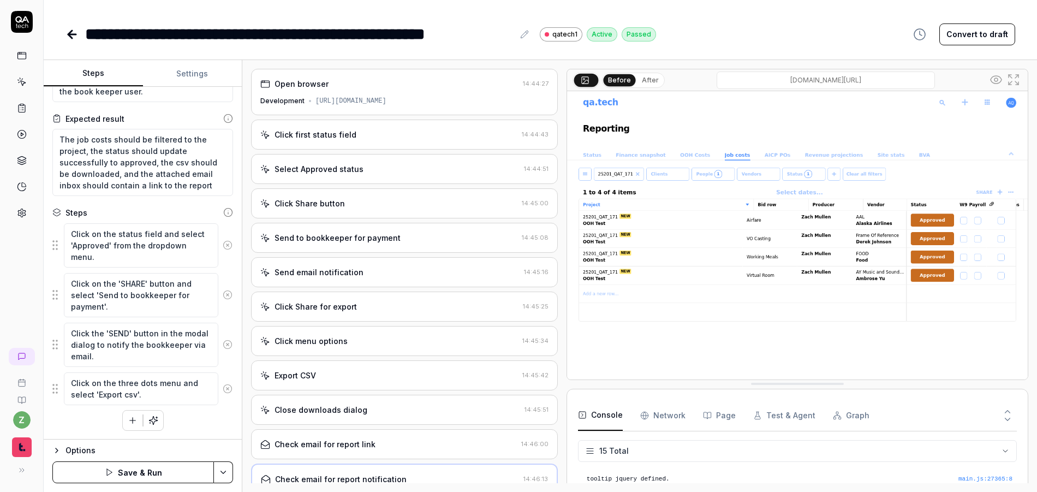
click at [128, 415] on icon "button" at bounding box center [133, 420] width 10 height 10
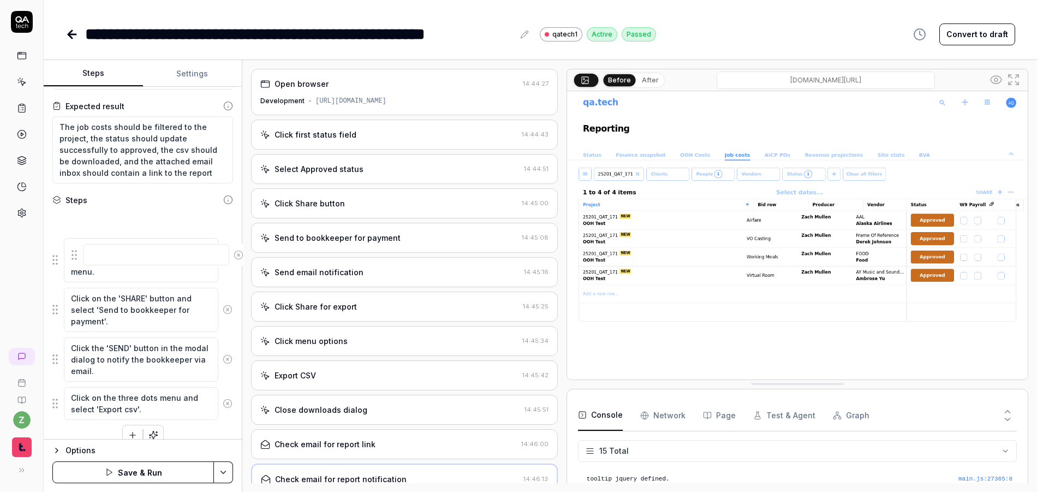
drag, startPoint x: 54, startPoint y: 417, endPoint x: 58, endPoint y: 229, distance: 188.3
click at [59, 229] on fieldset "Click on the status field and select 'Approved' from the dropdown menu. Click o…" at bounding box center [142, 315] width 181 height 210
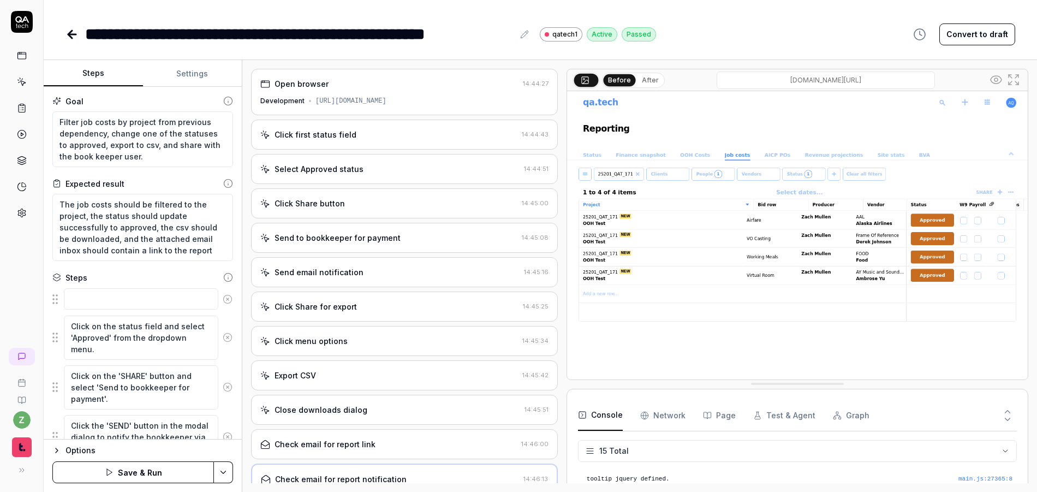
scroll to position [65, 0]
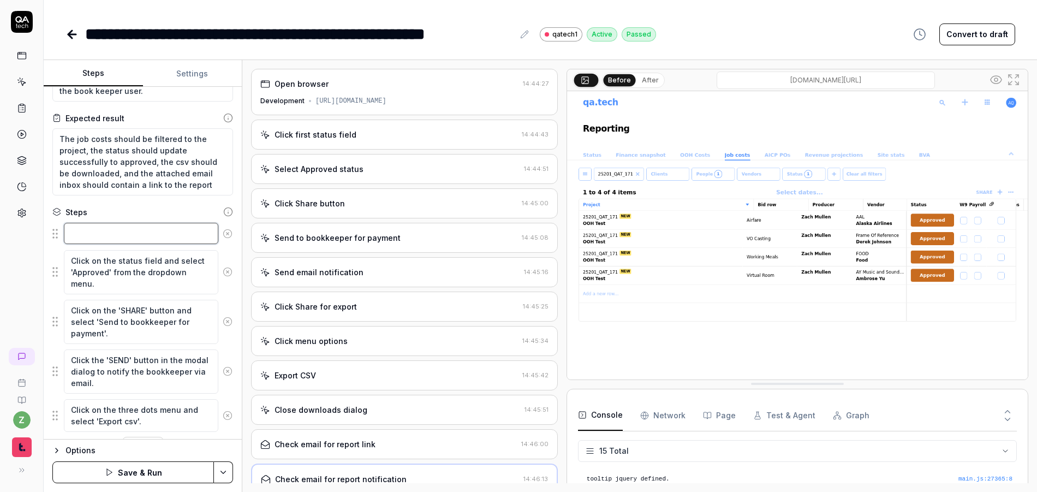
click at [124, 235] on textarea at bounding box center [141, 233] width 154 height 21
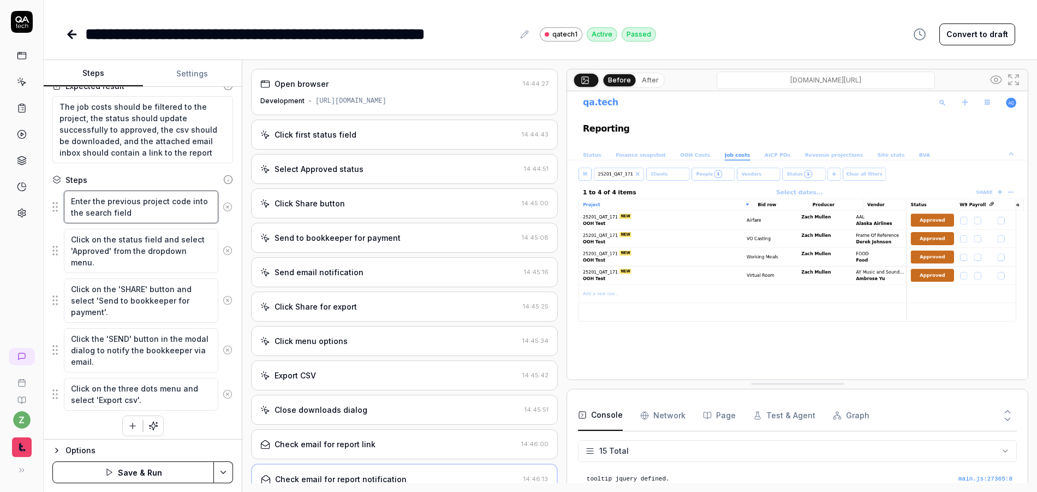
scroll to position [103, 0]
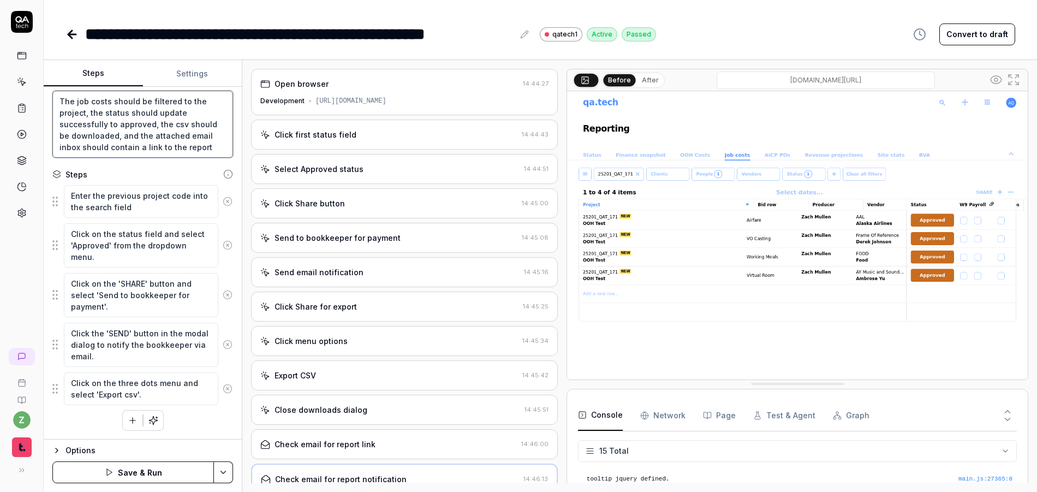
drag, startPoint x: 212, startPoint y: 147, endPoint x: 108, endPoint y: 147, distance: 104.2
click at [108, 147] on textarea "The job costs should be filtered to the project, the status should update succe…" at bounding box center [142, 124] width 181 height 67
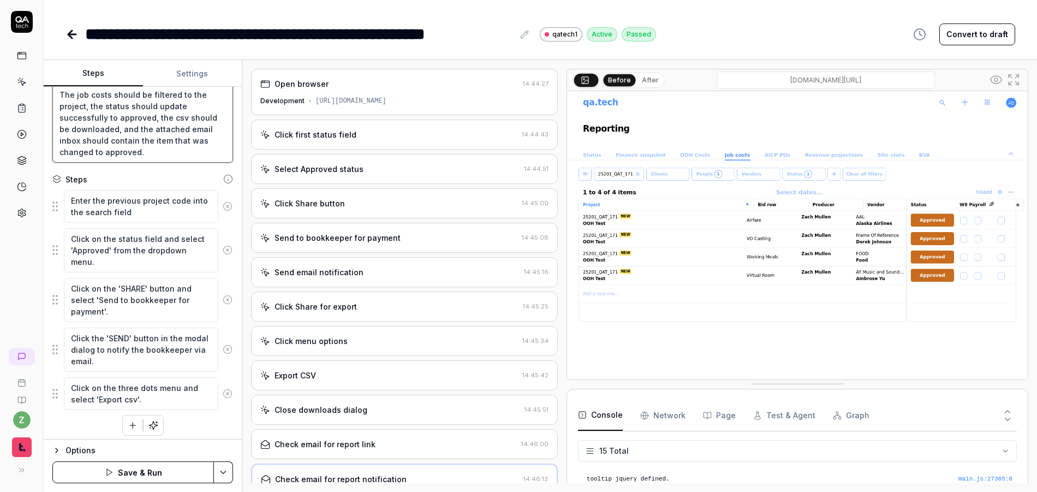
scroll to position [115, 0]
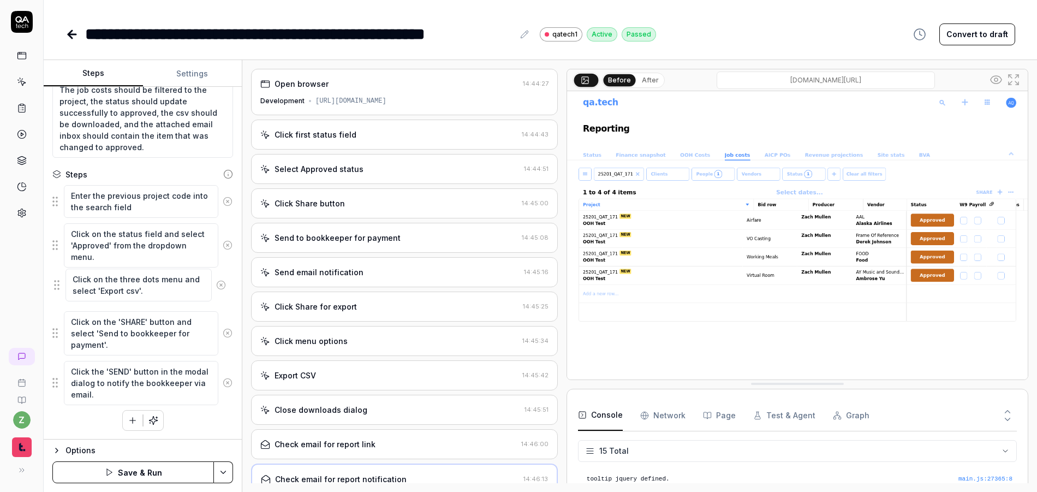
drag, startPoint x: 59, startPoint y: 386, endPoint x: 61, endPoint y: 283, distance: 103.1
click at [61, 283] on fieldset "Enter the previous project code into the search field Click on the status field…" at bounding box center [142, 294] width 181 height 221
click at [130, 418] on icon "button" at bounding box center [133, 420] width 10 height 10
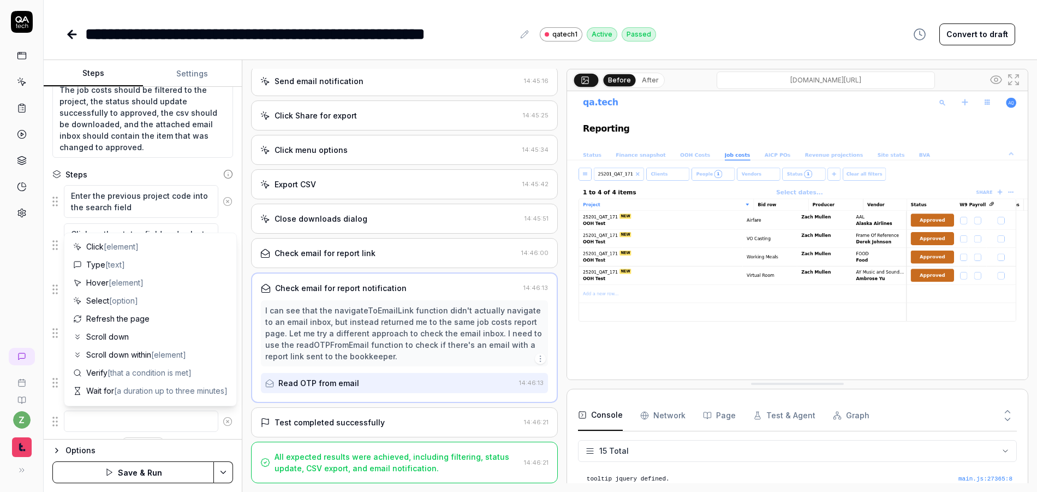
scroll to position [106, 0]
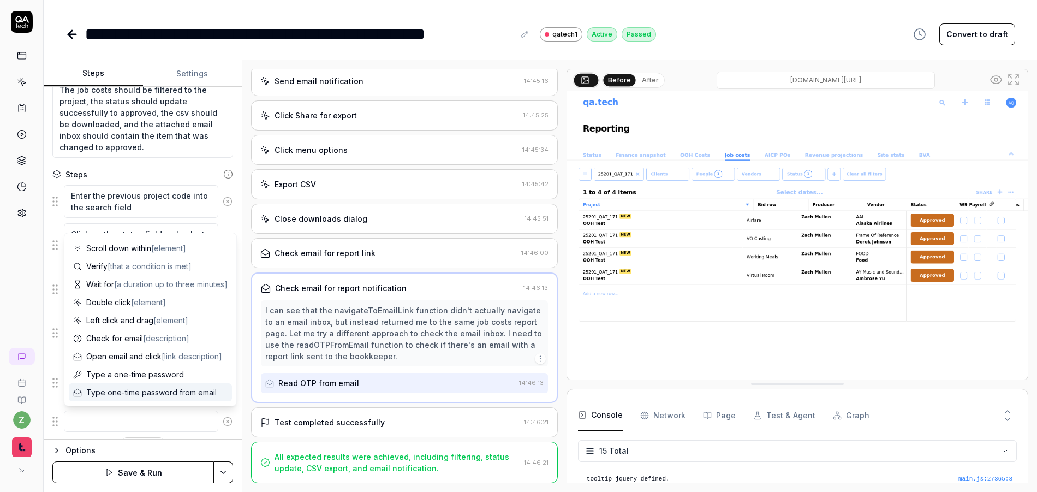
click at [129, 426] on textarea at bounding box center [141, 420] width 154 height 21
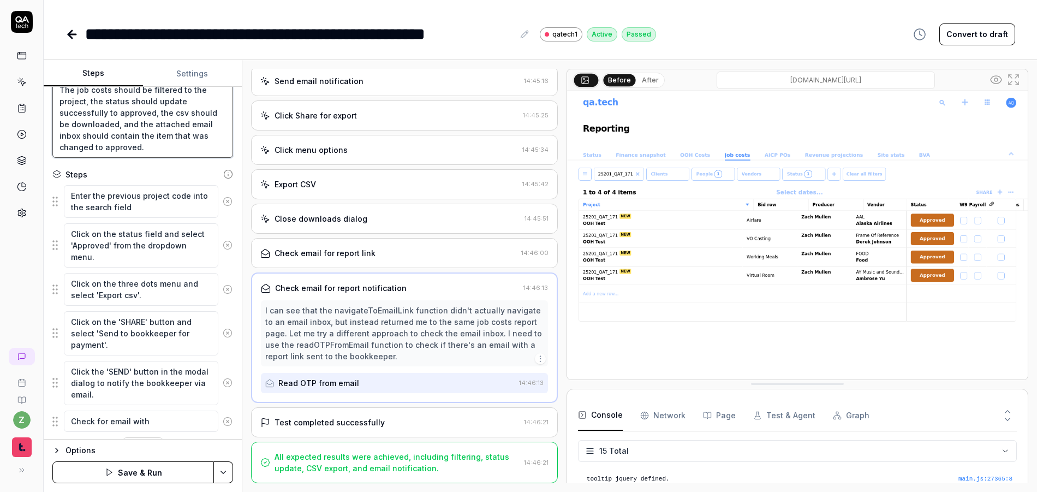
drag, startPoint x: 153, startPoint y: 149, endPoint x: 137, endPoint y: 138, distance: 19.2
click at [137, 138] on textarea "The job costs should be filtered to the project, the status should update succe…" at bounding box center [142, 118] width 181 height 79
click at [156, 418] on textarea "Check for email with" at bounding box center [141, 420] width 154 height 21
paste textarea "the item that was changed to approved."
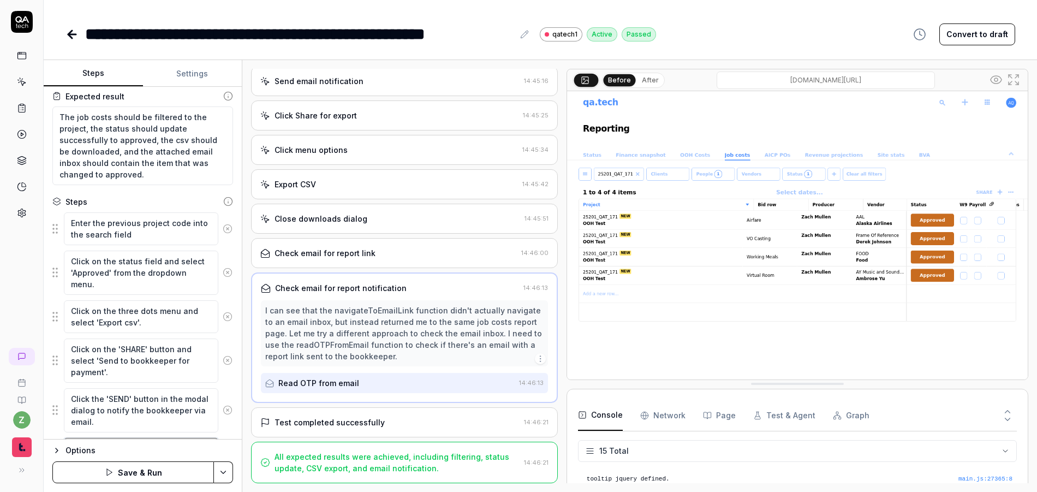
scroll to position [22, 0]
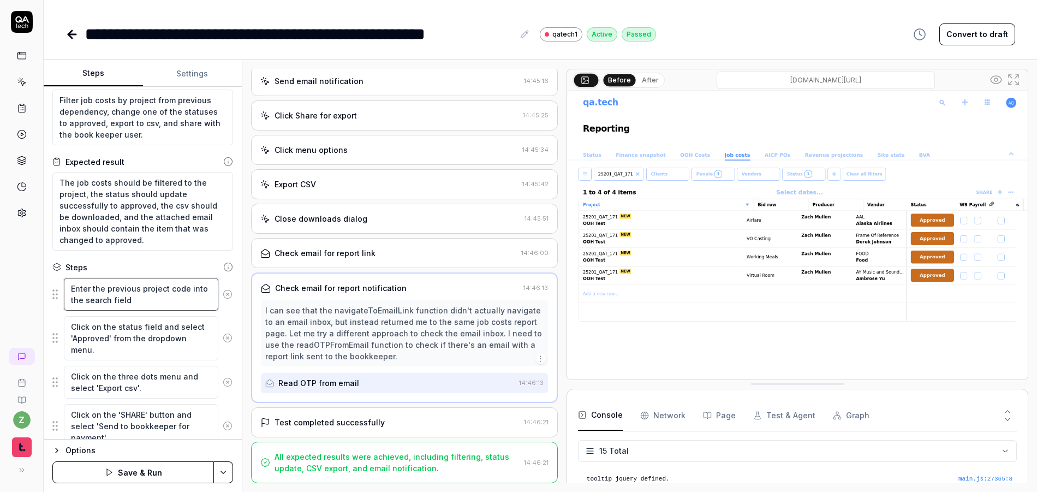
click at [158, 302] on textarea "Enter the previous project code into the search field" at bounding box center [141, 294] width 154 height 33
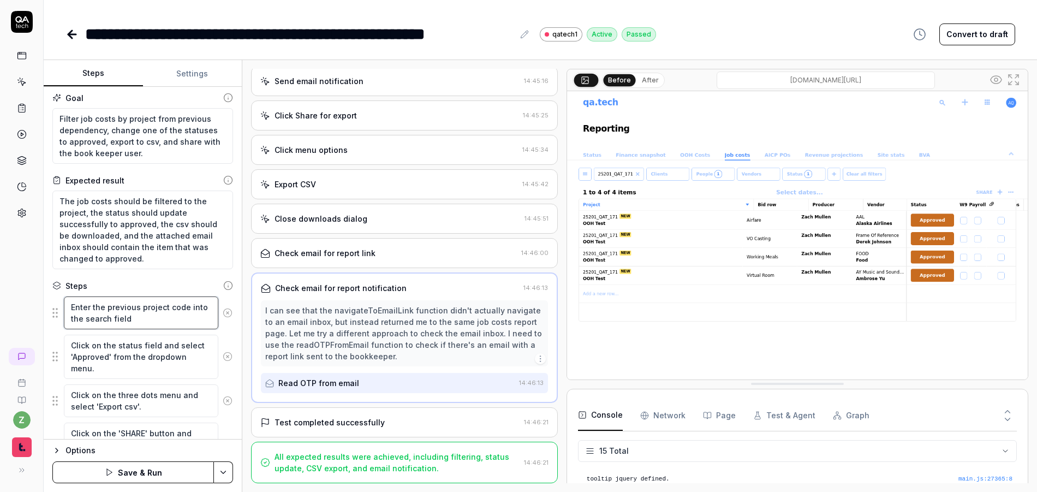
scroll to position [0, 0]
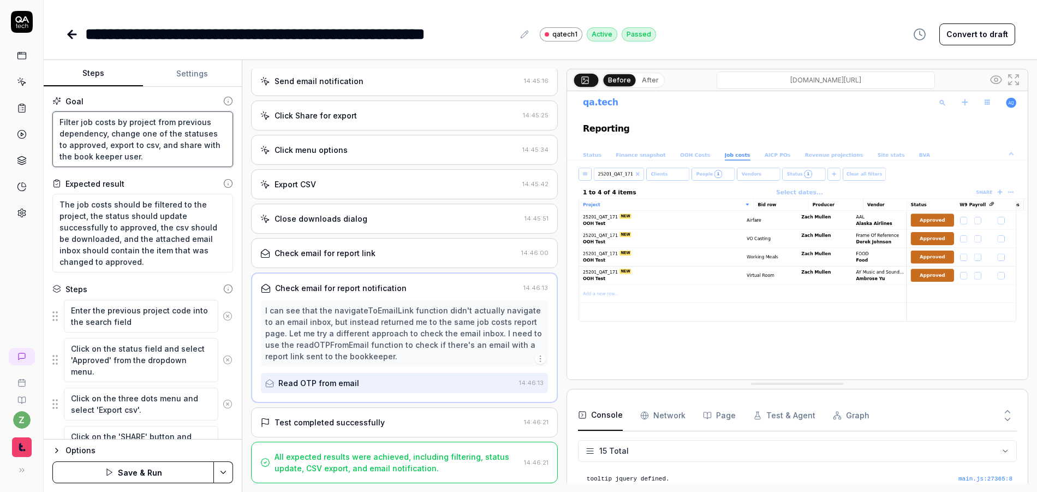
click at [132, 160] on textarea "Filter job costs by project from previous dependency, change one of the statuse…" at bounding box center [142, 139] width 181 height 56
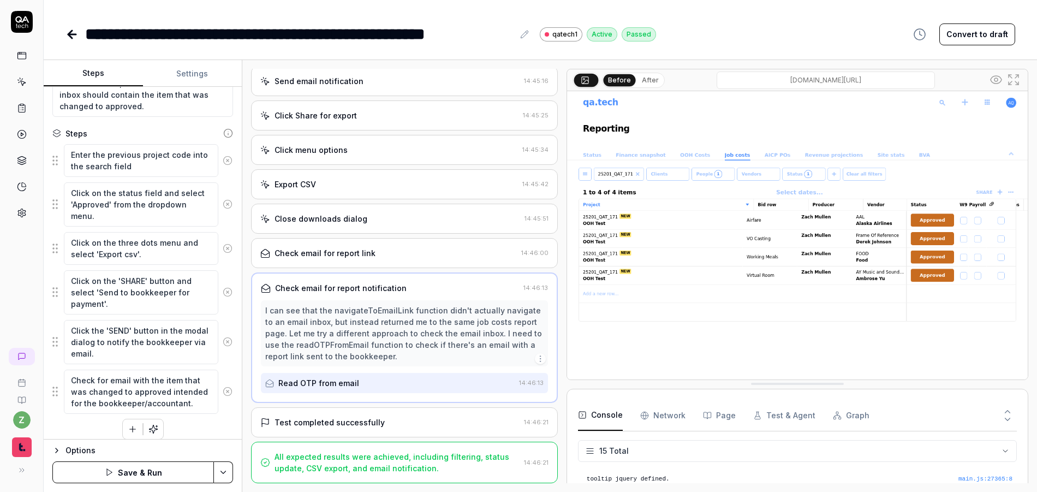
scroll to position [164, 0]
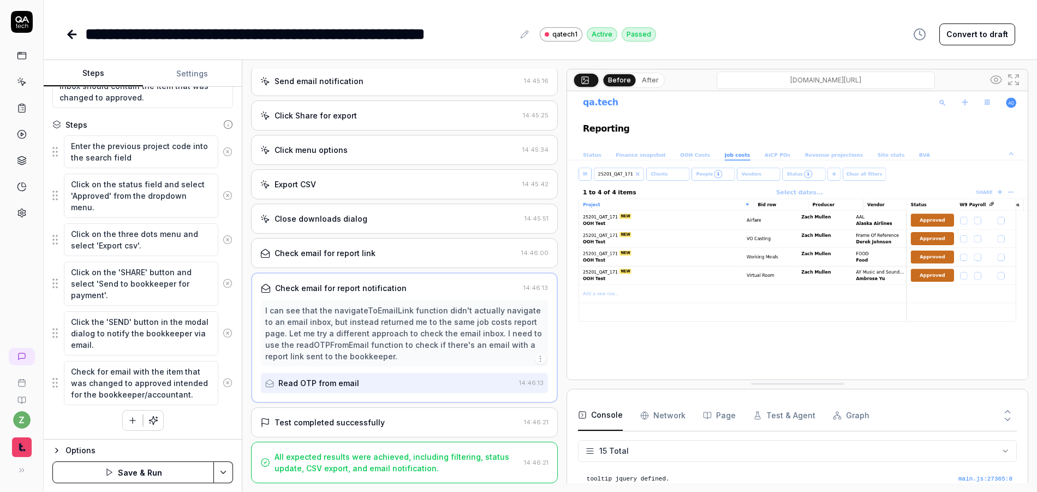
click at [223, 474] on html "**********" at bounding box center [518, 246] width 1037 height 492
click at [147, 398] on div "Save" at bounding box center [168, 396] width 139 height 24
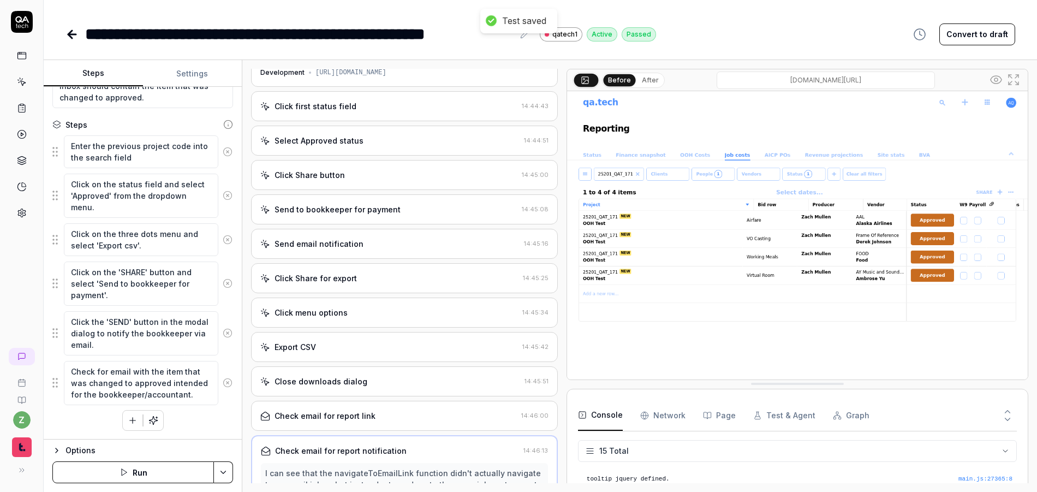
scroll to position [0, 0]
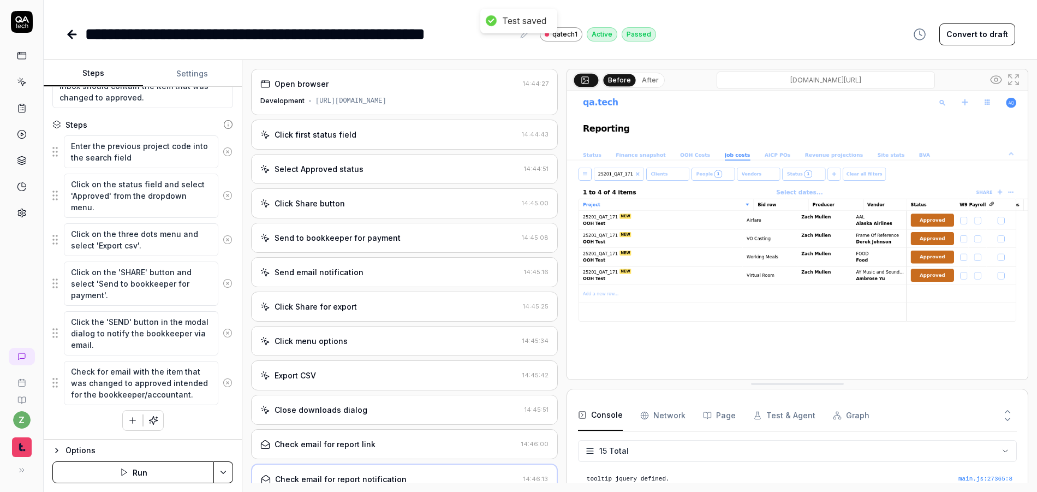
click at [231, 465] on html "**********" at bounding box center [518, 246] width 1037 height 492
click at [183, 420] on div "Run w. Dependencies" at bounding box center [182, 420] width 110 height 24
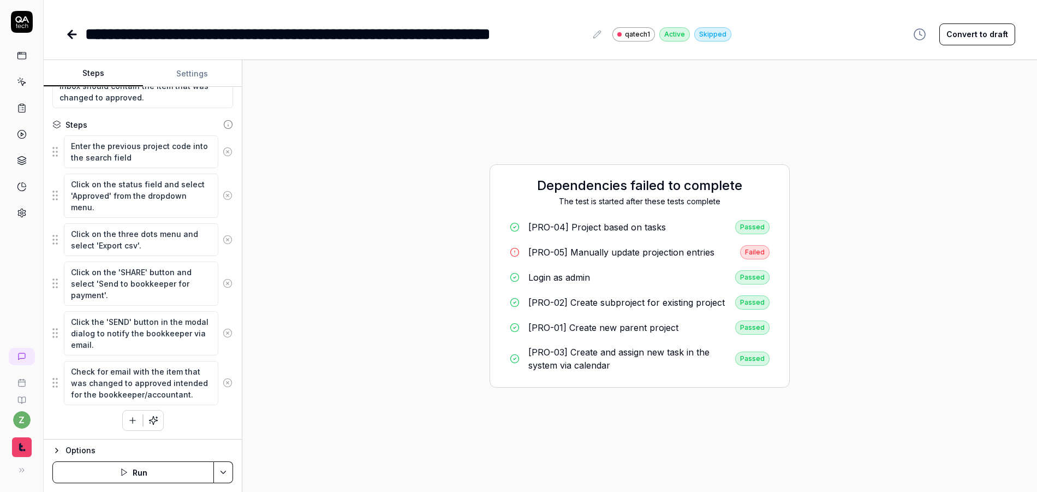
click at [226, 470] on html "**********" at bounding box center [518, 246] width 1037 height 492
click at [203, 423] on div "Run w. Dependencies" at bounding box center [182, 420] width 110 height 24
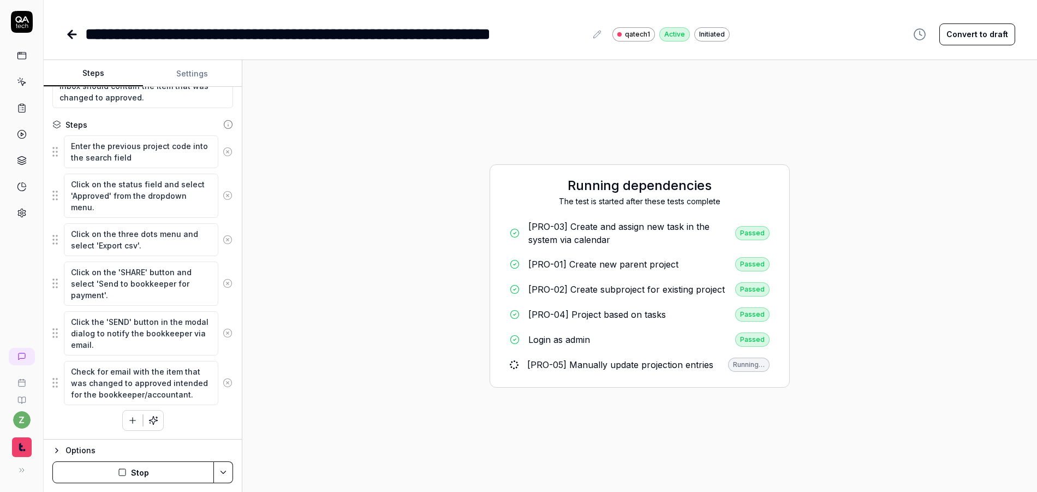
click at [642, 369] on div "[PRO-05] Manually update projection entries" at bounding box center [620, 364] width 186 height 13
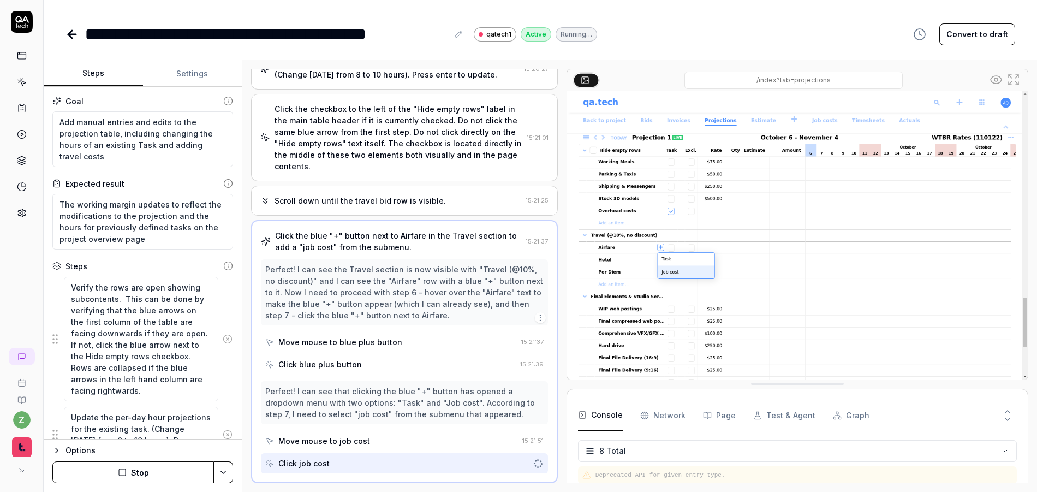
scroll to position [116, 0]
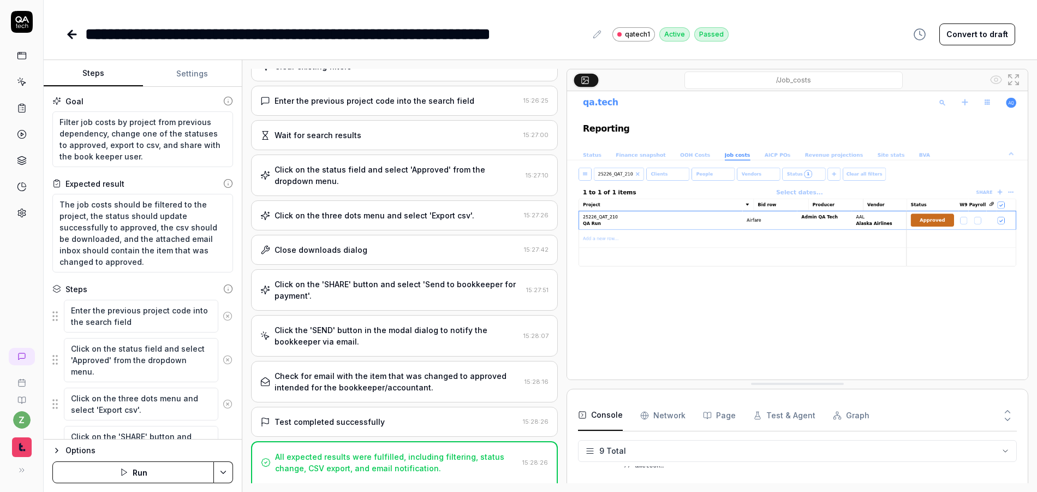
scroll to position [129, 0]
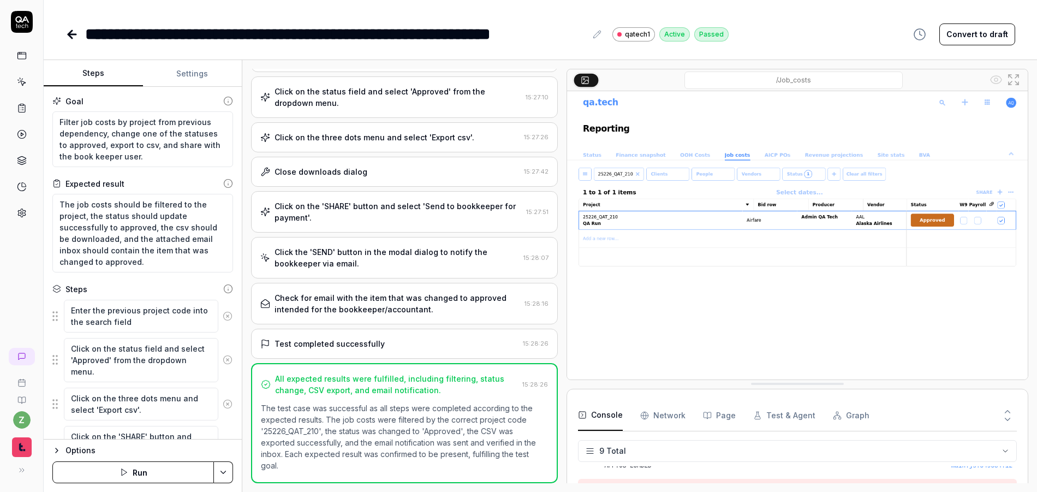
click at [466, 295] on div "Check for email with the item that was changed to approved intended for the boo…" at bounding box center [397, 303] width 246 height 23
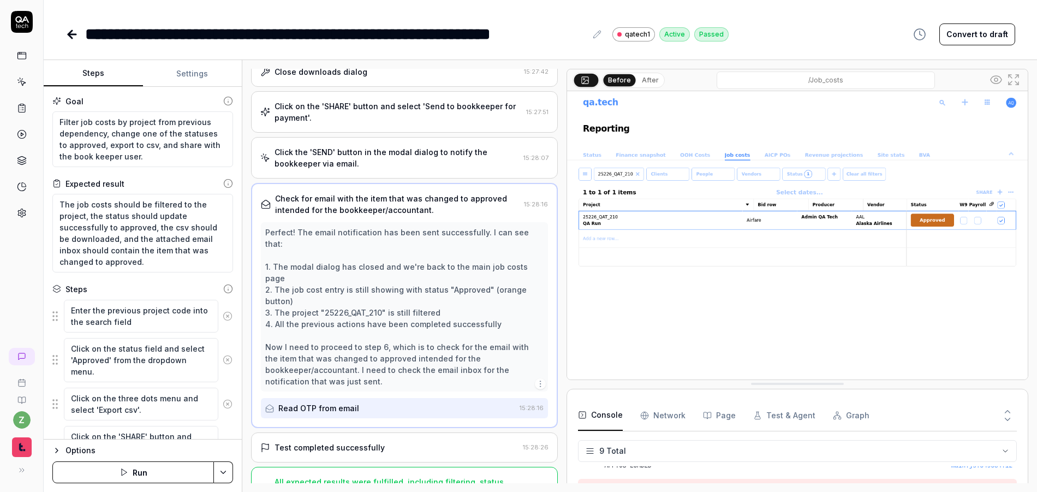
scroll to position [248, 0]
drag, startPoint x: 352, startPoint y: 252, endPoint x: 462, endPoint y: 255, distance: 109.2
click at [462, 255] on div "Perfect! The email notification has been sent successfully. I can see that: 1. …" at bounding box center [404, 304] width 278 height 160
click at [480, 274] on div "Perfect! The email notification has been sent successfully. I can see that: 1. …" at bounding box center [404, 304] width 278 height 160
click at [309, 396] on div "Read OTP from email" at bounding box center [390, 406] width 250 height 20
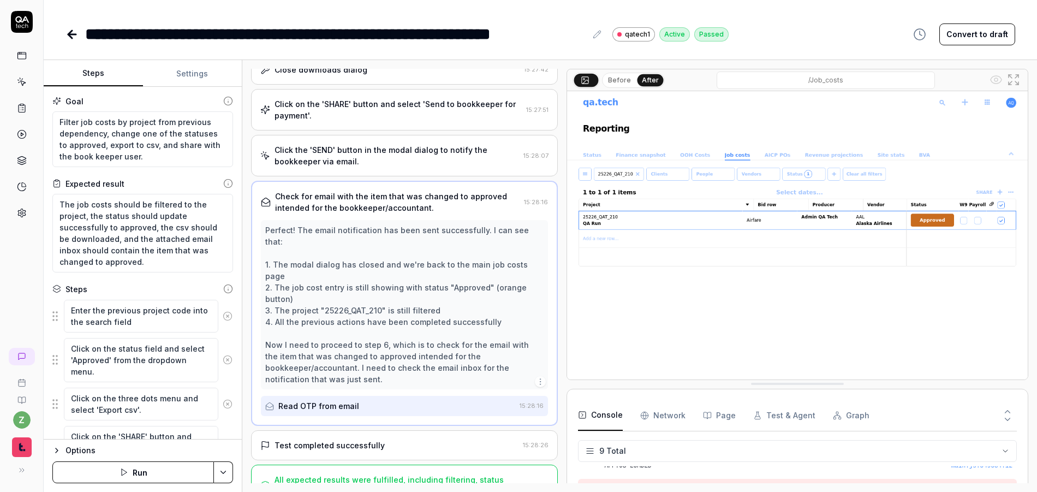
click at [348, 439] on div "Test completed successfully" at bounding box center [329, 444] width 110 height 11
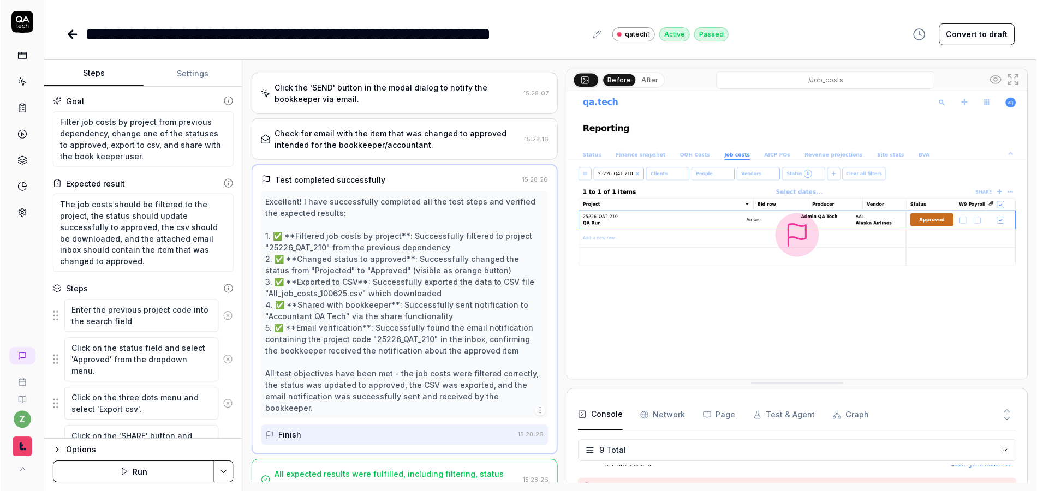
scroll to position [317, 0]
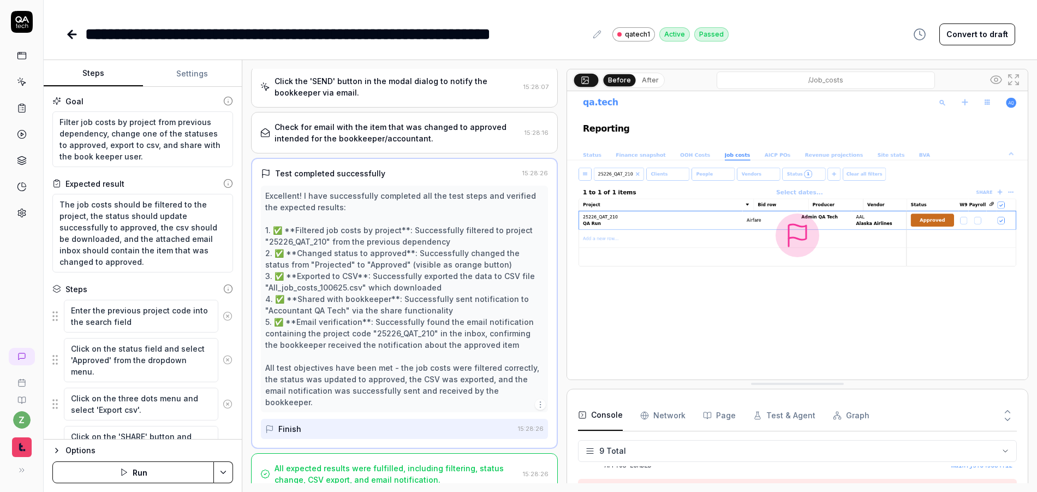
click at [21, 15] on icon at bounding box center [22, 22] width 22 height 22
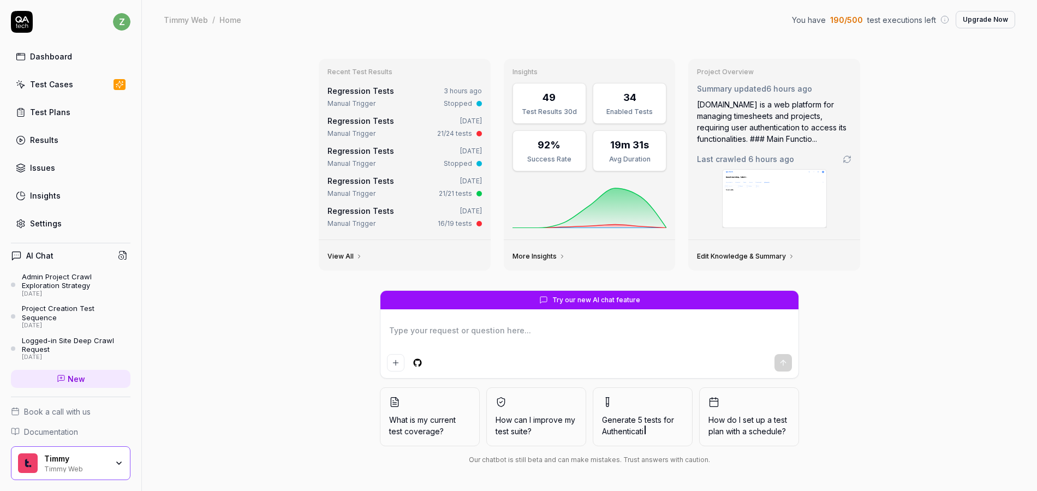
click at [61, 112] on div "Test Plans" at bounding box center [50, 111] width 40 height 11
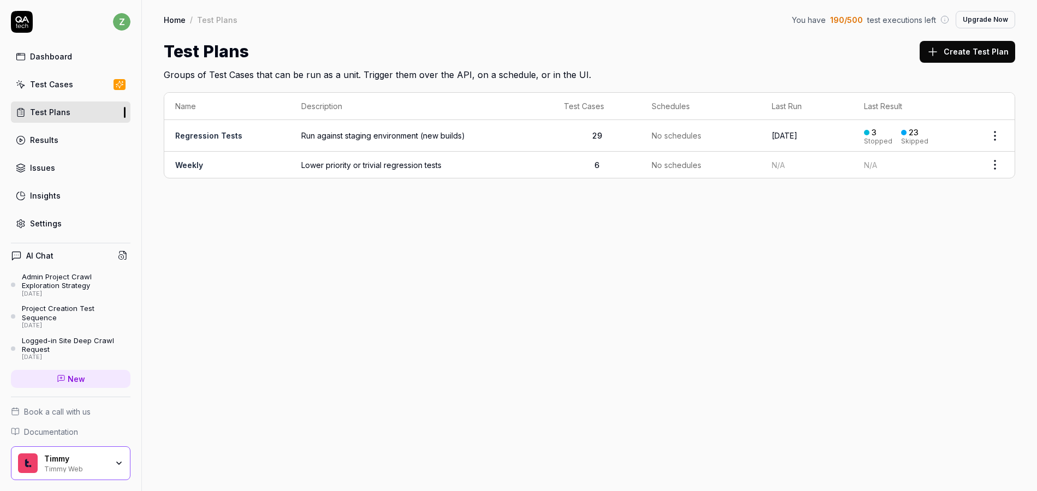
click at [227, 135] on link "Regression Tests" at bounding box center [208, 135] width 67 height 9
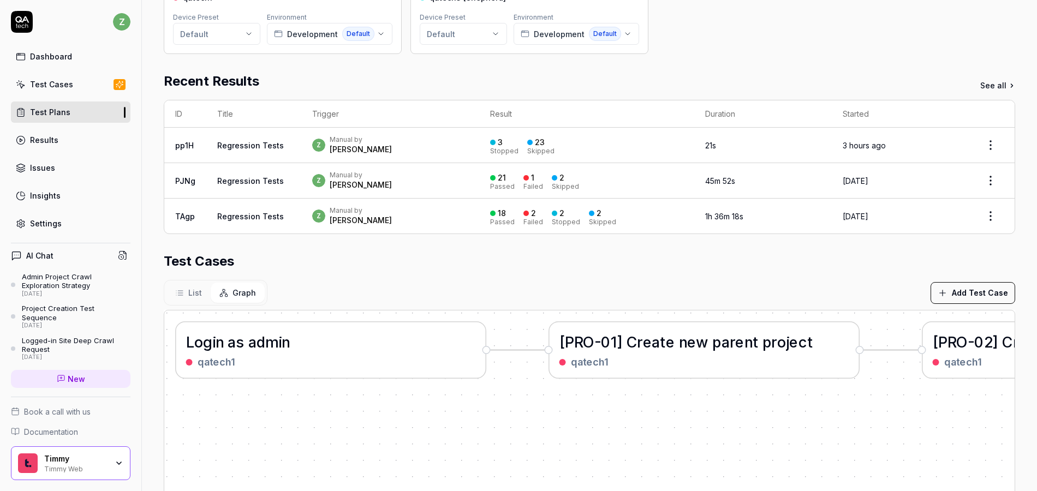
scroll to position [196, 0]
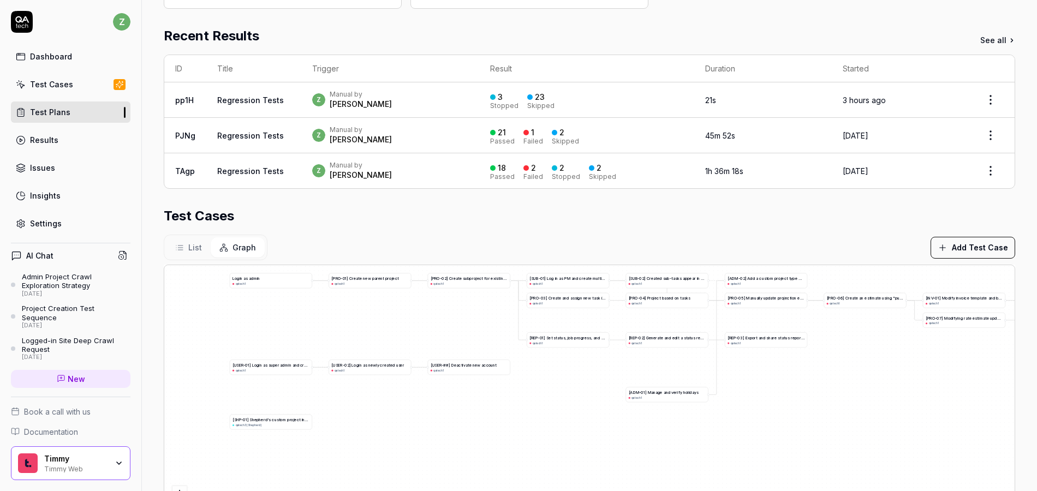
drag, startPoint x: 695, startPoint y: 378, endPoint x: 417, endPoint y: 309, distance: 286.1
click at [417, 309] on div "[ A D M - 0 1 ] M a n a g e a n d v e r i f y h o l i d a y s qatech1 [ A D M -…" at bounding box center [589, 401] width 850 height 272
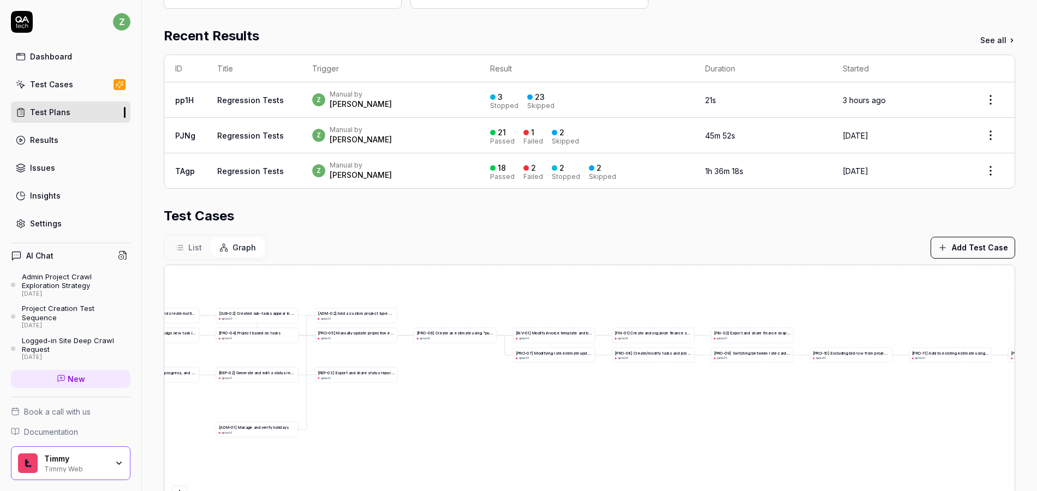
drag, startPoint x: 738, startPoint y: 372, endPoint x: 417, endPoint y: 346, distance: 321.3
click at [322, 395] on div "[ A D M - 0 1 ] M a n a g e a n d v e r i f y h o l i d a y s qatech1 [ A D M -…" at bounding box center [589, 401] width 850 height 272
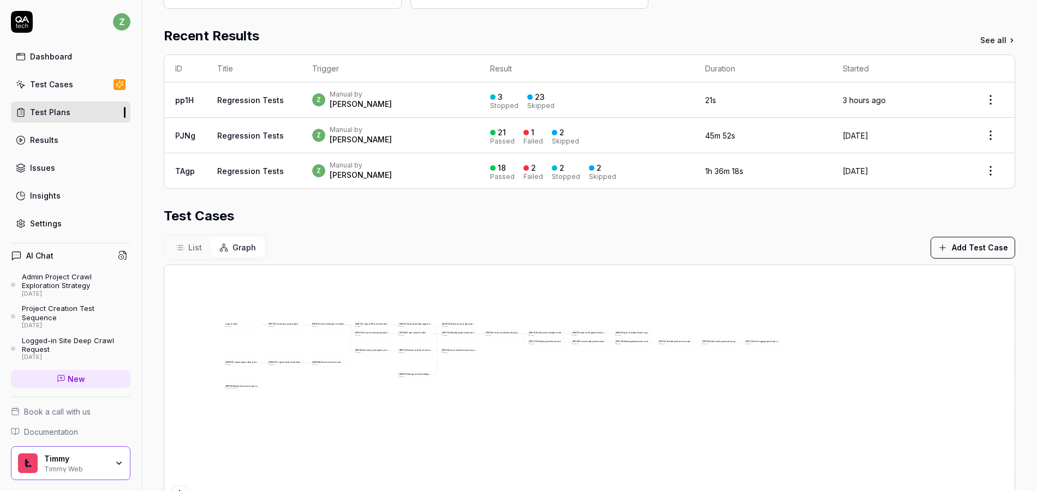
drag, startPoint x: 593, startPoint y: 394, endPoint x: 662, endPoint y: 376, distance: 72.0
click at [667, 376] on div "[ A D M - 0 1 ] M a n a g e a n d v e r i f y h o l i d a y s qatech1 [ A D M -…" at bounding box center [589, 401] width 850 height 272
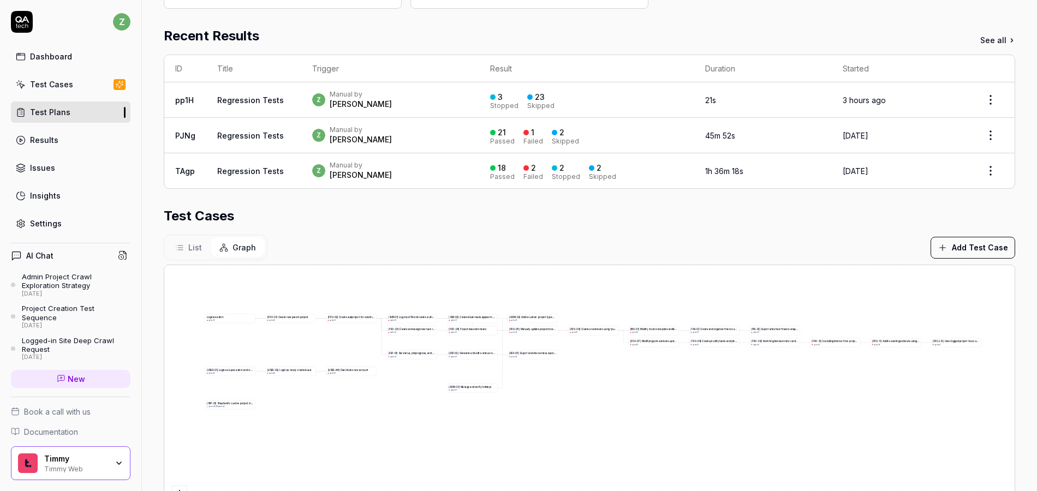
drag, startPoint x: 595, startPoint y: 375, endPoint x: 658, endPoint y: 407, distance: 70.3
click at [656, 407] on div "[ A D M - 0 1 ] M a n a g e a n d v e r i f y h o l i d a y s qatech1 [ A D M -…" at bounding box center [589, 401] width 850 height 272
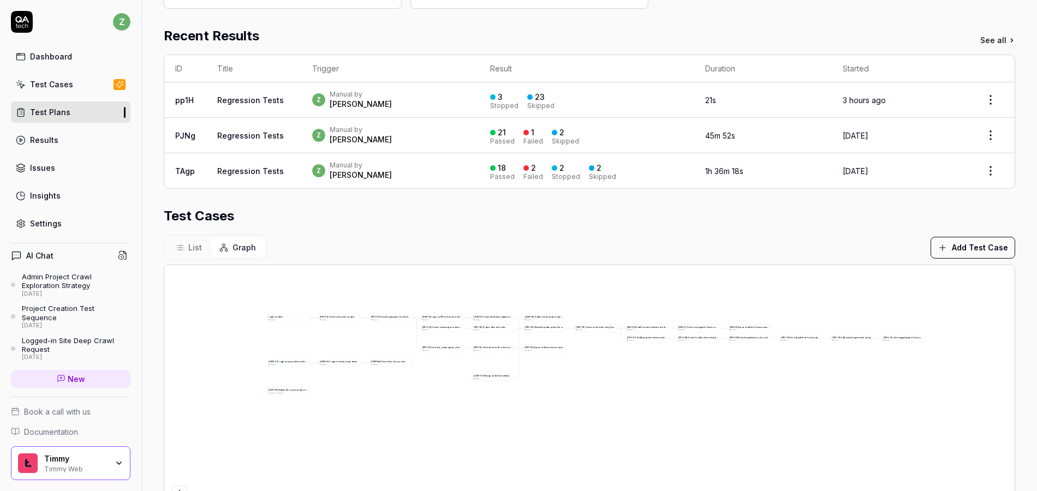
drag, startPoint x: 653, startPoint y: 404, endPoint x: 639, endPoint y: 389, distance: 21.3
click at [639, 389] on div "[ A D M - 0 1 ] M a n a g e a n d v e r i f y h o l i d a y s qatech1 [ A D M -…" at bounding box center [589, 401] width 850 height 272
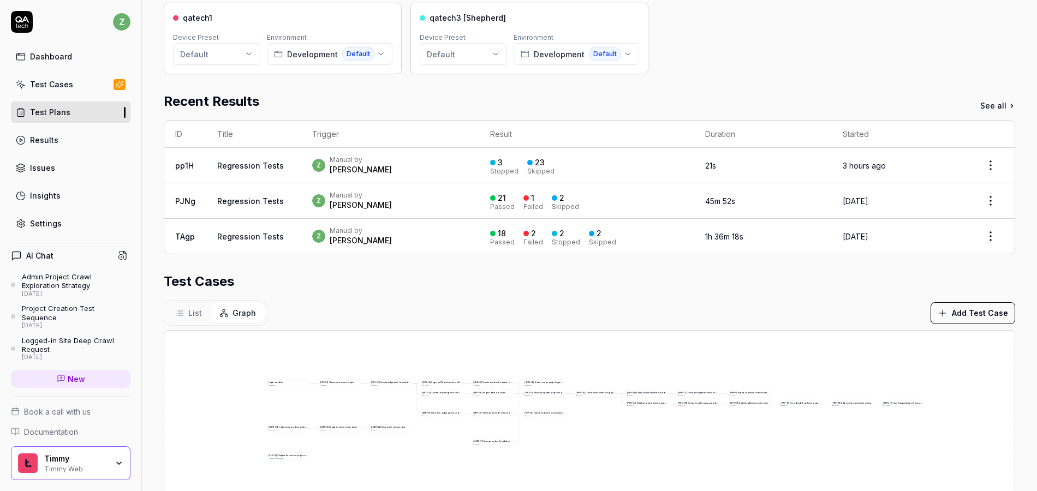
click at [189, 313] on span "List" at bounding box center [195, 312] width 14 height 11
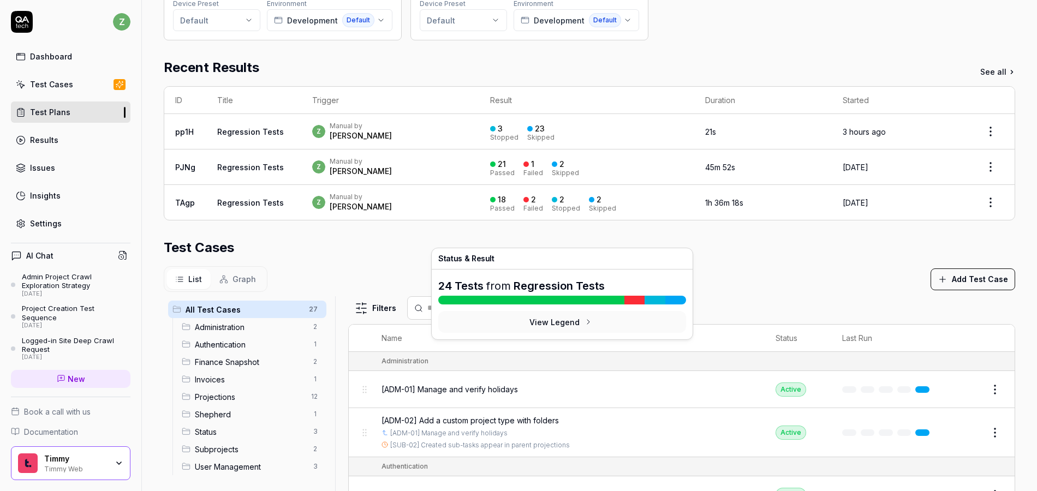
scroll to position [262, 0]
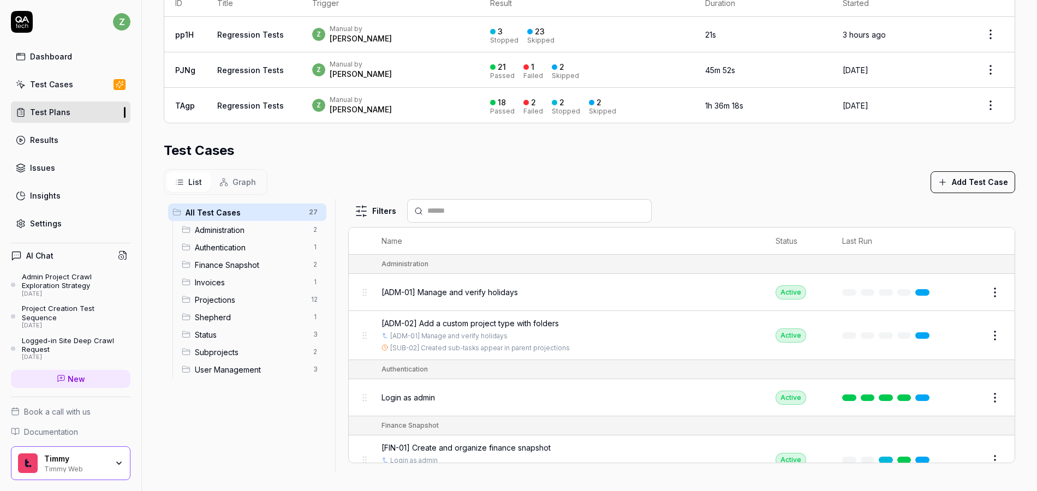
click at [955, 187] on button "Add Test Case" at bounding box center [972, 182] width 85 height 22
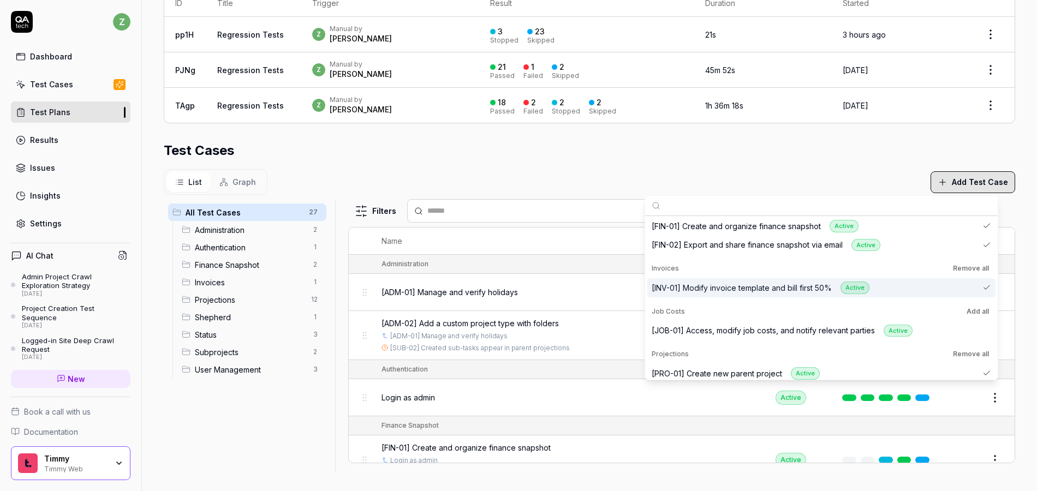
scroll to position [327, 0]
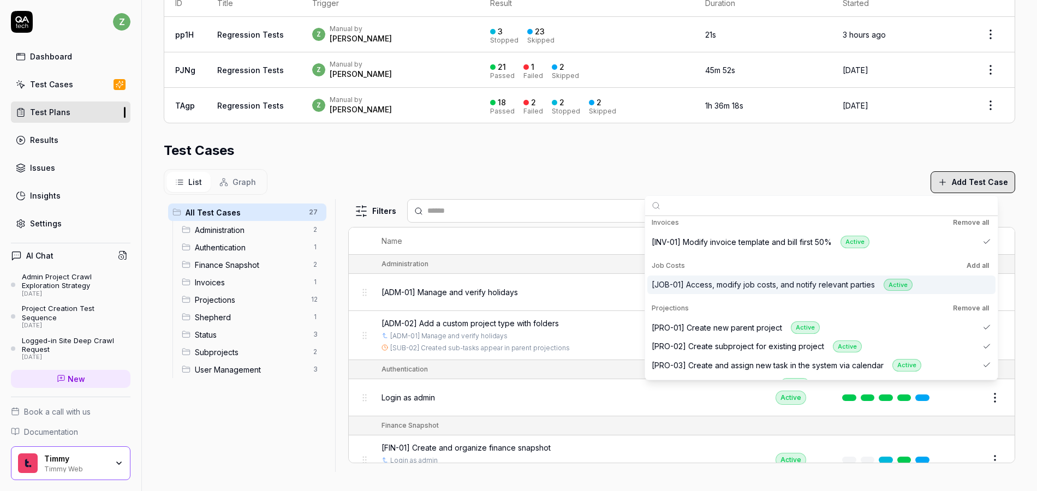
click at [933, 289] on div "[JOB-01] Access, modify job costs, and notify relevant parties Active" at bounding box center [821, 285] width 348 height 19
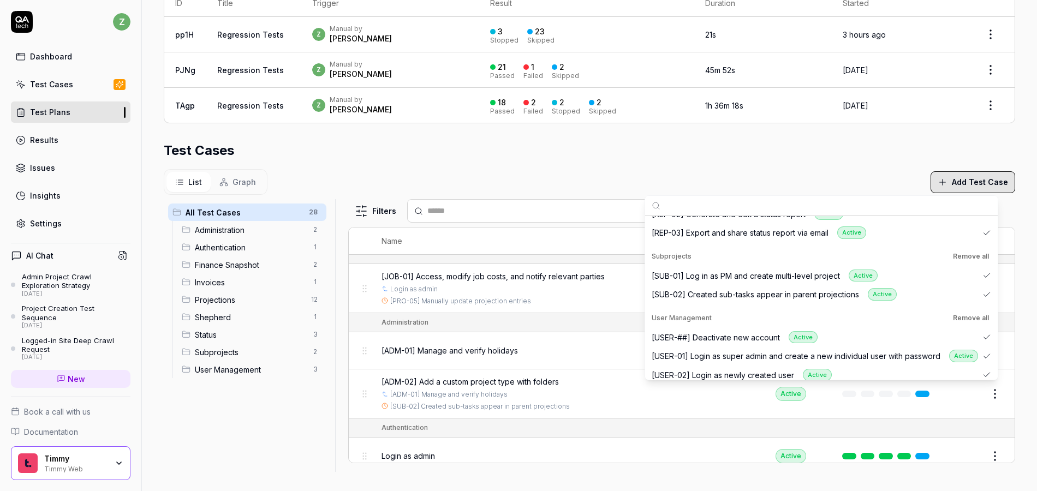
scroll to position [760, 0]
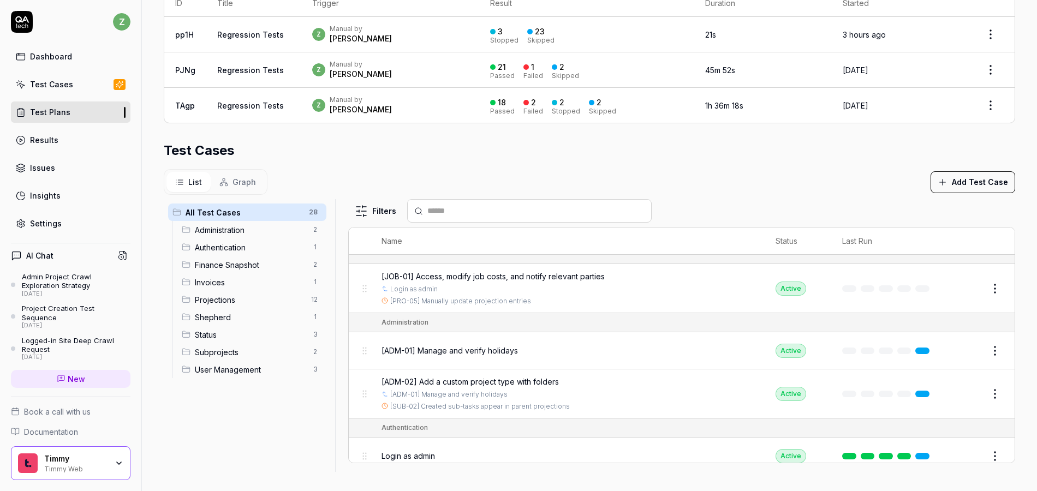
click at [1024, 283] on div "Parameters qatech1 Device Preset Default Environment Development Default qatech…" at bounding box center [589, 162] width 895 height 661
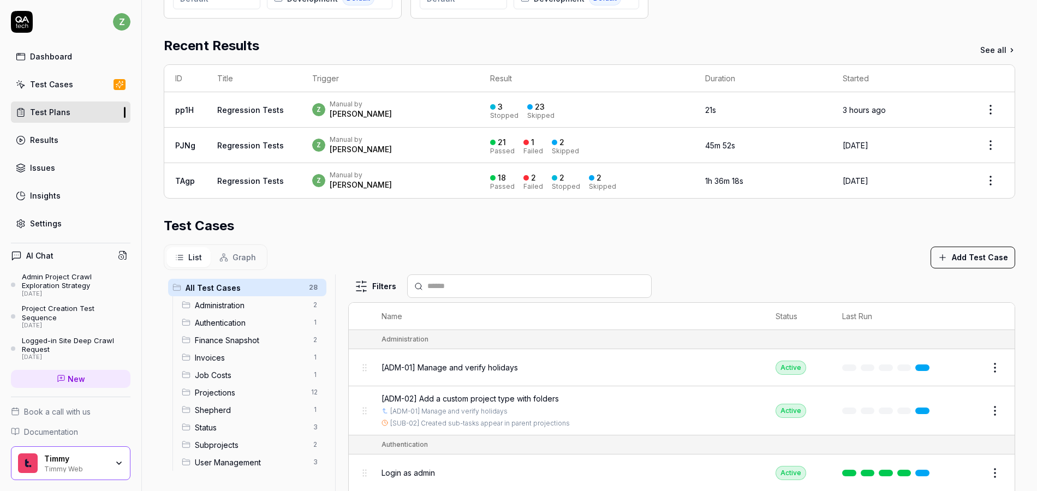
scroll to position [0, 0]
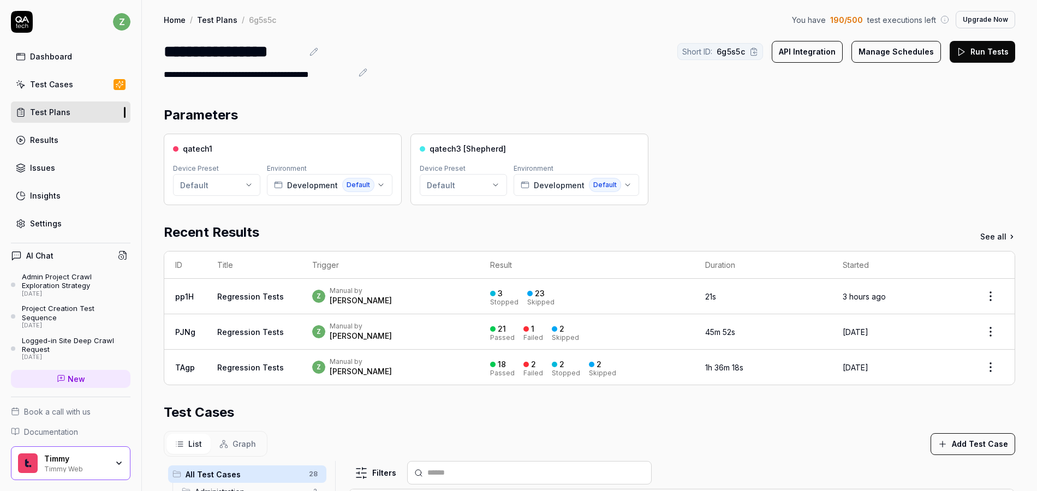
click at [93, 56] on link "Dashboard" at bounding box center [70, 56] width 119 height 21
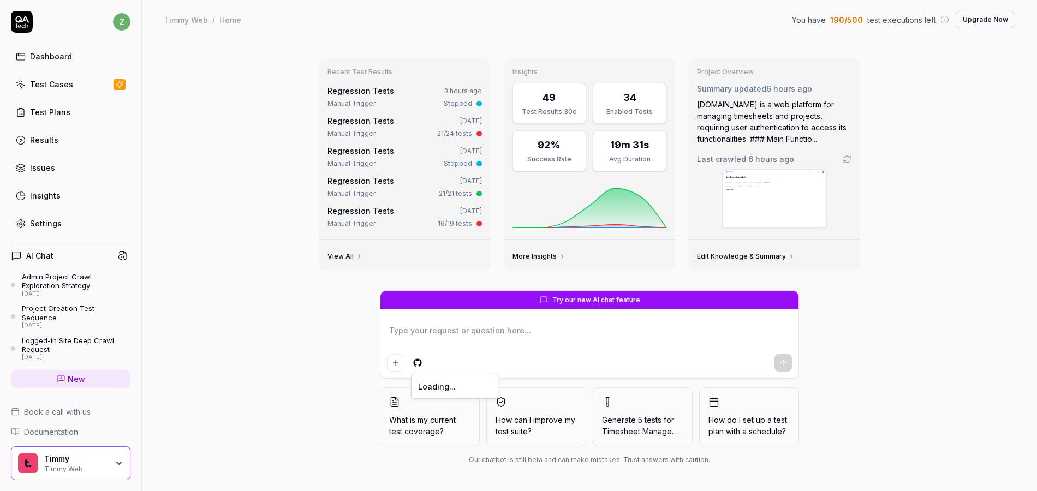
click at [415, 359] on html "z Dashboard Test Cases Test Plans Results Issues Insights Settings AI Chat Admi…" at bounding box center [518, 245] width 1037 height 491
click at [271, 268] on html "z Dashboard Test Cases Test Plans Results Issues Insights Settings AI Chat Admi…" at bounding box center [518, 245] width 1037 height 491
click at [49, 82] on div "Test Cases" at bounding box center [51, 84] width 43 height 11
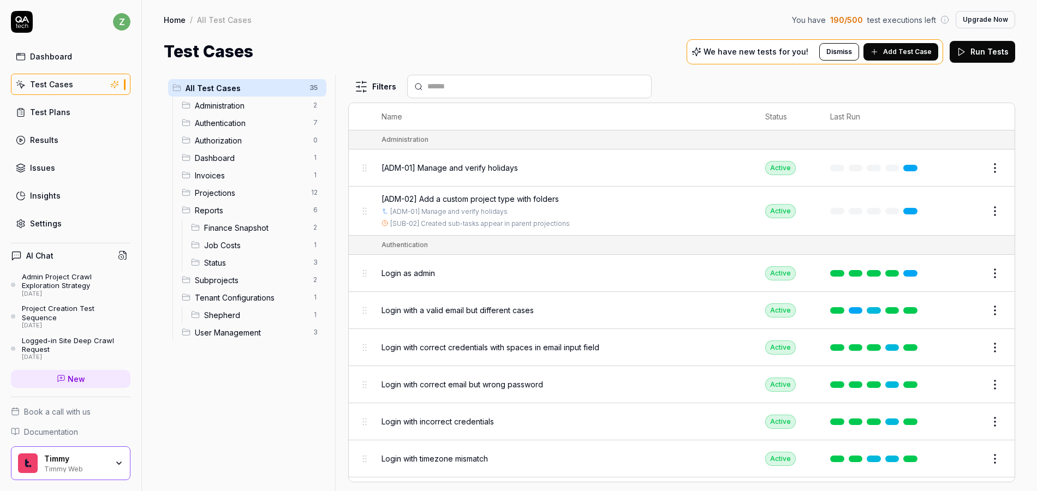
click at [890, 50] on span "Add Test Case" at bounding box center [907, 52] width 49 height 10
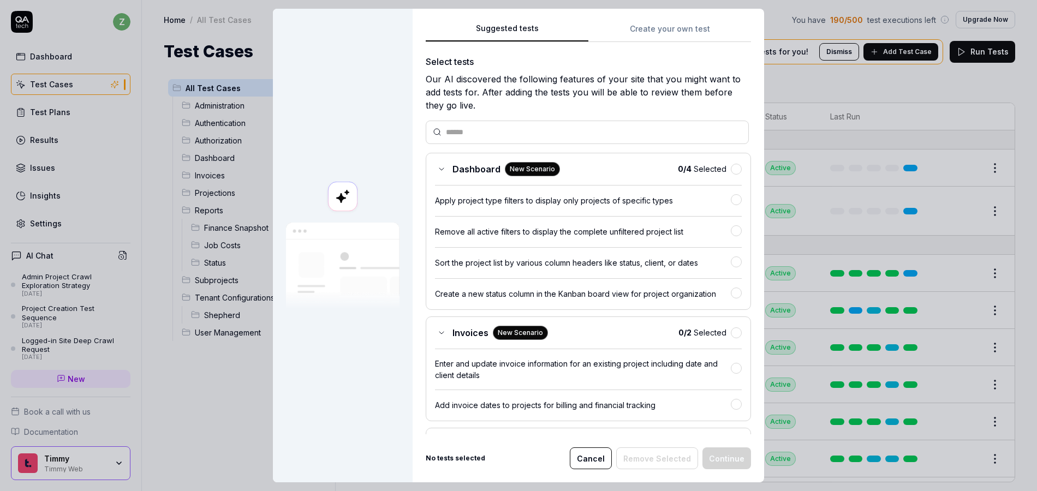
click at [656, 22] on button "Create your own test" at bounding box center [669, 32] width 163 height 20
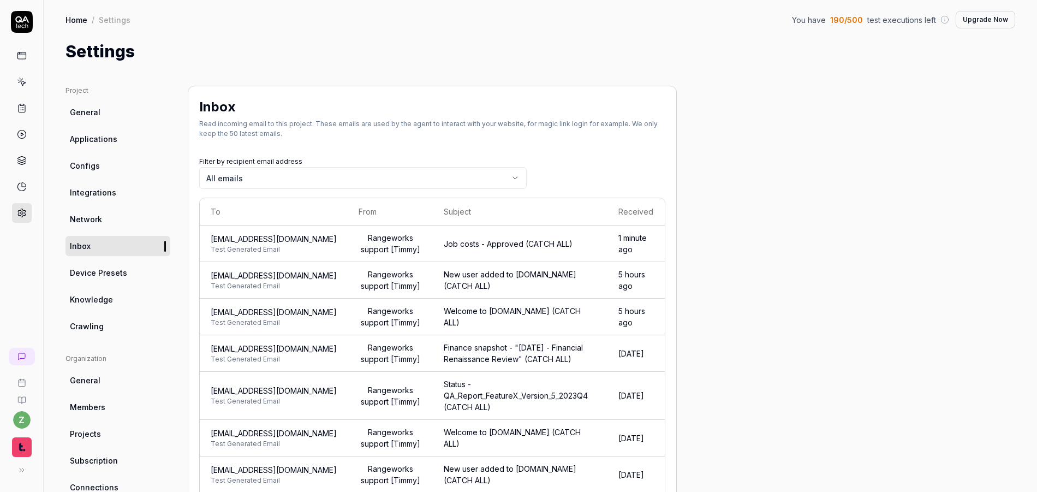
click at [287, 242] on span "[EMAIL_ADDRESS][DOMAIN_NAME]" at bounding box center [274, 238] width 126 height 11
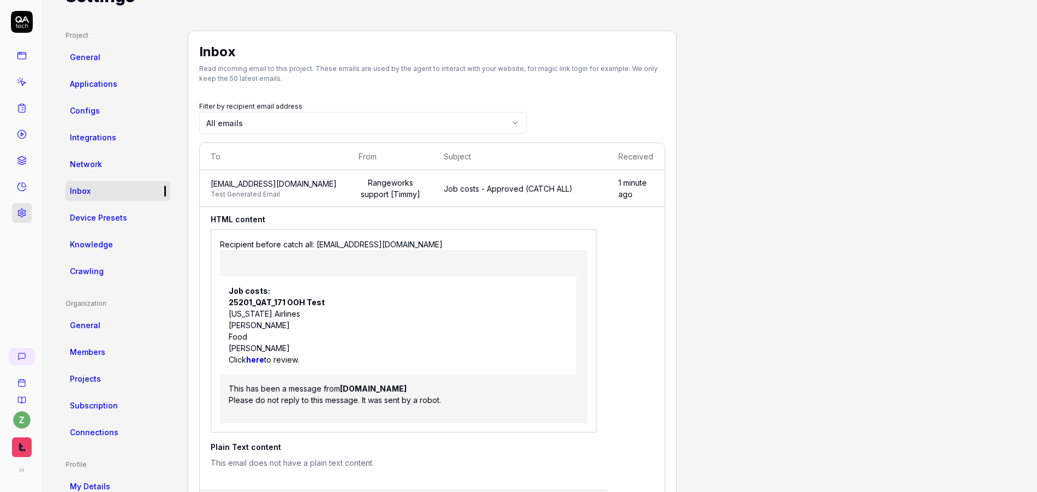
scroll to position [65, 0]
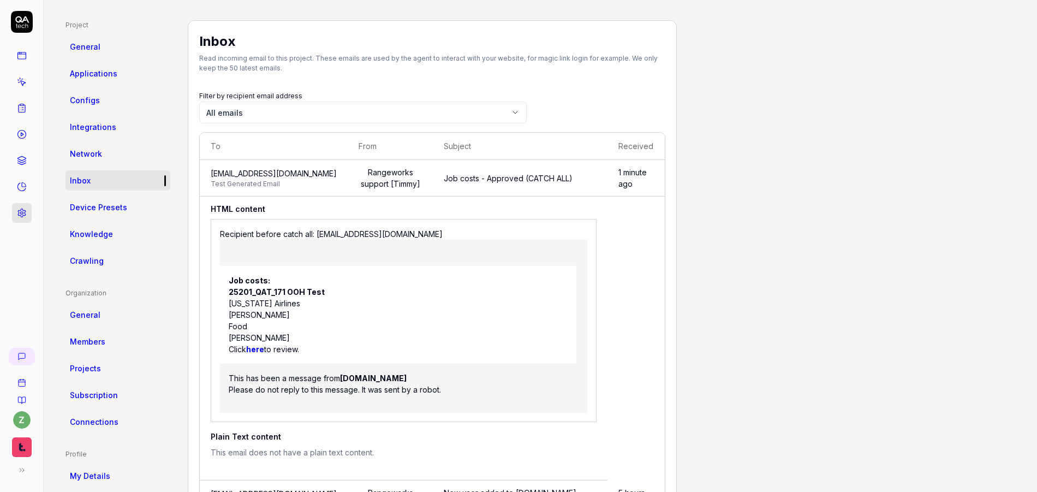
click at [258, 354] on strong "here" at bounding box center [255, 348] width 18 height 9
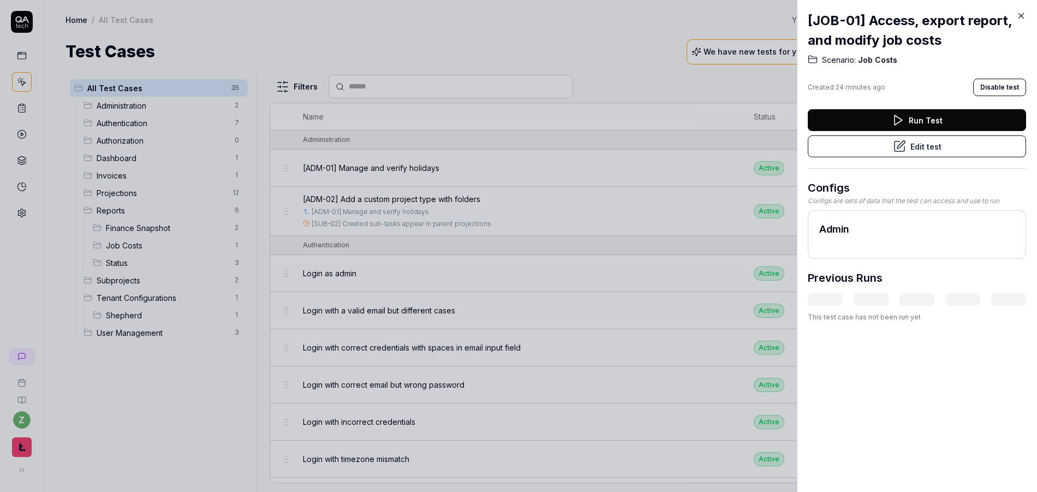
click at [937, 38] on h2 "[JOB-01] Access, export report, and modify job costs" at bounding box center [917, 30] width 218 height 39
click at [940, 18] on h2 "[JOB-01] Access, export report, and modify job costs" at bounding box center [917, 30] width 218 height 39
click at [897, 151] on icon at bounding box center [899, 146] width 10 height 10
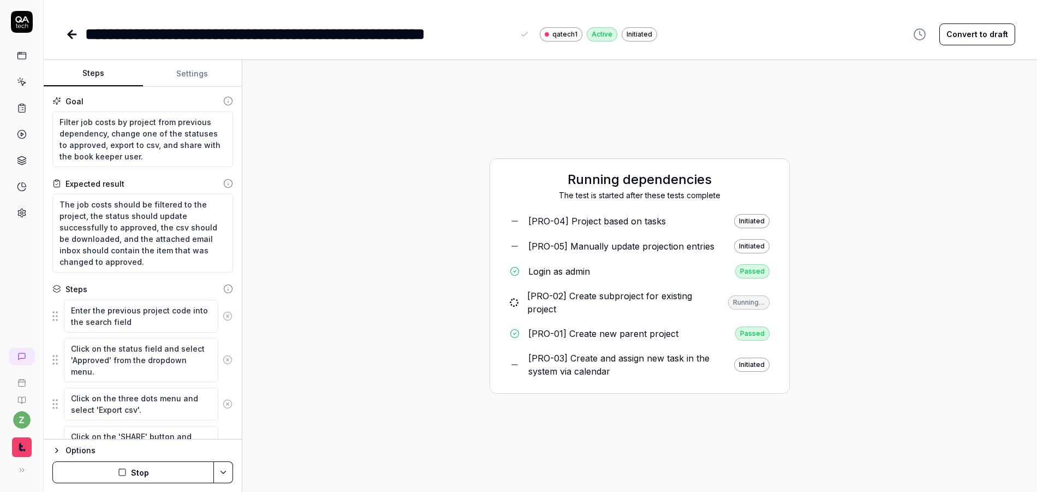
click at [320, 38] on div "**********" at bounding box center [299, 34] width 428 height 25
type textarea "*"
click at [510, 38] on div "**********" at bounding box center [299, 34] width 428 height 25
drag, startPoint x: 283, startPoint y: 35, endPoint x: 234, endPoint y: 35, distance: 48.6
click at [234, 35] on div "**********" at bounding box center [299, 34] width 428 height 25
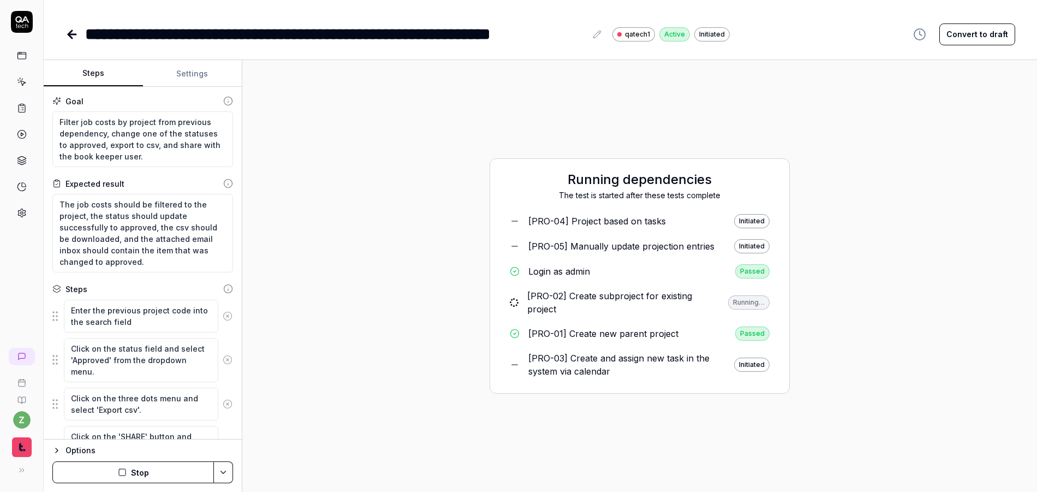
click at [368, 35] on div "**********" at bounding box center [335, 34] width 501 height 25
click at [460, 77] on div "Running dependencies The test is started after these tests complete [PRO-04] Pr…" at bounding box center [639, 276] width 777 height 414
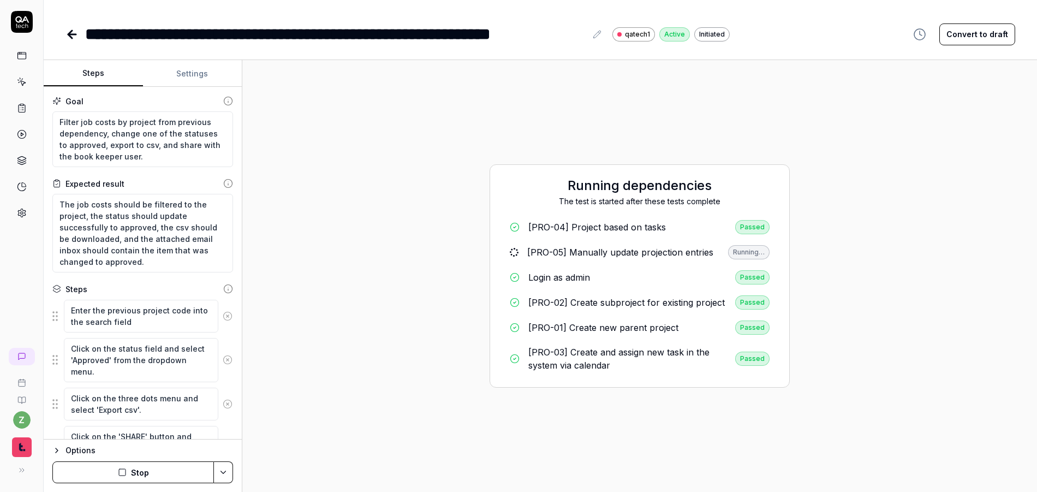
click at [770, 38] on div "**********" at bounding box center [539, 34] width 949 height 25
click at [658, 246] on div "[PRO-05] Manually update projection entries" at bounding box center [621, 252] width 186 height 13
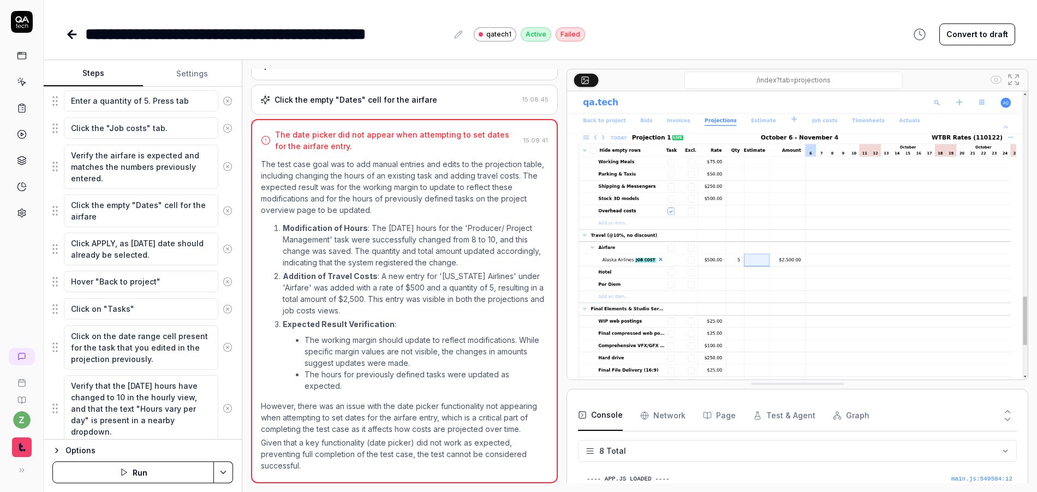
scroll to position [824, 0]
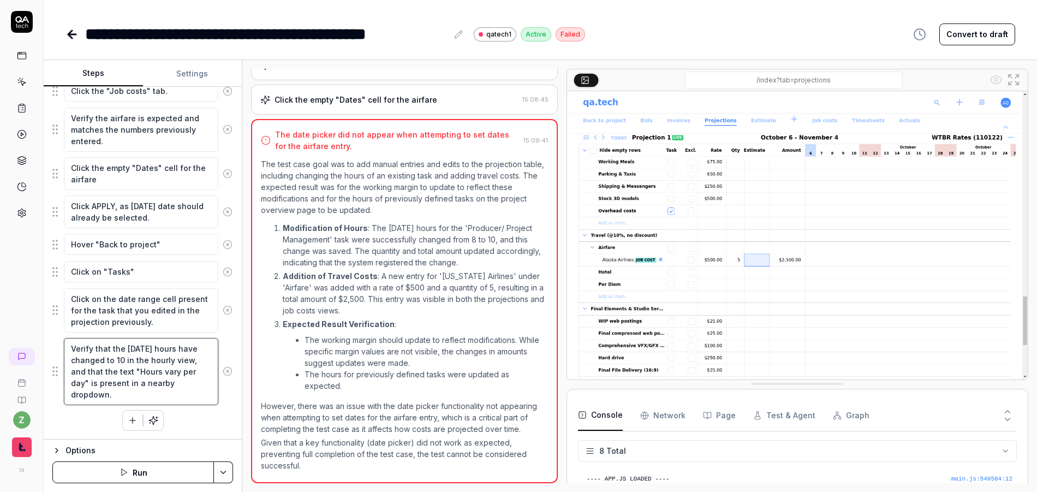
click at [178, 366] on textarea "Verify that the [DATE] hours have changed to 10 in the hourly view, and that th…" at bounding box center [141, 371] width 154 height 67
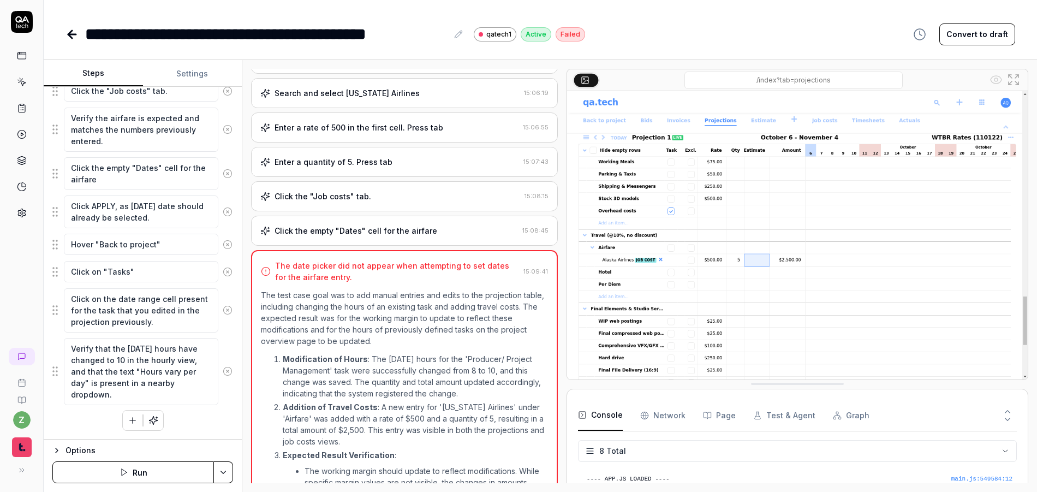
click at [388, 226] on div "Click the empty "Dates" cell for the airfare" at bounding box center [355, 230] width 163 height 11
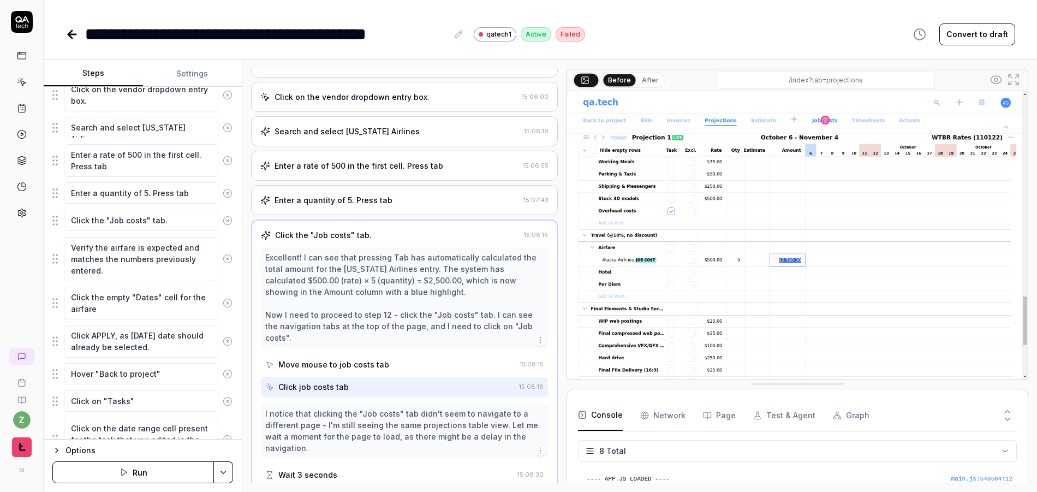
scroll to position [693, 0]
click at [175, 222] on textarea "Click the "Job costs" tab." at bounding box center [141, 221] width 154 height 21
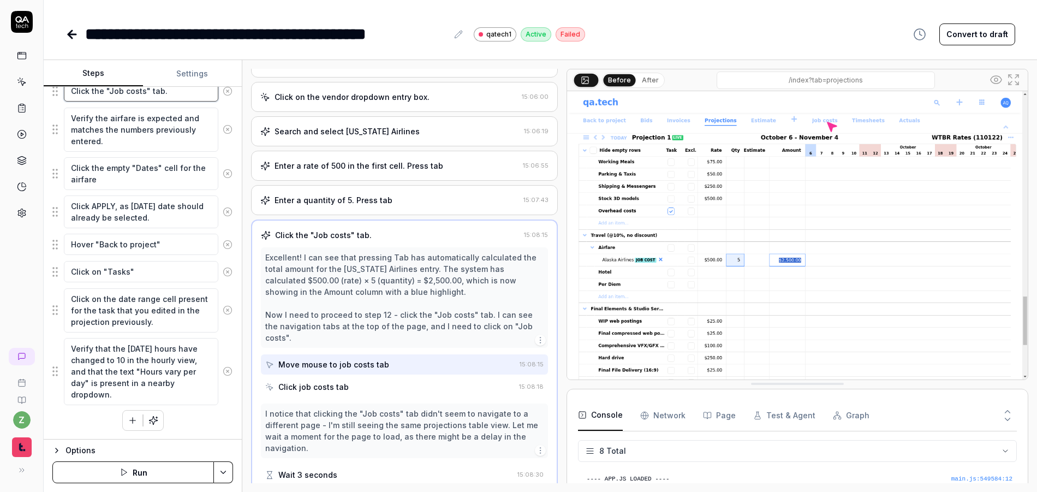
scroll to position [11, 0]
click at [128, 419] on icon "button" at bounding box center [133, 420] width 10 height 10
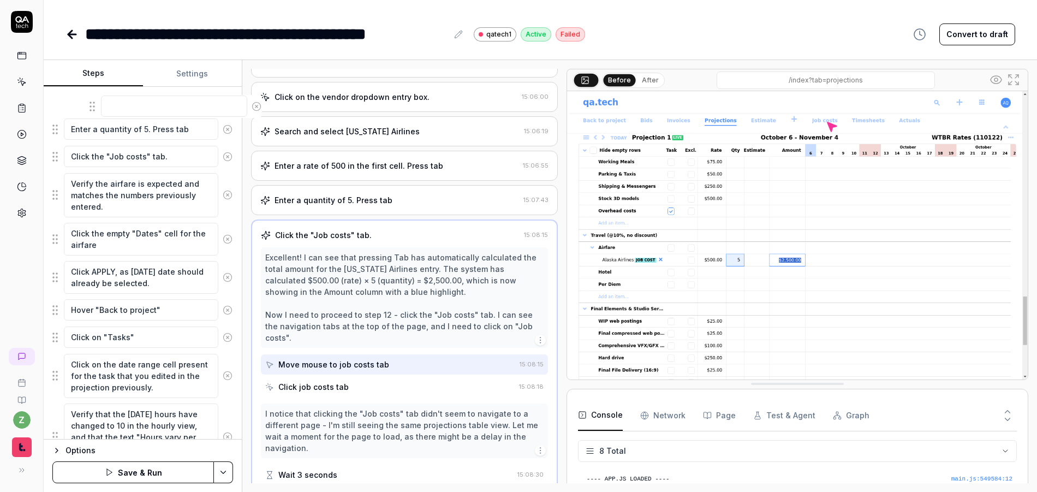
scroll to position [784, 0]
drag, startPoint x: 59, startPoint y: 398, endPoint x: 84, endPoint y: 158, distance: 241.3
click at [124, 159] on textarea at bounding box center [141, 157] width 154 height 21
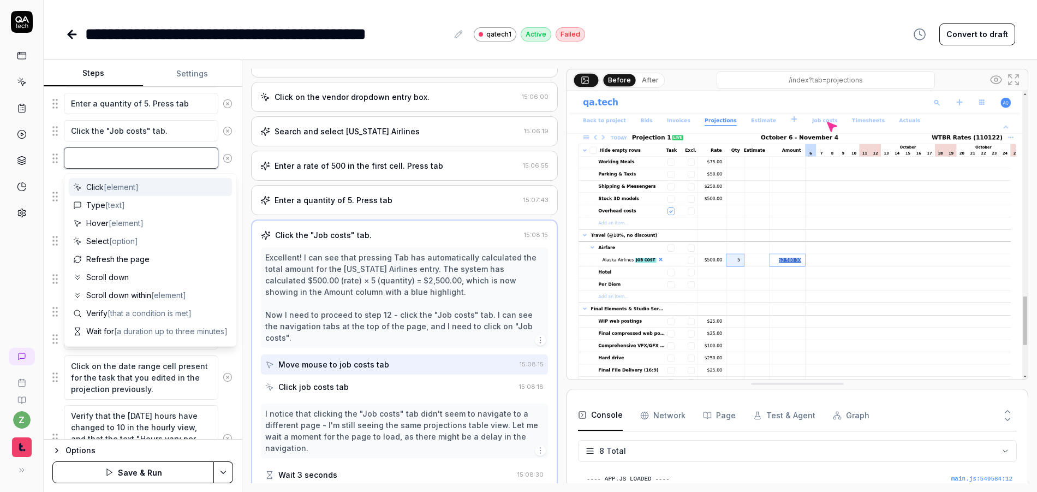
type textarea "*"
type textarea "W"
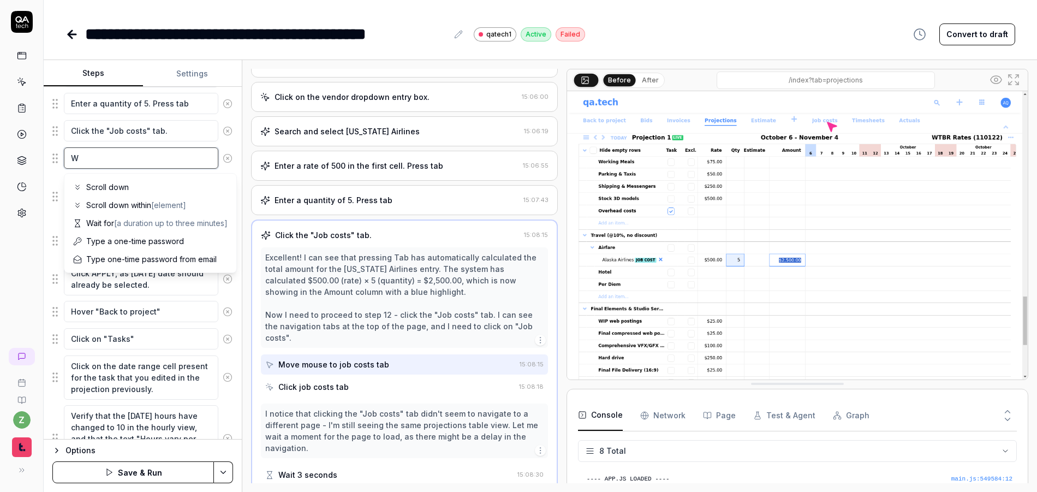
type textarea "*"
type textarea "Wa"
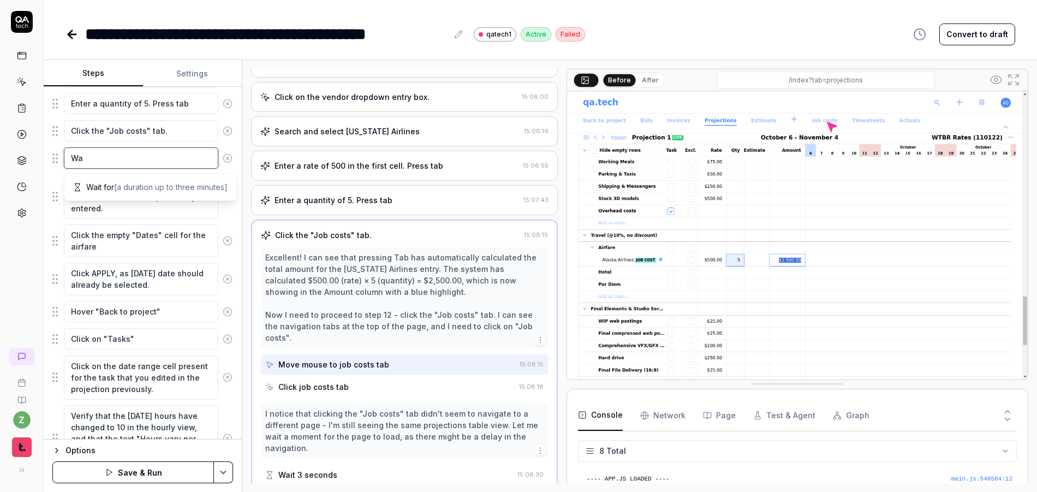
type textarea "*"
type textarea "Wai"
type textarea "*"
type textarea "Wait"
type textarea "*"
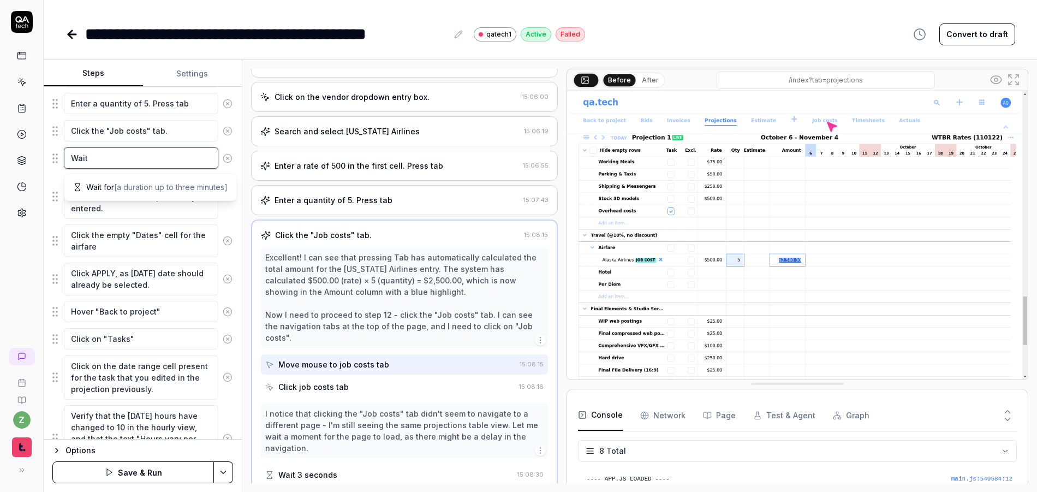
type textarea "Wait"
type textarea "*"
type textarea "Wait 5"
type textarea "*"
type textarea "Wait 5"
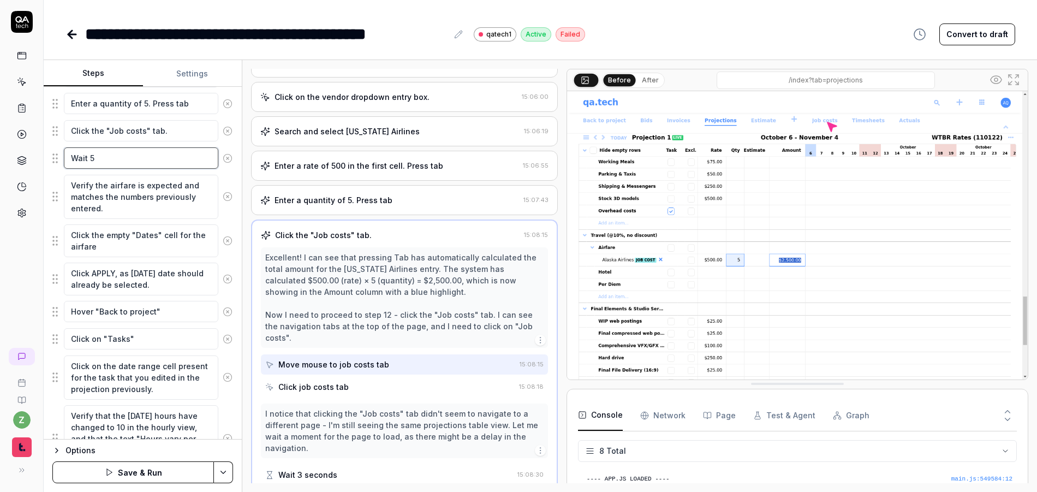
type textarea "*"
type textarea "Wait 5 s"
type textarea "*"
type textarea "Wait 5 se"
type textarea "*"
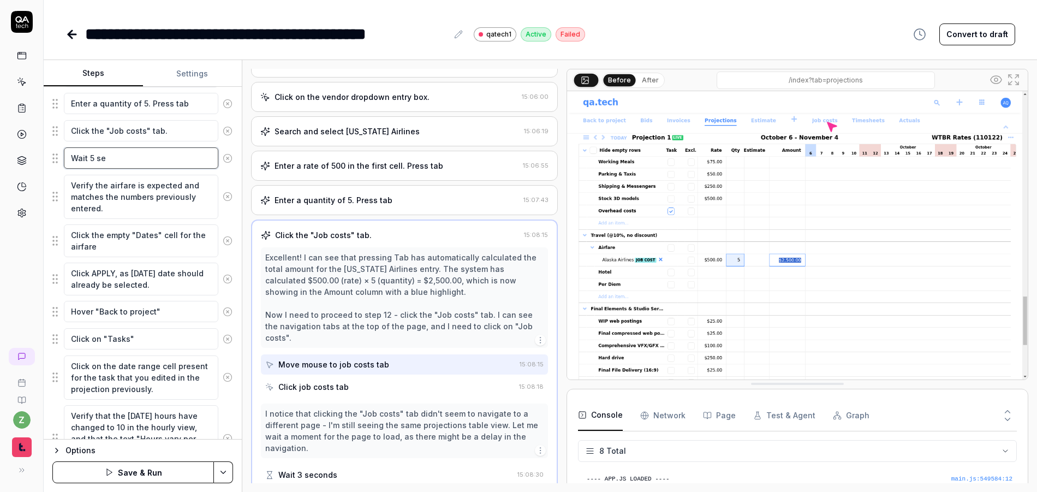
type textarea "Wait 5 sec"
type textarea "*"
type textarea "Wait 5 seco"
type textarea "*"
type textarea "Wait 5 secon"
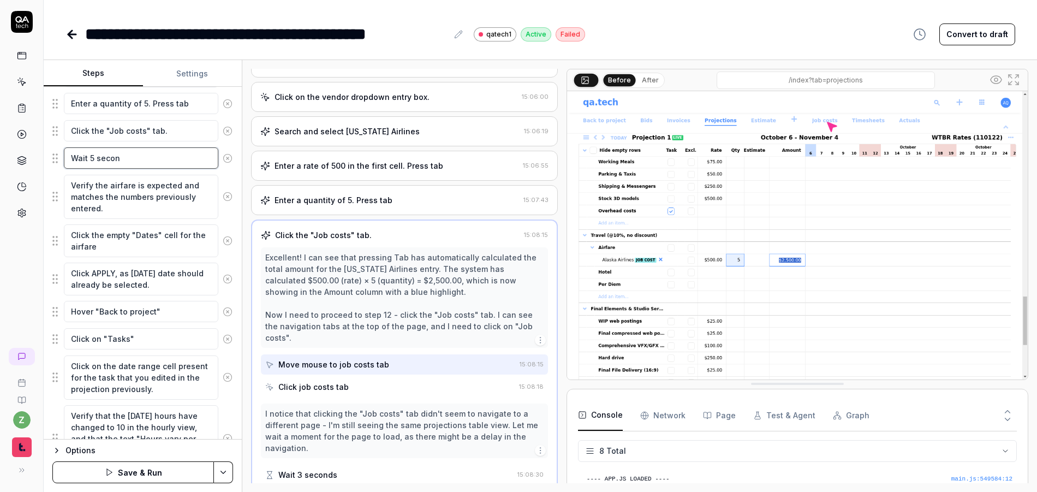
type textarea "*"
type textarea "Wait 5 second"
type textarea "*"
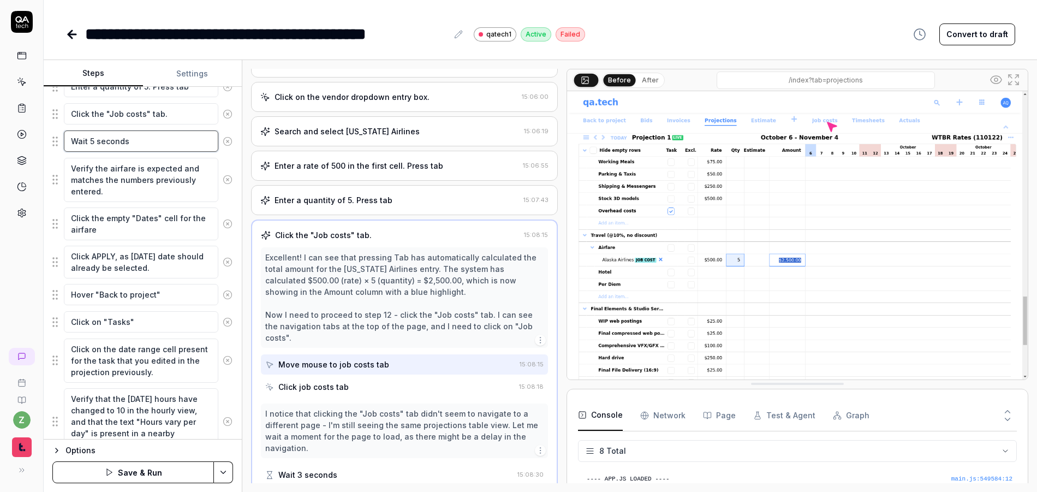
scroll to position [851, 0]
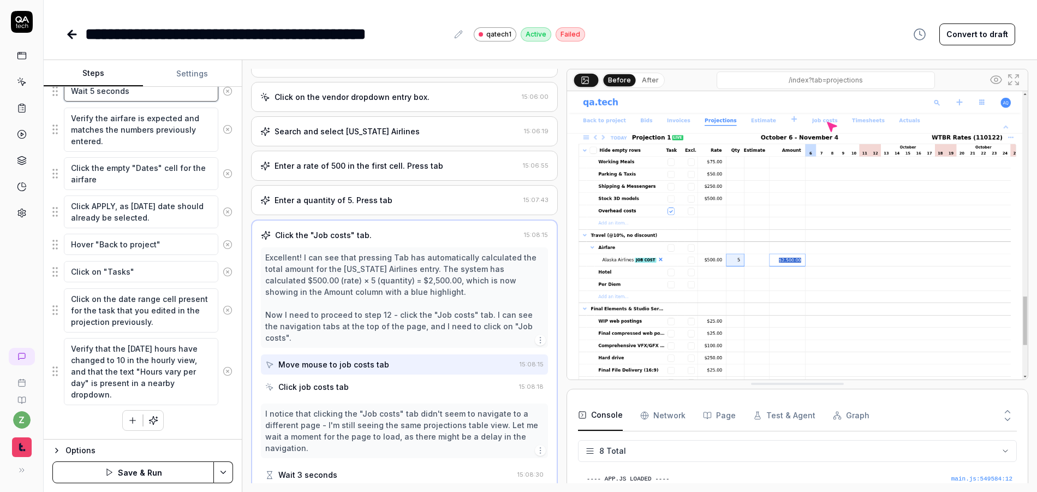
type textarea "Wait 5 seconds"
click at [223, 470] on html "**********" at bounding box center [518, 246] width 1037 height 492
click at [162, 397] on div "Save" at bounding box center [168, 396] width 139 height 24
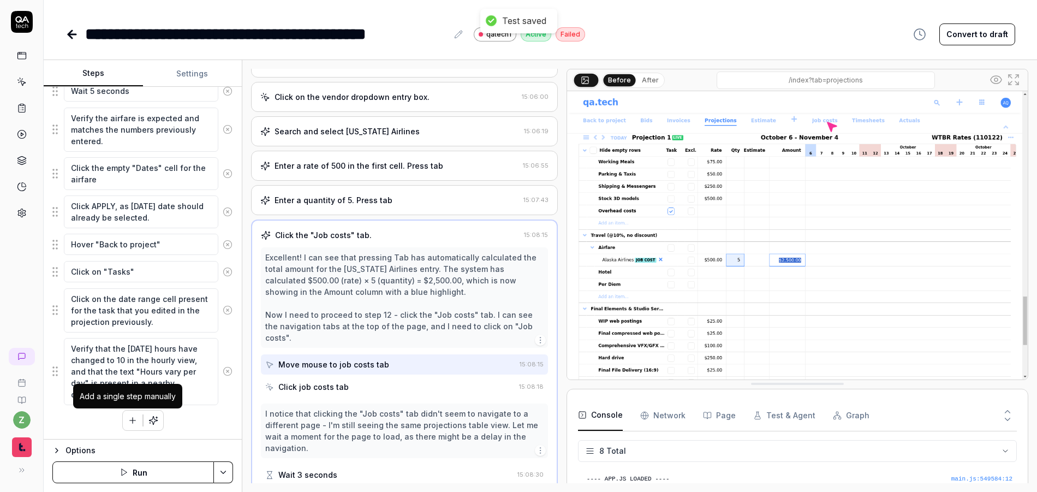
click at [125, 414] on button "button" at bounding box center [133, 420] width 20 height 20
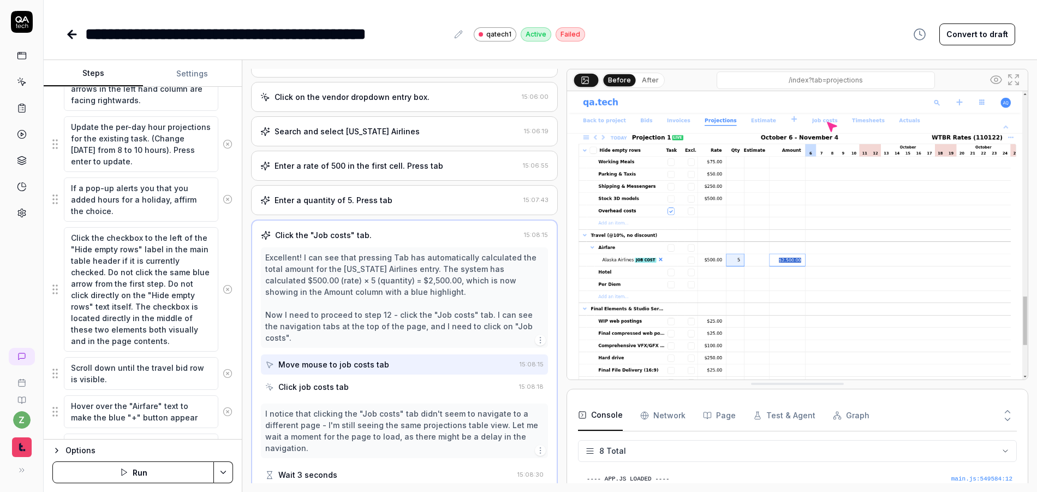
scroll to position [0, 0]
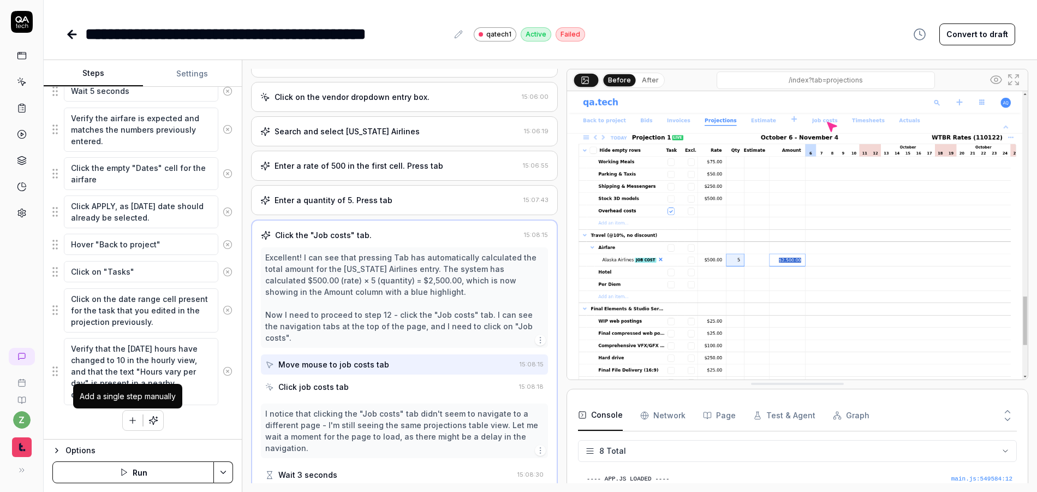
click at [128, 419] on icon "button" at bounding box center [133, 420] width 10 height 10
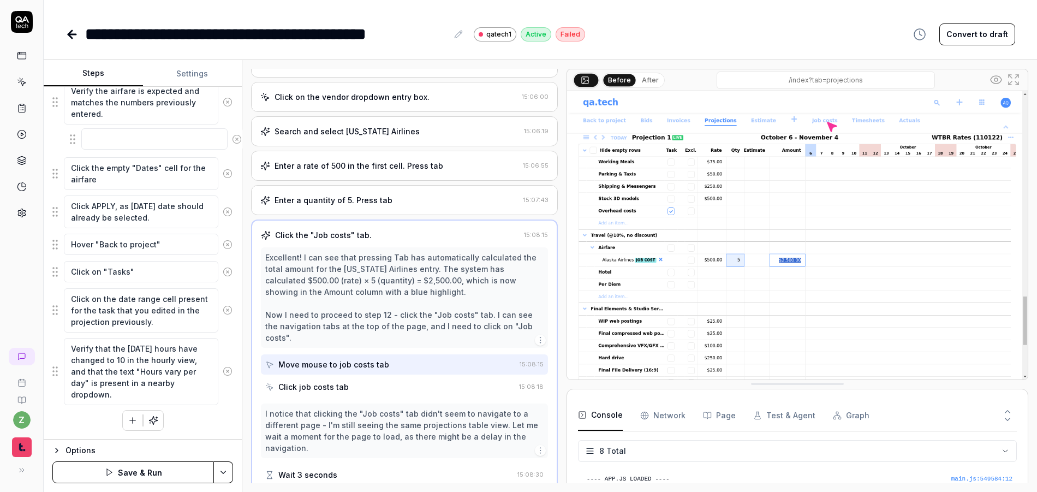
drag, startPoint x: 57, startPoint y: 395, endPoint x: 88, endPoint y: 152, distance: 245.3
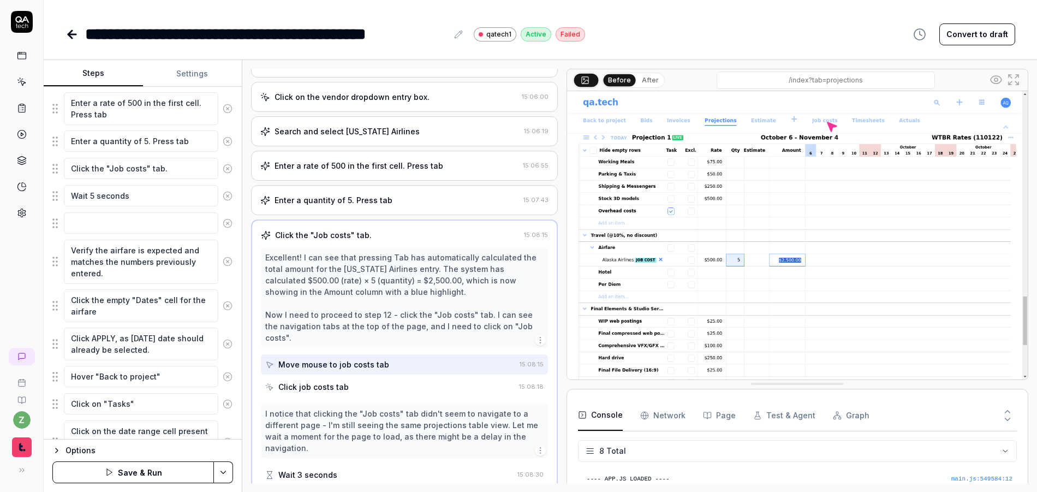
scroll to position [745, 0]
click at [111, 230] on textarea at bounding box center [141, 223] width 154 height 21
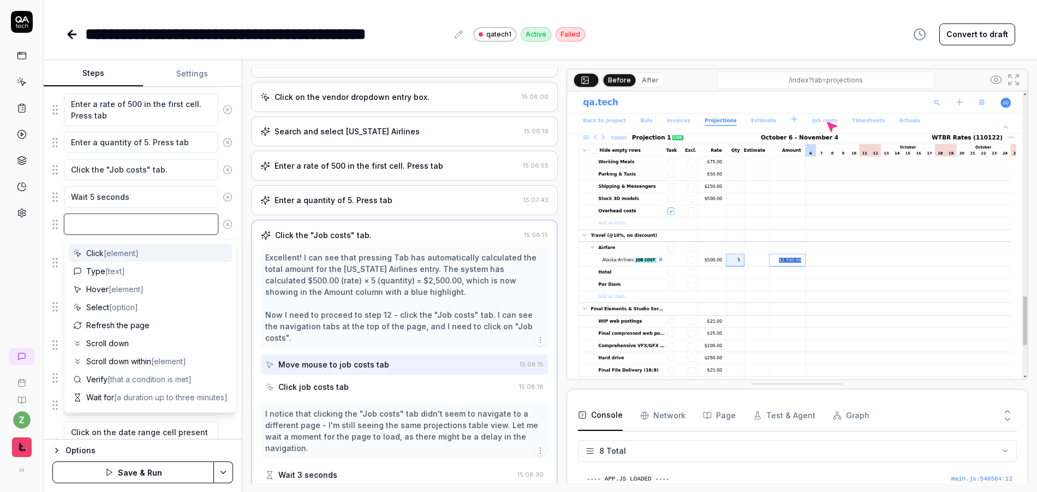
type textarea "*"
type textarea "I"
type textarea "*"
type textarea "If"
type textarea "*"
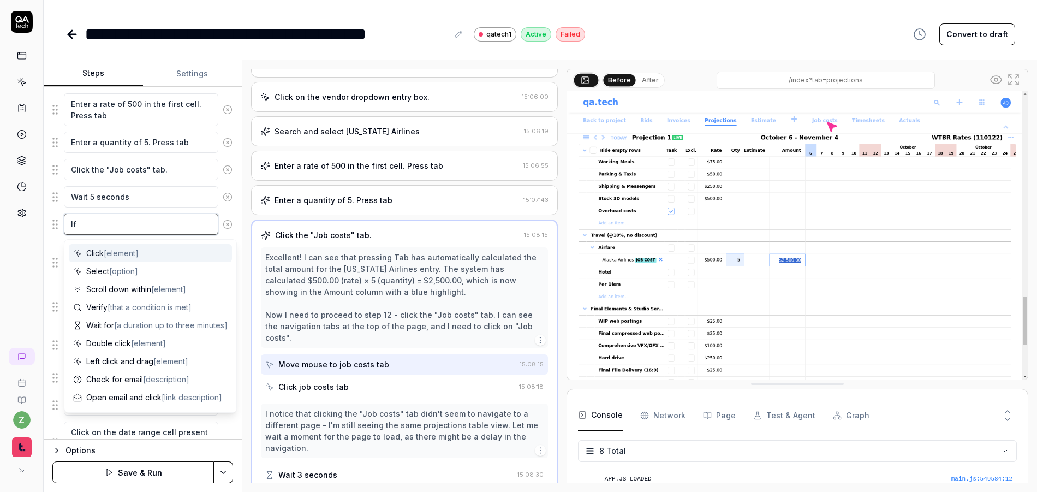
type textarea "If"
type textarea "*"
type textarea "If i"
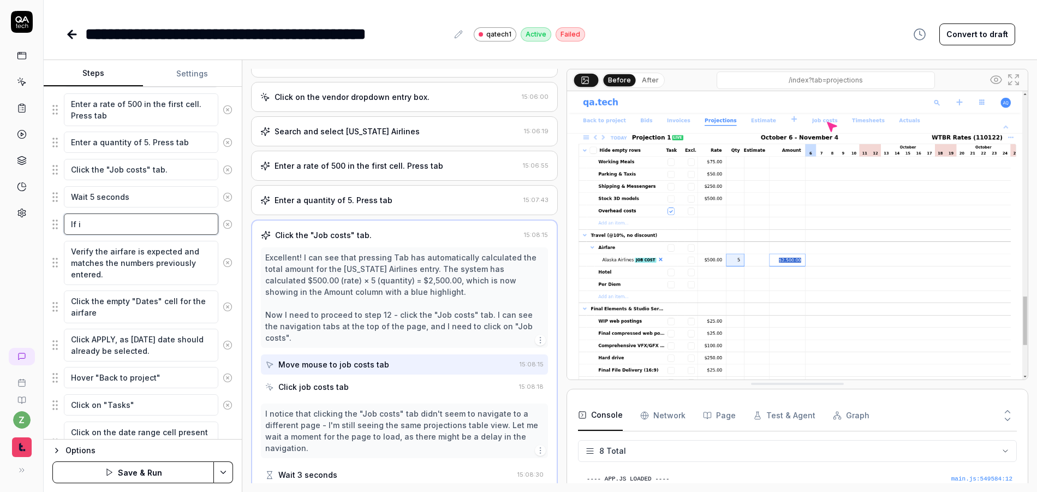
type textarea "*"
type textarea "If it"
type textarea "*"
type textarea "If it"
type textarea "*"
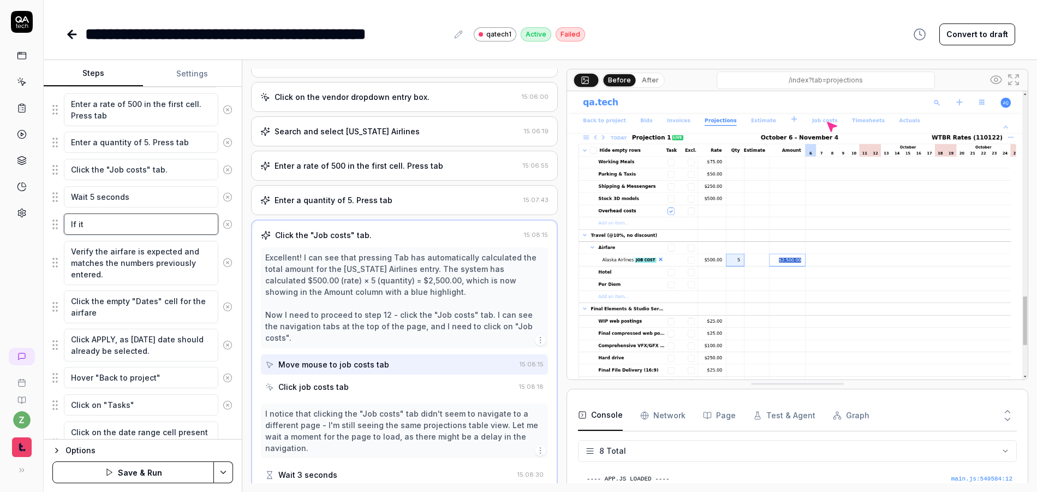
type textarea "If it d"
type textarea "*"
type textarea "If it do"
type textarea "*"
type textarea "If it doe"
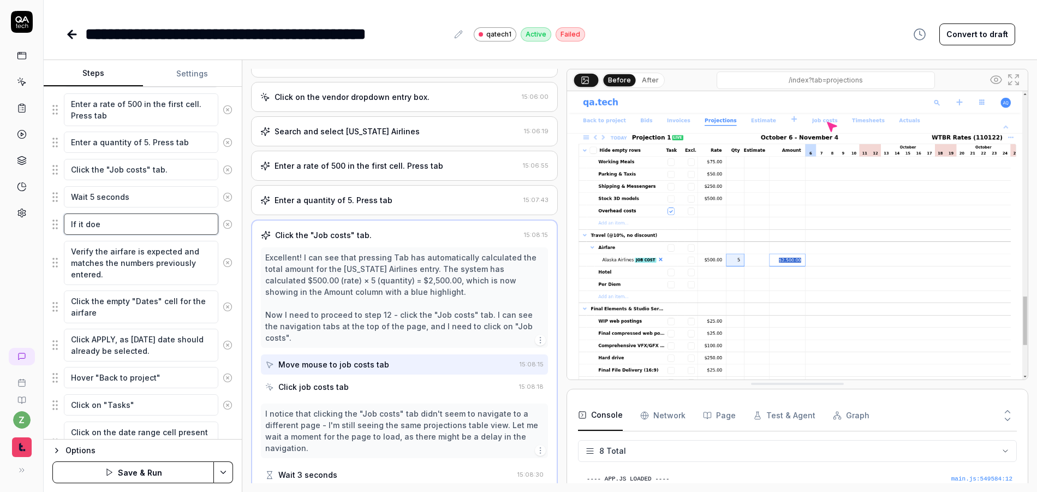
type textarea "*"
type textarea "If it does"
type textarea "*"
type textarea "If it doesn"
type textarea "*"
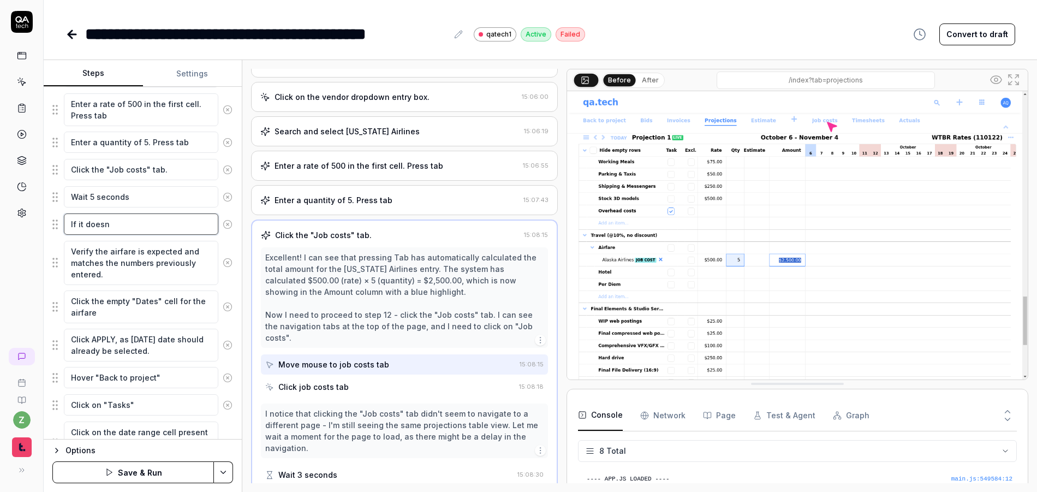
type textarea "If it doesn'"
type textarea "*"
type textarea "If it doesn't"
type textarea "*"
type textarea "If it doesn't"
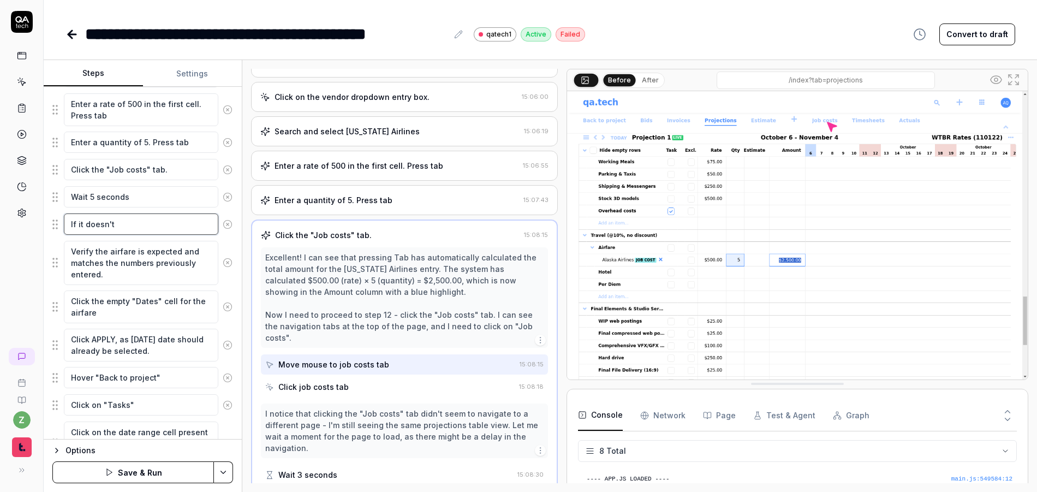
type textarea "*"
type textarea "If it doesn't s"
type textarea "*"
type textarea "If it doesn't se"
type textarea "*"
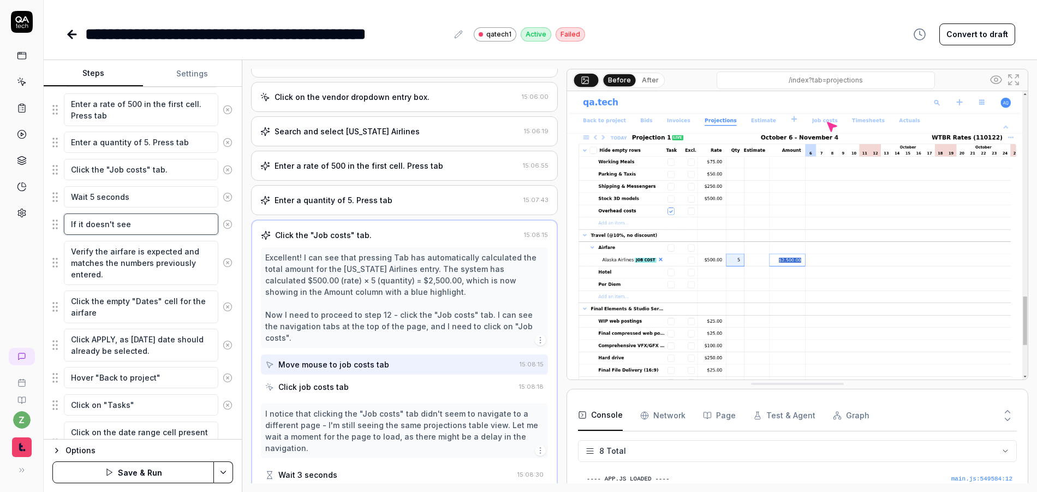
type textarea "If it doesn't seem"
type textarea "*"
type textarea "If it doesn't seem"
type textarea "*"
type textarea "If it doesn't seem l"
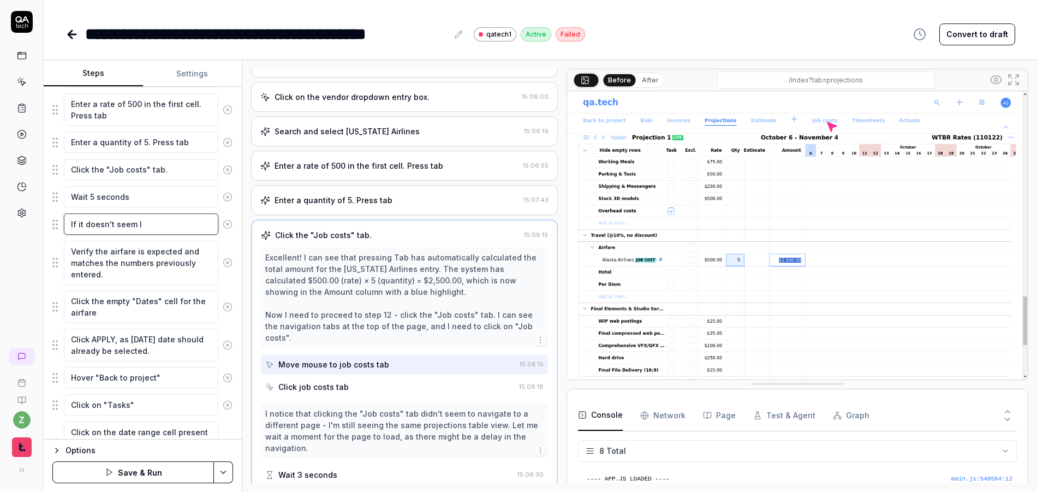
type textarea "*"
type textarea "If it doesn't seem li"
type textarea "*"
type textarea "If it doesn't seem lik"
type textarea "*"
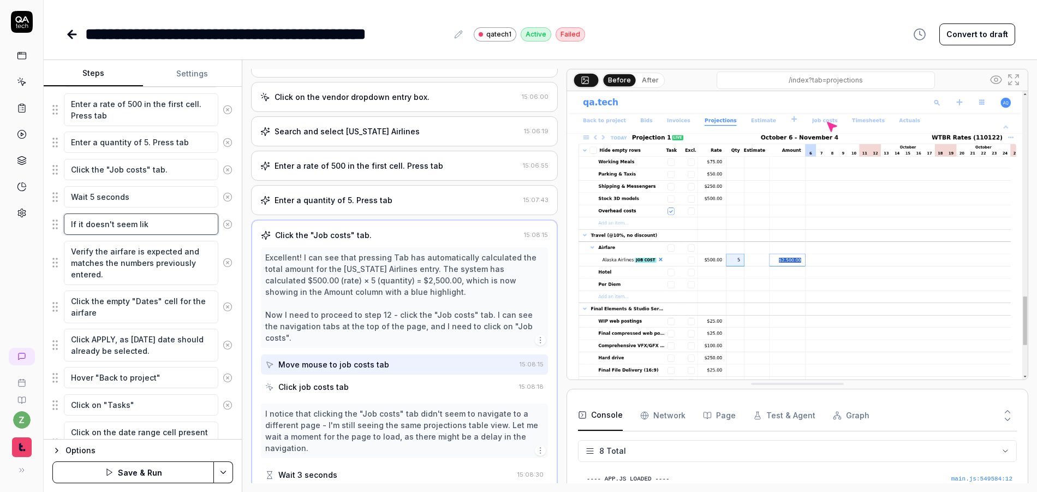
type textarea "If it doesn't seem like"
type textarea "*"
type textarea "If it doesn't seem like"
type textarea "*"
type textarea "If it doesn't seem like yo"
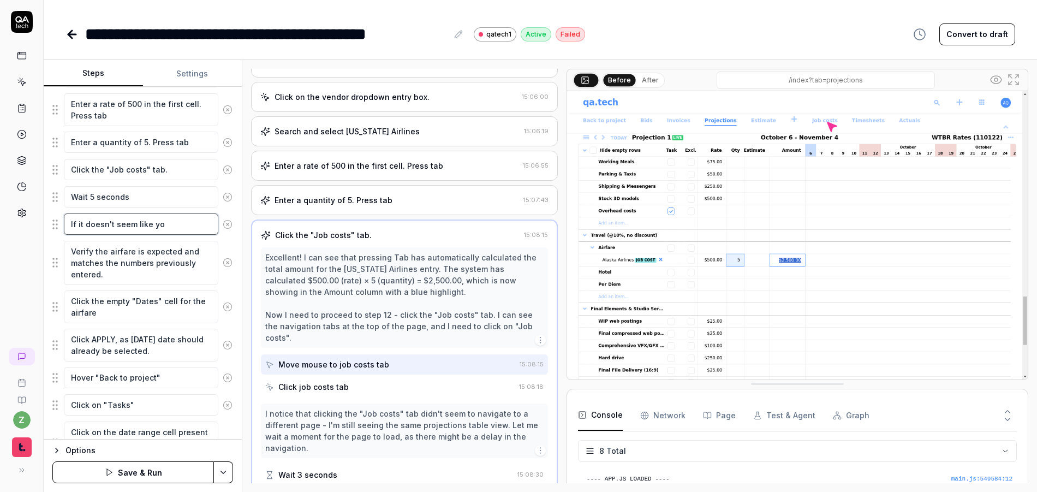
type textarea "*"
type textarea "If it doesn't seem like you"
type textarea "*"
type textarea "If it doesn't seem like you n"
type textarea "*"
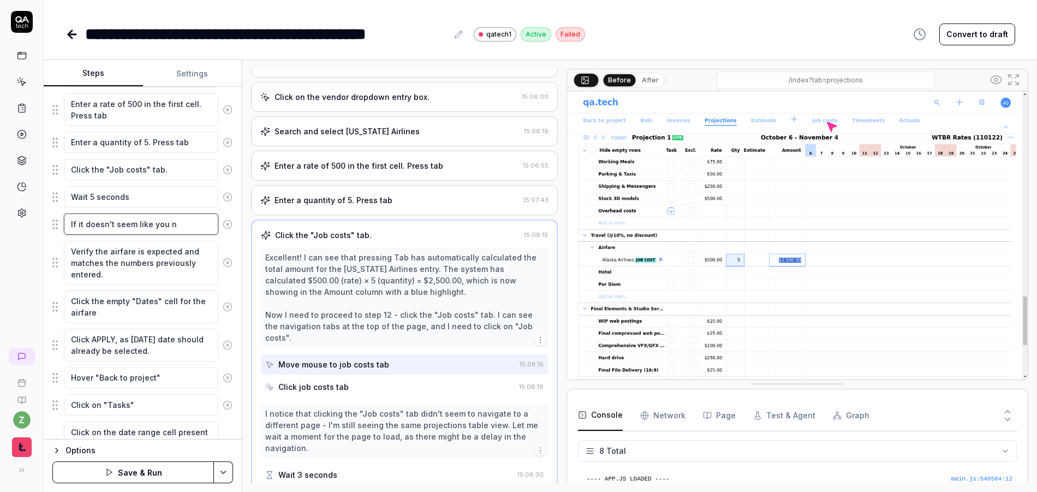
type textarea "If it doesn't seem like you na"
type textarea "*"
type textarea "If it doesn't seem like you nav"
type textarea "*"
type textarea "If it doesn't seem like you navi"
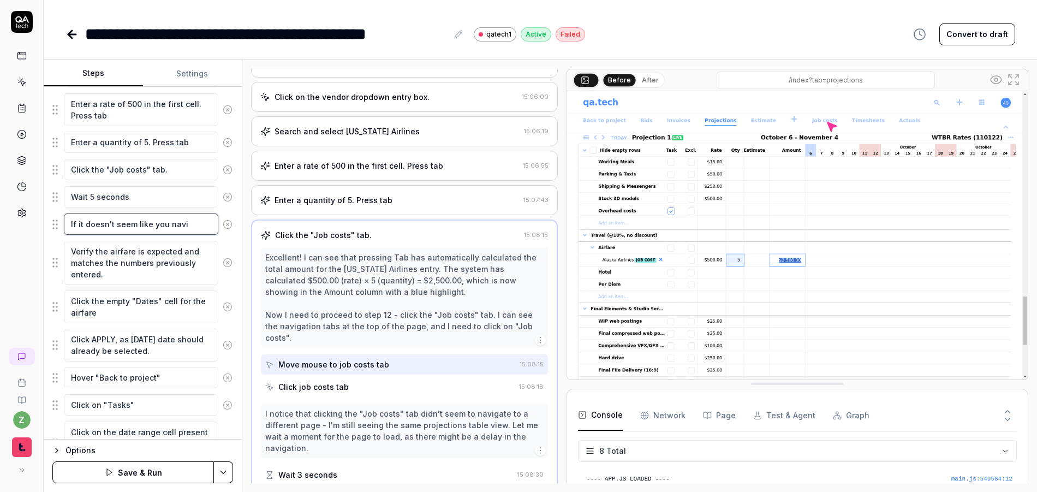
type textarea "*"
type textarea "If it doesn't seem like you navig"
type textarea "*"
type textarea "If it doesn't seem like you naviga"
type textarea "*"
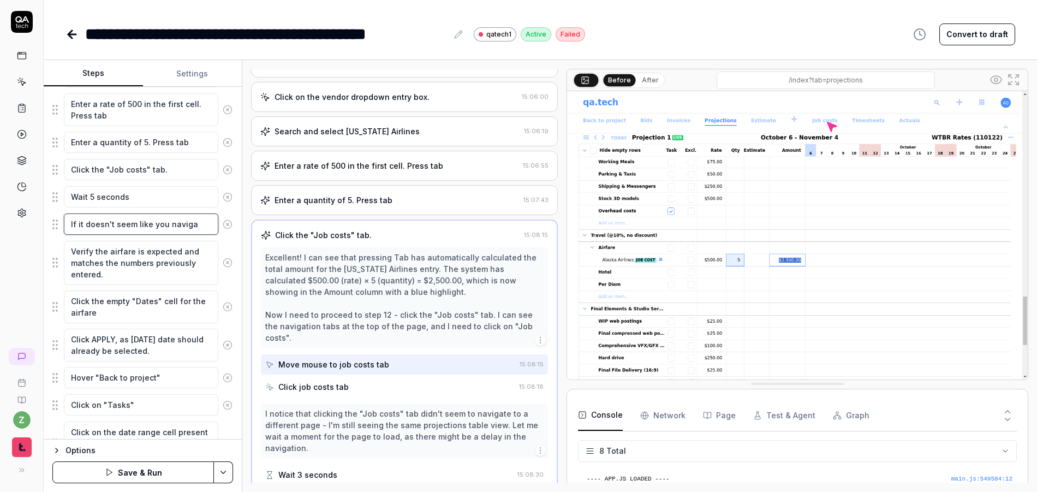
type textarea "If it doesn't seem like you navigat"
type textarea "*"
type textarea "If it doesn't seem like you navigate"
type textarea "*"
type textarea "If it doesn't seem like you navigated,"
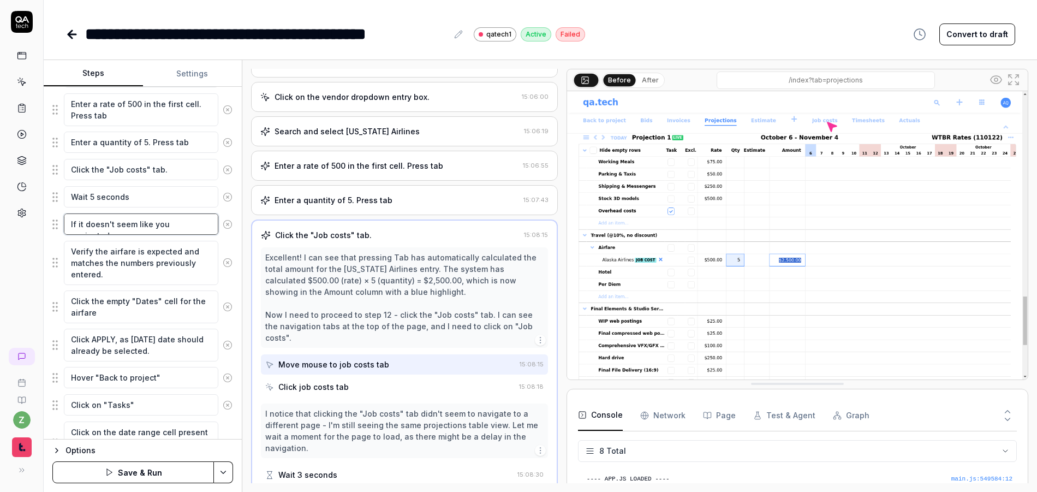
type textarea "*"
type textarea "If it doesn't seem like you navigated,"
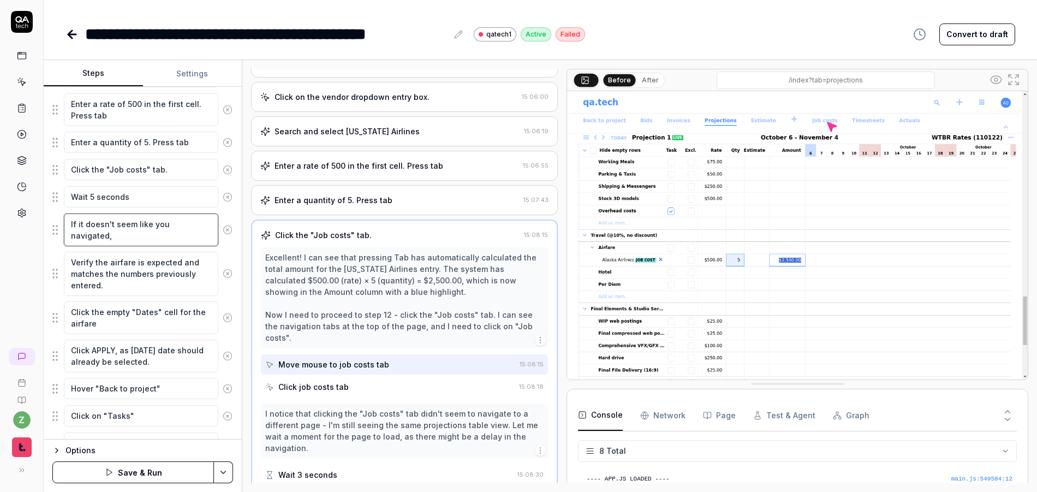
type textarea "*"
type textarea "If it doesn't seem like you navigated, c"
type textarea "*"
type textarea "If it doesn't seem like you navigated, cl"
type textarea "*"
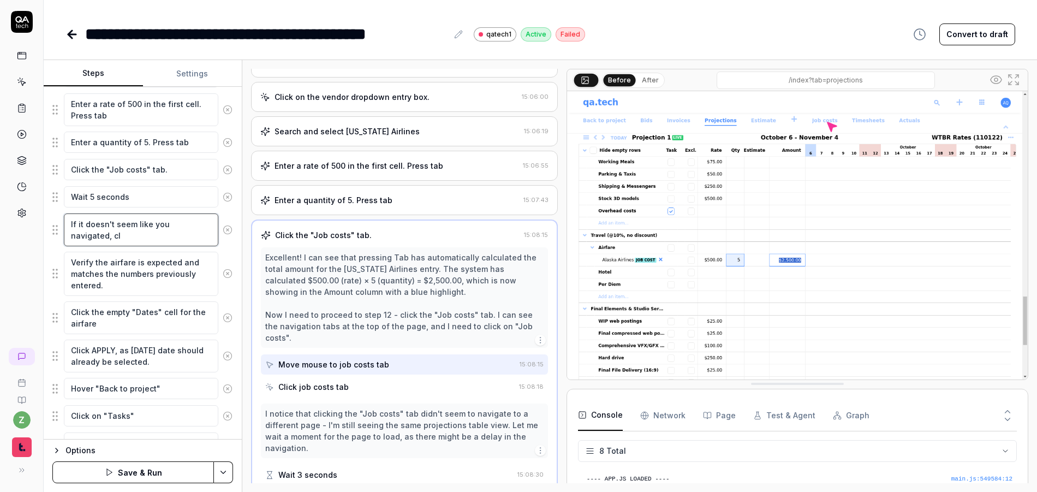
type textarea "If it doesn't seem like you navigated, cli"
type textarea "*"
type textarea "If it doesn't seem like you navigated, clic"
type textarea "*"
type textarea "If it doesn't seem like you navigated, click"
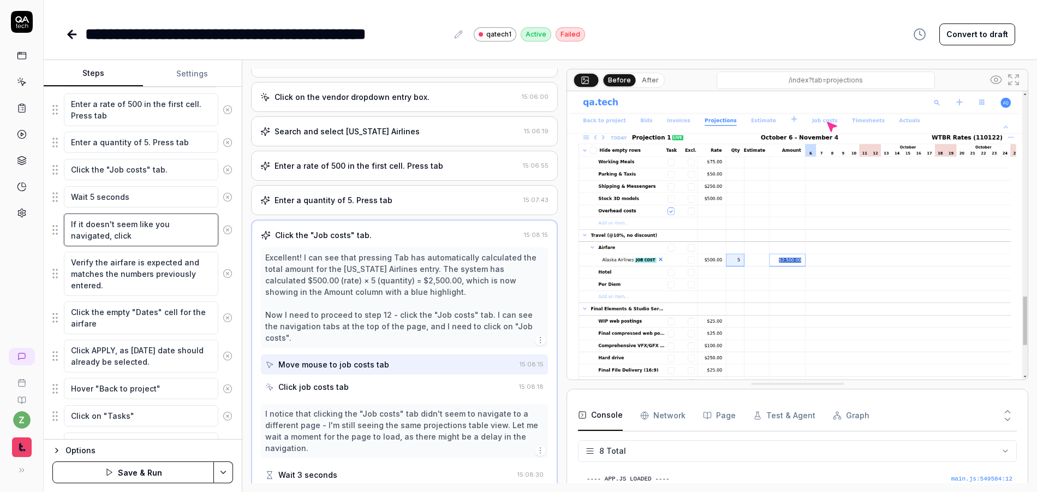
type textarea "*"
type textarea "If it doesn't seem like you navigated, click a"
type textarea "*"
type textarea "If it doesn't seem like you navigated, click ag"
type textarea "*"
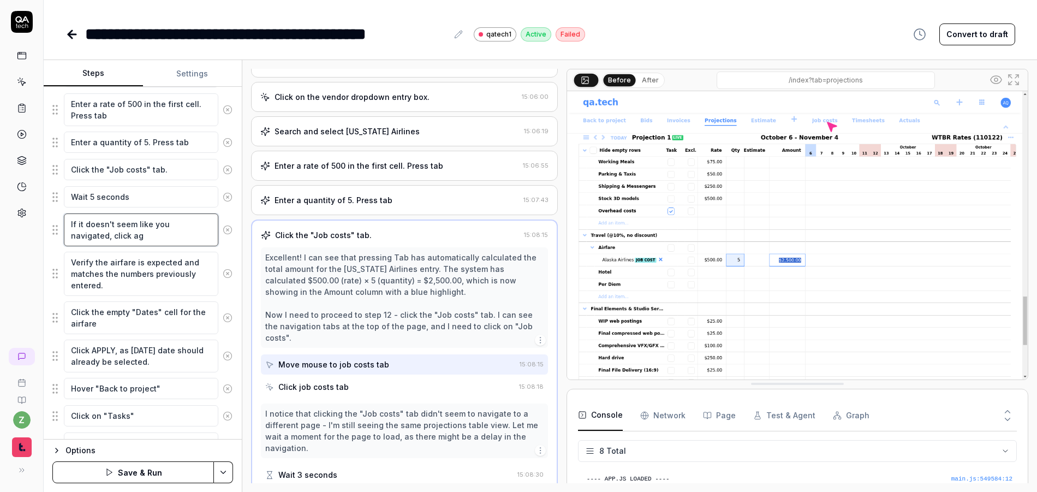
type textarea "If it doesn't seem like you navigated, click aga"
type textarea "*"
type textarea "If it doesn't seem like you navigated, click agai"
type textarea "*"
type textarea "If it doesn't seem like you navigated, click again"
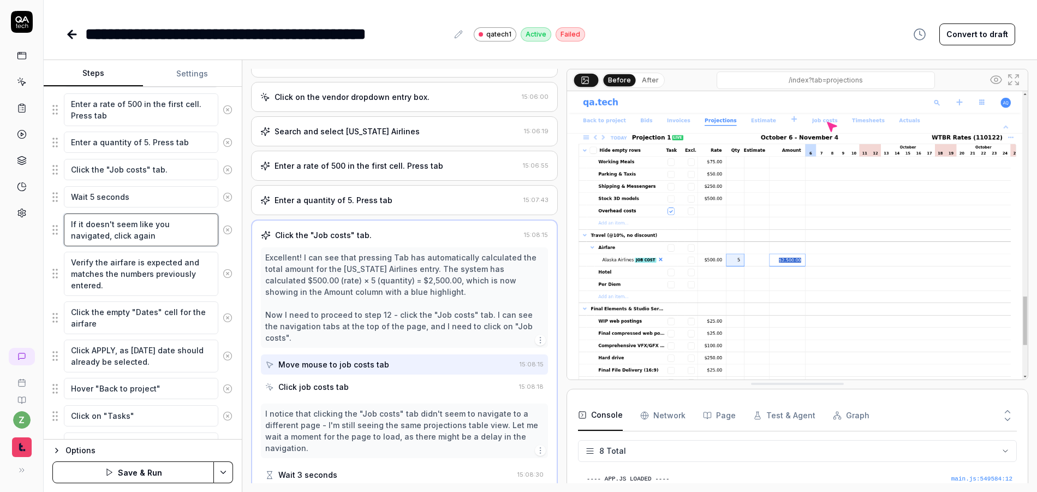
type textarea "*"
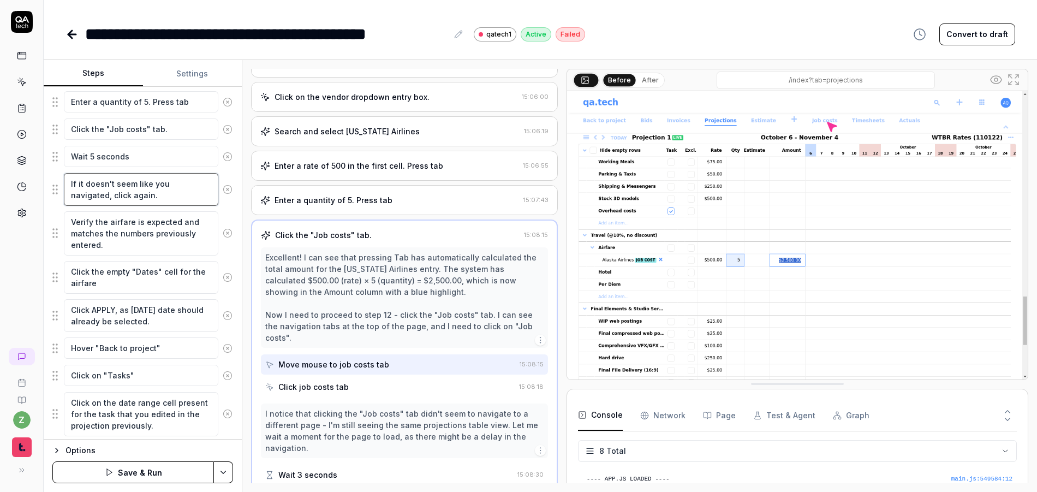
scroll to position [889, 0]
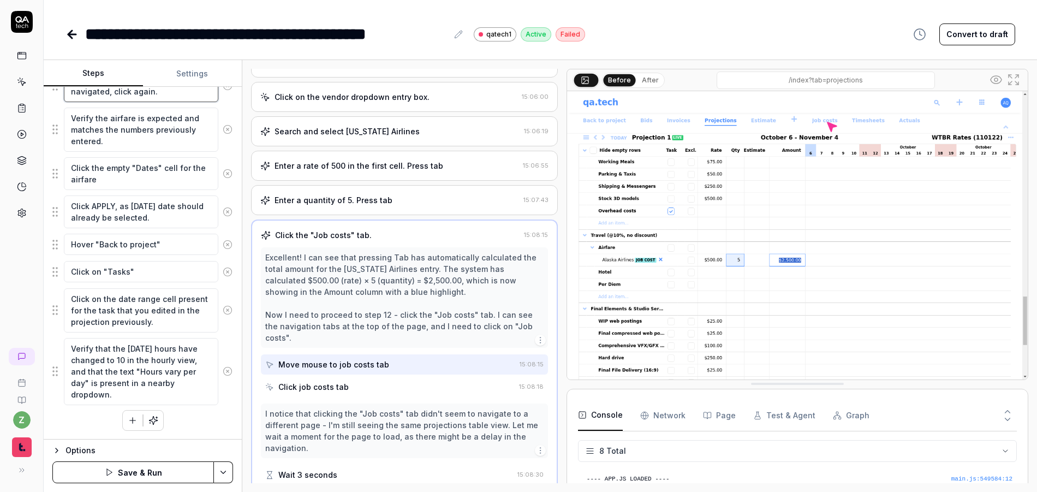
type textarea "If it doesn't seem like you navigated, click again."
click at [220, 466] on html "**********" at bounding box center [518, 246] width 1037 height 492
click at [158, 395] on div "Save" at bounding box center [168, 396] width 139 height 24
type textarea "*"
